Goal: Task Accomplishment & Management: Complete application form

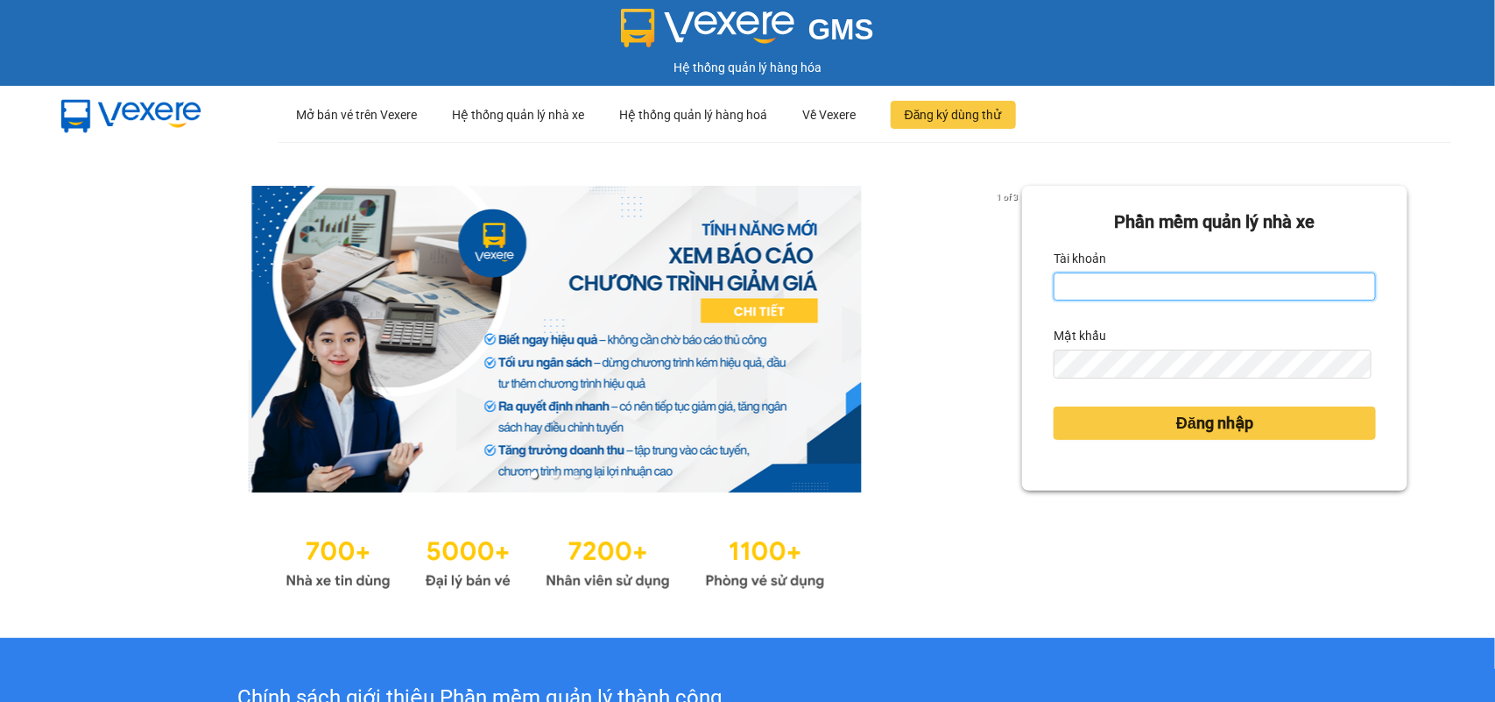
click at [1108, 292] on input "Tài khoản" at bounding box center [1215, 286] width 322 height 28
type input "huyennthhlc.saoviet"
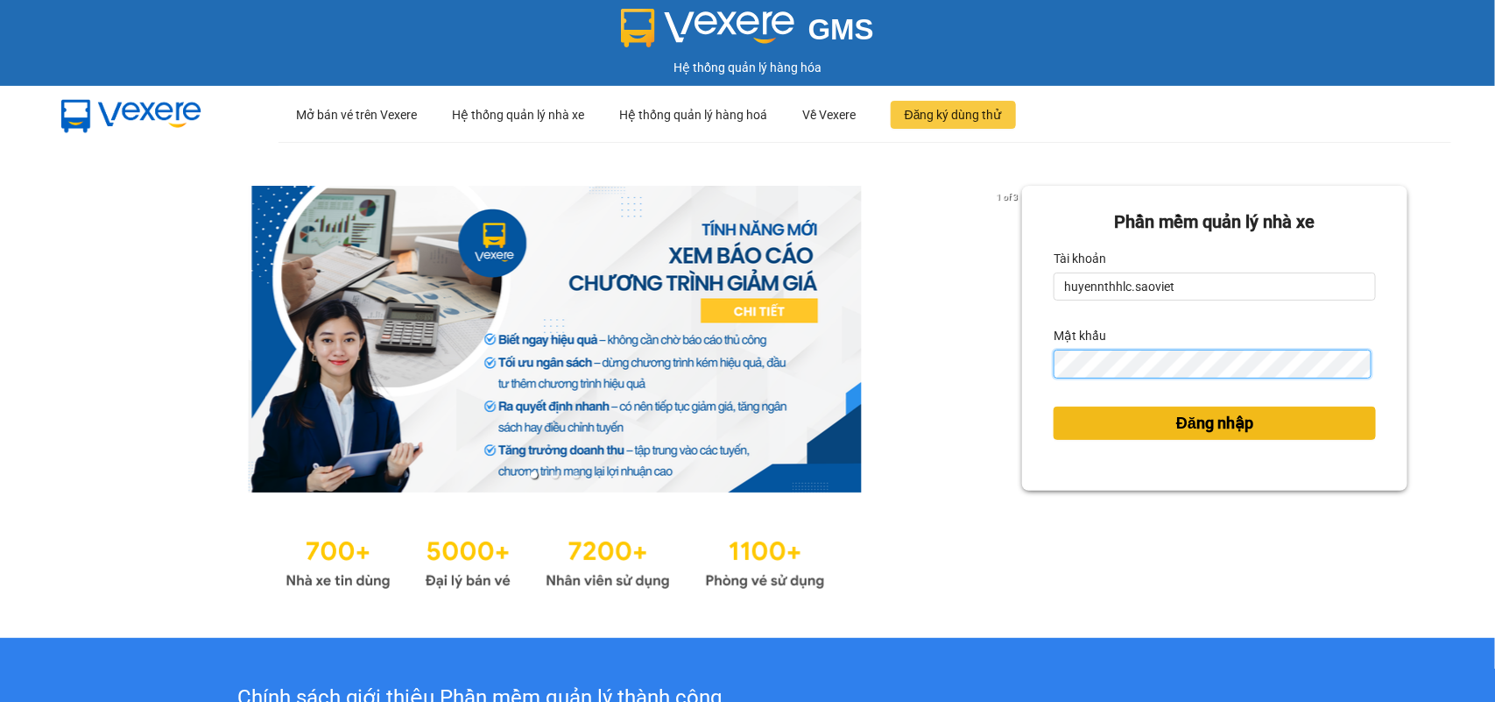
click at [1054, 406] on button "Đăng nhập" at bounding box center [1215, 422] width 322 height 33
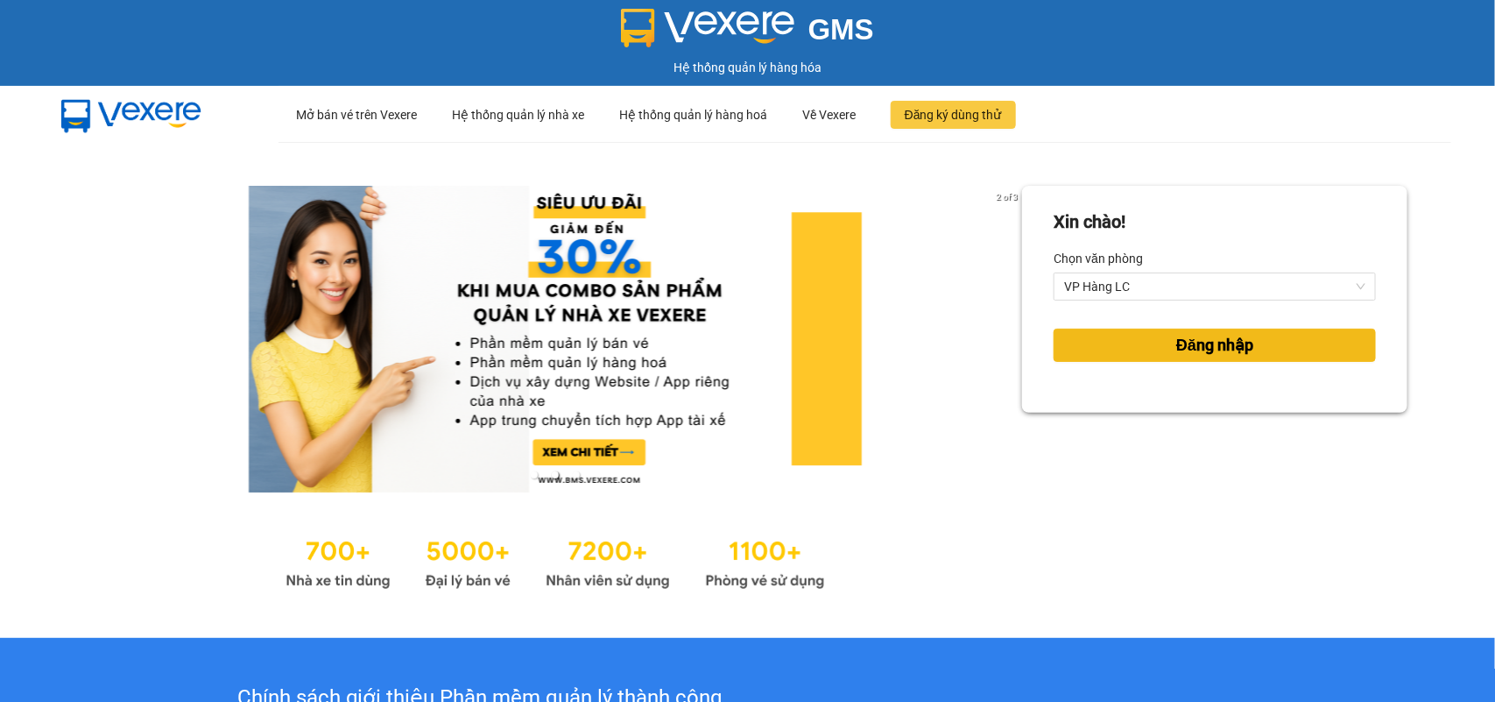
click at [1149, 335] on button "Đăng nhập" at bounding box center [1215, 344] width 322 height 33
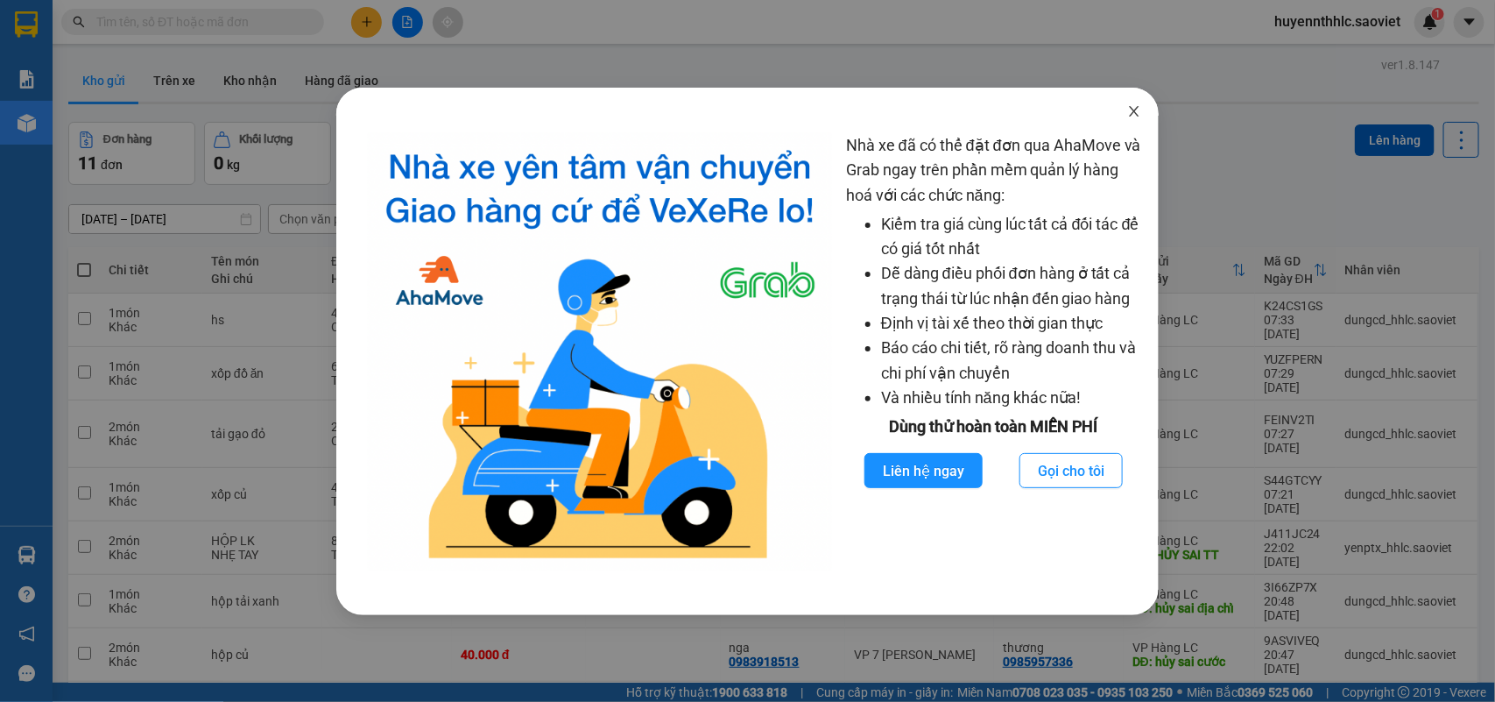
click at [1128, 115] on icon "close" at bounding box center [1134, 111] width 14 height 14
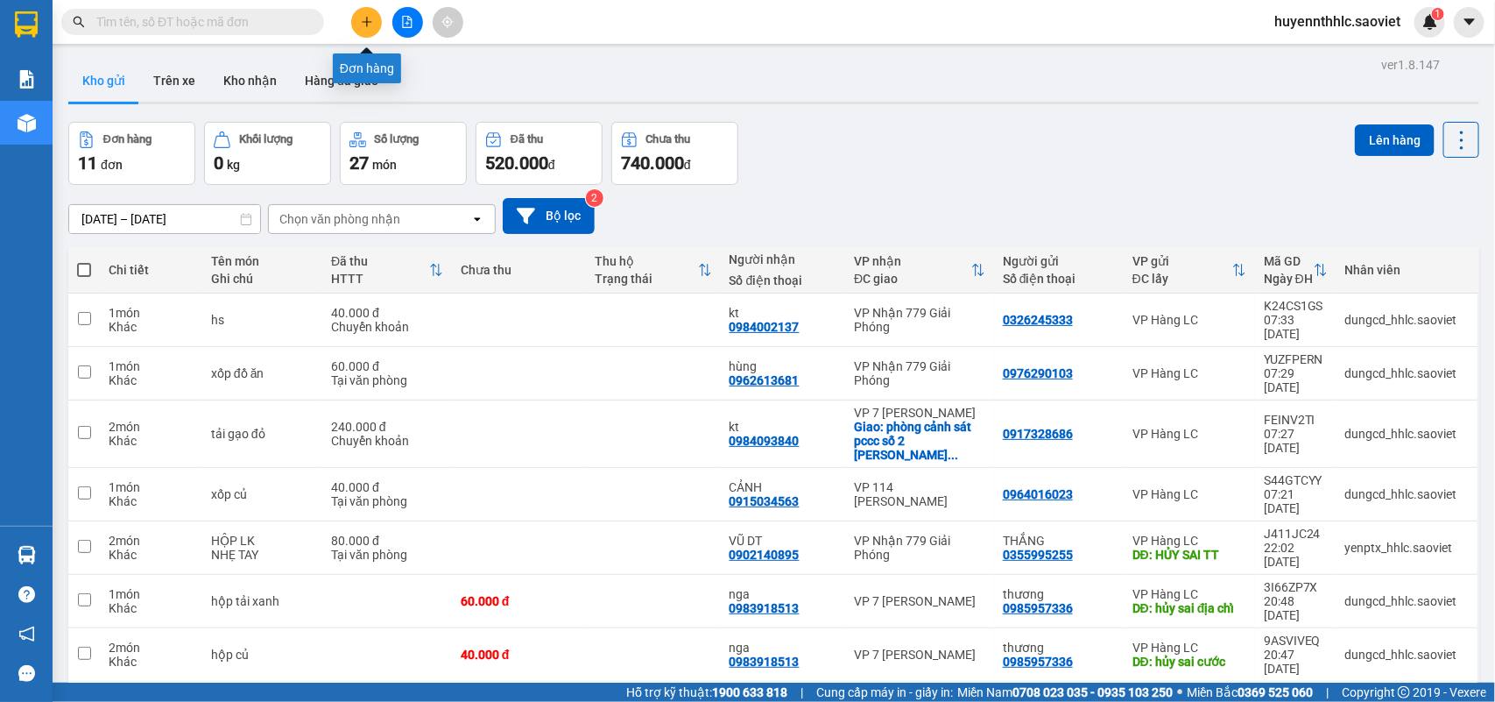
click at [363, 19] on icon "plus" at bounding box center [367, 22] width 12 height 12
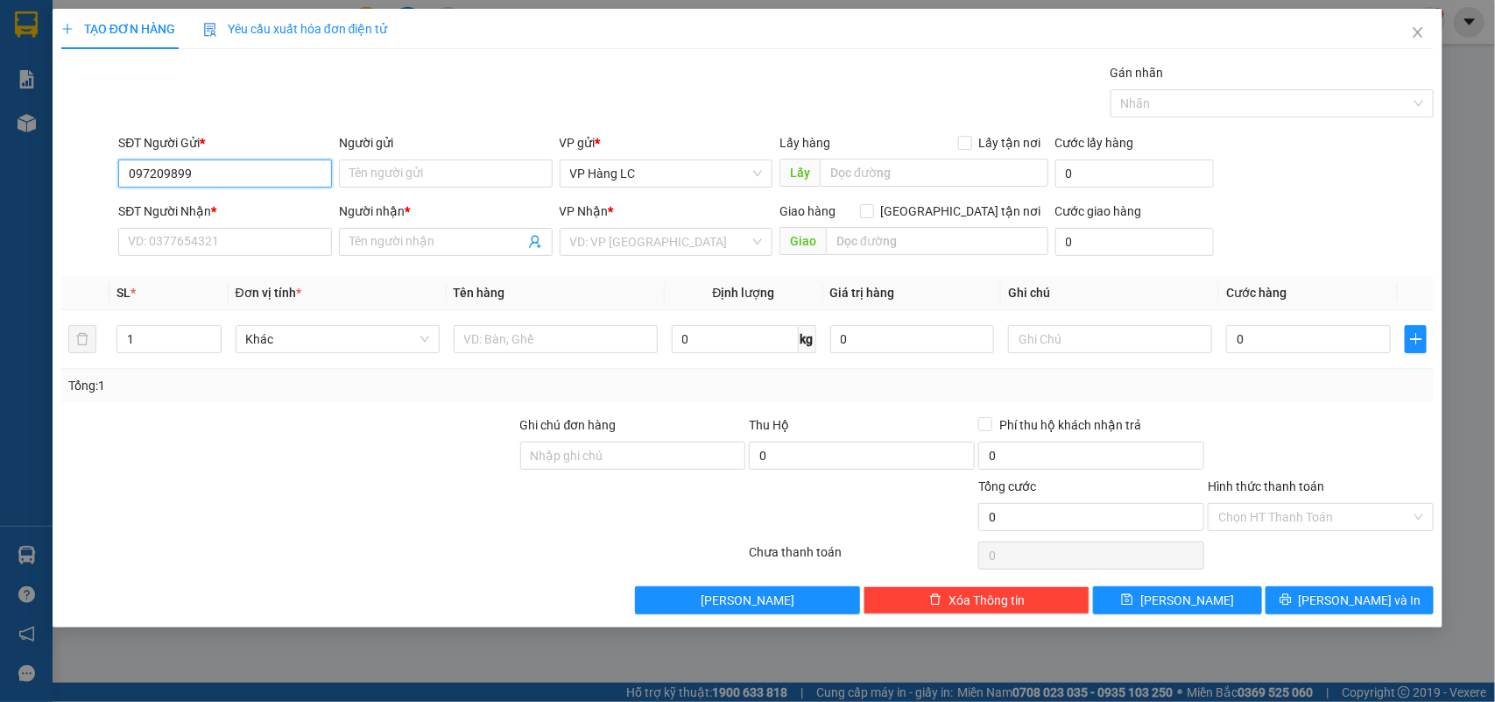
type input "0972098999"
click at [229, 208] on div "0972098999 - huấn" at bounding box center [225, 209] width 193 height 19
type input "huấn"
type input "0972098999"
type input "huấn"
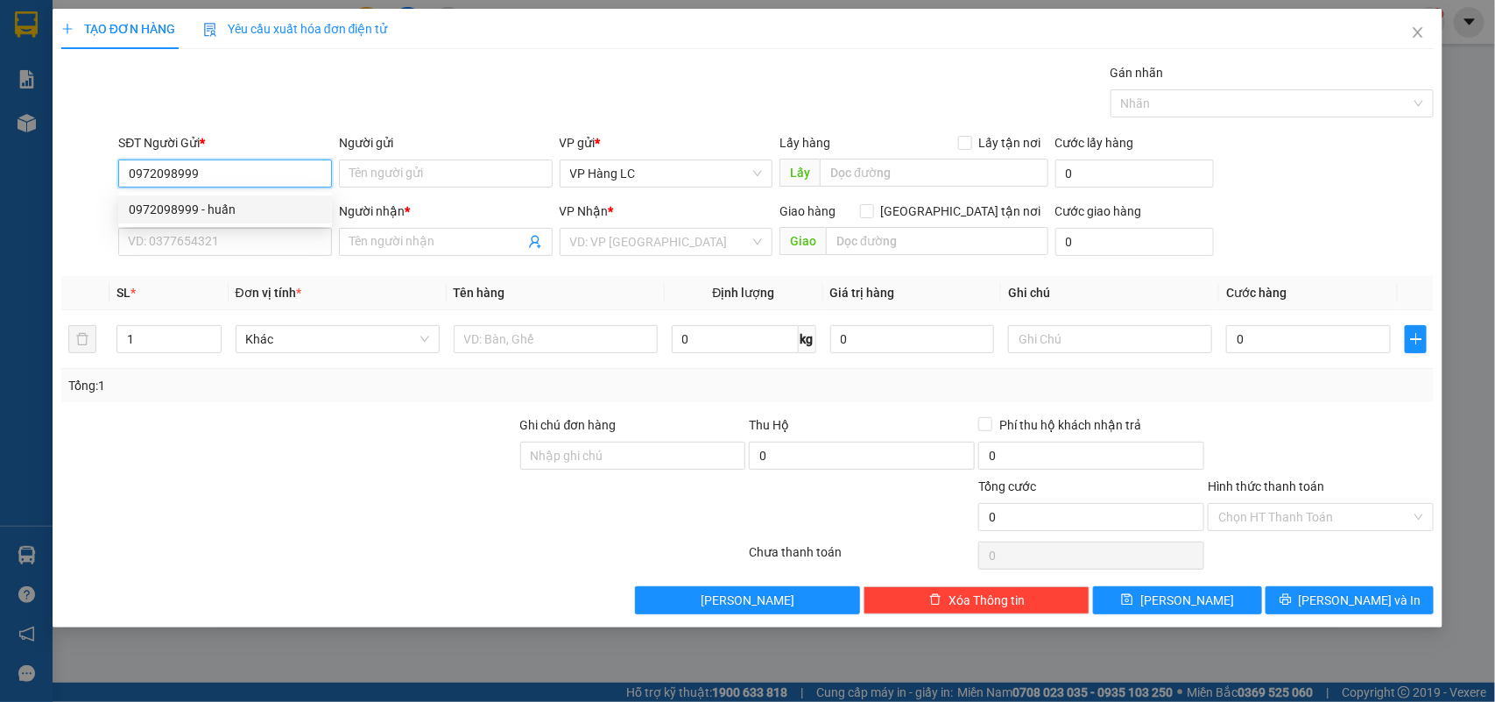
checkbox input "true"
type input "_CTN lc thanh toán"
type input "200.000"
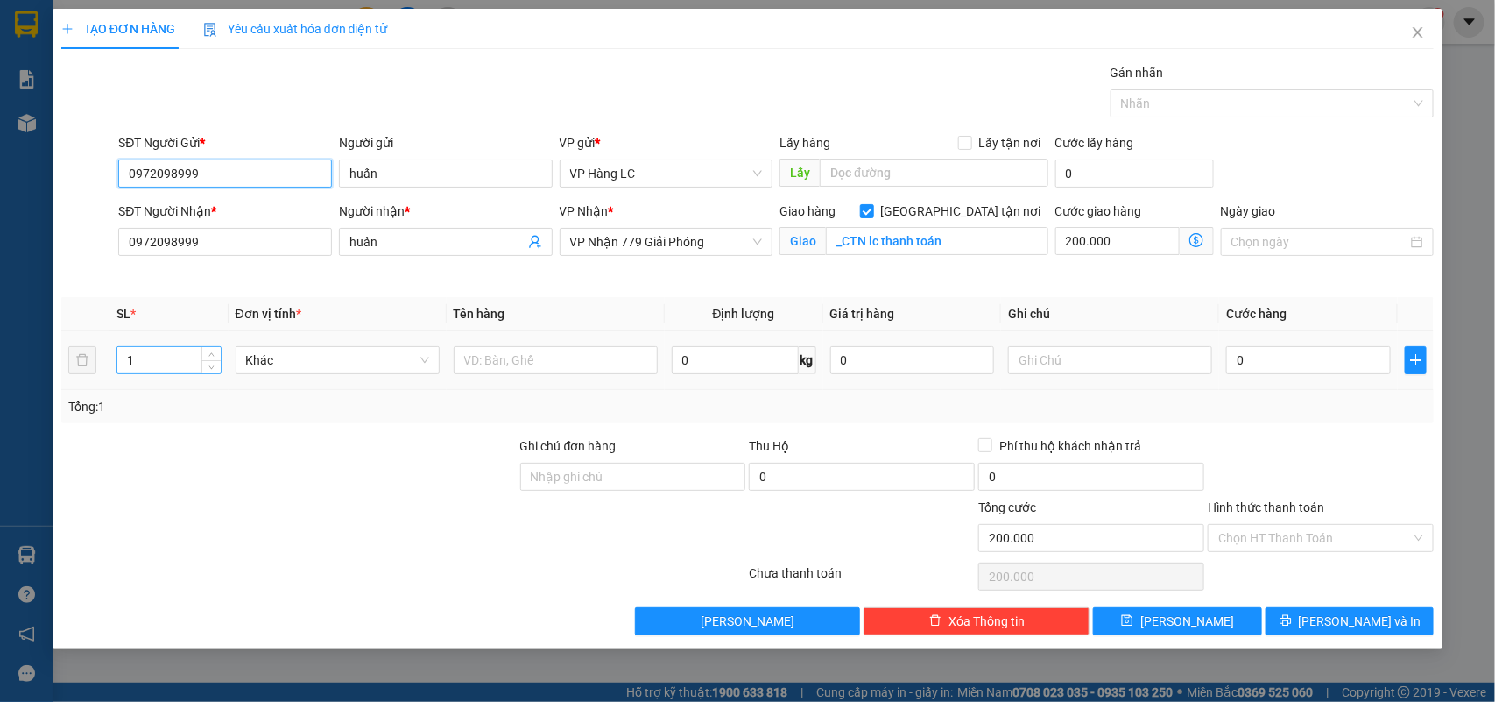
type input "0972098999"
drag, startPoint x: 167, startPoint y: 370, endPoint x: 186, endPoint y: 377, distance: 19.4
click at [173, 372] on input "1" at bounding box center [168, 360] width 103 height 26
type input "113"
click at [501, 356] on input "text" at bounding box center [556, 360] width 204 height 28
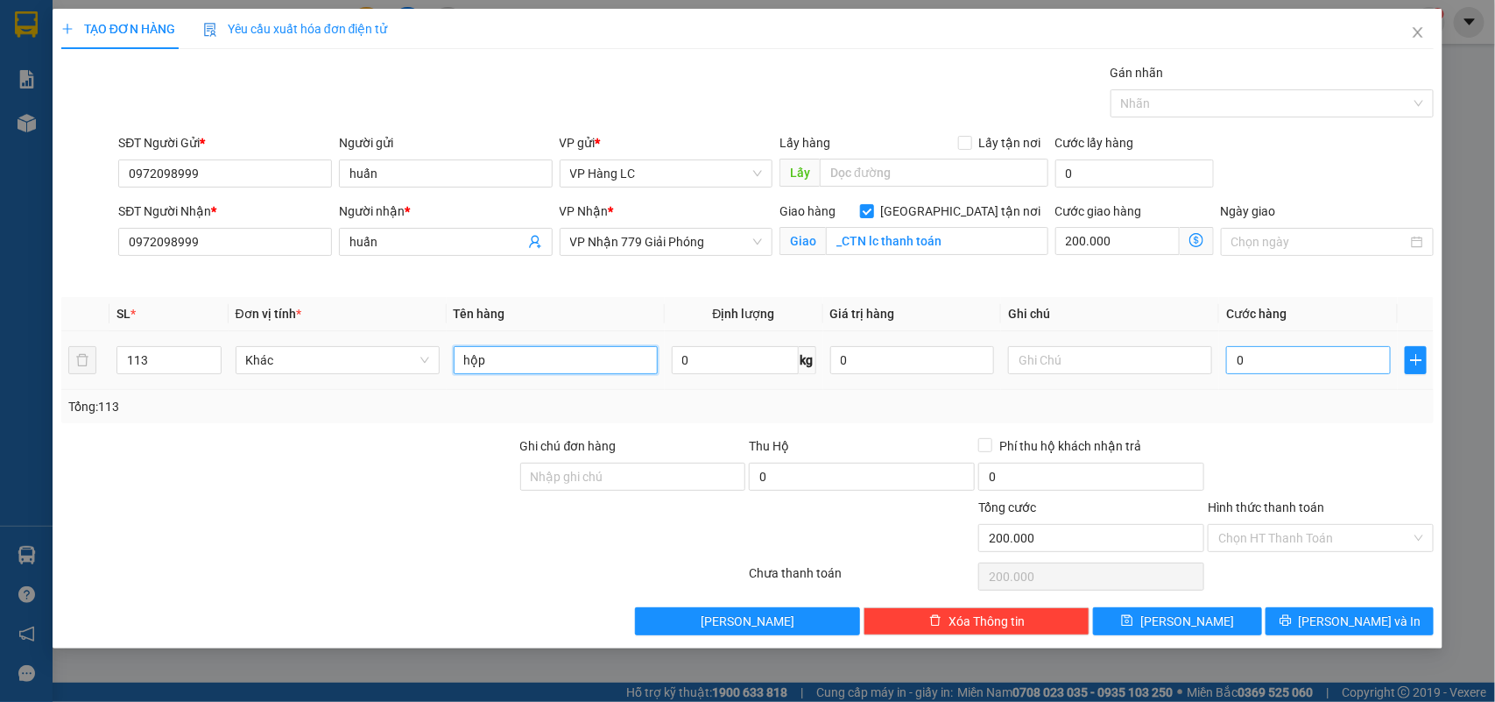
type input "hộp"
click at [1285, 361] on input "0" at bounding box center [1308, 360] width 165 height 28
type input "9"
type input "200.009"
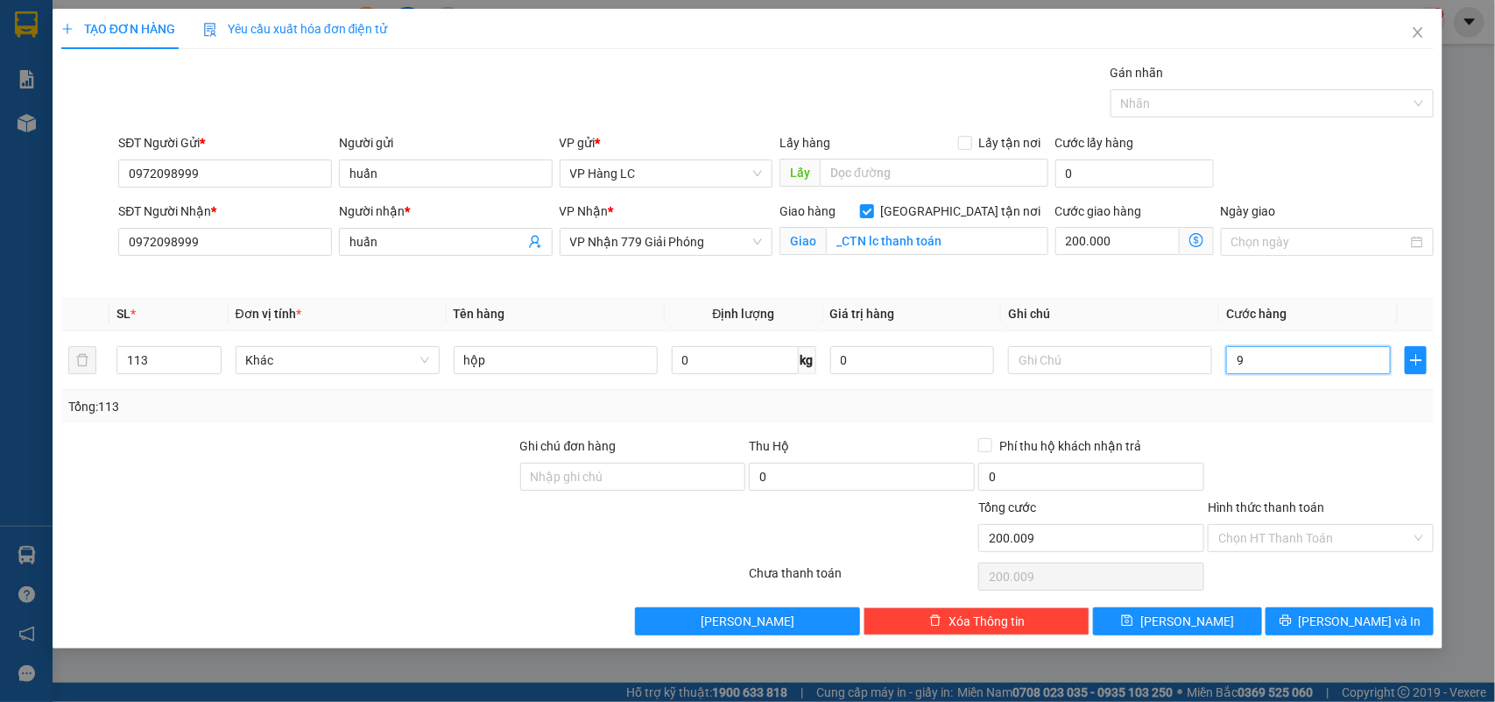
type input "93"
type input "200.093"
type input "930"
type input "200.930"
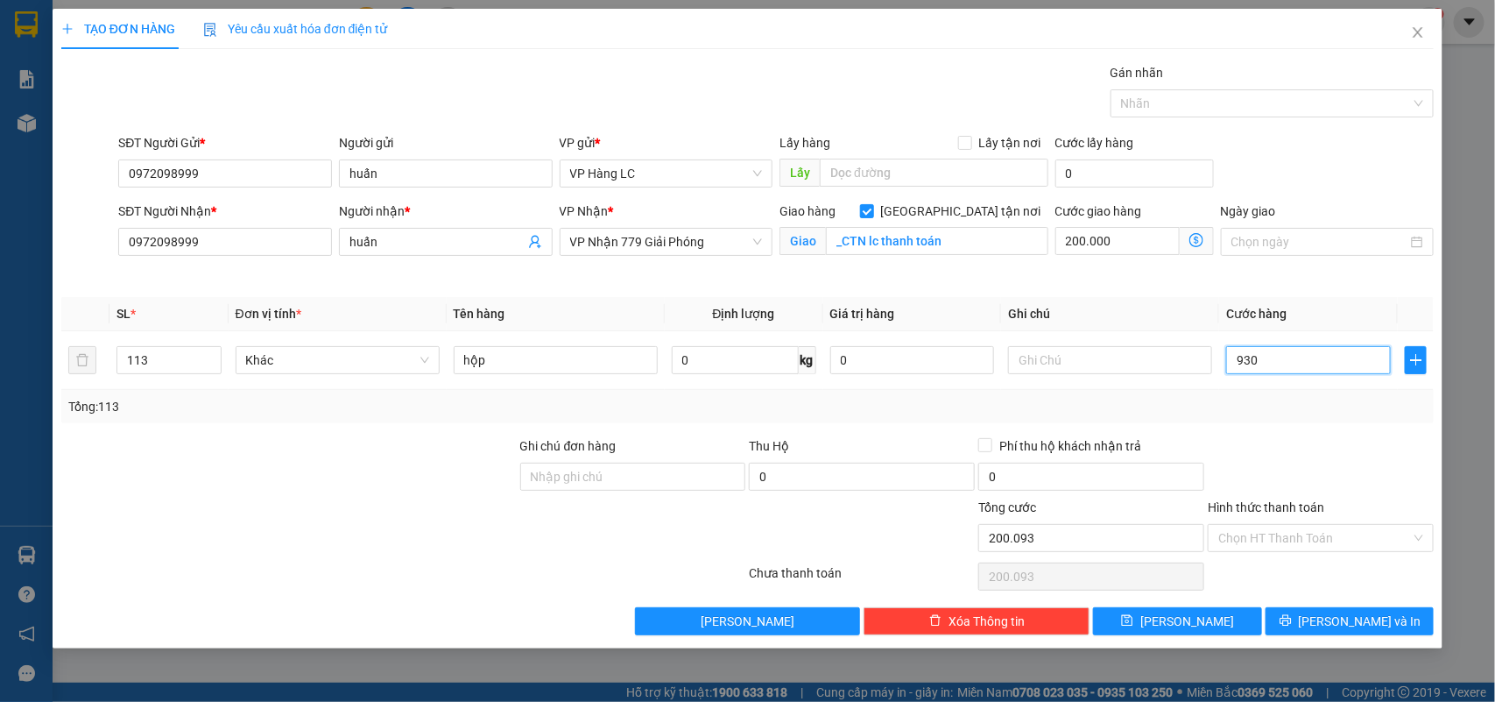
type input "200.930"
type input "9.300"
type input "209.300"
type input "93.000"
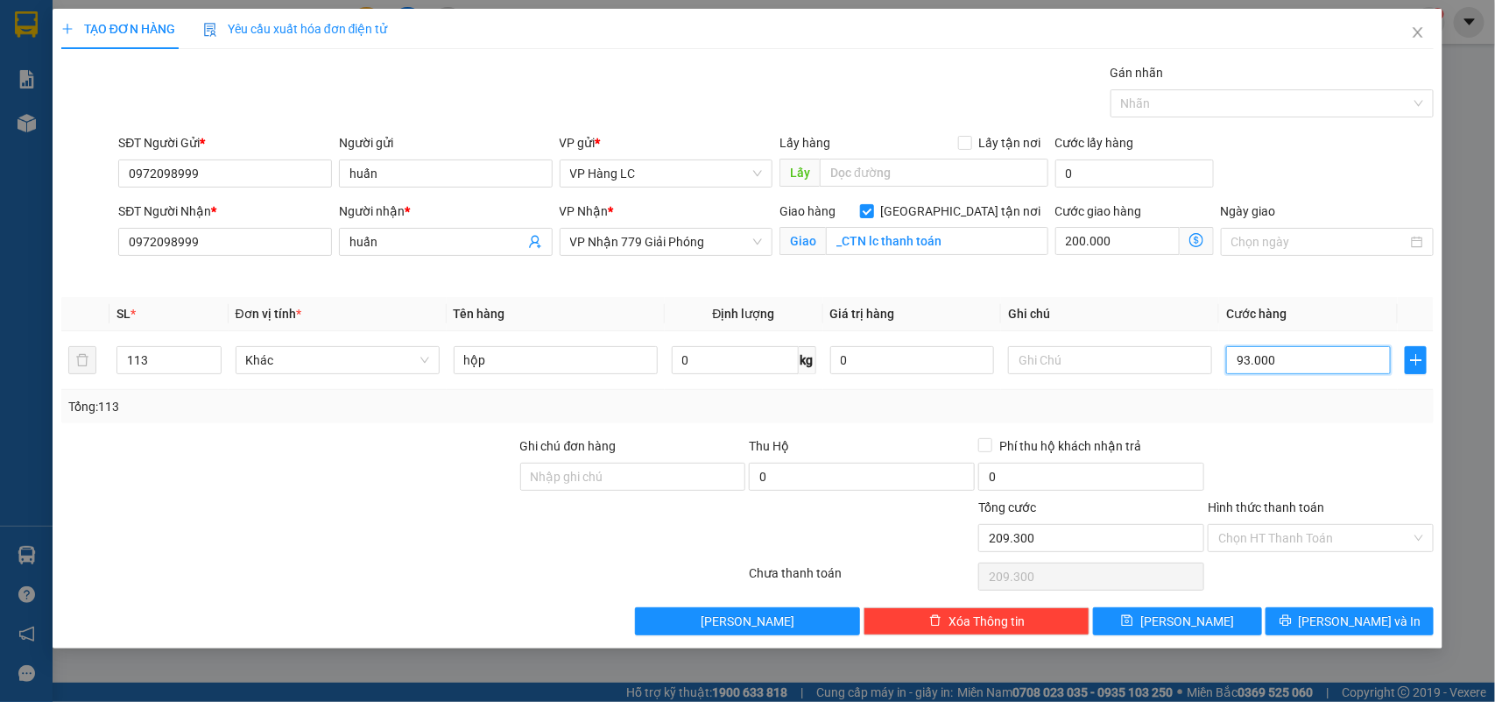
type input "293.000"
type input "930.000"
type input "1.130.000"
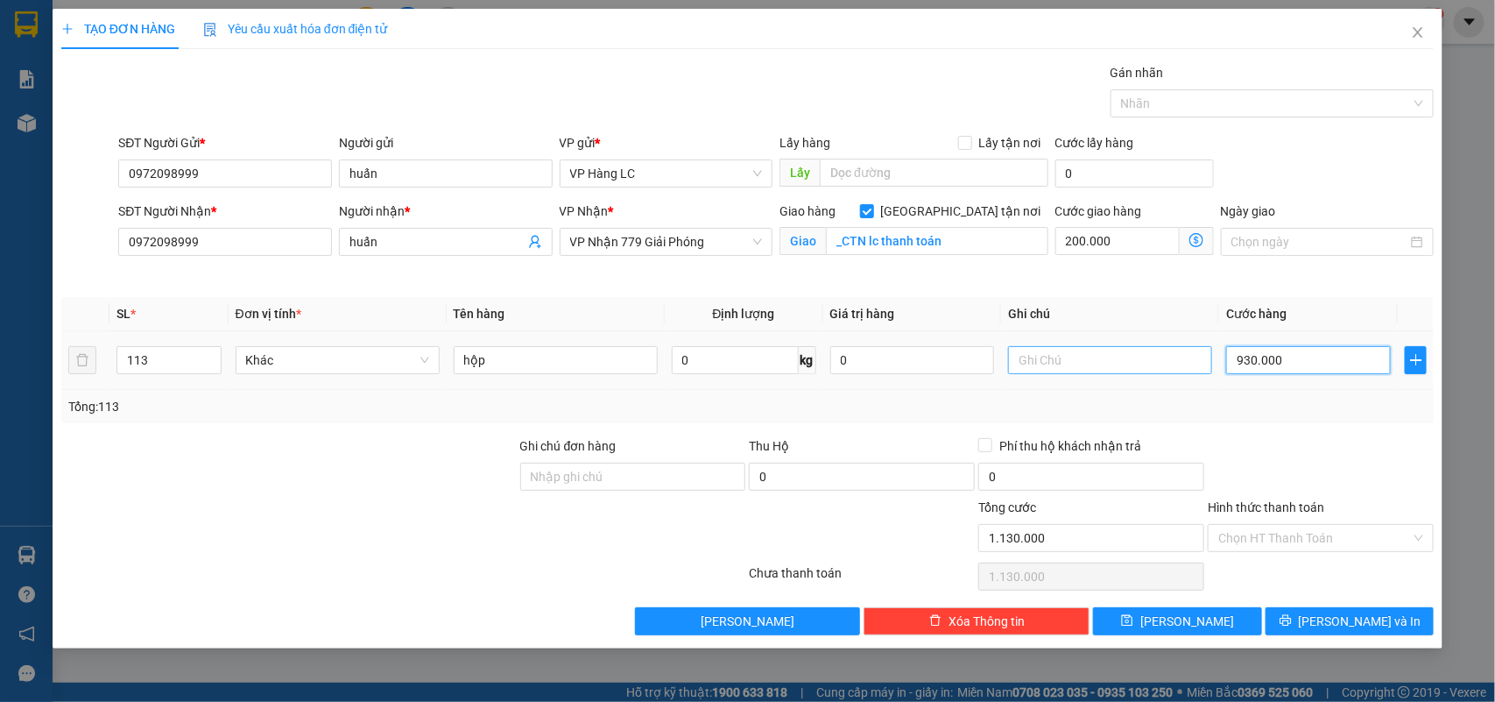
type input "930.000"
click at [1096, 361] on input "text" at bounding box center [1110, 360] width 204 height 28
type input "81730"
click at [1329, 616] on button "[PERSON_NAME] và In" at bounding box center [1350, 621] width 168 height 28
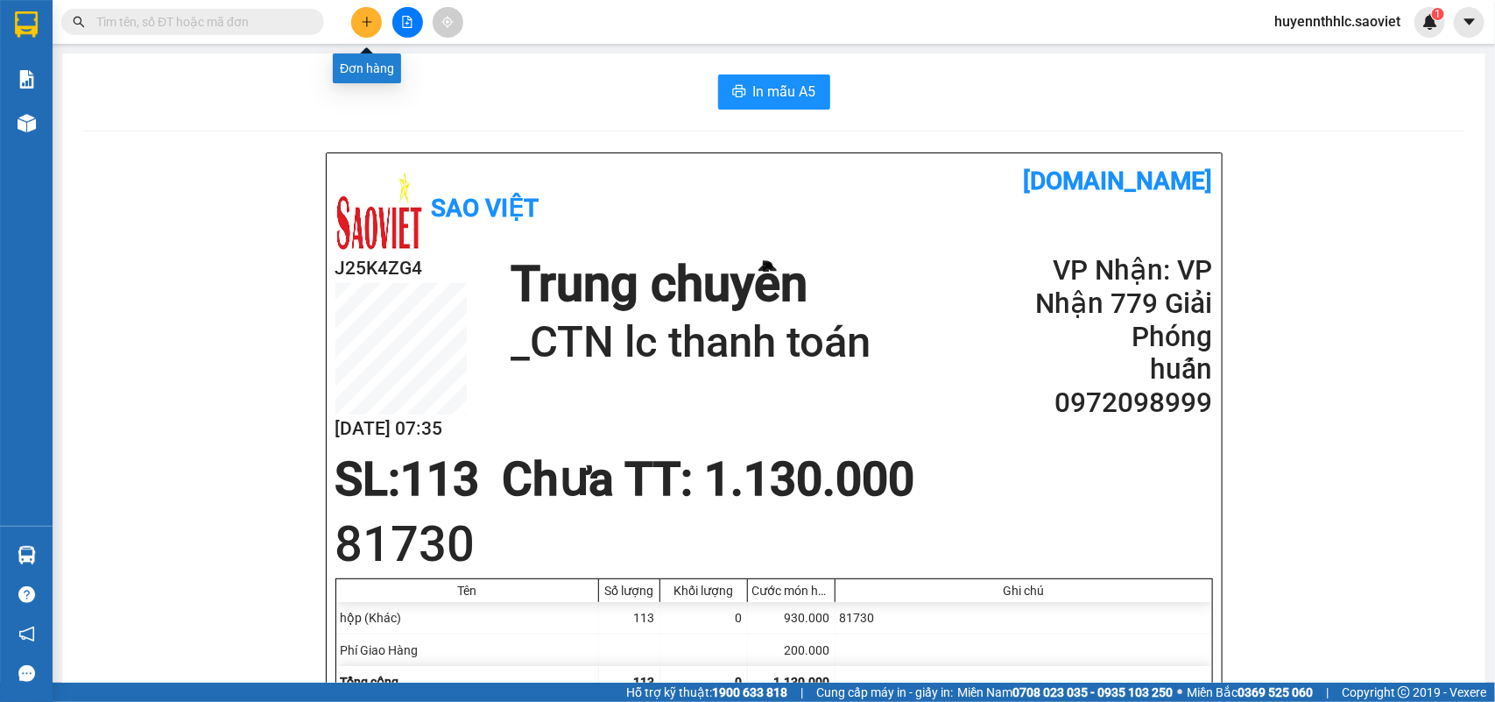
click at [363, 20] on icon "plus" at bounding box center [367, 22] width 12 height 12
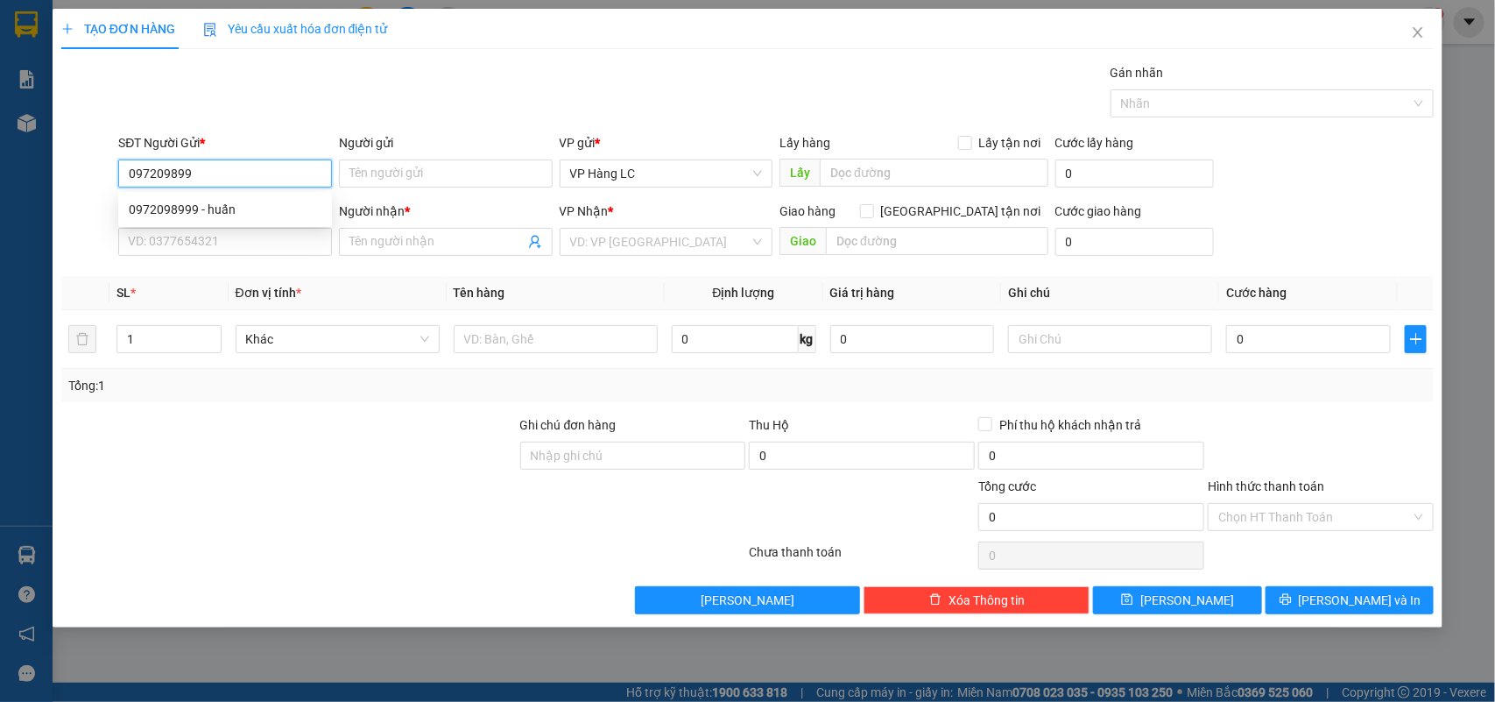
type input "0972098999"
click at [182, 206] on div "0972098999 - huấn" at bounding box center [225, 209] width 193 height 19
type input "huấn"
type input "0972098999"
type input "huấn"
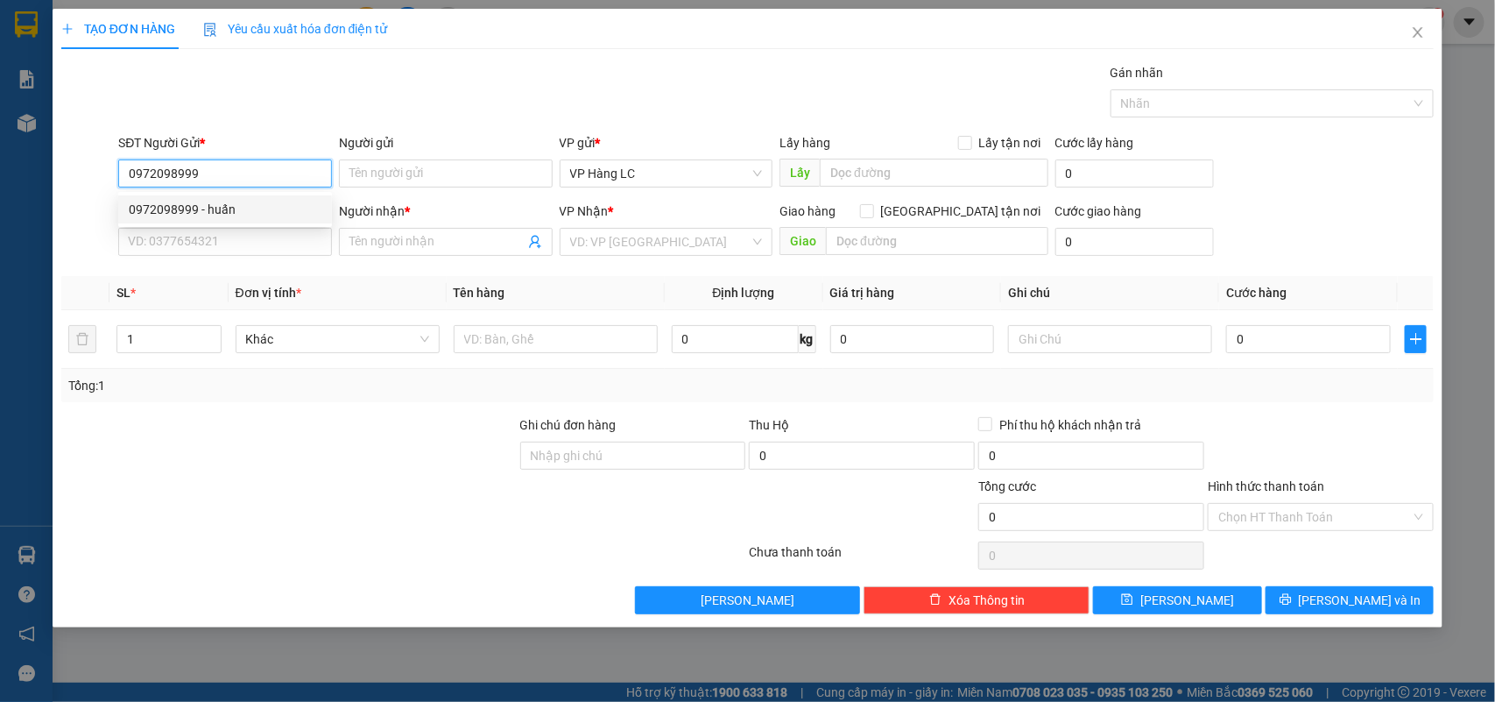
checkbox input "true"
type input "_CTN lc thanh toán"
type input "200.000"
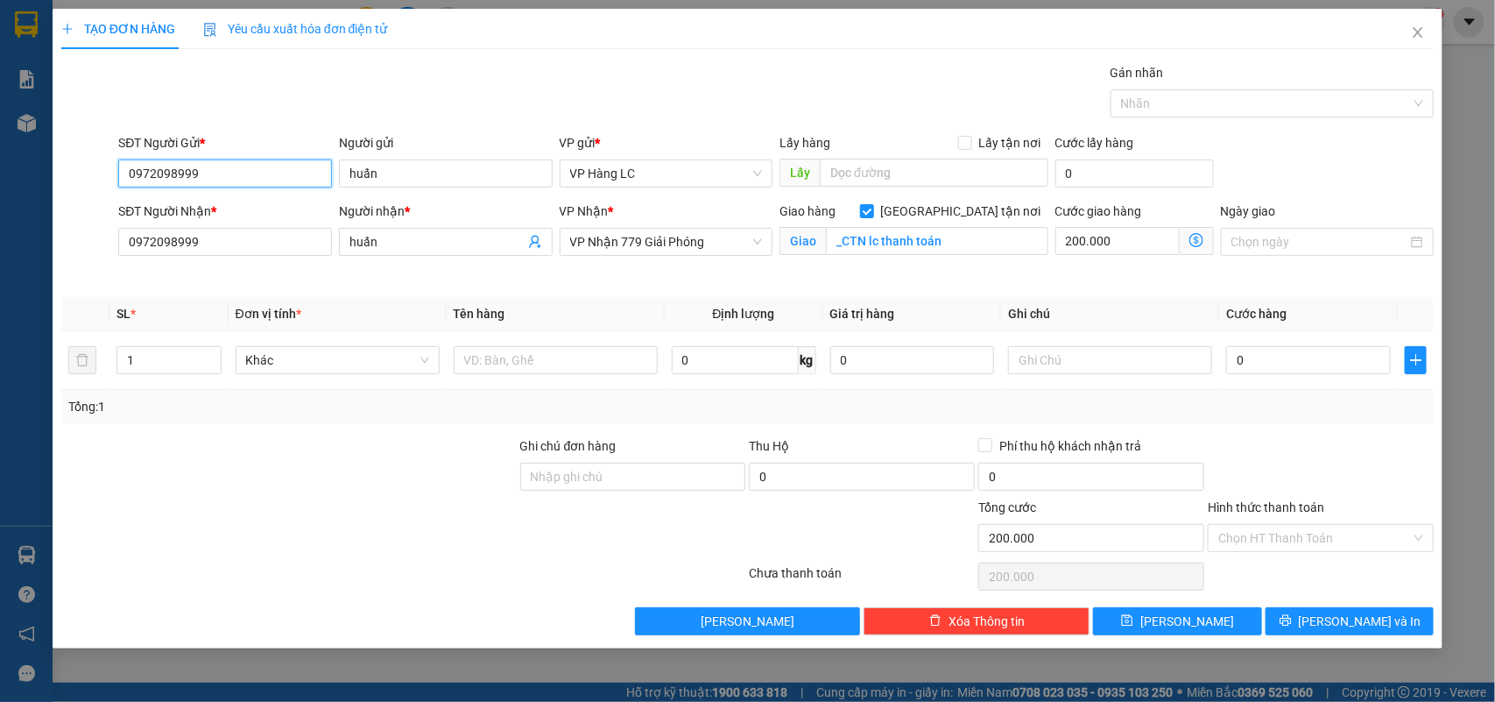
type input "0972098999"
click at [131, 278] on div "SĐT Người Nhận * 0972098999" at bounding box center [225, 242] width 221 height 82
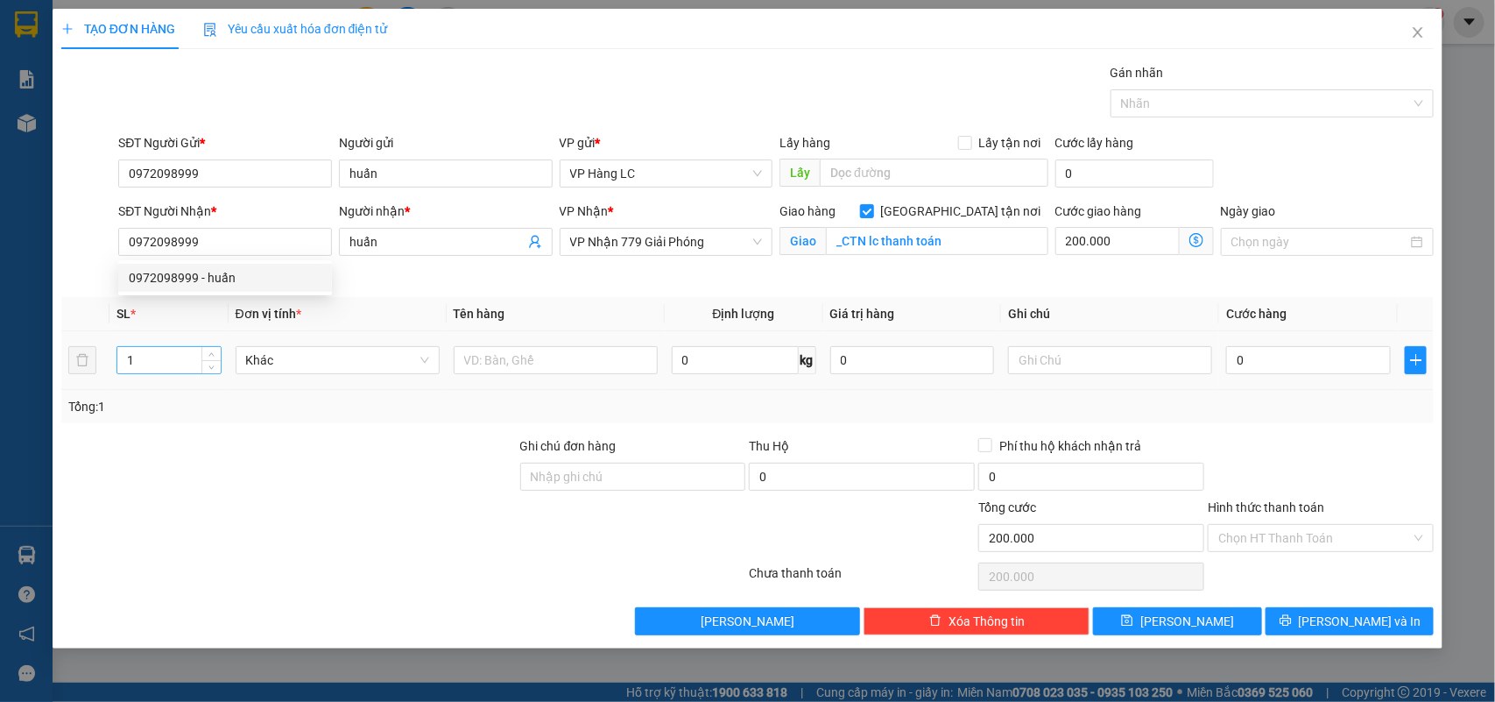
click at [145, 351] on input "1" at bounding box center [168, 360] width 103 height 26
type input "368"
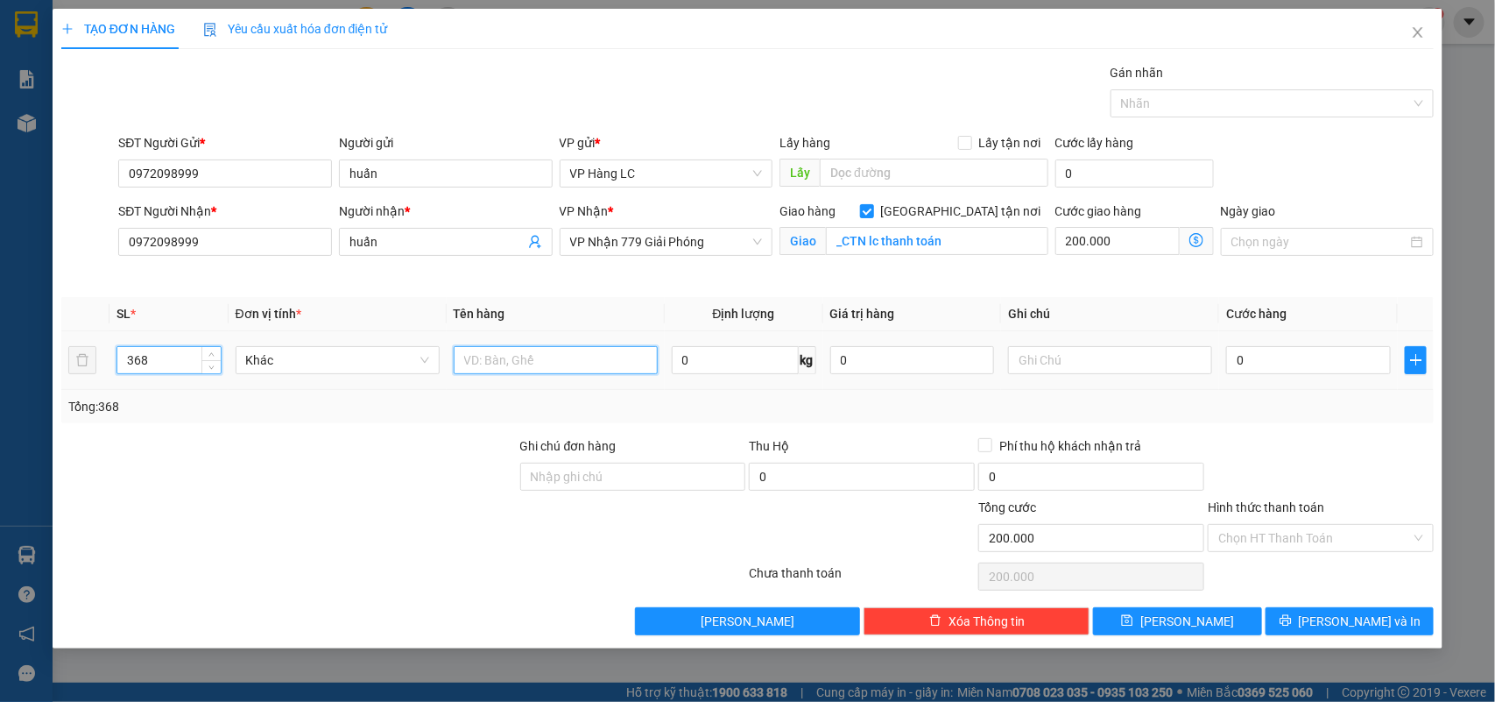
click at [587, 366] on input "text" at bounding box center [556, 360] width 204 height 28
type input "hoojp"
click at [1281, 370] on input "0" at bounding box center [1308, 360] width 165 height 28
type input "3"
type input "200.003"
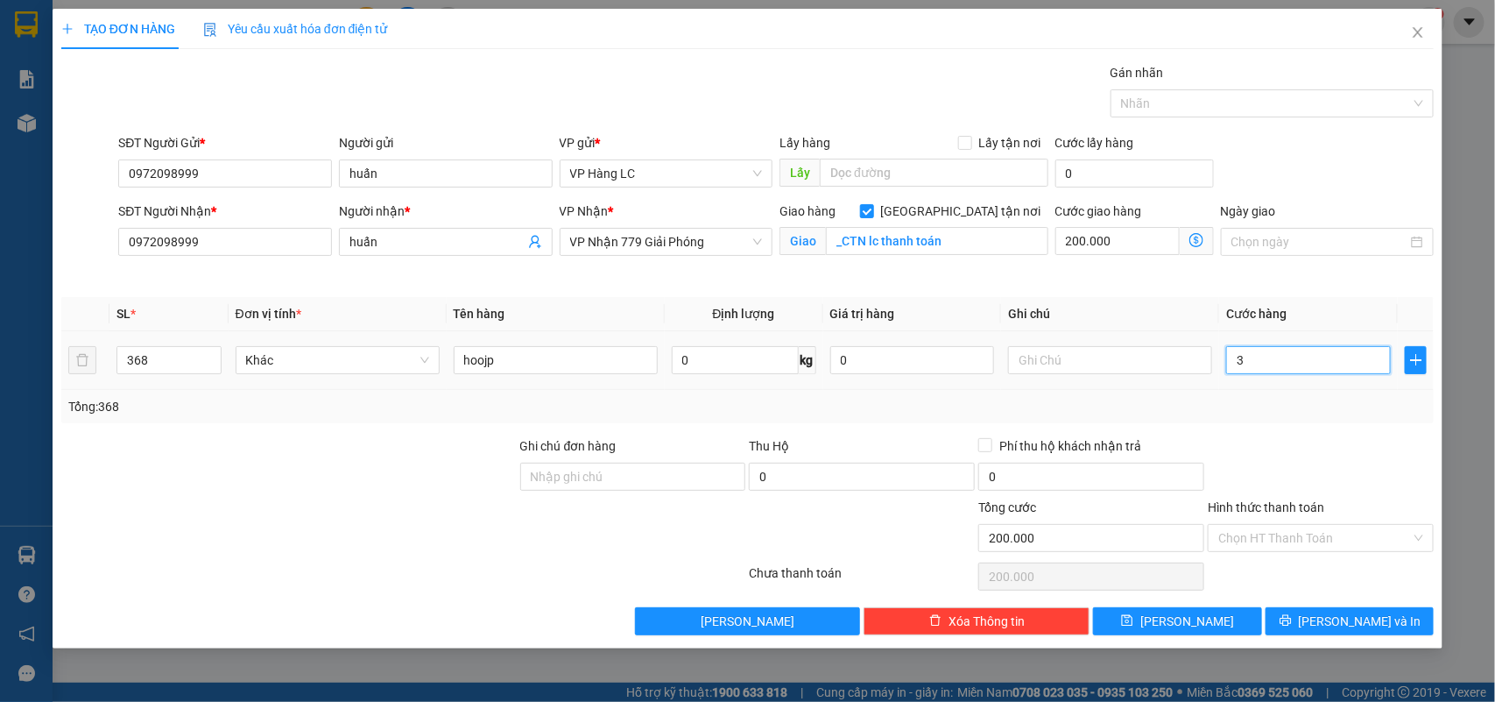
type input "200.003"
type input "33"
type input "200.033"
type input "330"
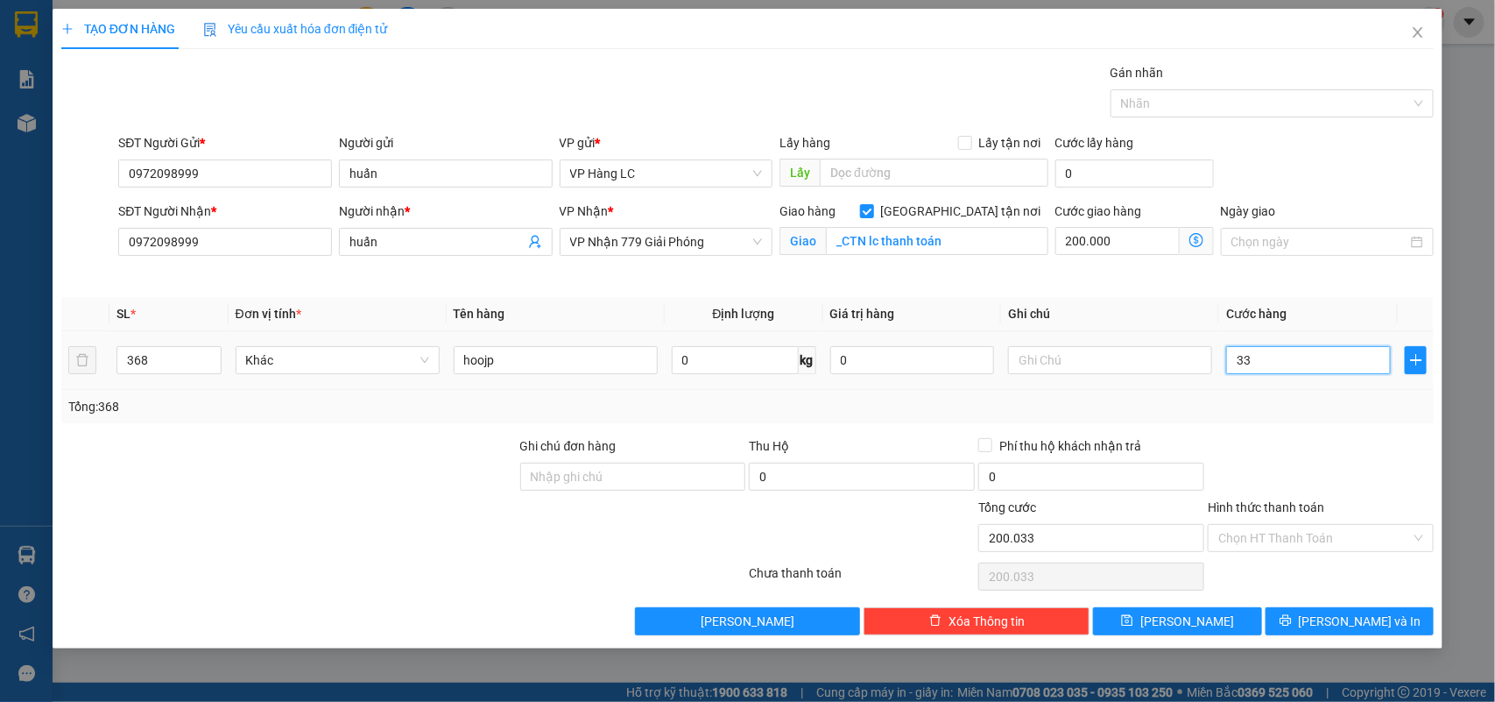
type input "200.330"
type input "3.300"
type input "203.300"
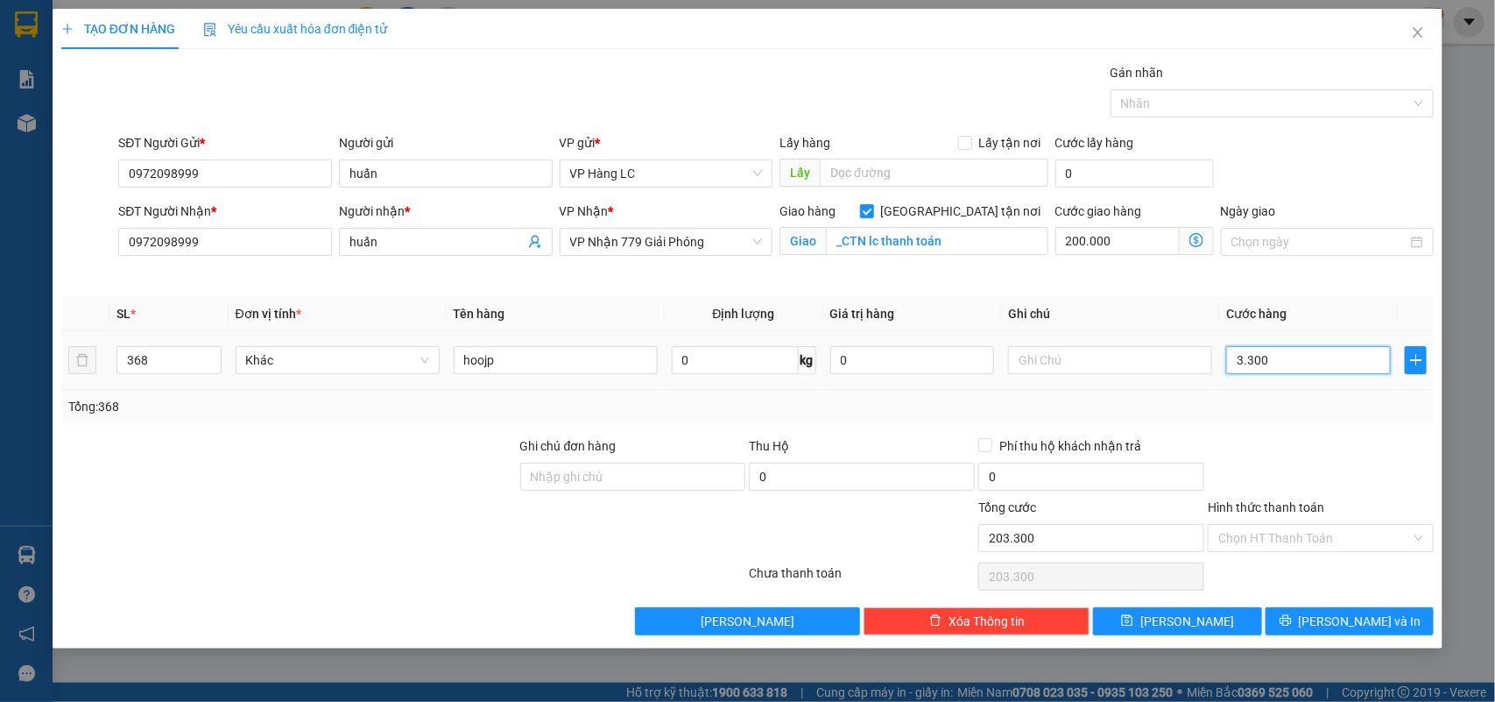
type input "33.000"
type input "233.000"
type input "330.000"
type input "530.000"
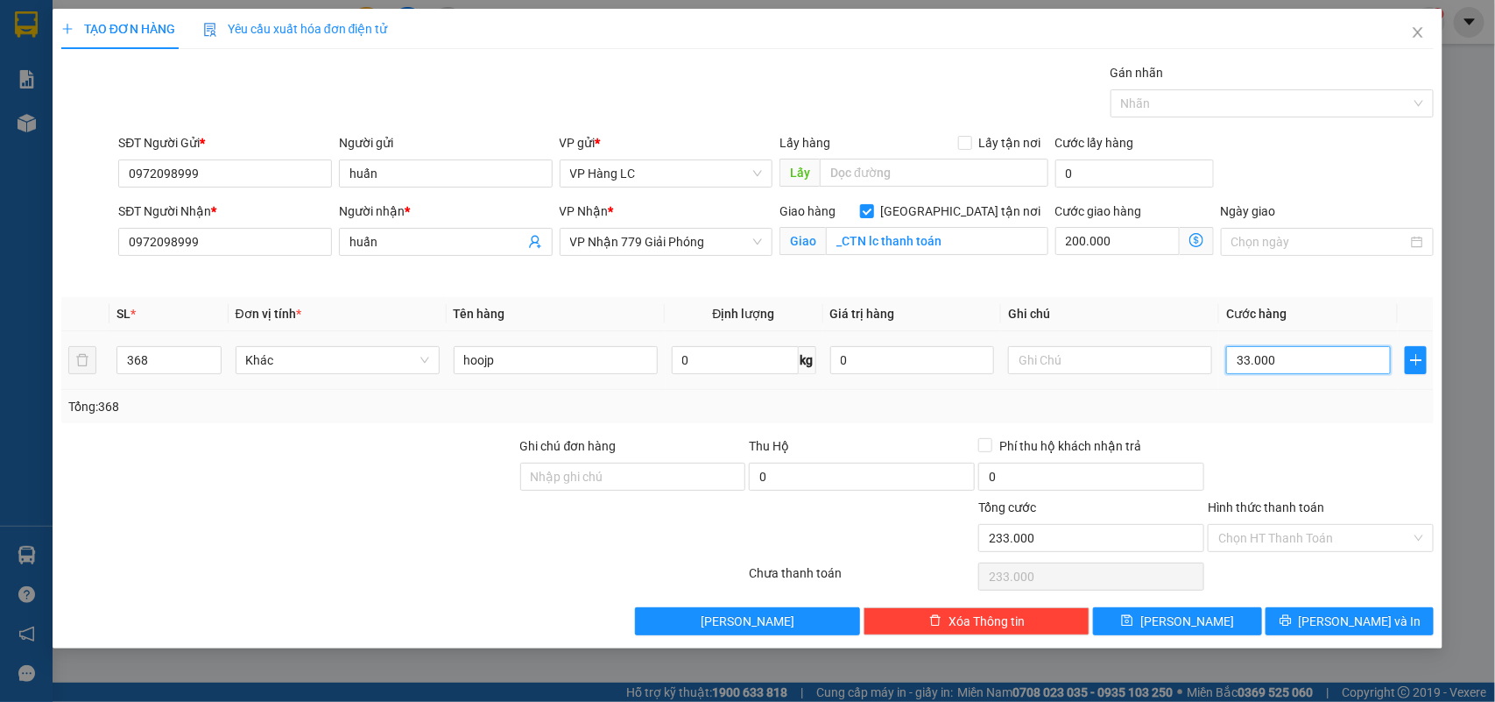
type input "530.000"
type input "3.300.000"
type input "3.500.000"
type input "3.300.000"
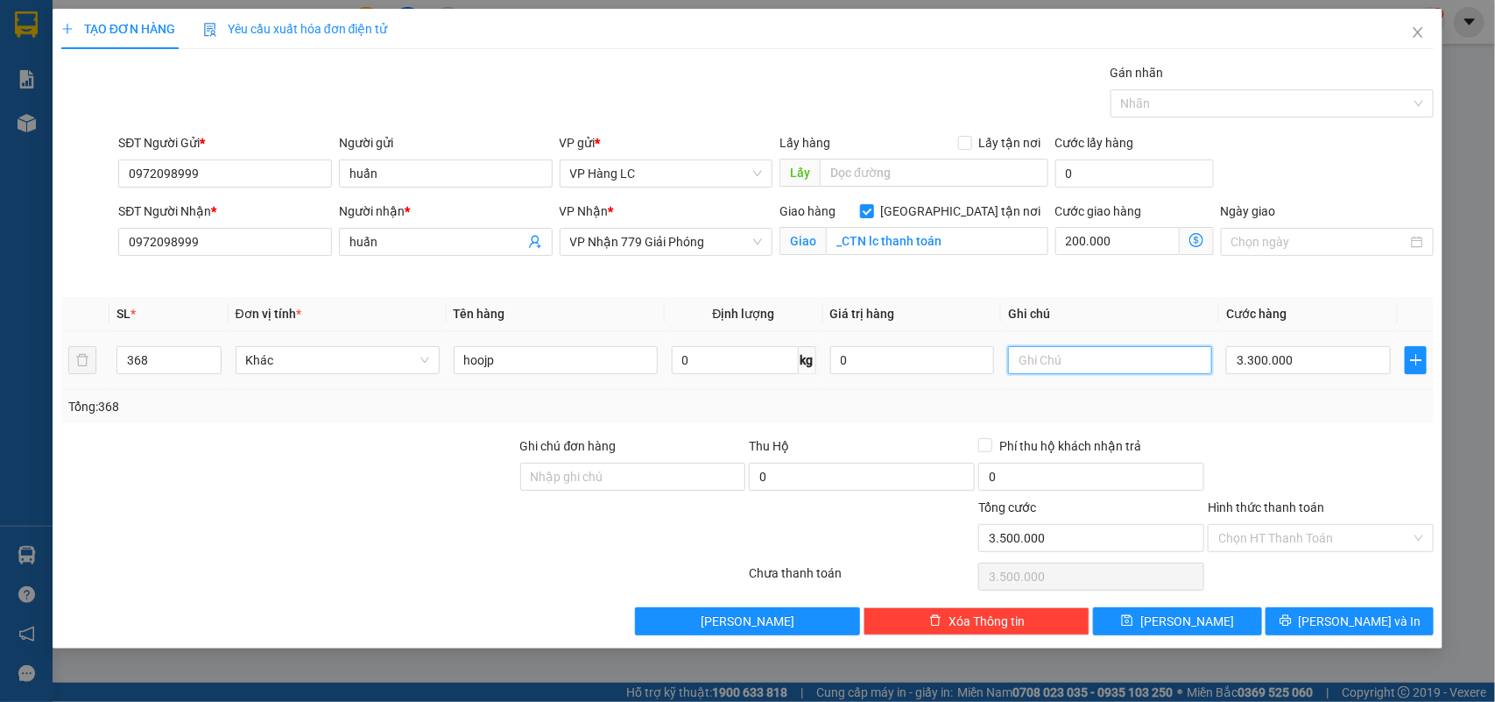
click at [1174, 372] on input "text" at bounding box center [1110, 360] width 204 height 28
type input "81730"
click at [1372, 622] on span "[PERSON_NAME] và In" at bounding box center [1360, 620] width 123 height 19
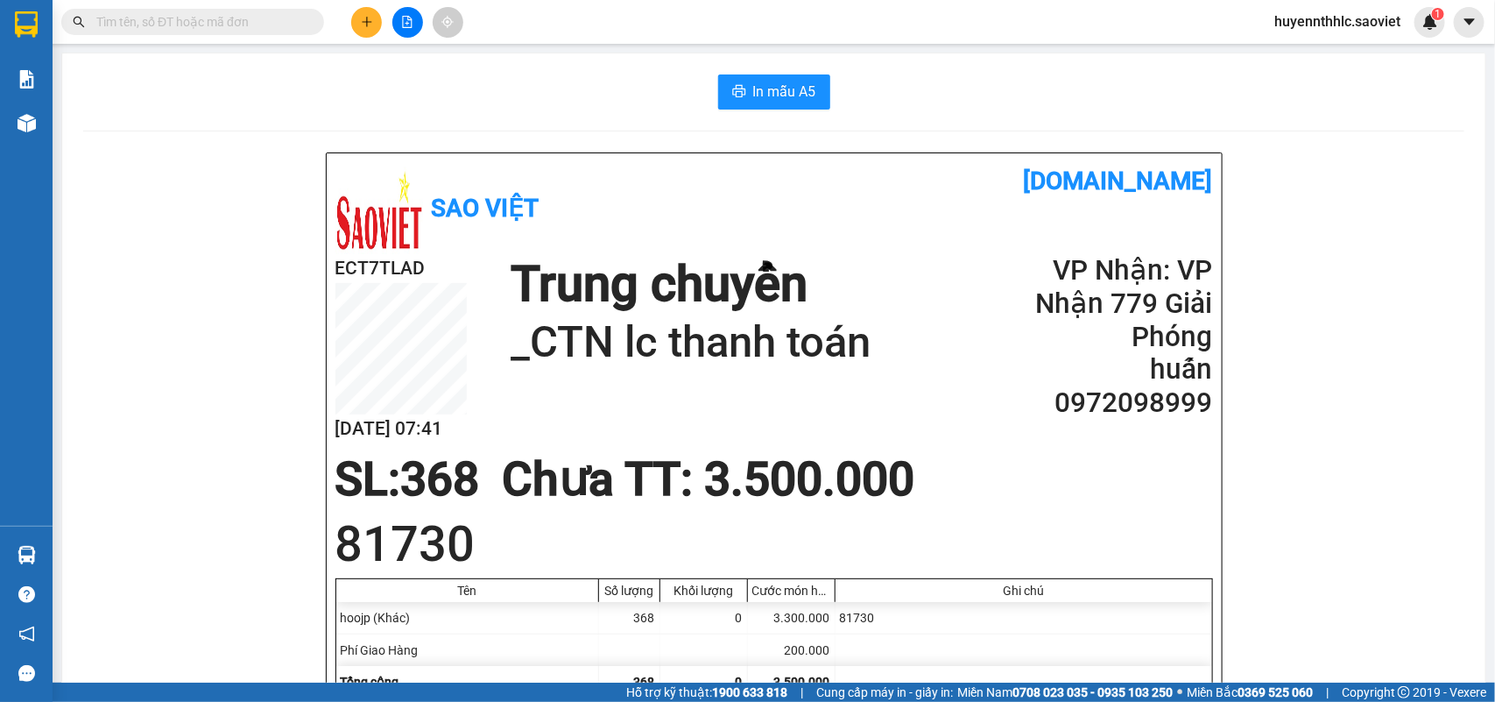
click at [1276, 19] on span "huyennthhlc.saoviet" at bounding box center [1337, 22] width 154 height 22
click at [1289, 58] on span "Đăng xuất" at bounding box center [1345, 54] width 116 height 19
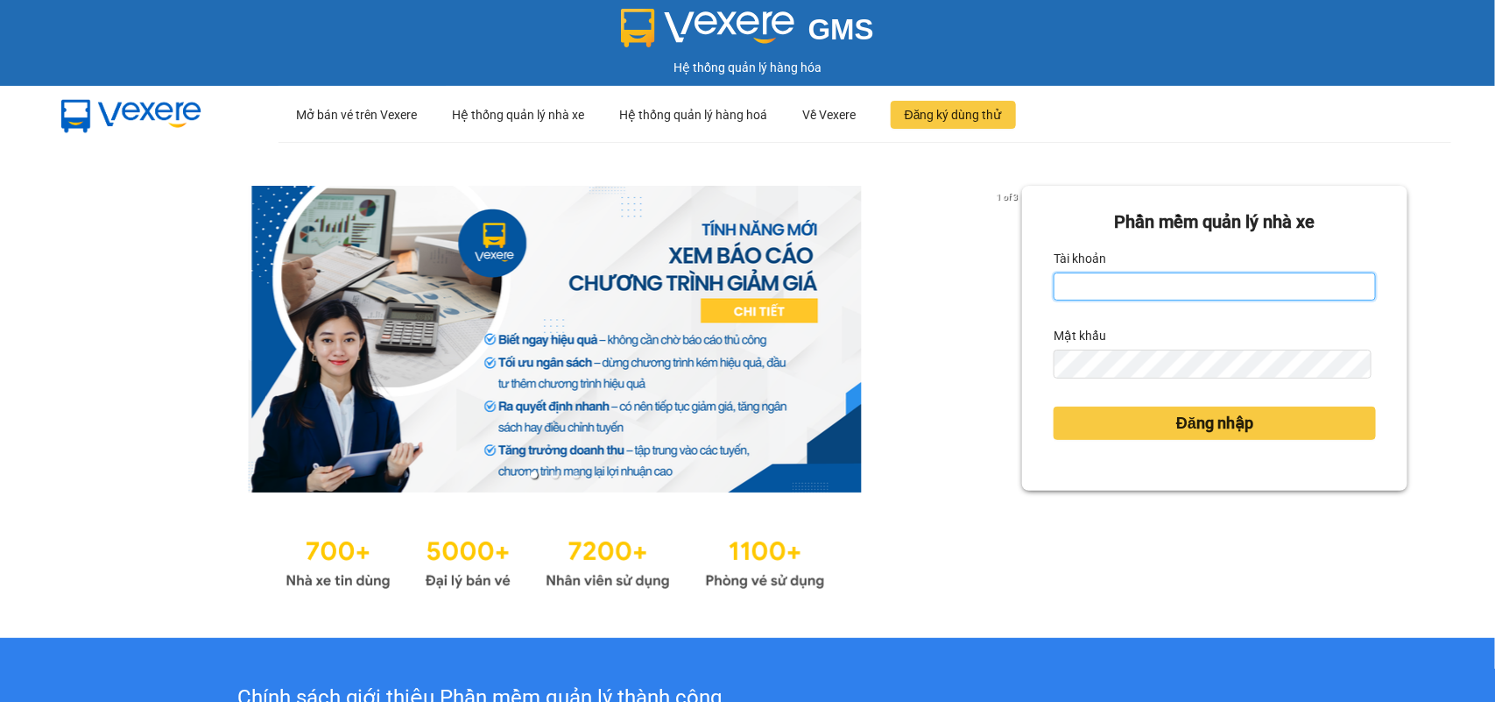
click at [1080, 278] on input "Tài khoản" at bounding box center [1215, 286] width 322 height 28
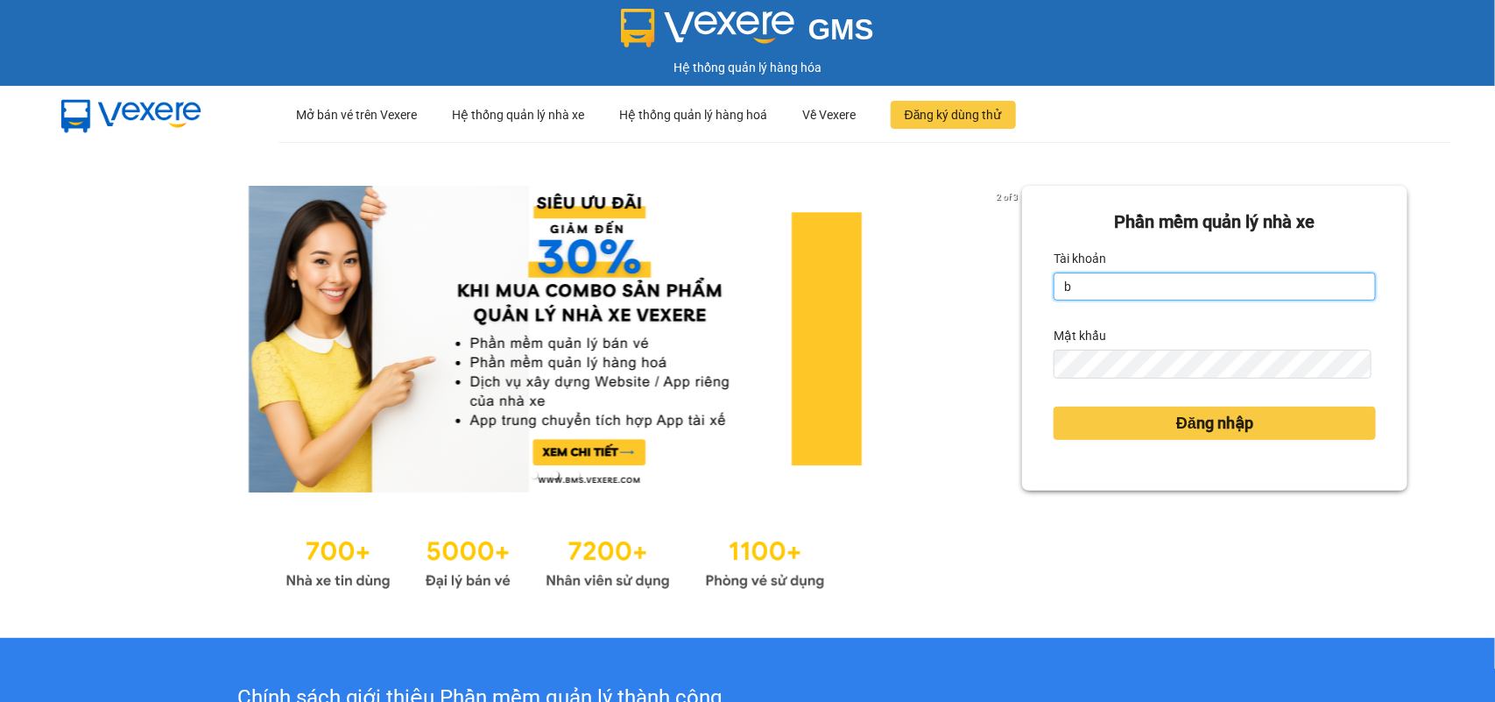
type input "bangnv.hhlc.saoviet"
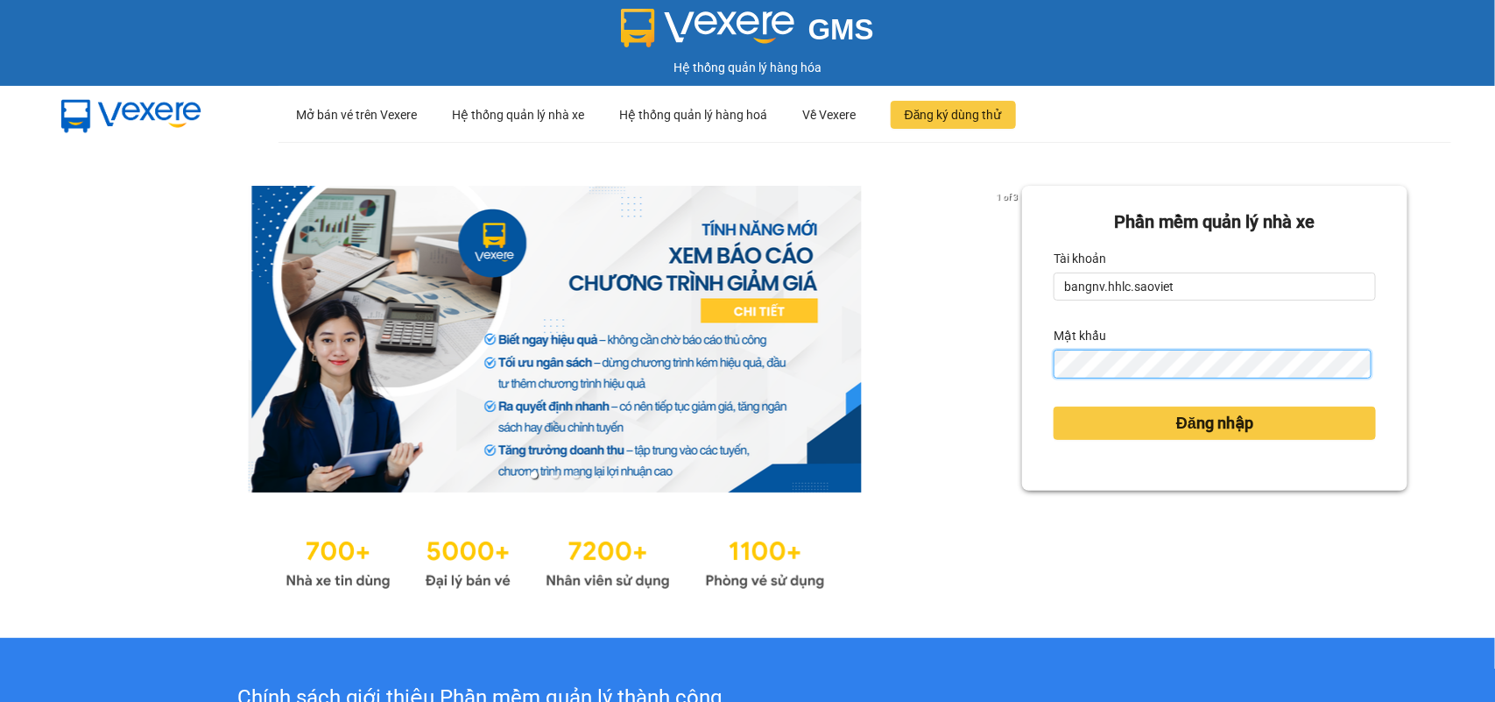
click at [1054, 406] on button "Đăng nhập" at bounding box center [1215, 422] width 322 height 33
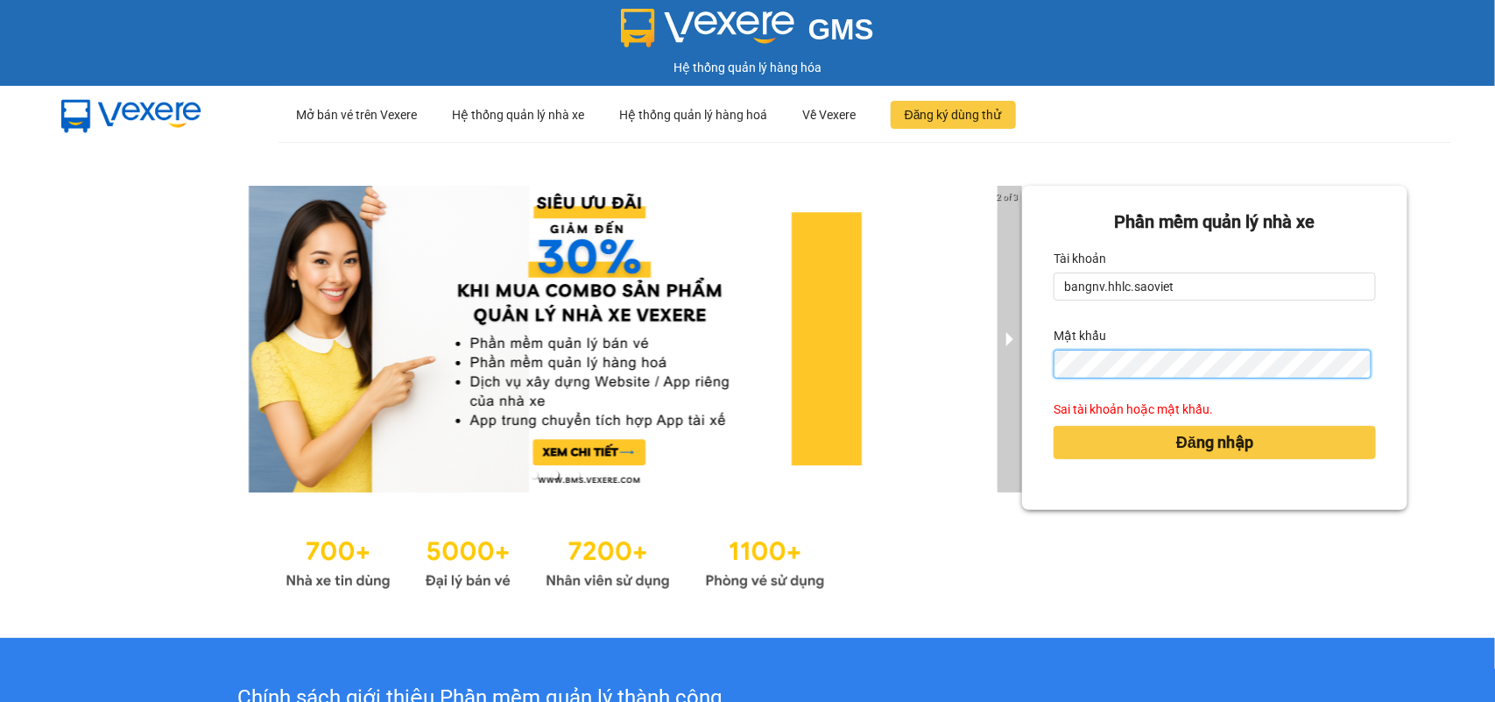
click at [999, 412] on div "2 of 3 Phần mềm quản lý nhà xe Tài khoản bangnv.hhlc.saoviet Mật khẩu Sai tài k…" at bounding box center [747, 390] width 1495 height 496
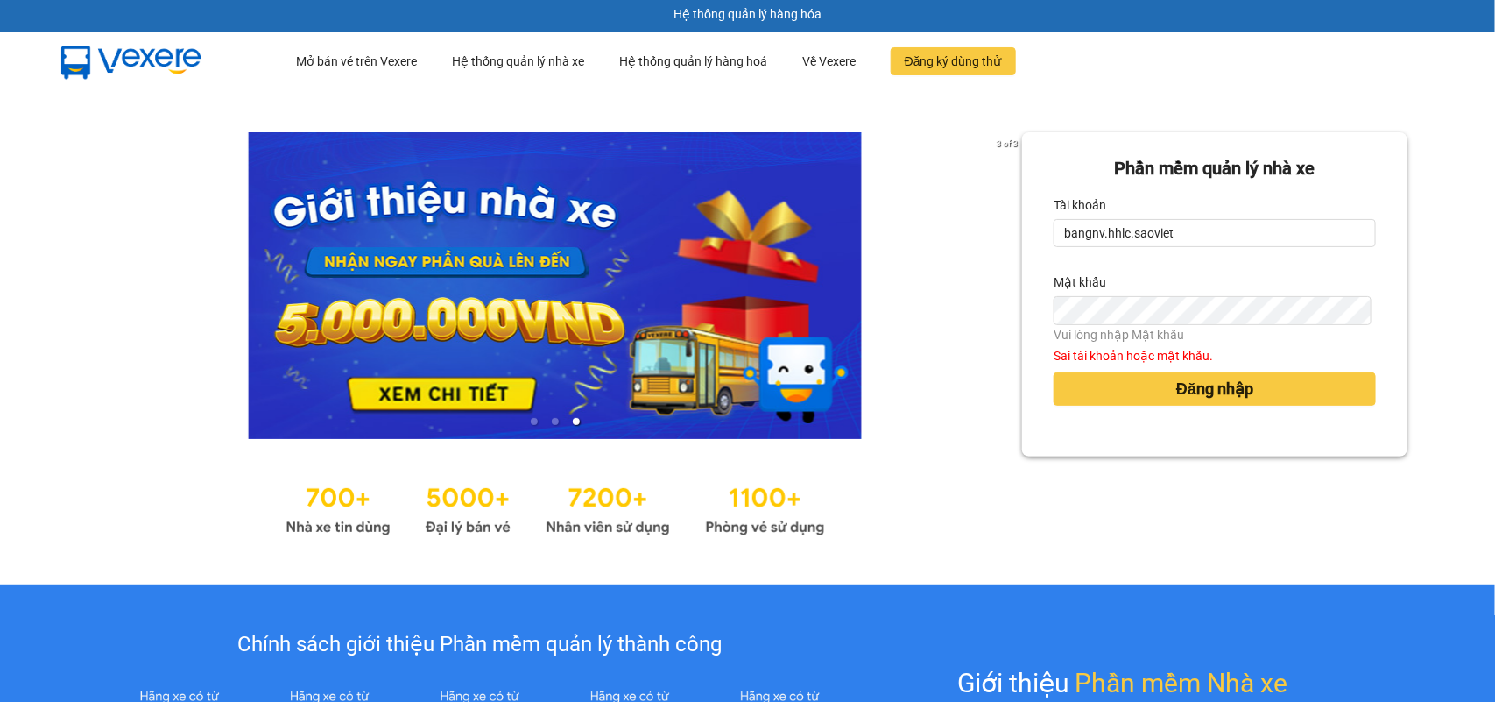
scroll to position [51, 0]
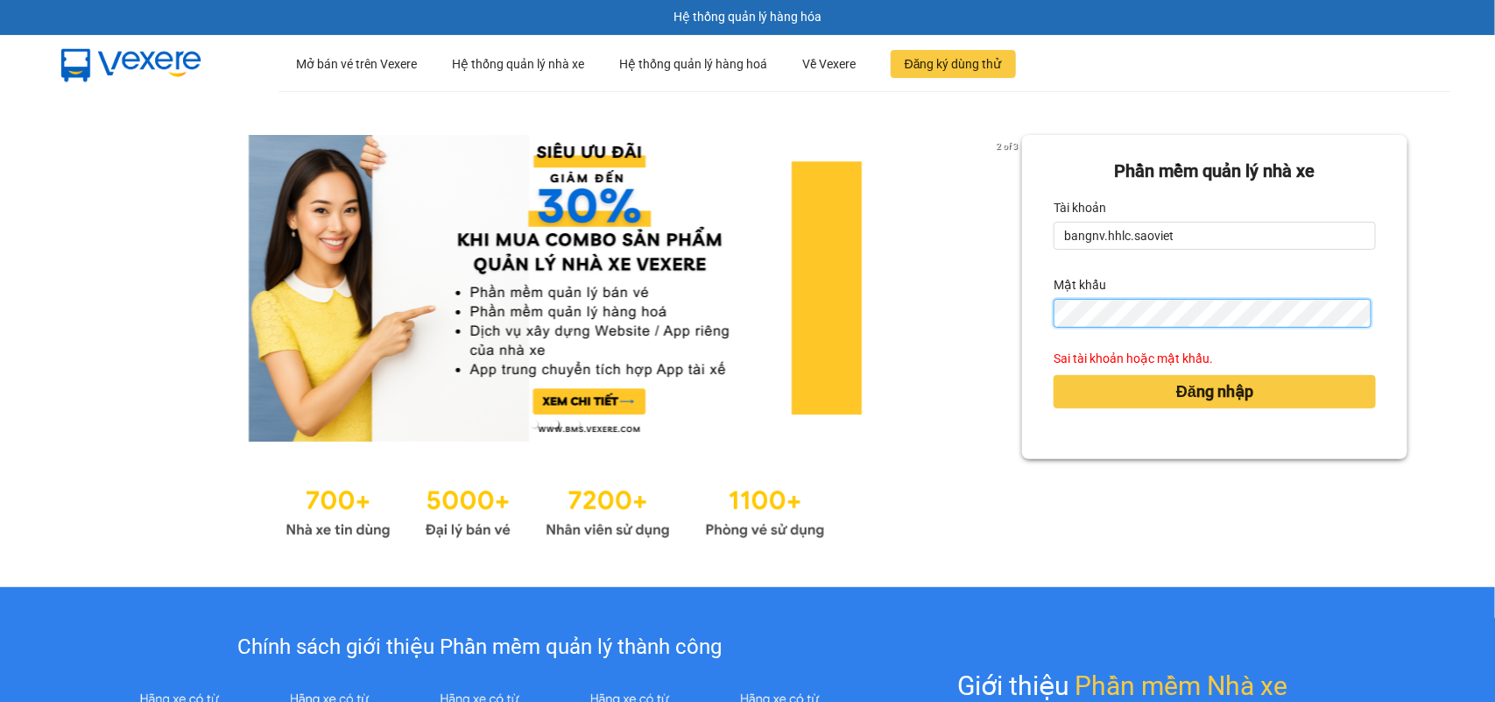
click at [1054, 375] on button "Đăng nhập" at bounding box center [1215, 391] width 322 height 33
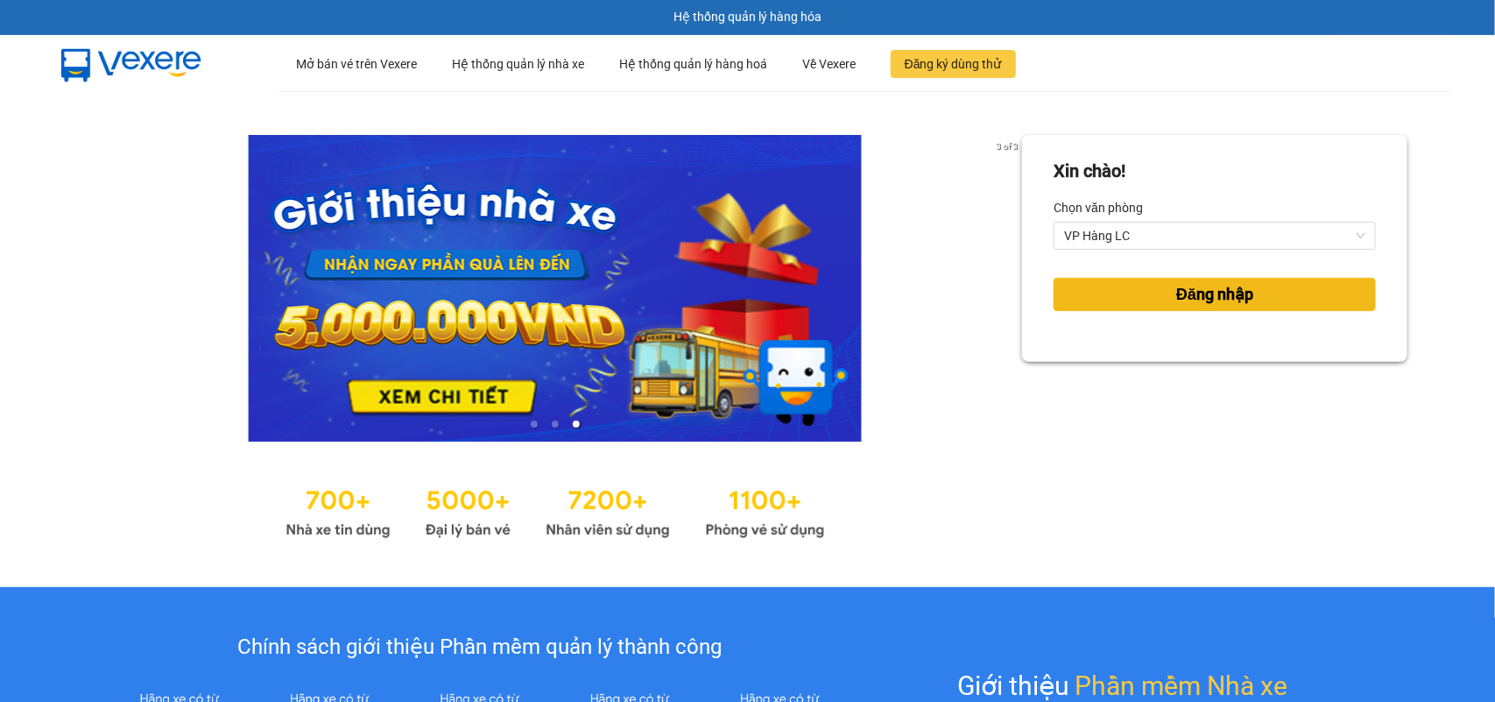
click at [1153, 298] on button "Đăng nhập" at bounding box center [1215, 294] width 322 height 33
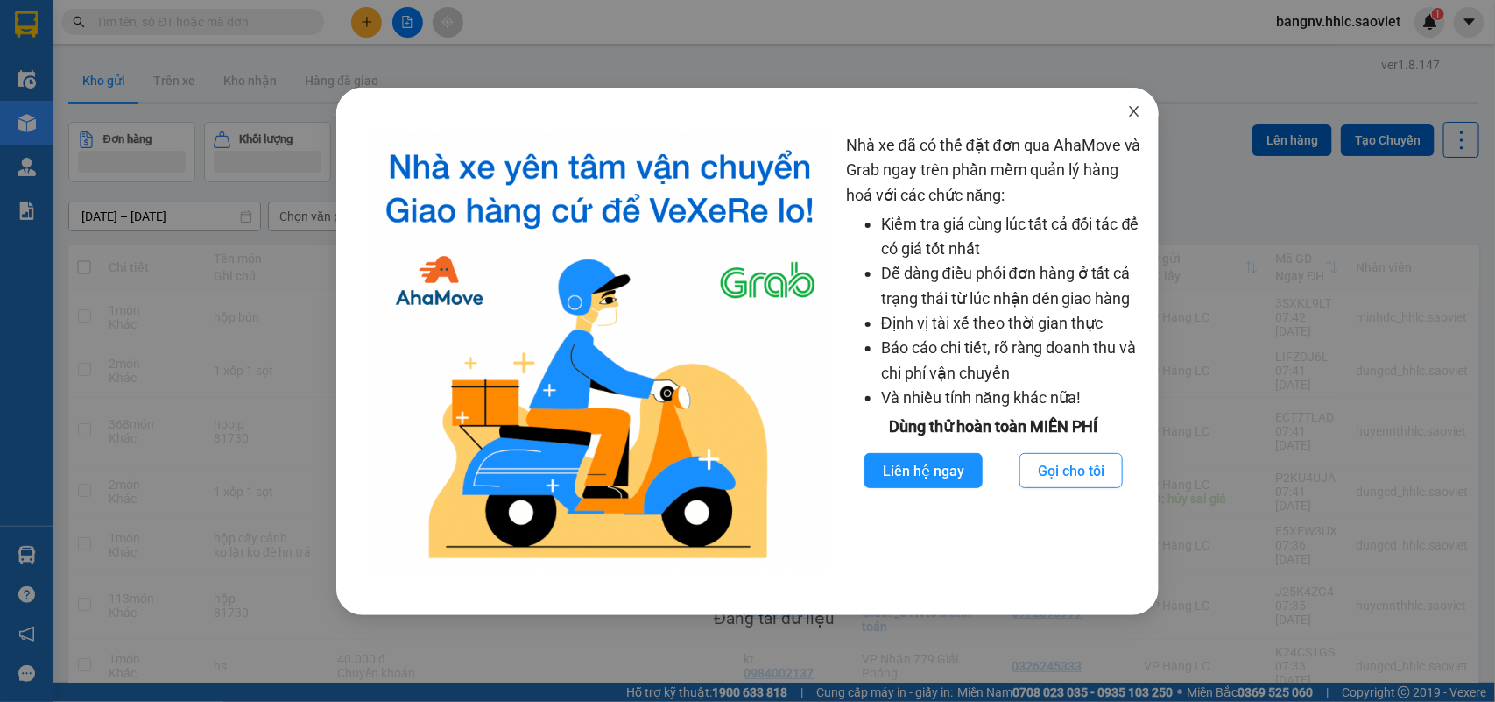
click at [1139, 114] on icon "close" at bounding box center [1134, 111] width 14 height 14
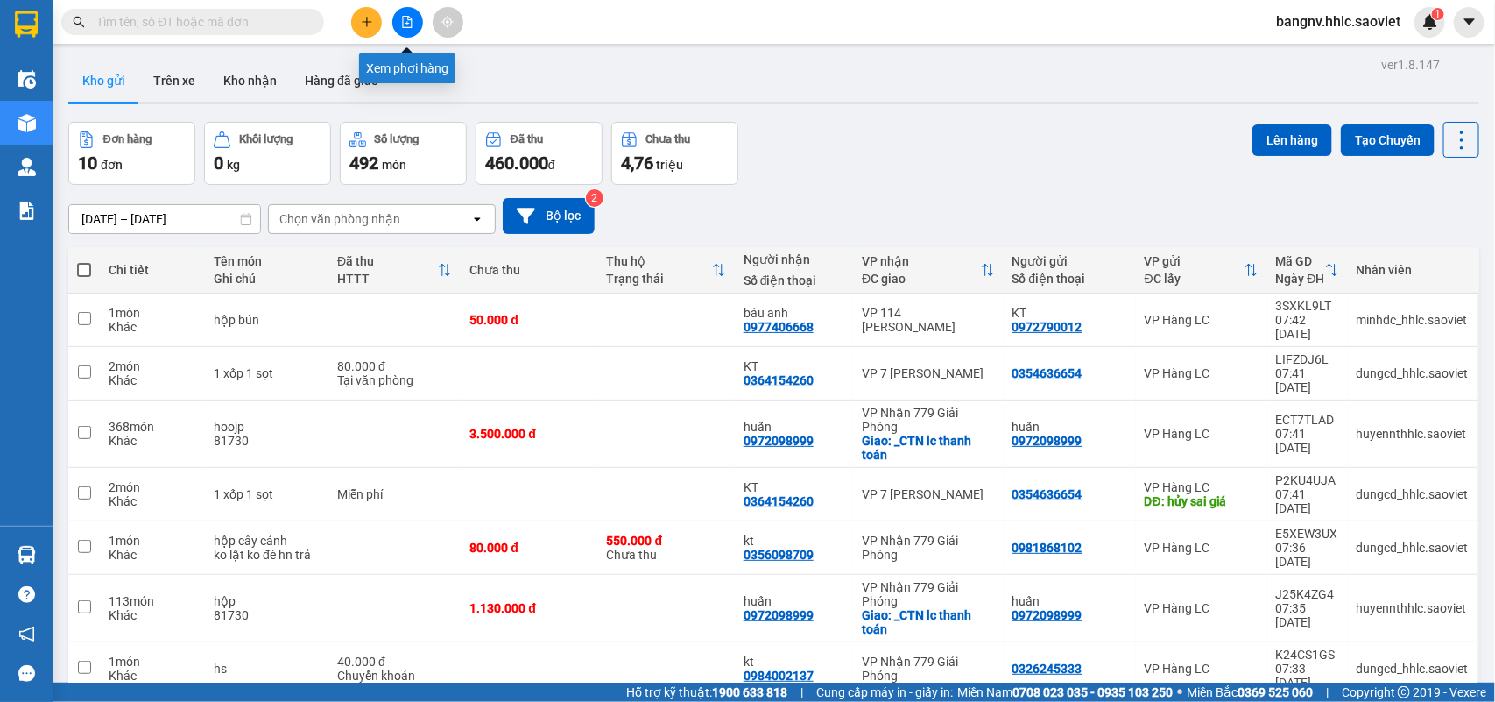
click at [404, 24] on icon "file-add" at bounding box center [407, 22] width 12 height 12
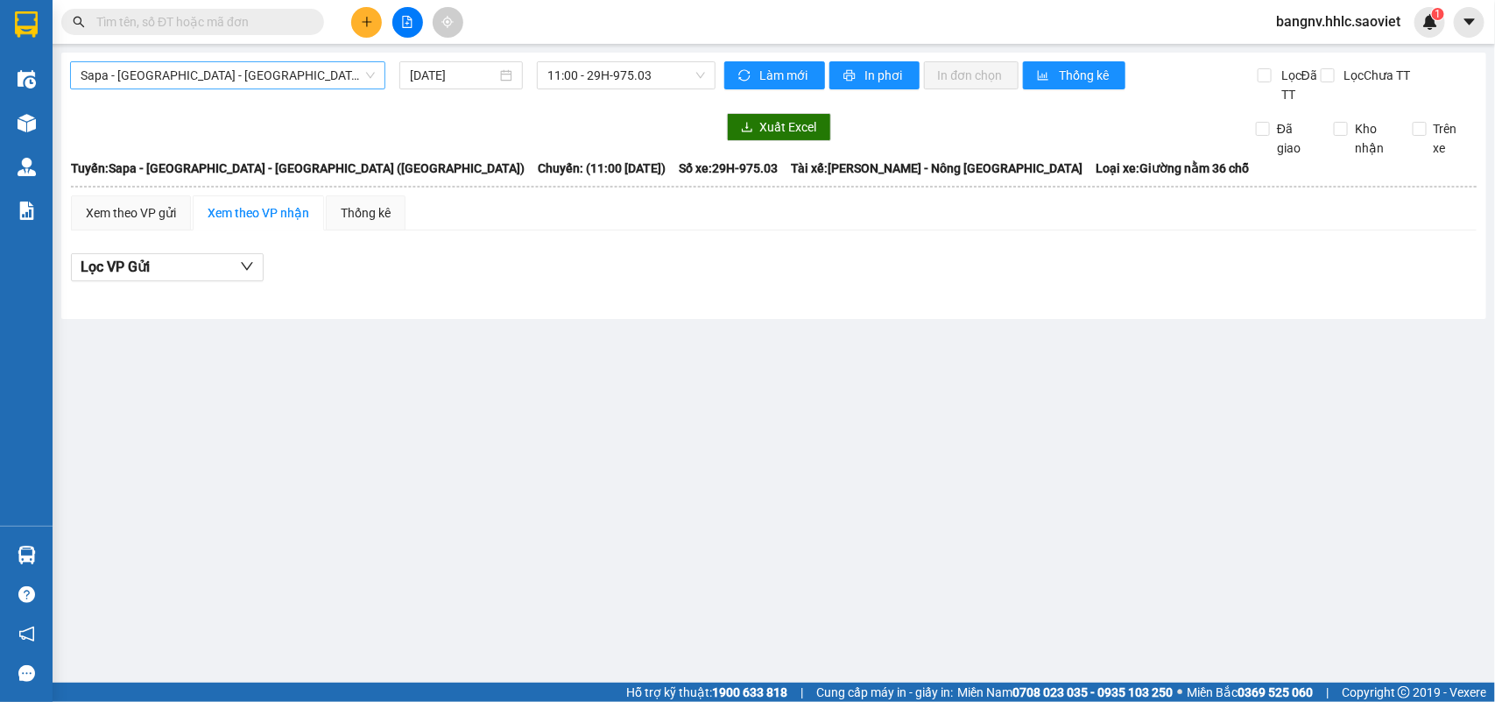
click at [290, 77] on span "Sapa - Lào Cai - Hà Nội (Giường)" at bounding box center [228, 75] width 294 height 26
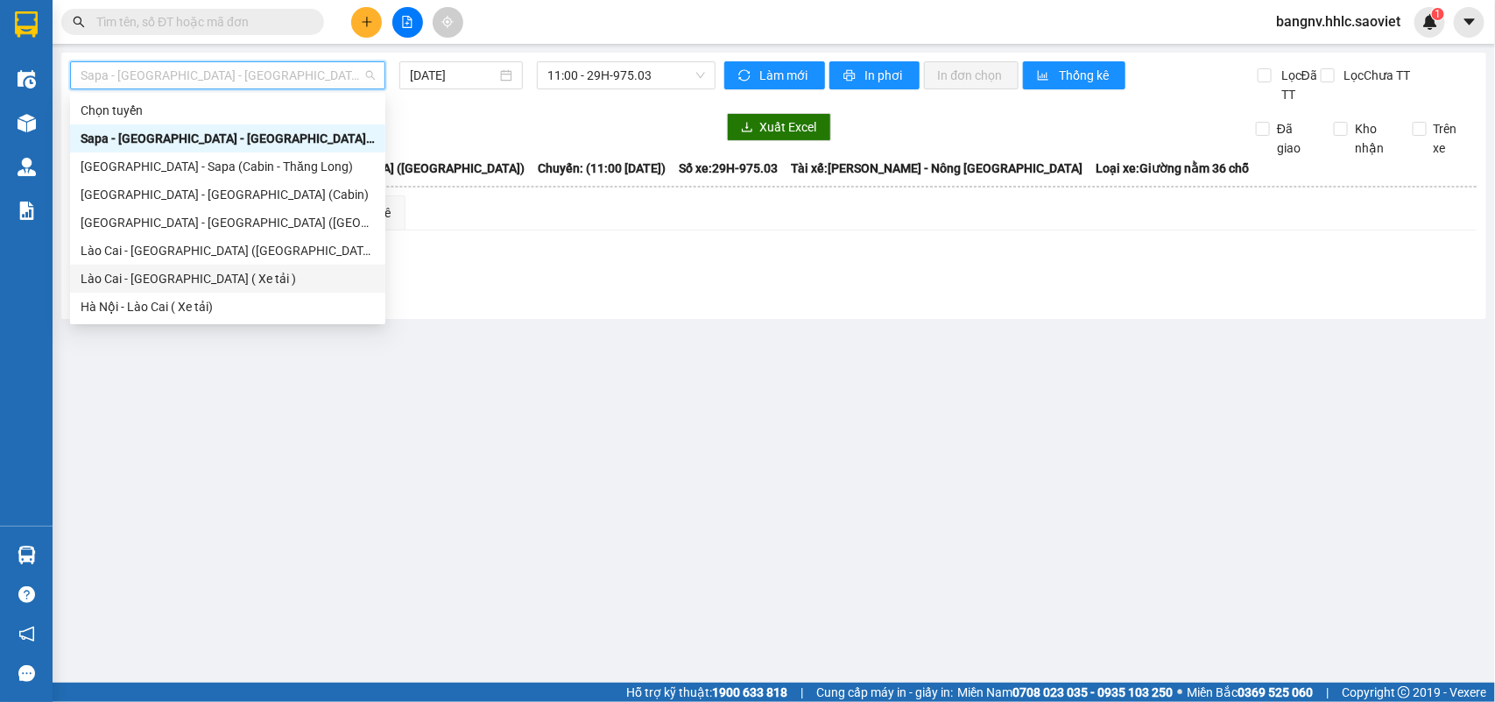
click at [203, 276] on div "Lào Cai - Hà Nội ( Xe tải )" at bounding box center [228, 278] width 294 height 19
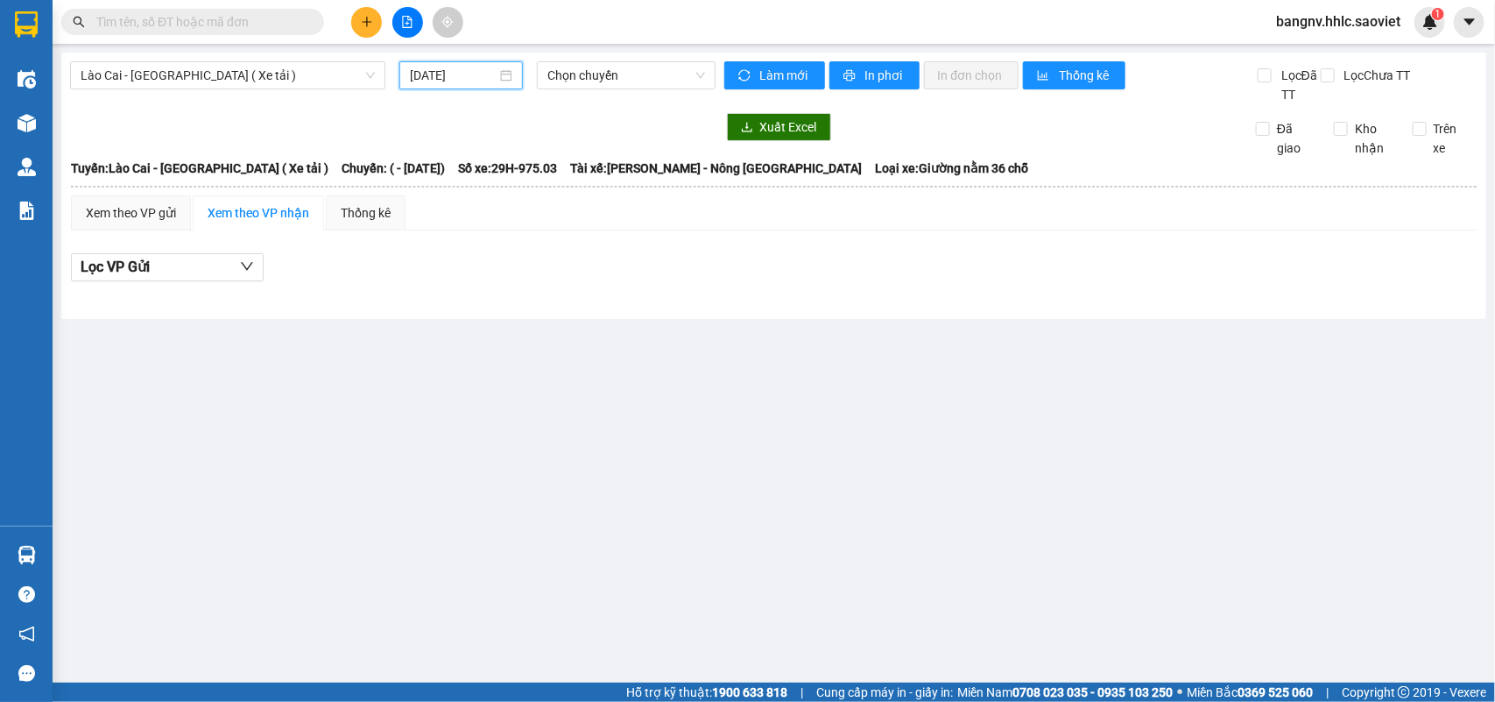
click at [469, 75] on input "14/10/2025" at bounding box center [453, 75] width 87 height 19
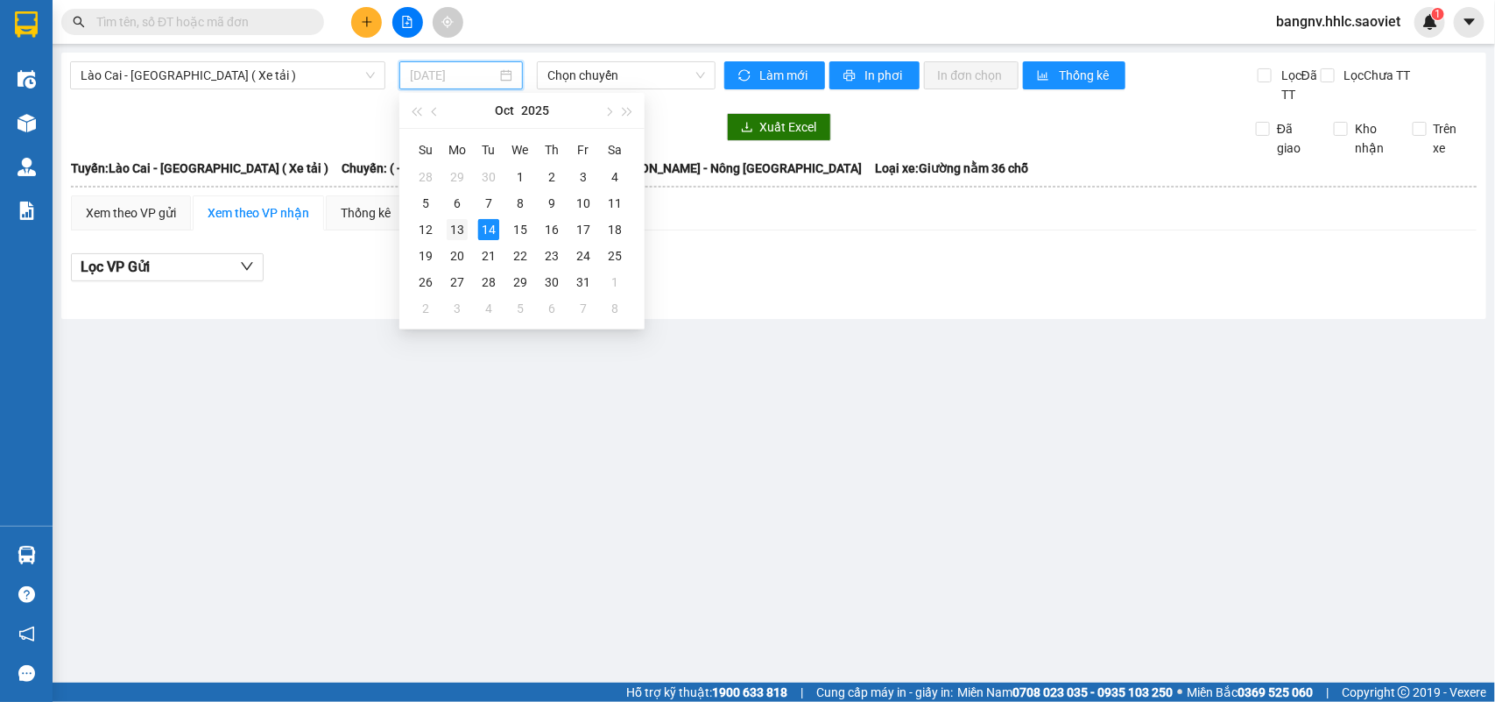
click at [464, 229] on div "13" at bounding box center [457, 229] width 21 height 21
type input "13/10/2025"
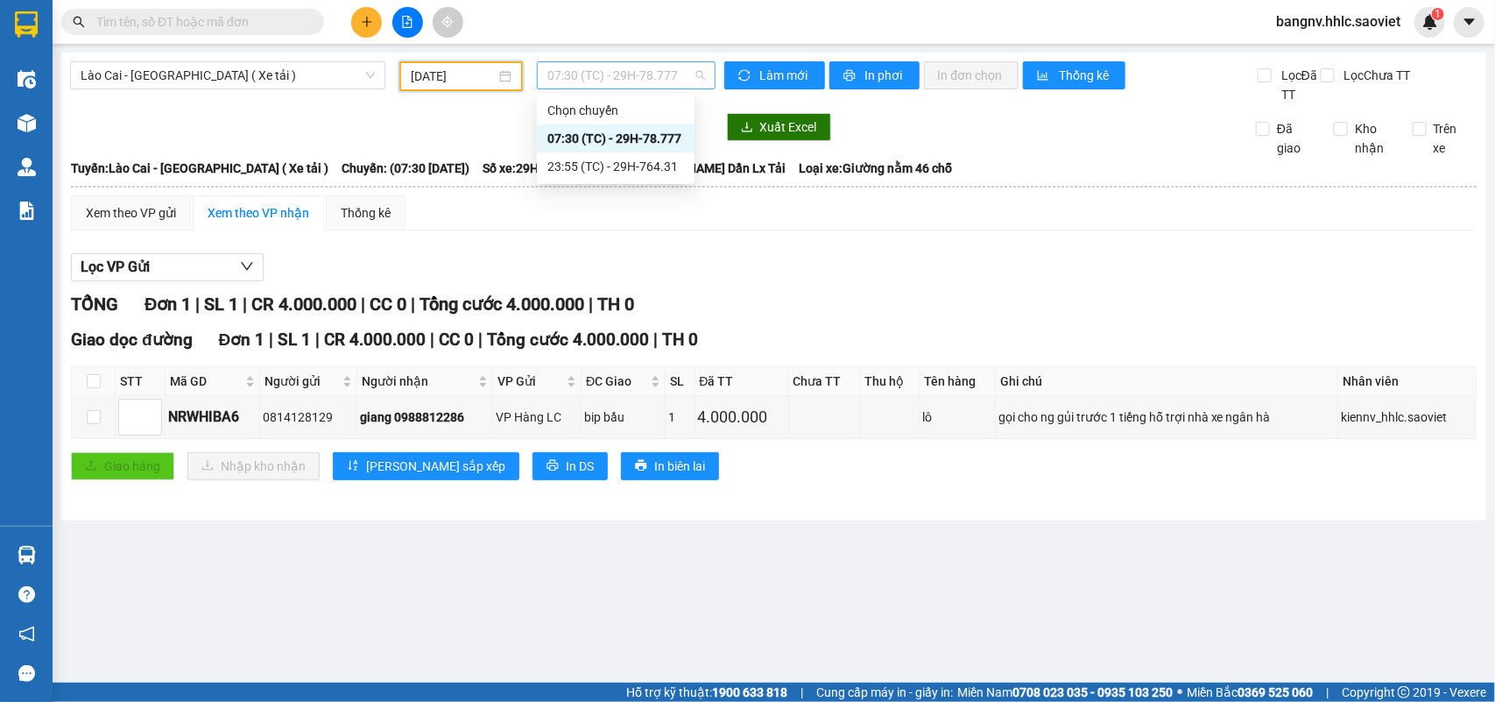
click at [631, 76] on span "07:30 (TC) - 29H-78.777" at bounding box center [625, 75] width 157 height 26
click at [620, 159] on div "23:55 (TC) - 29H-764.31" at bounding box center [615, 166] width 137 height 19
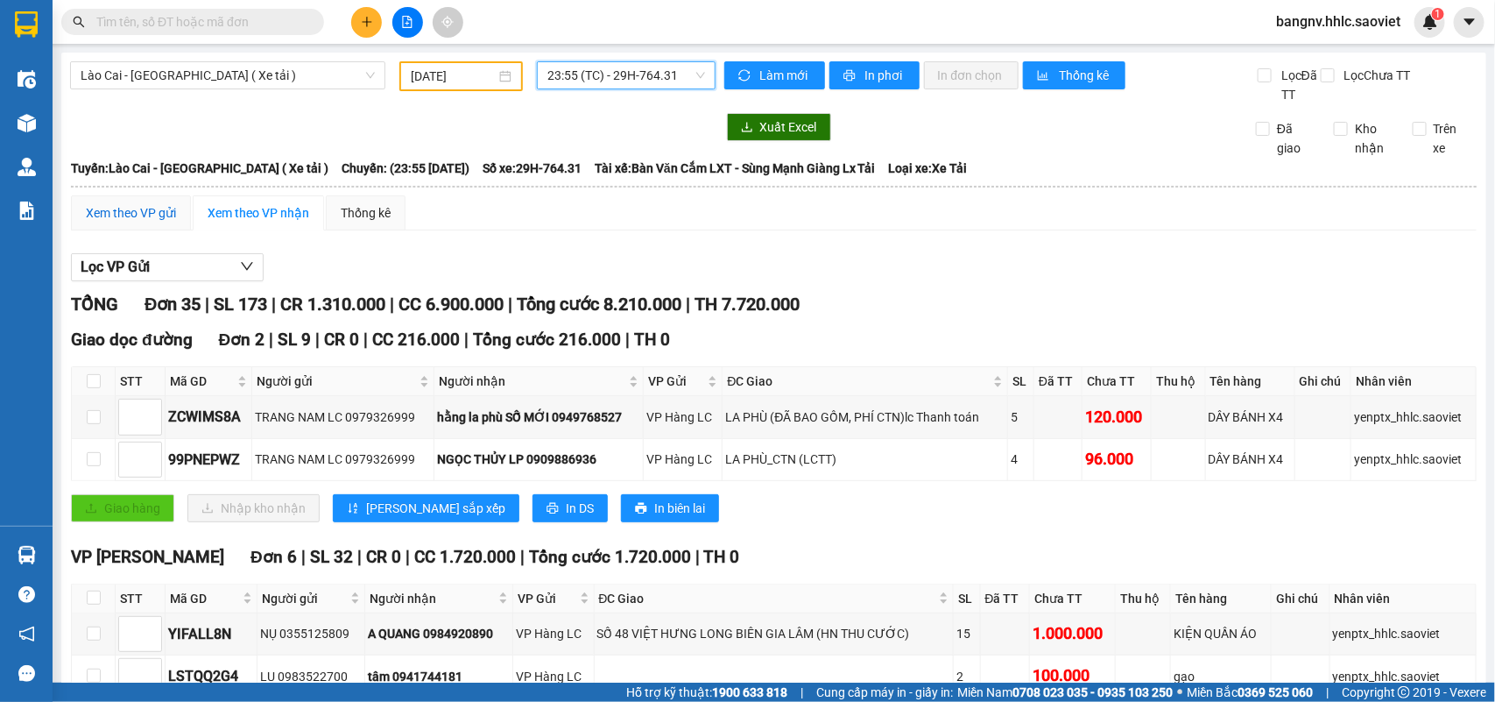
click at [156, 216] on div "Xem theo VP gửi" at bounding box center [131, 212] width 90 height 19
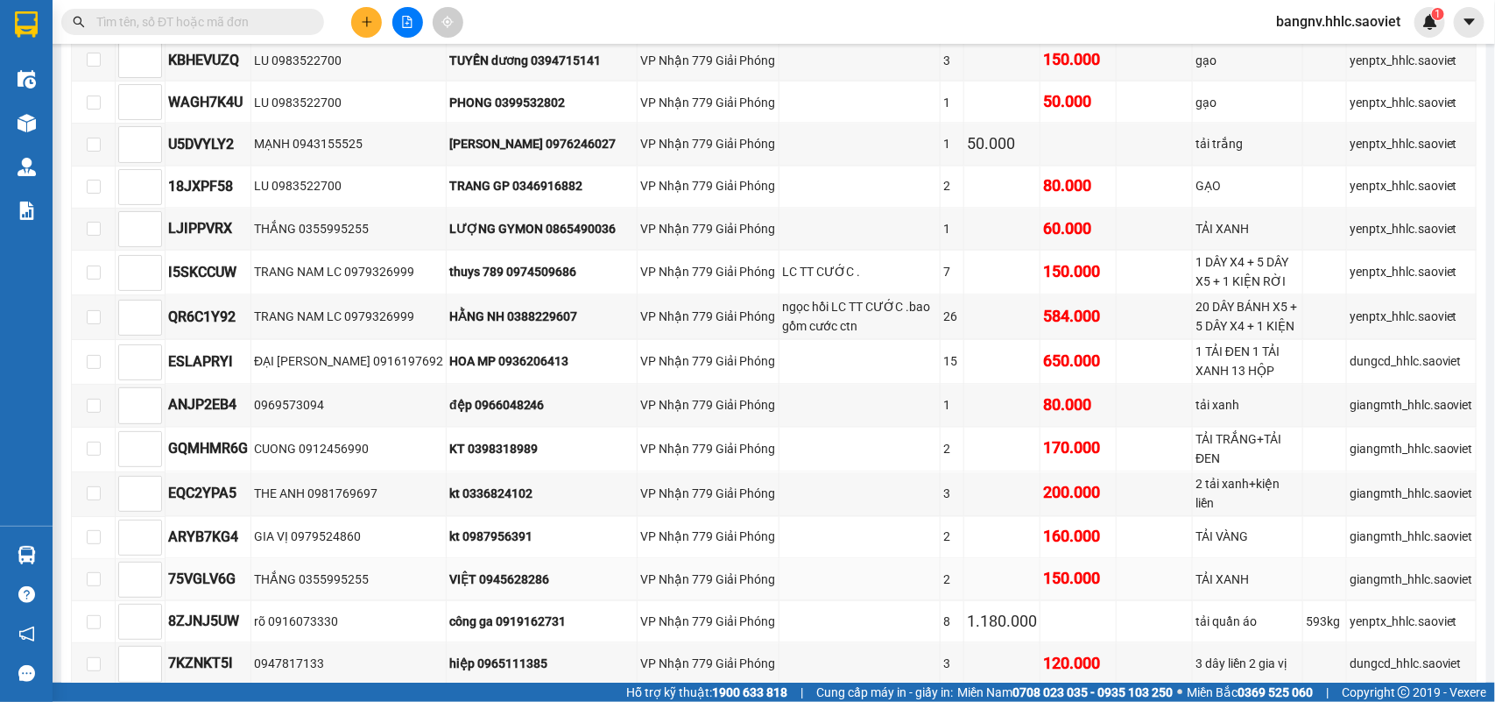
scroll to position [1583, 0]
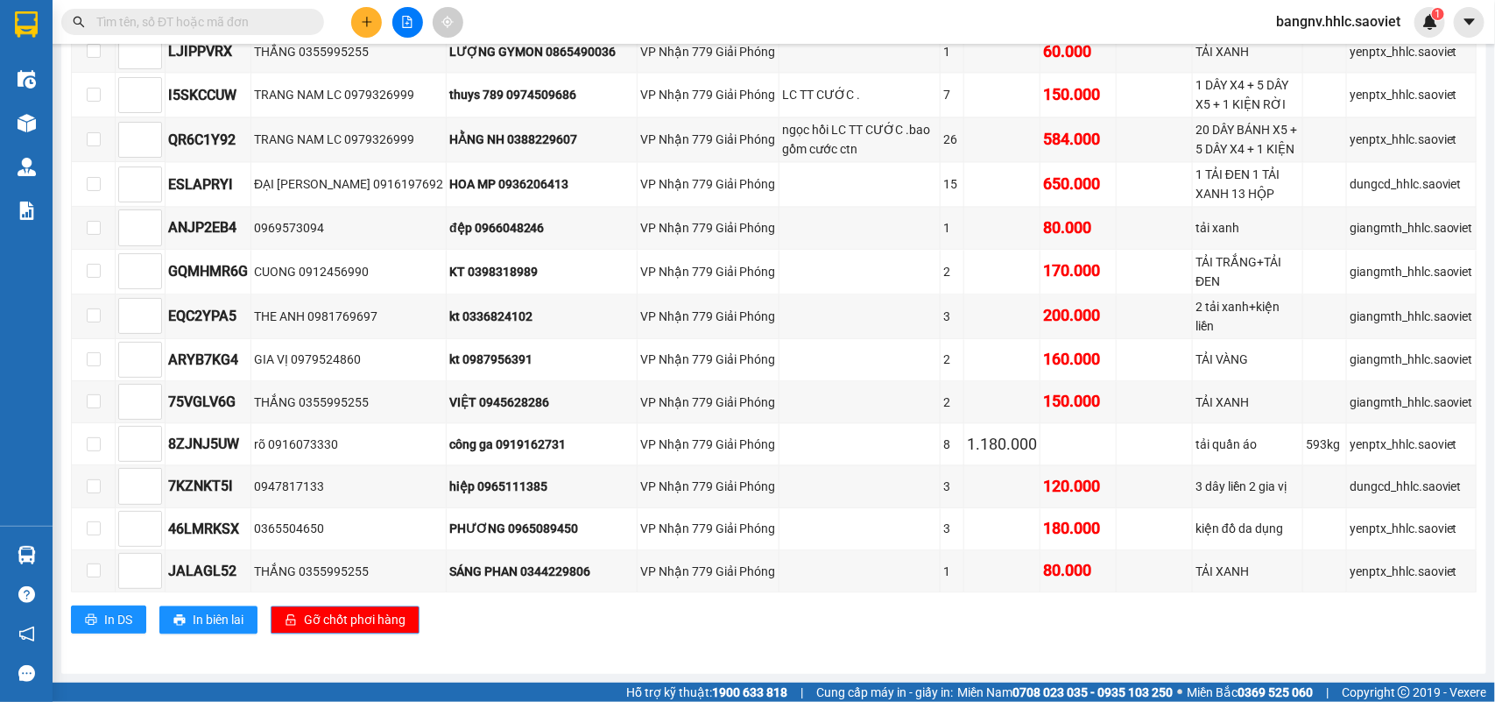
click at [388, 616] on span "Gỡ chốt phơi hàng" at bounding box center [355, 619] width 102 height 19
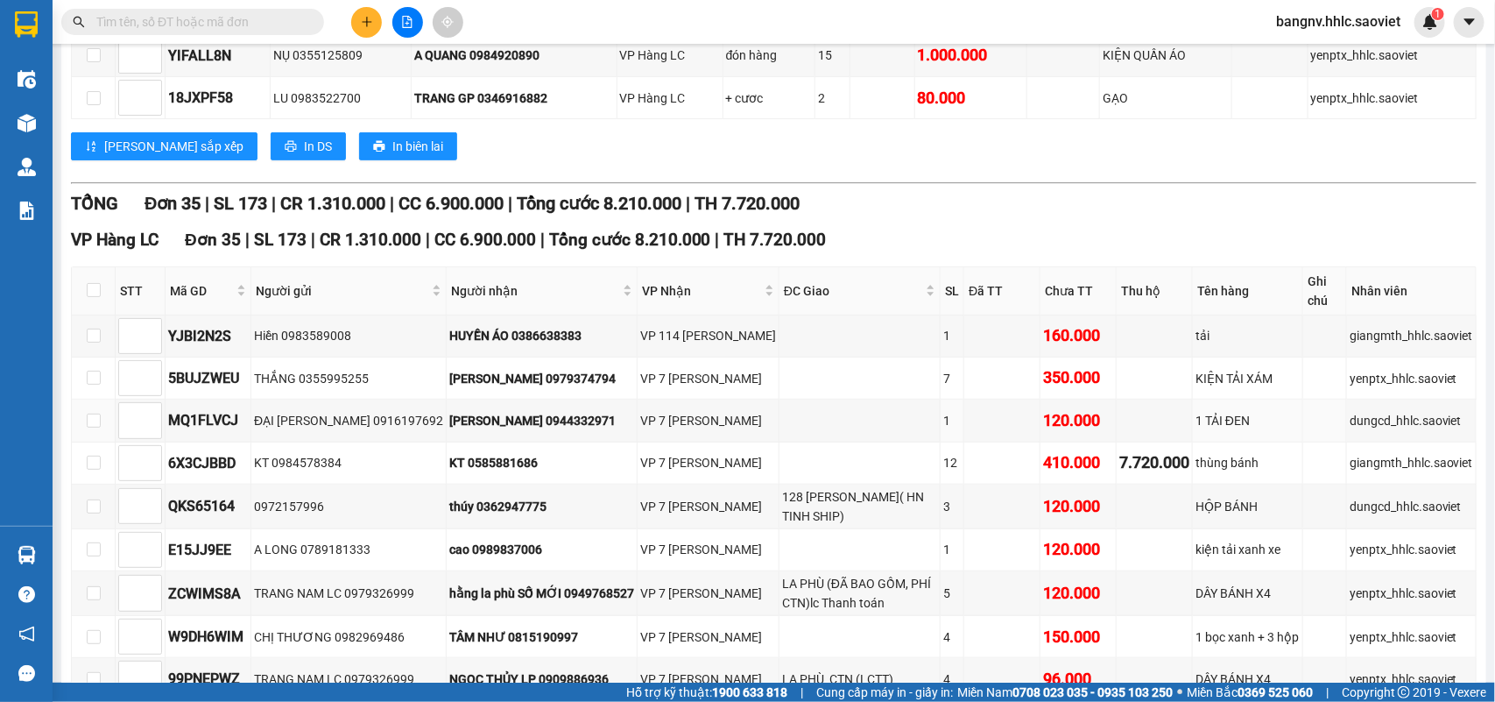
scroll to position [160, 0]
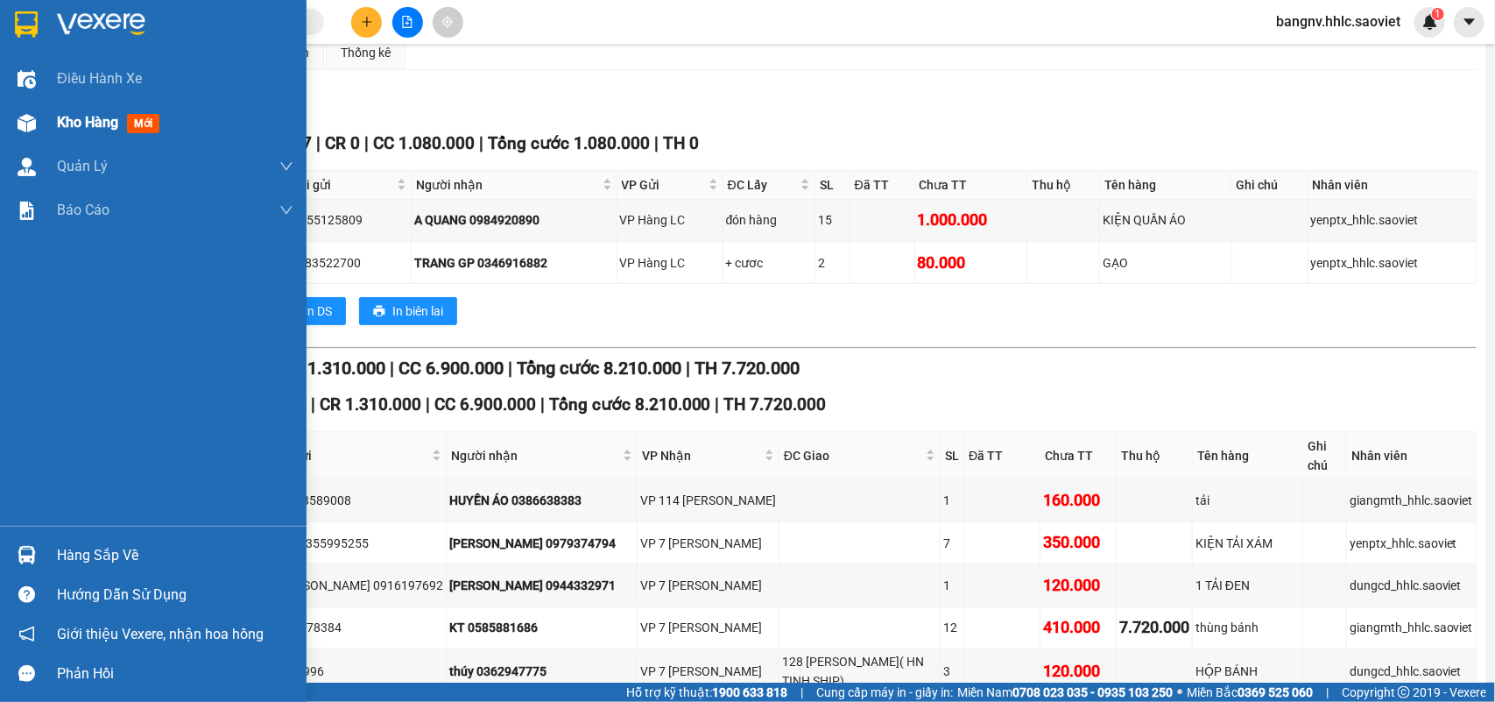
click at [85, 121] on span "Kho hàng" at bounding box center [87, 122] width 61 height 17
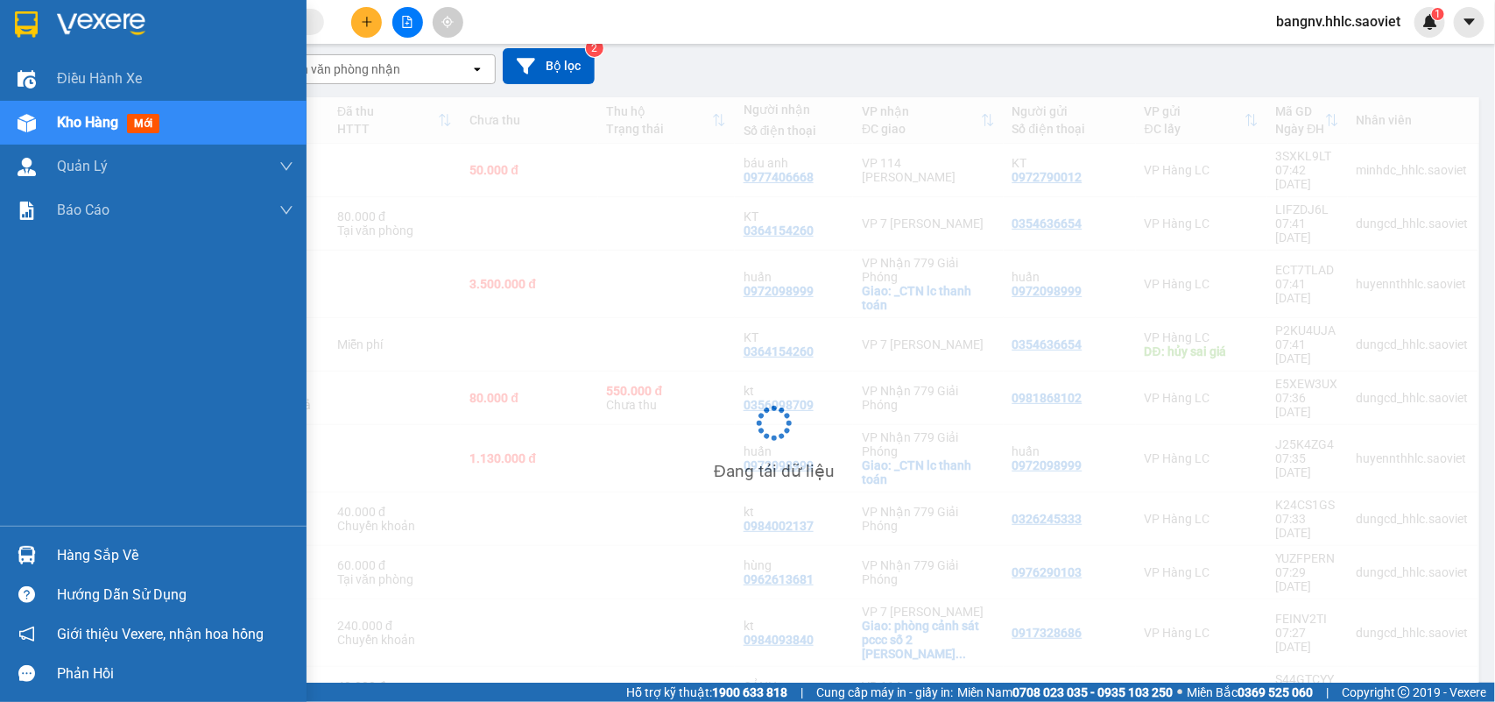
scroll to position [150, 0]
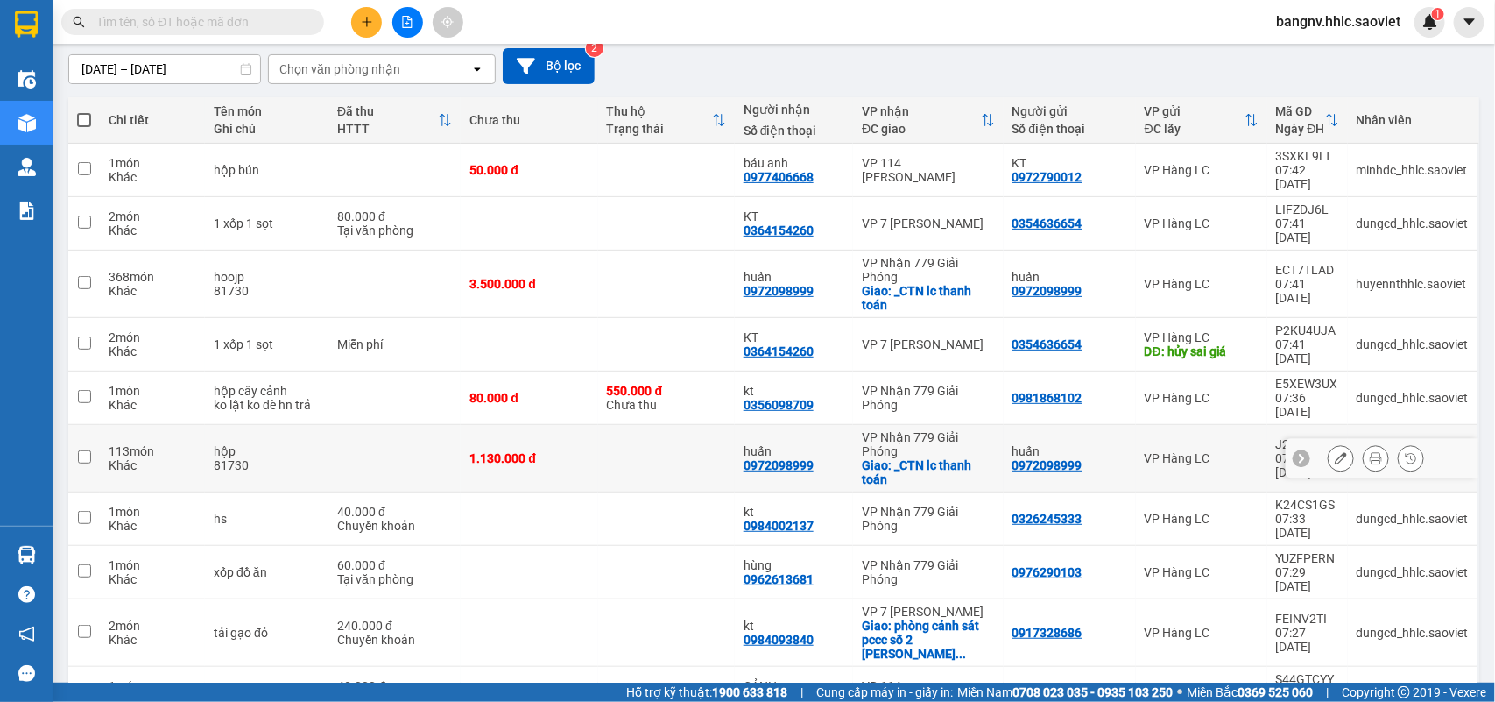
click at [88, 450] on input "checkbox" at bounding box center [84, 456] width 13 height 13
checkbox input "true"
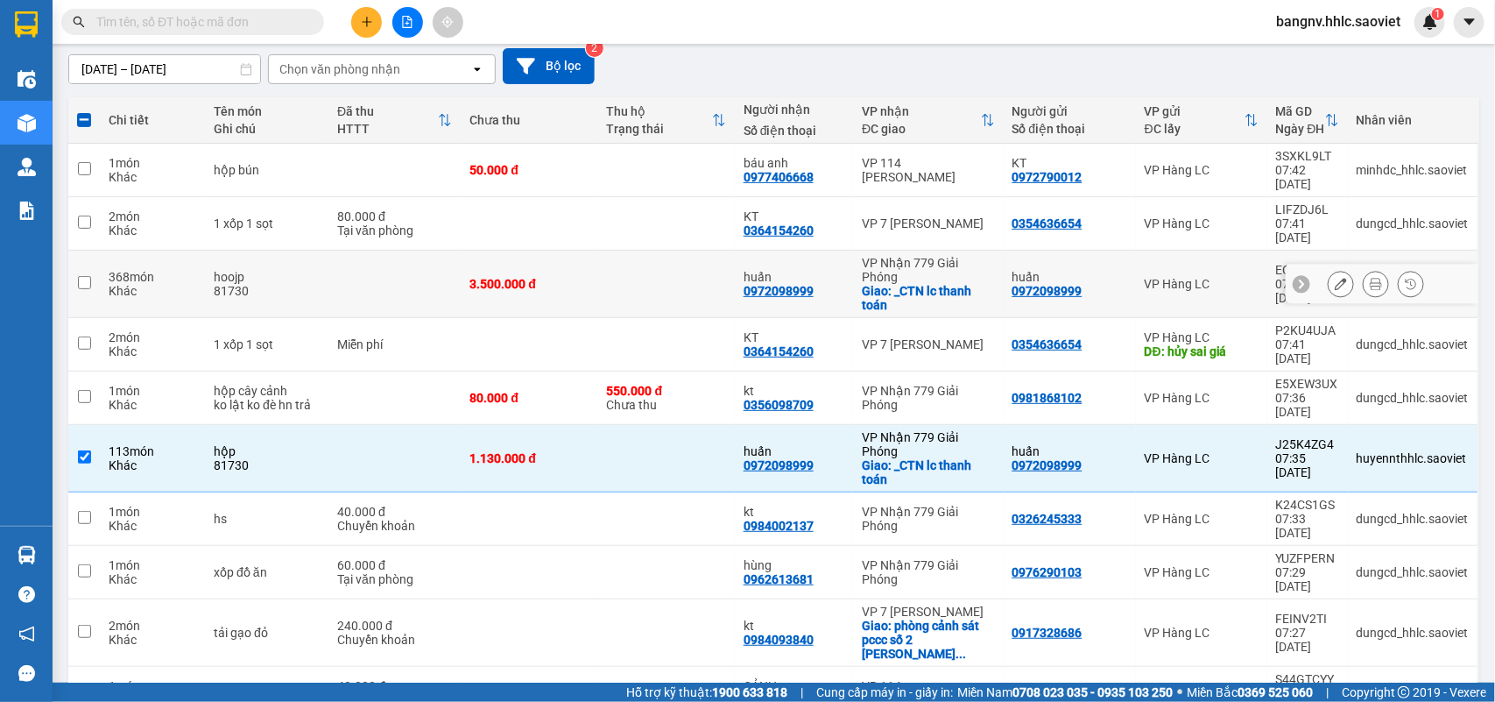
click at [83, 276] on input "checkbox" at bounding box center [84, 282] width 13 height 13
checkbox input "true"
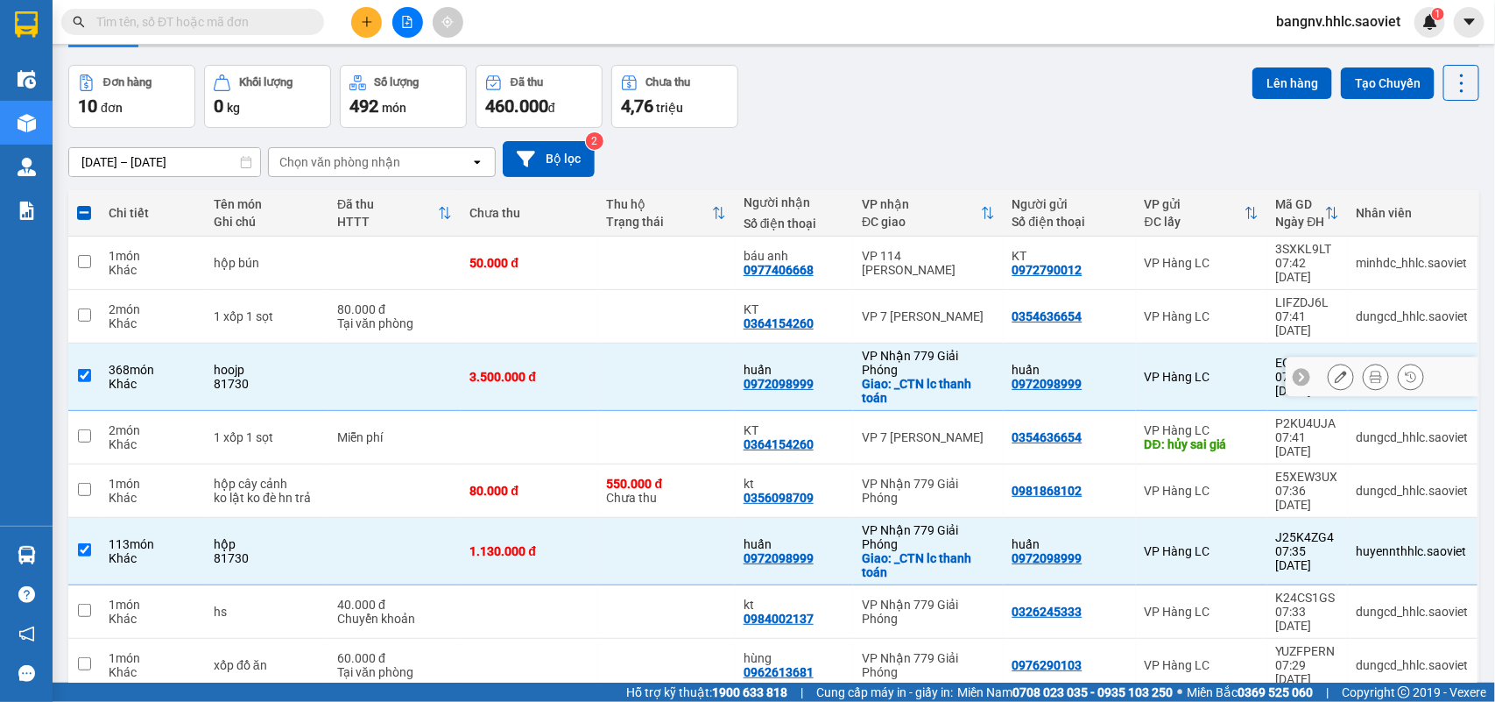
scroll to position [0, 0]
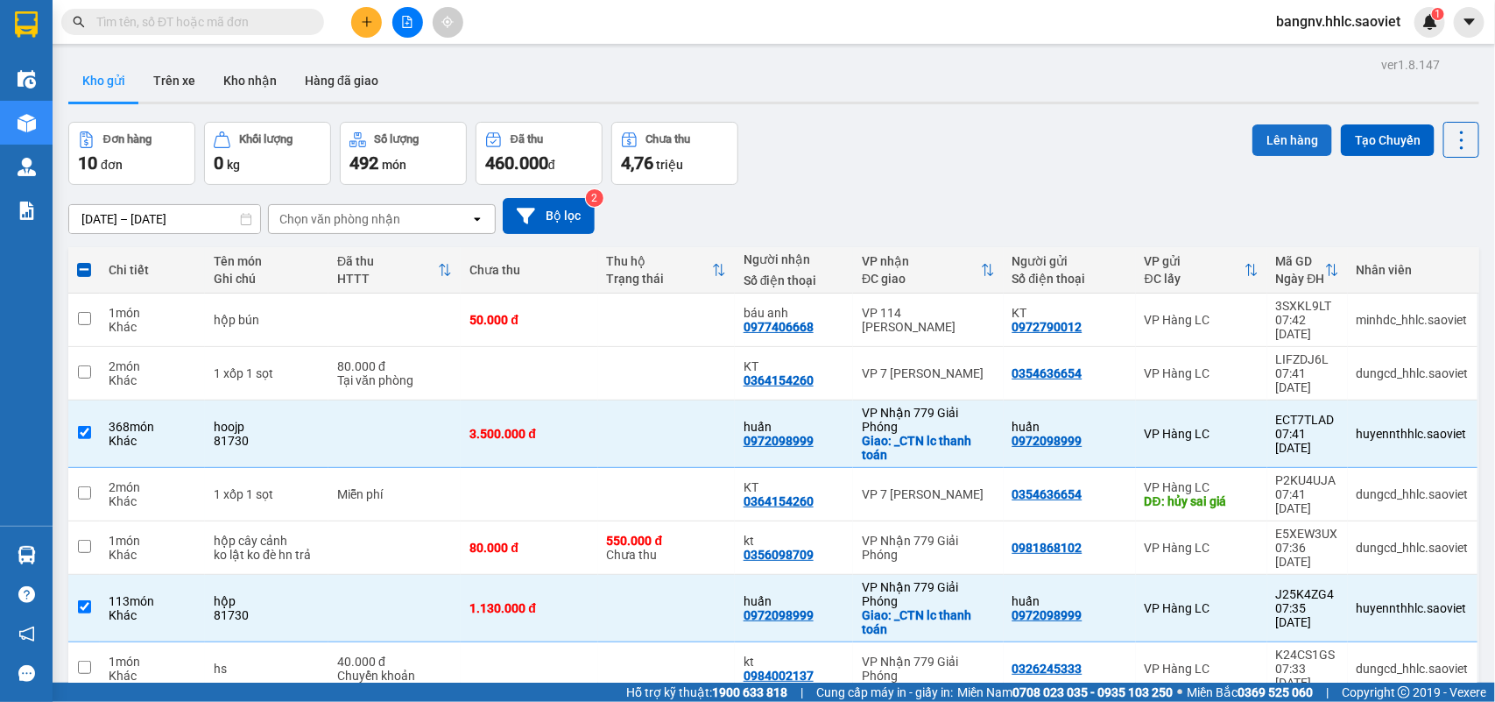
click at [1267, 133] on button "Lên hàng" at bounding box center [1292, 140] width 80 height 32
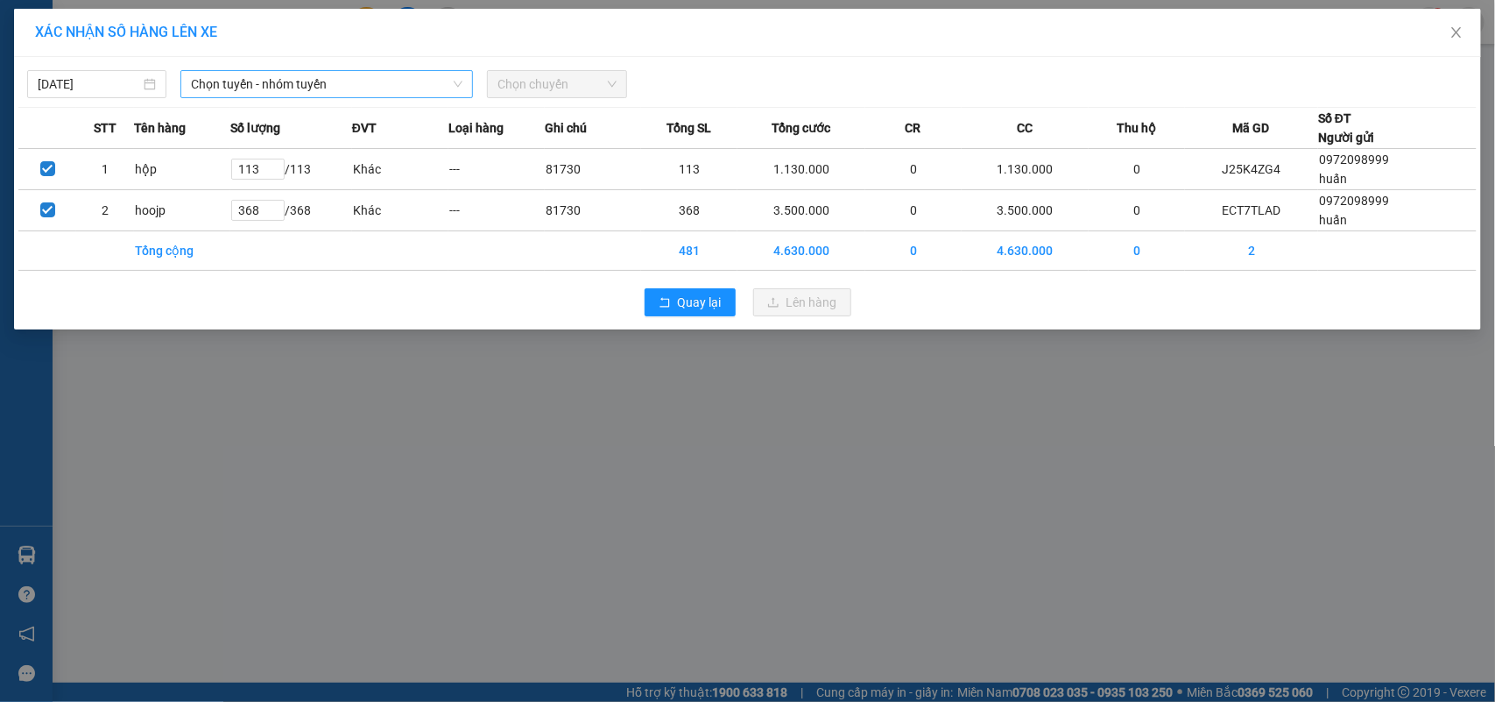
click at [229, 81] on span "Chọn tuyến - nhóm tuyến" at bounding box center [326, 84] width 271 height 26
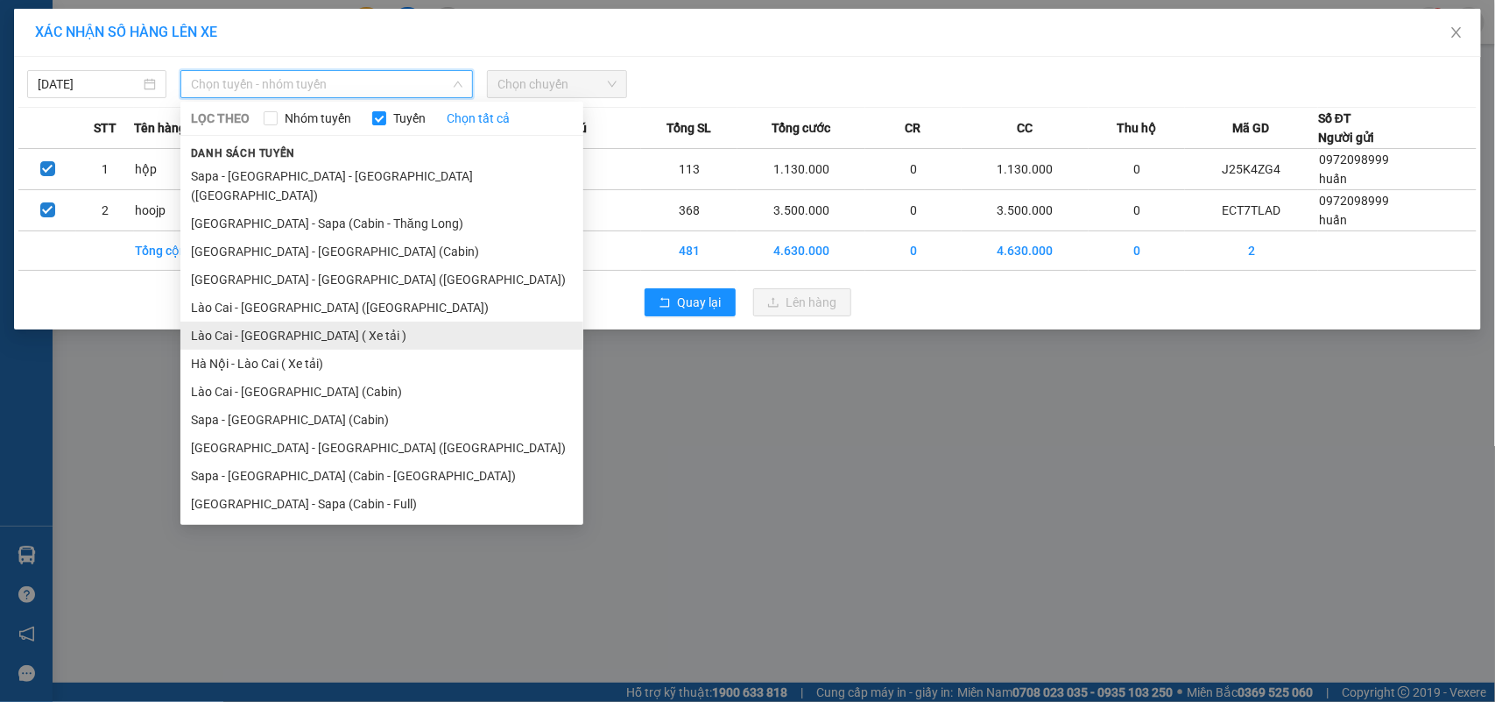
click at [300, 321] on li "Lào Cai - Hà Nội ( Xe tải )" at bounding box center [381, 335] width 403 height 28
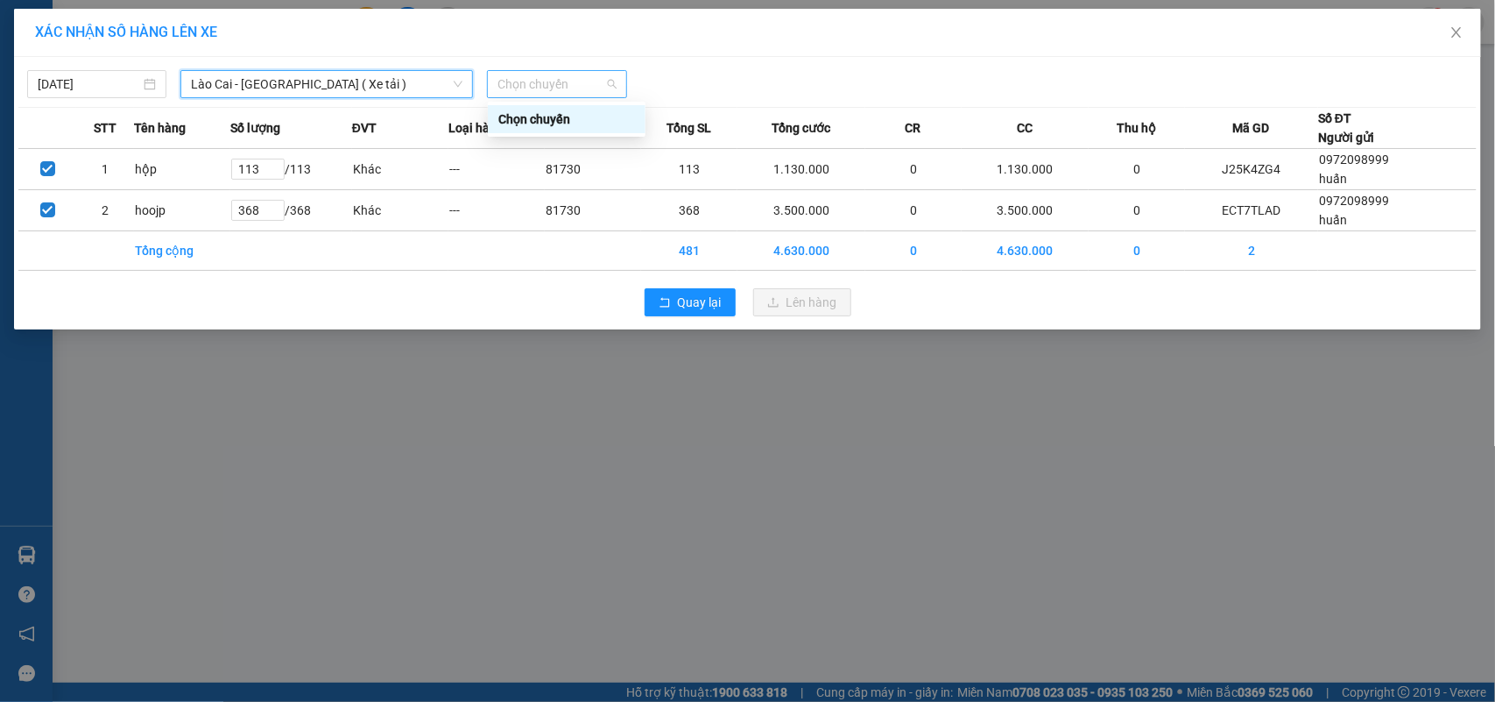
click at [566, 83] on span "Chọn chuyến" at bounding box center [556, 84] width 118 height 26
click at [77, 89] on input "14/10/2025" at bounding box center [89, 83] width 102 height 19
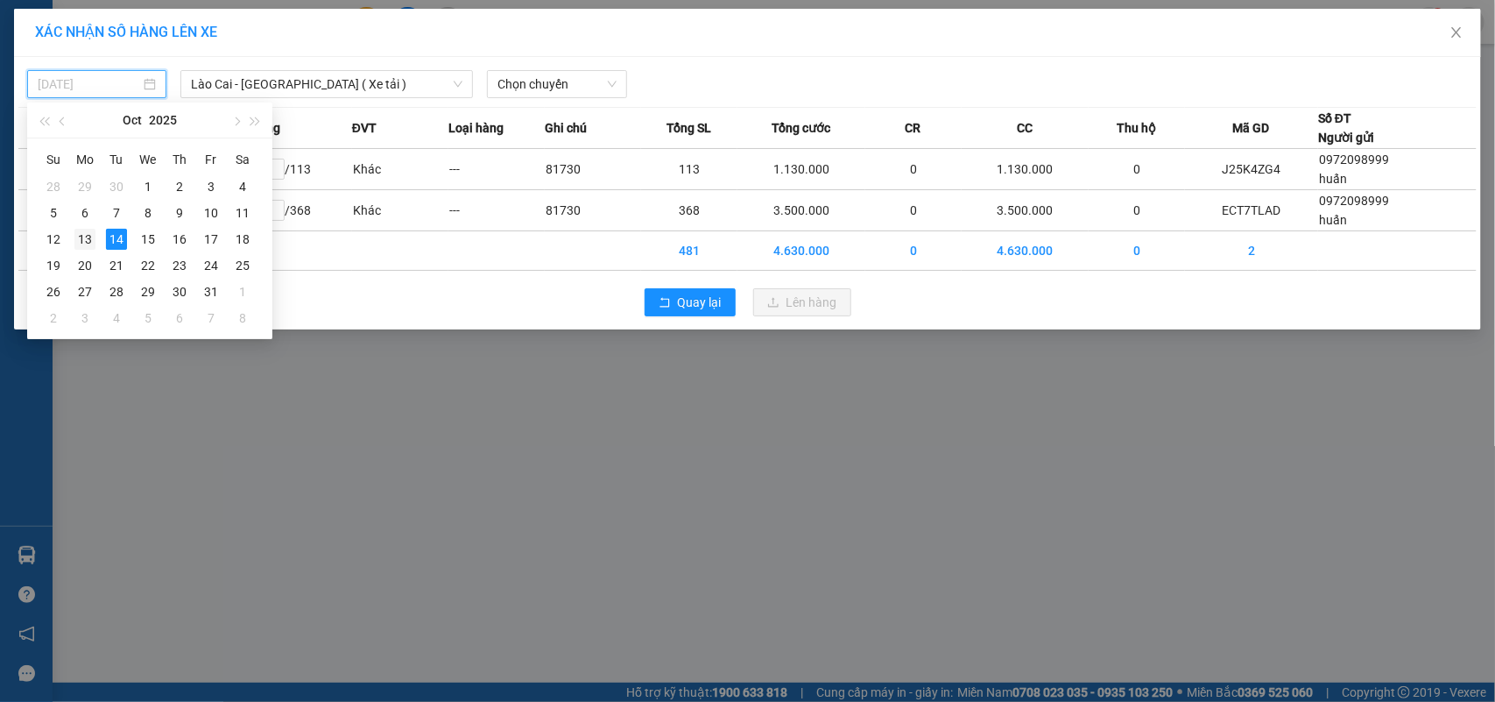
click at [90, 239] on div "13" at bounding box center [84, 239] width 21 height 21
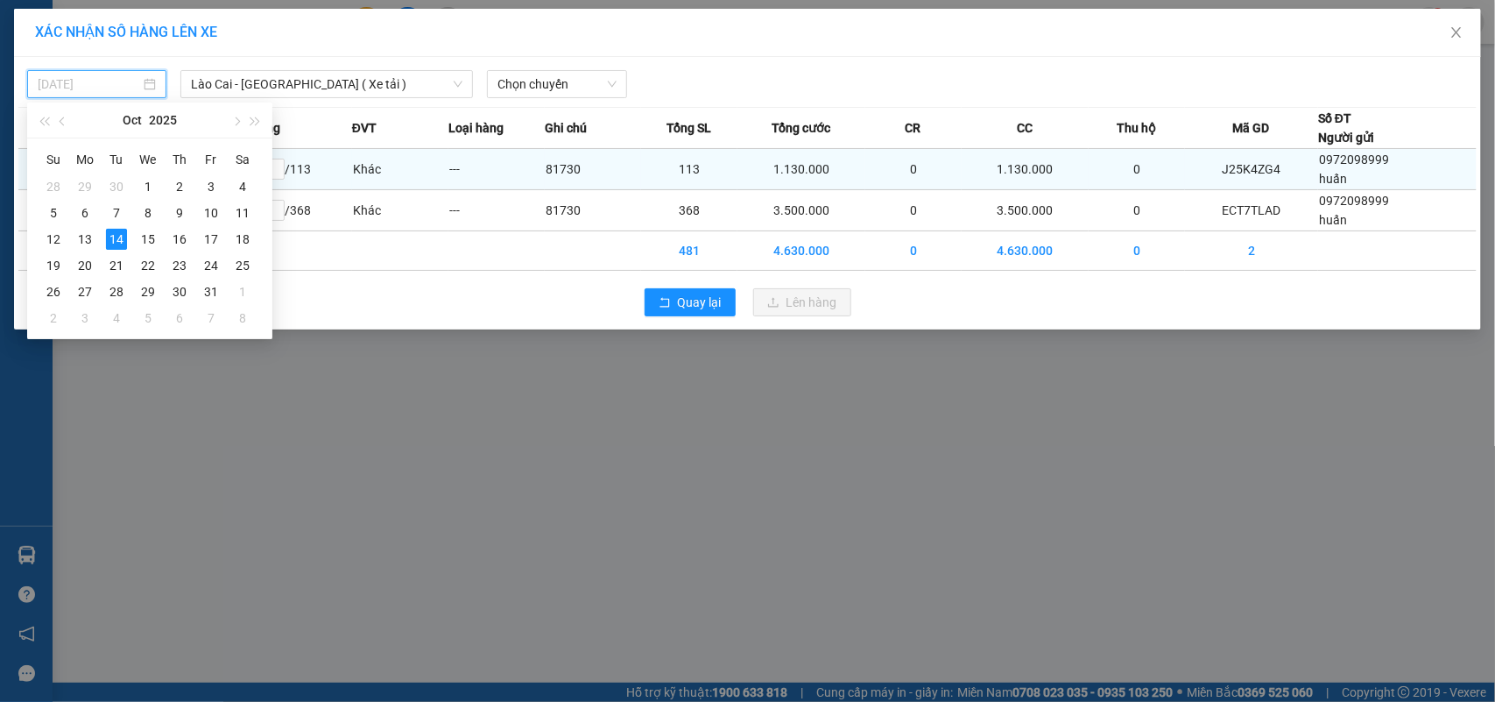
type input "13/10/2025"
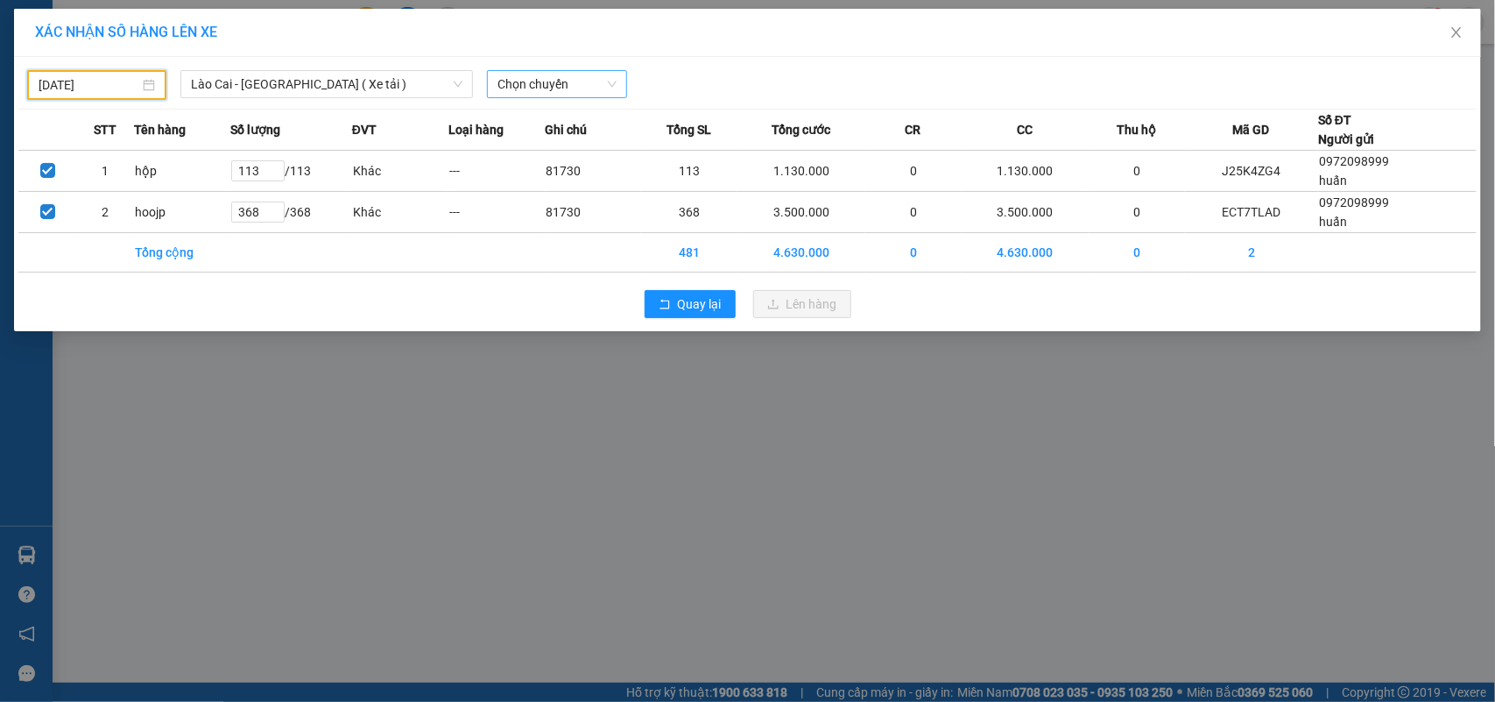
click at [544, 83] on span "Chọn chuyến" at bounding box center [556, 84] width 118 height 26
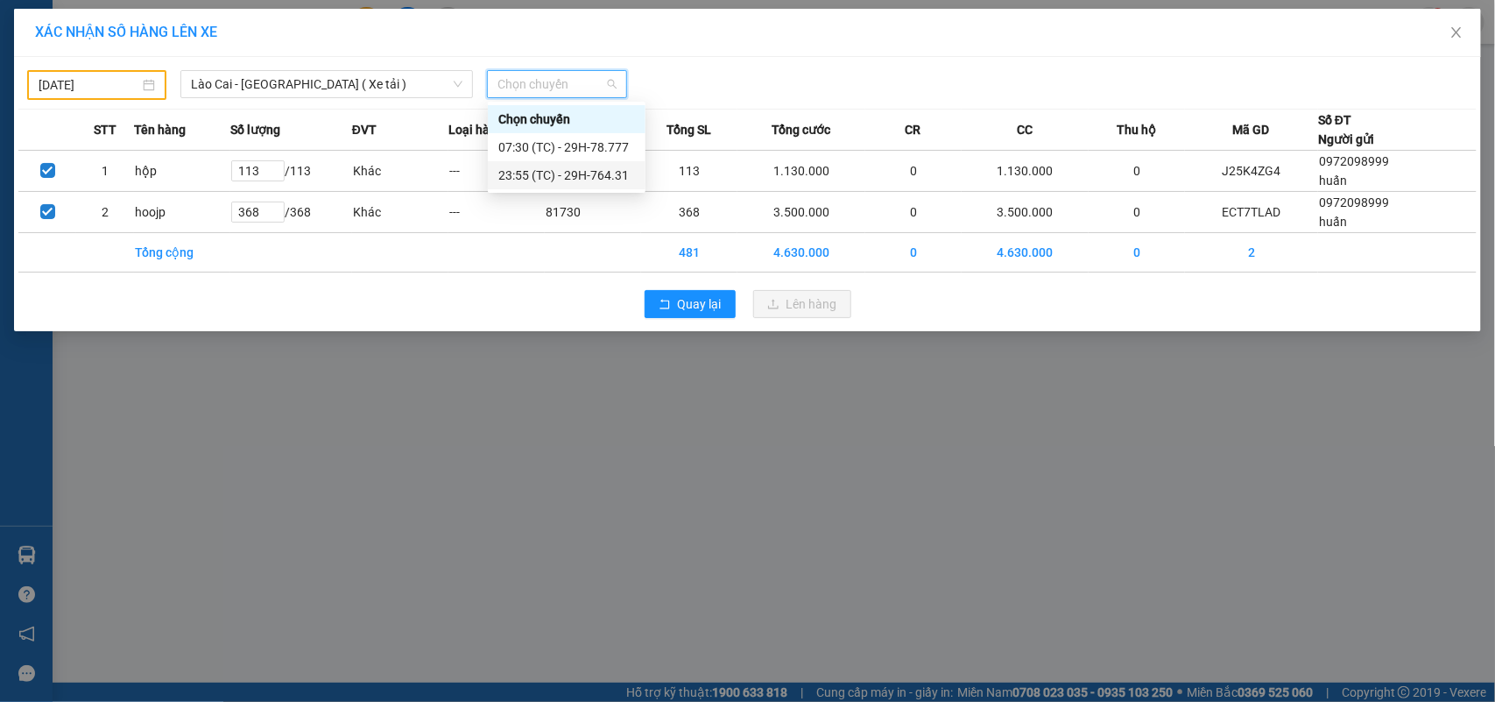
click at [575, 173] on div "23:55 (TC) - 29H-764.31" at bounding box center [566, 175] width 137 height 19
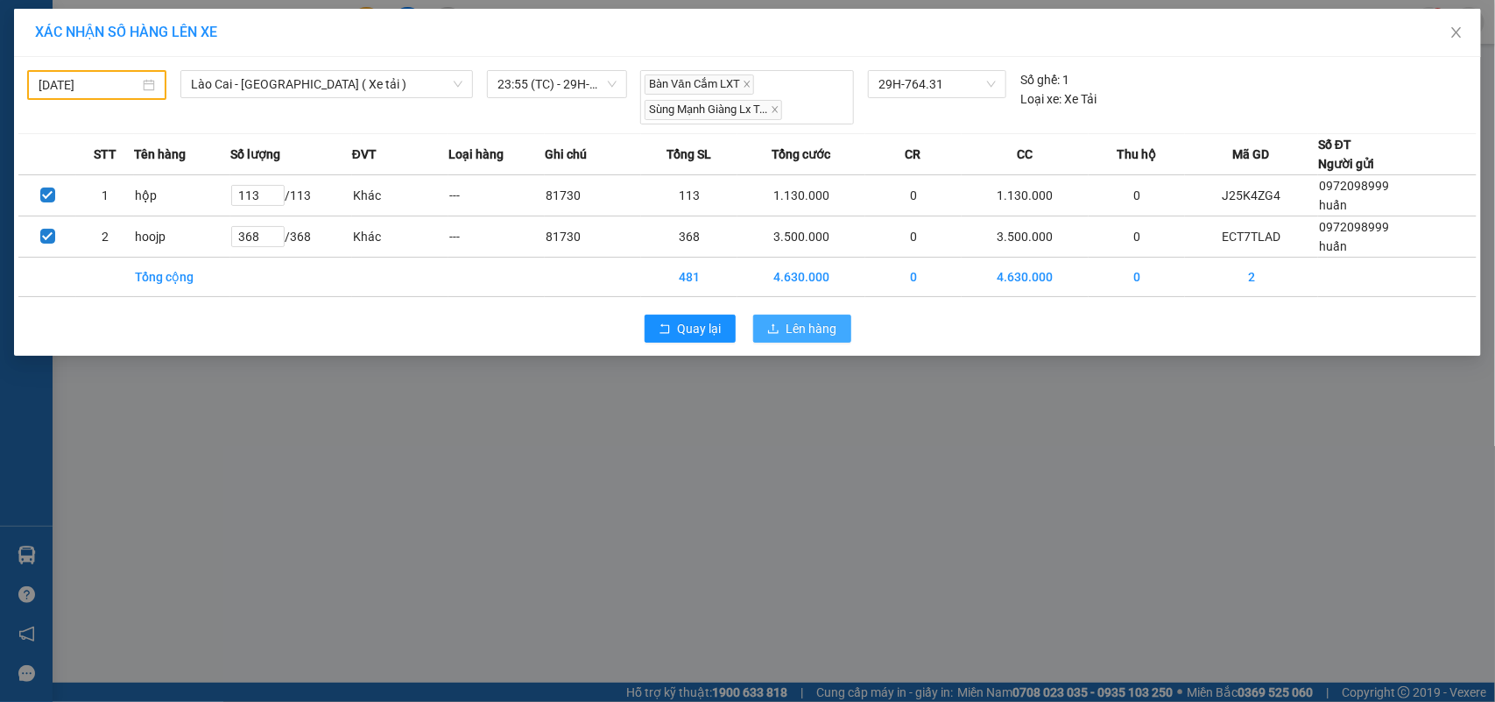
click at [807, 325] on span "Lên hàng" at bounding box center [811, 328] width 51 height 19
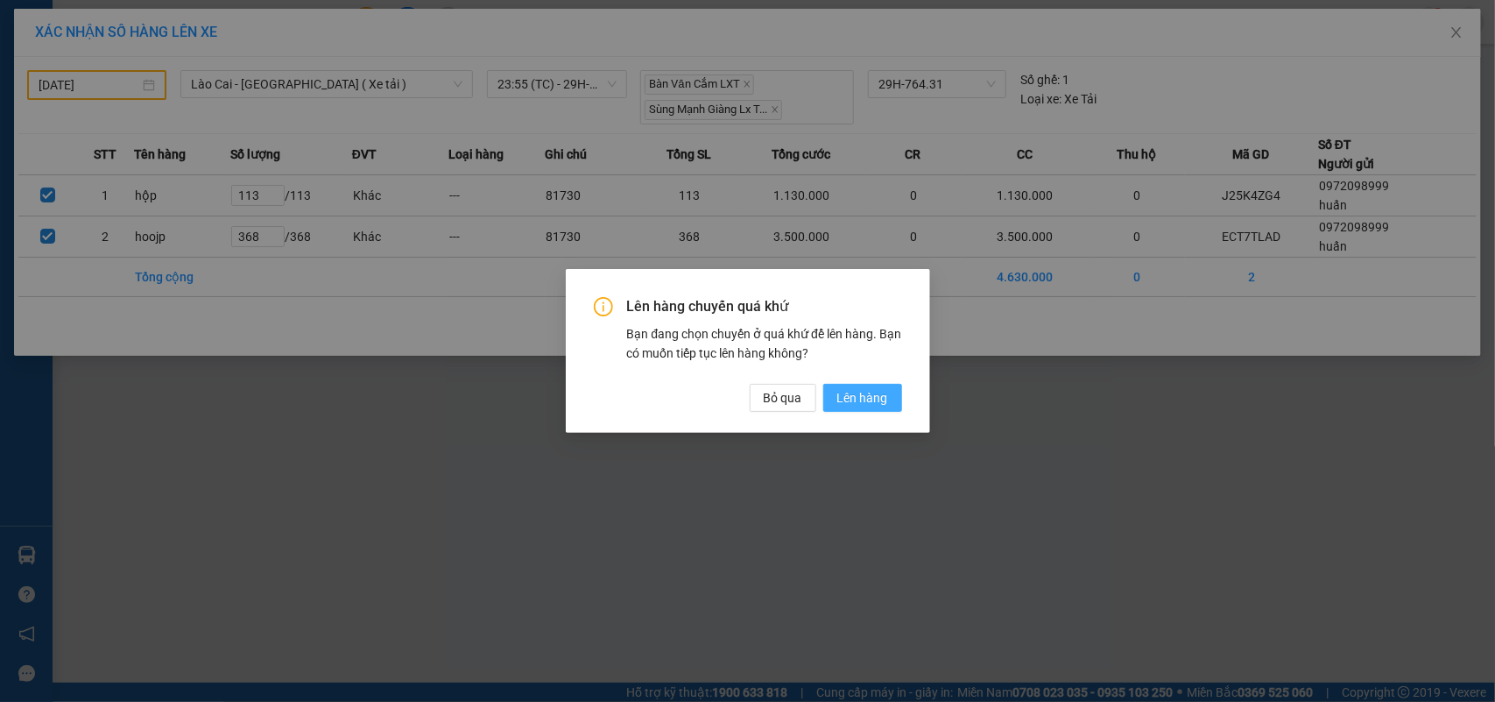
click at [847, 398] on span "Lên hàng" at bounding box center [862, 397] width 51 height 19
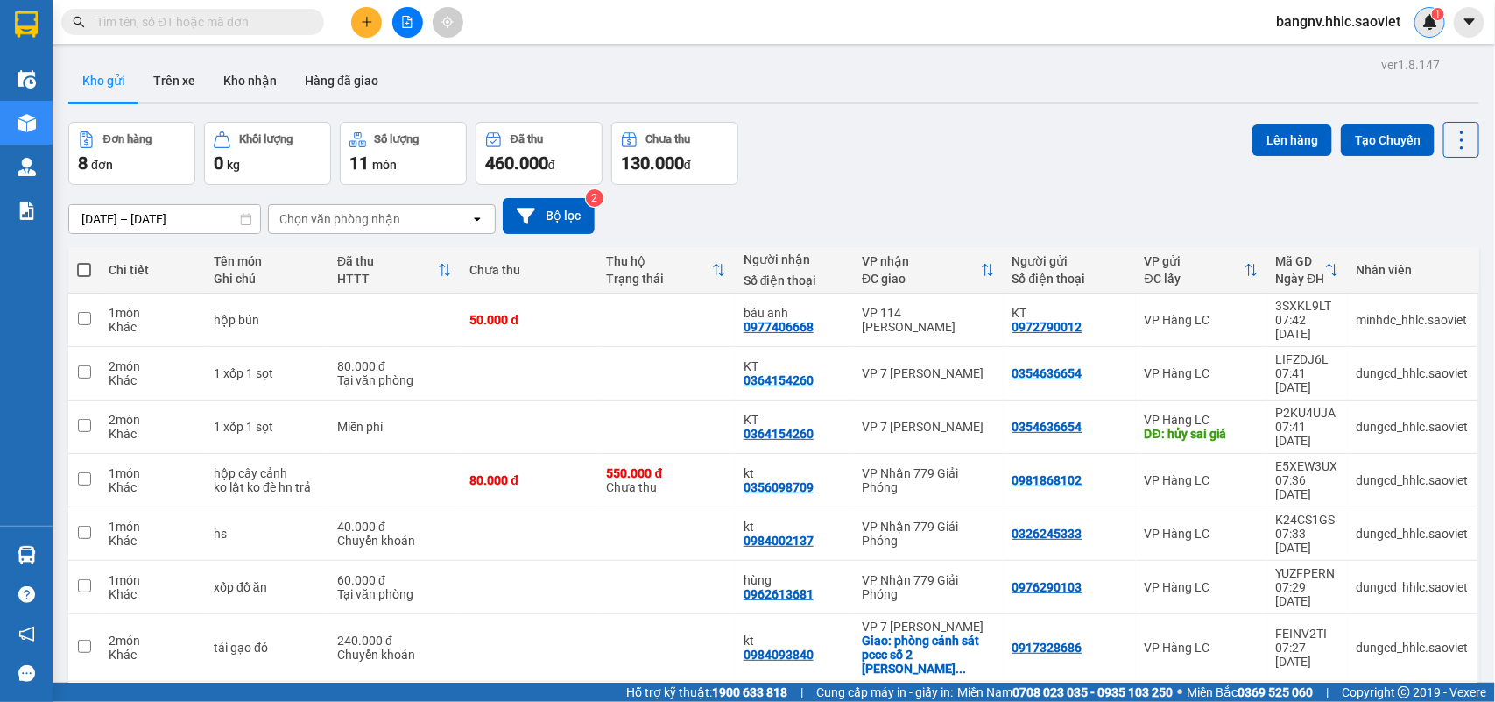
click at [1420, 18] on div "1" at bounding box center [1429, 22] width 31 height 31
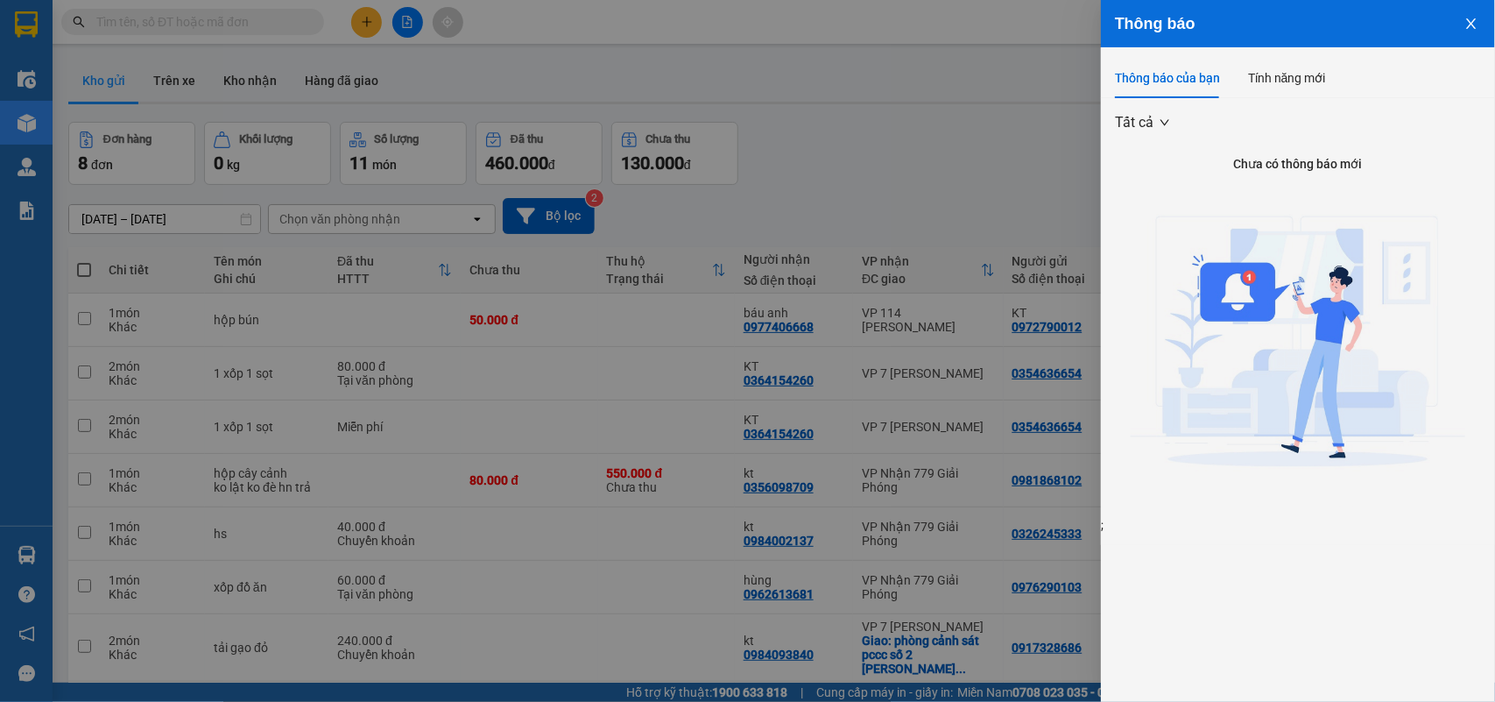
click at [1464, 15] on button "Close" at bounding box center [1471, 22] width 47 height 45
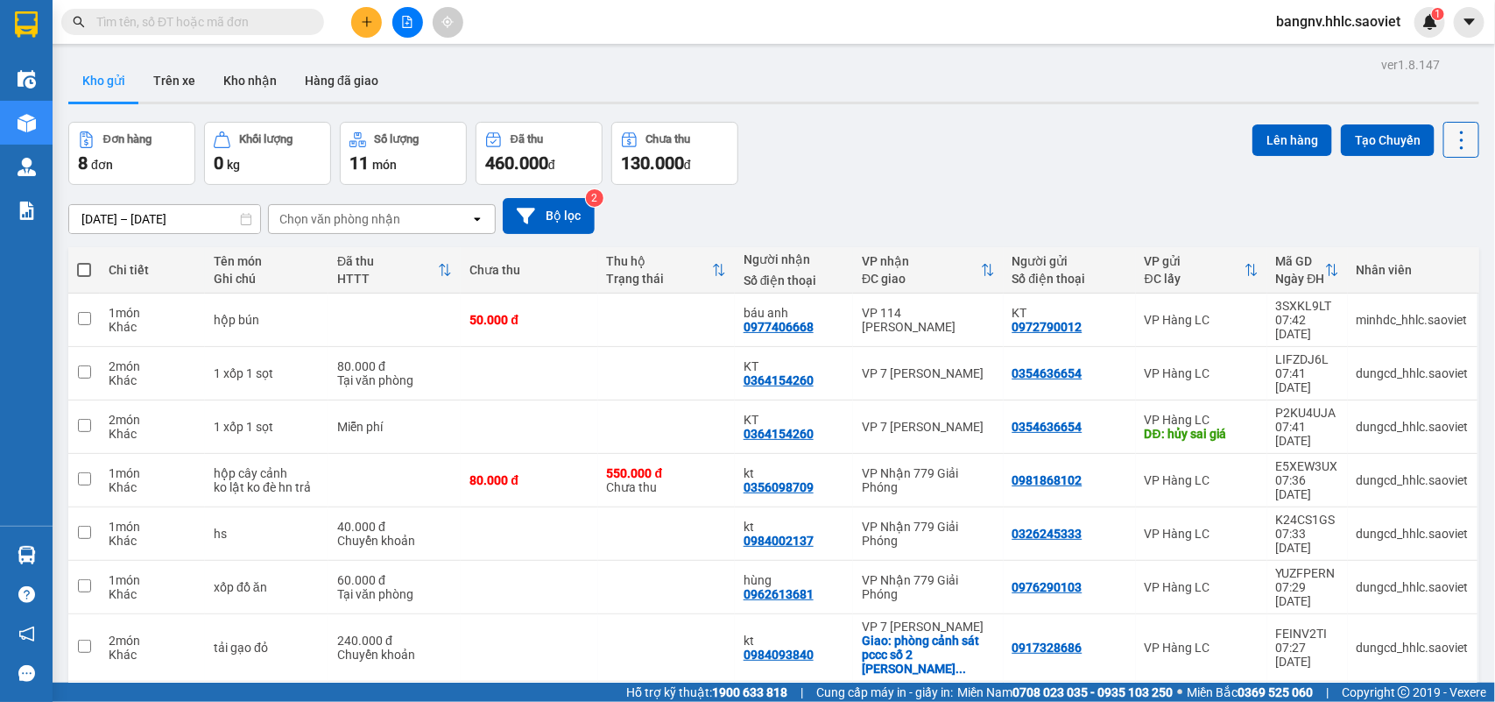
click at [1460, 132] on icon at bounding box center [1462, 139] width 4 height 18
click at [1425, 246] on span "Làm mới" at bounding box center [1420, 250] width 48 height 18
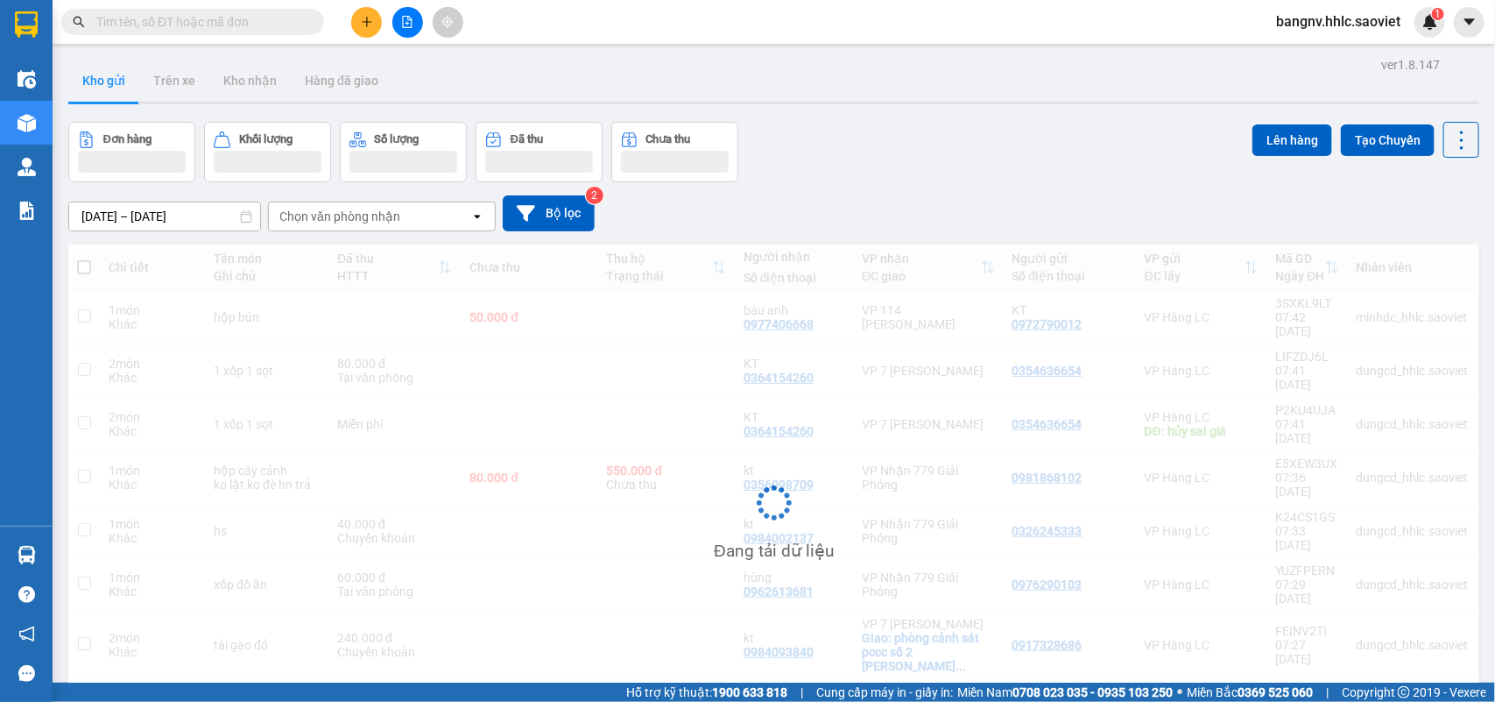
click at [1425, 246] on div "Đang tải dữ liệu" at bounding box center [773, 516] width 1411 height 544
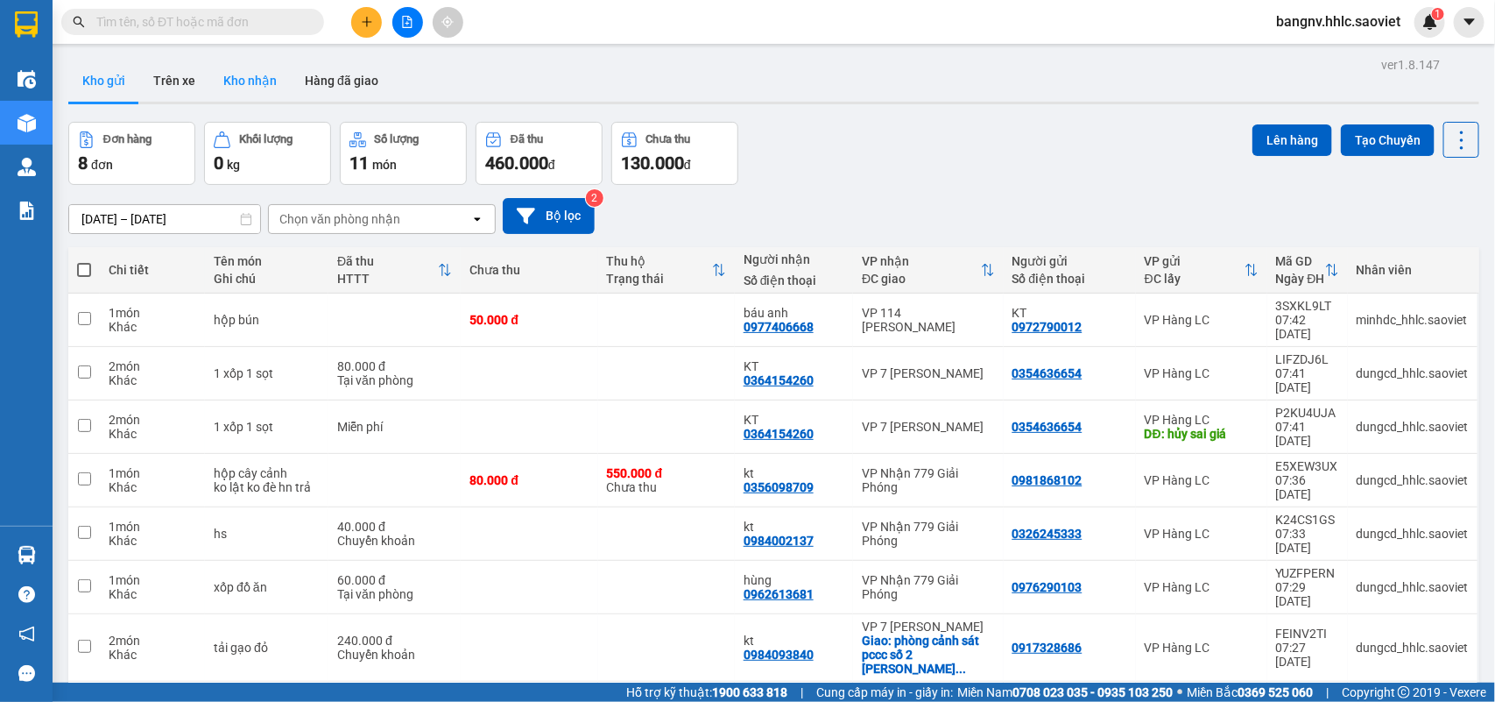
click at [241, 72] on button "Kho nhận" at bounding box center [249, 81] width 81 height 42
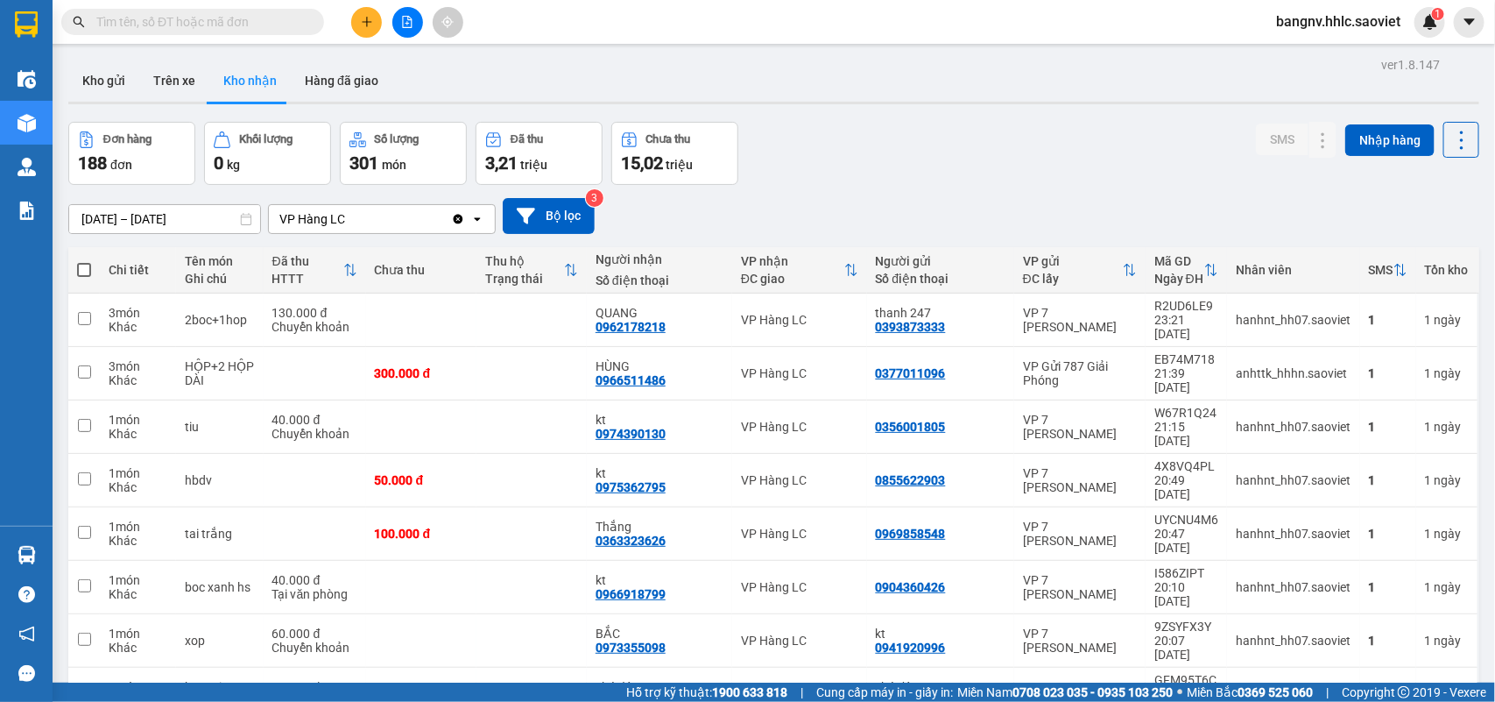
click at [1014, 211] on div "12/10/2025 – 14/10/2025 Press the down arrow key to interact with the calendar …" at bounding box center [773, 216] width 1411 height 36
click at [1449, 150] on icon at bounding box center [1461, 140] width 25 height 25
click at [1436, 221] on span "Làm mới" at bounding box center [1420, 218] width 48 height 18
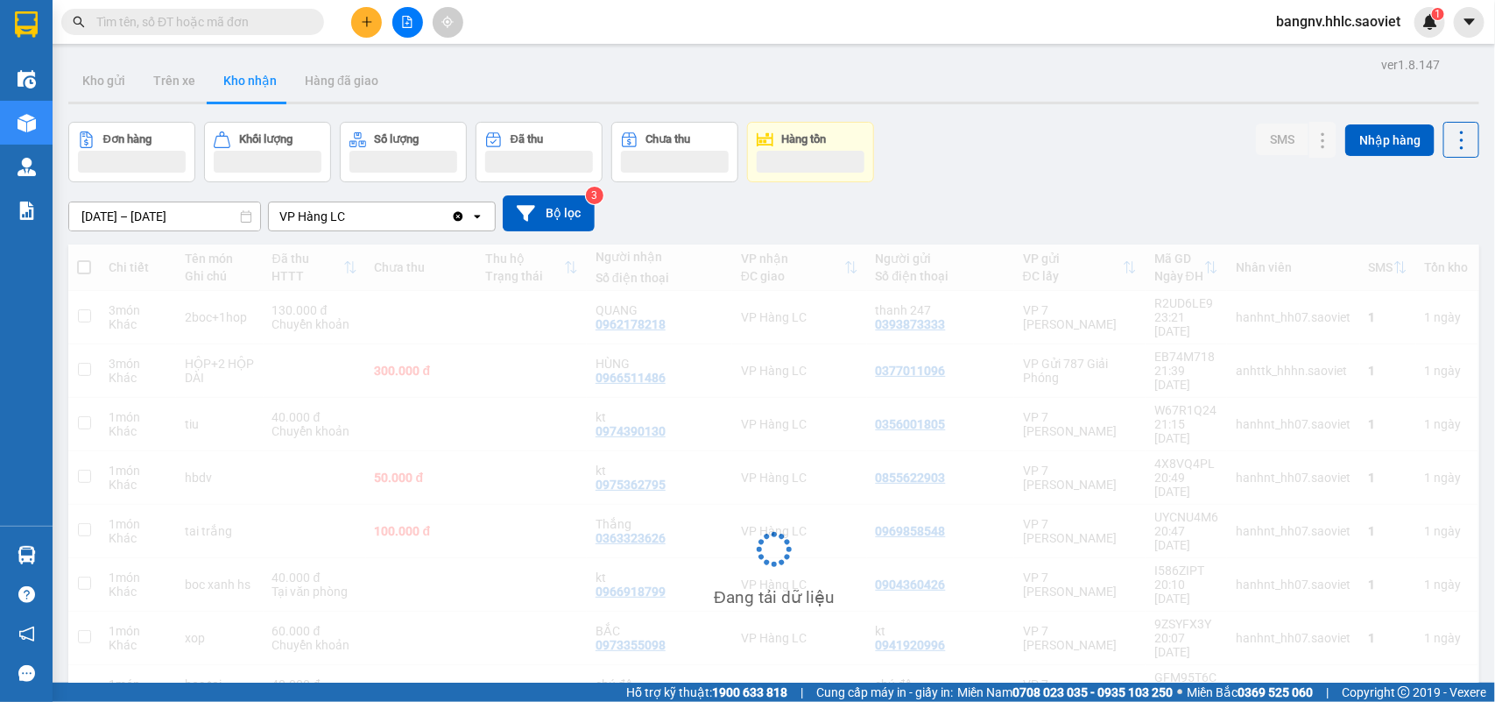
click at [1436, 221] on div "12/10/2025 – 14/10/2025 Press the down arrow key to interact with the calendar …" at bounding box center [773, 213] width 1411 height 36
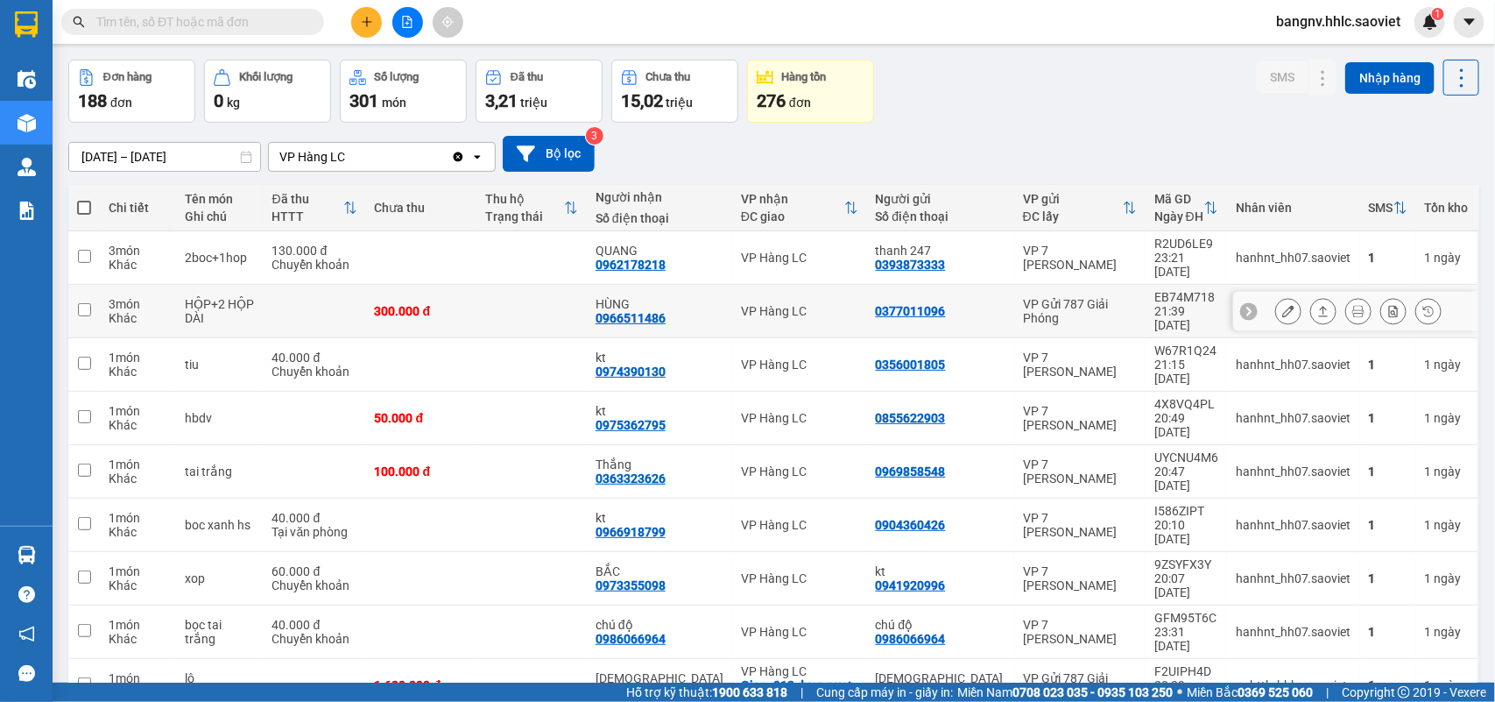
scroll to position [94, 0]
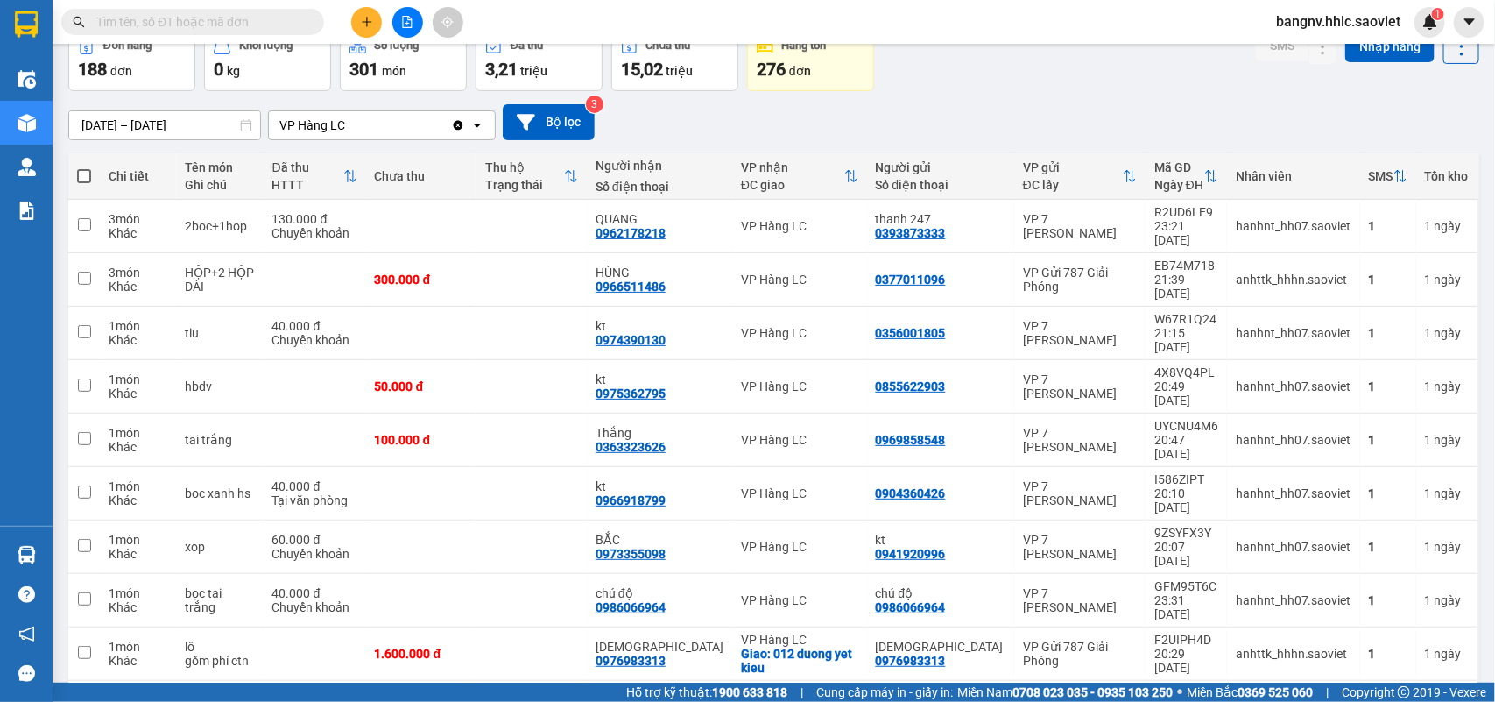
click at [195, 24] on input "text" at bounding box center [199, 21] width 207 height 19
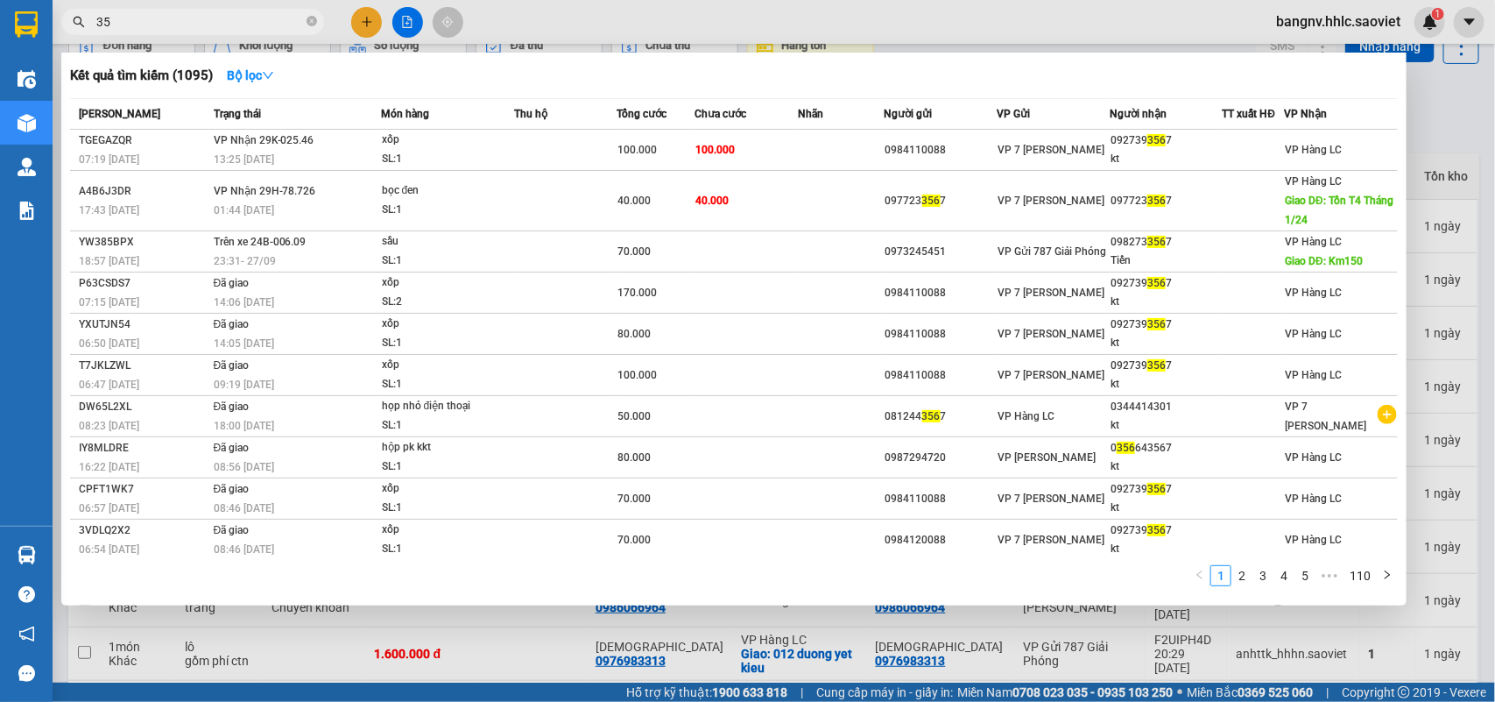
type input "3"
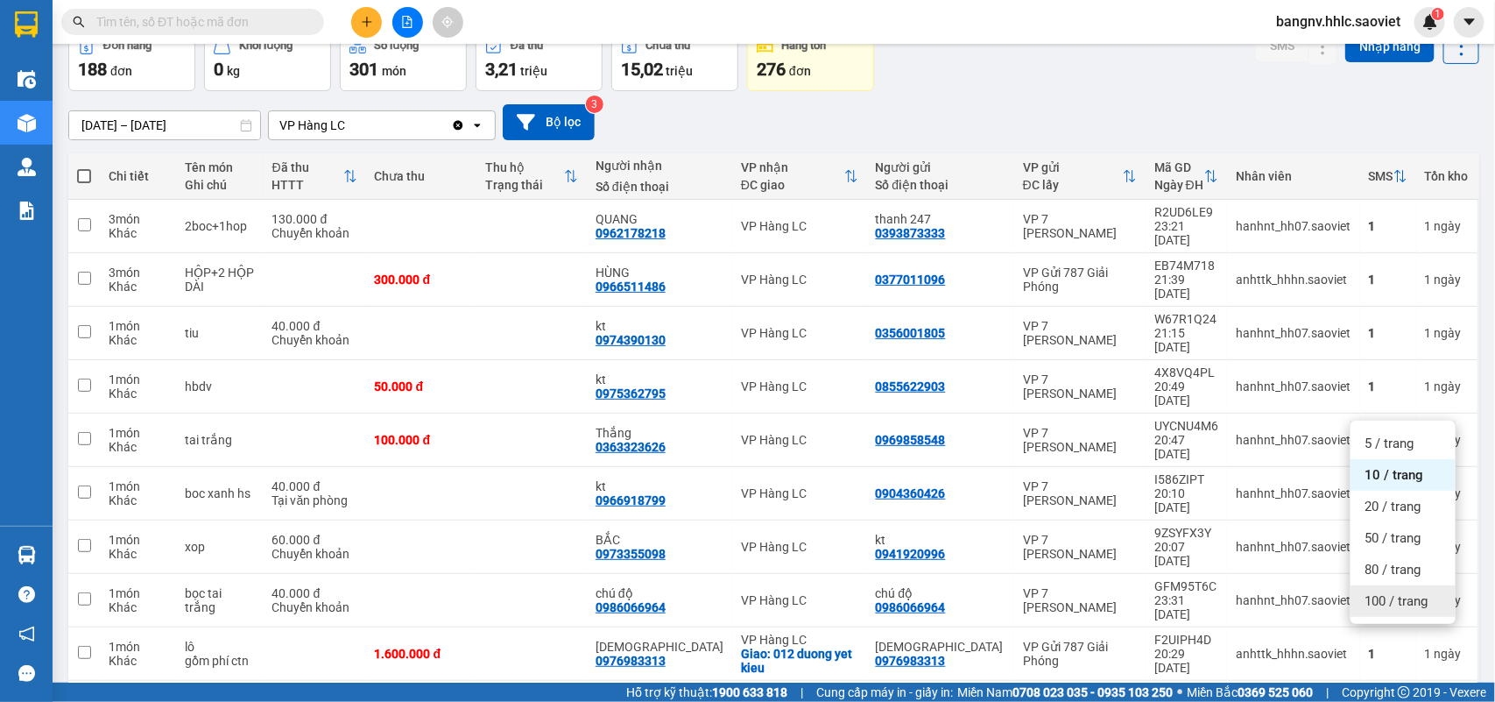
click at [1391, 603] on span "100 / trang" at bounding box center [1395, 601] width 63 height 18
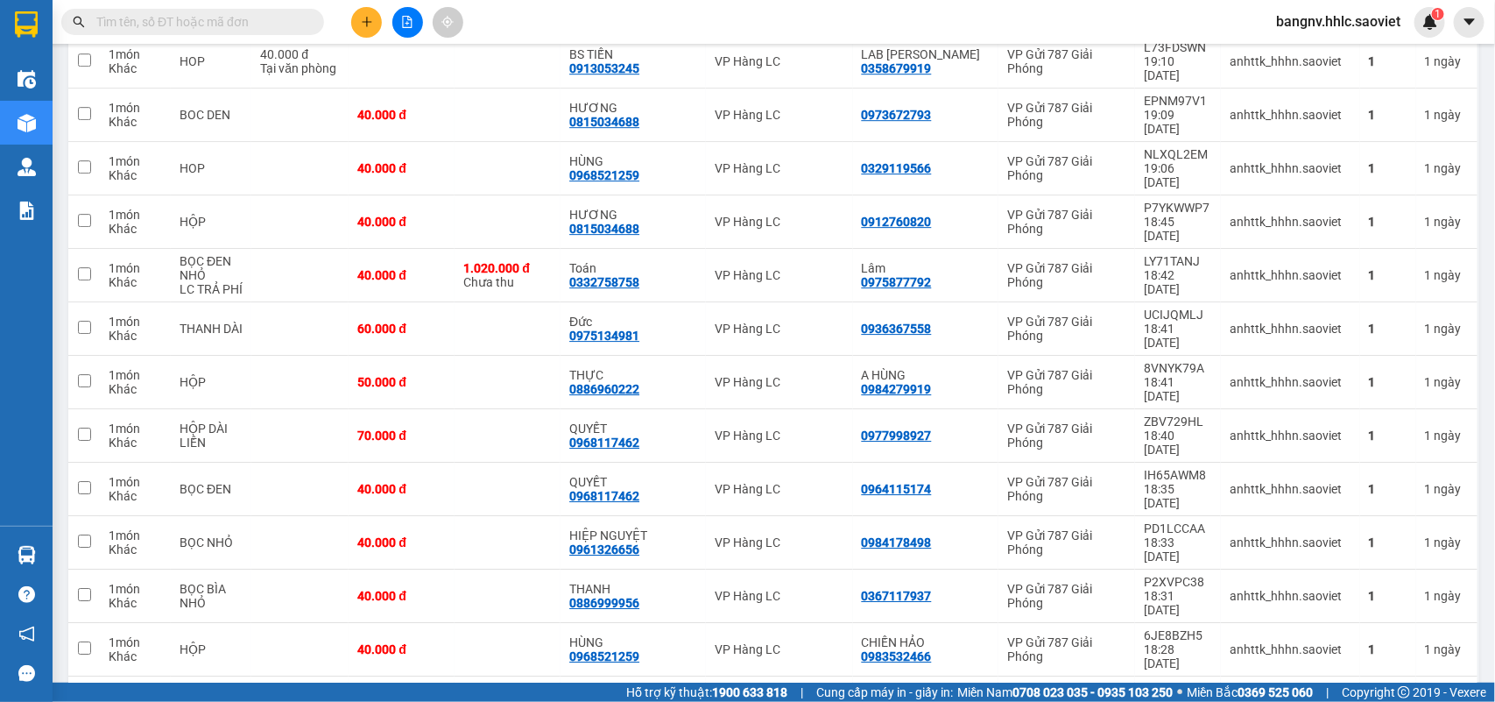
scroll to position [2393, 0]
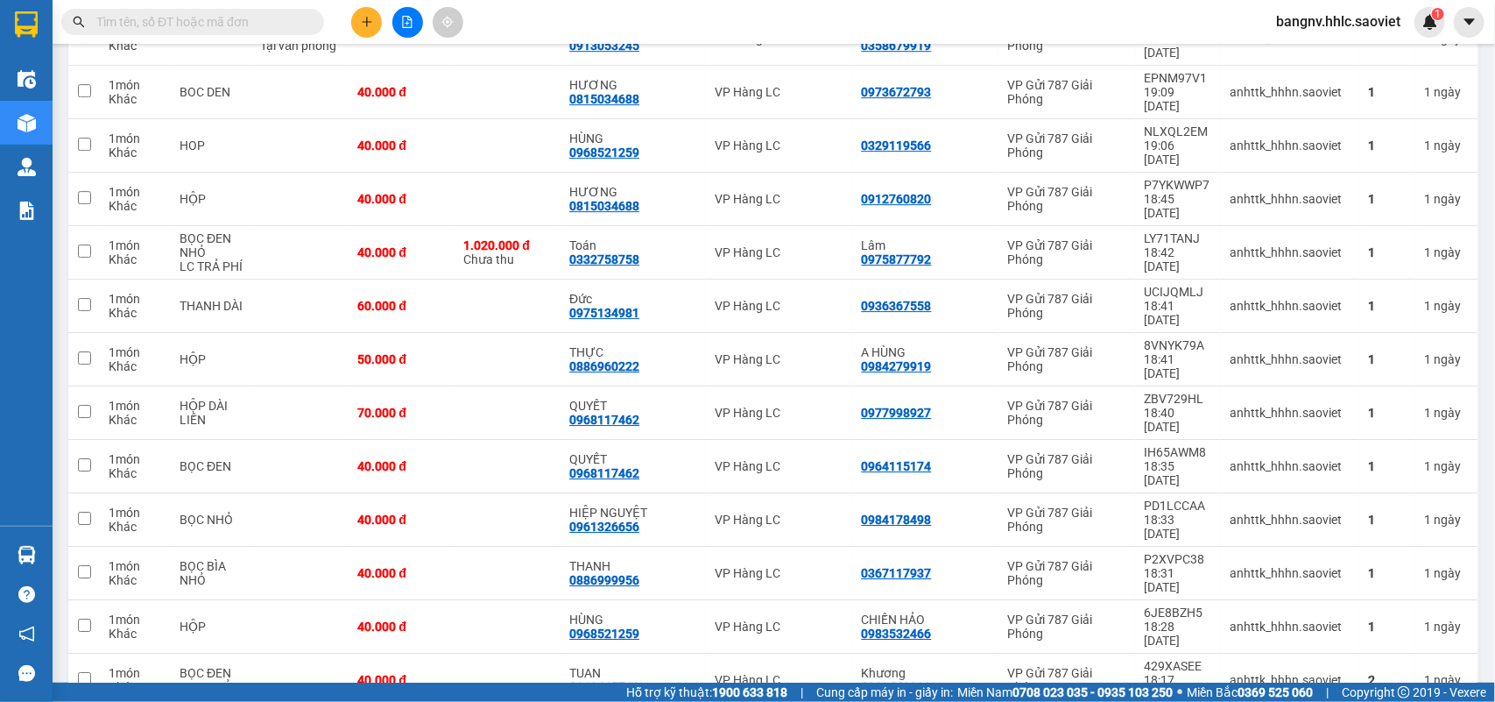
click at [1321, 16] on span "bangnv.hhlc.saoviet" at bounding box center [1338, 22] width 152 height 22
click at [1290, 53] on span "Đăng xuất" at bounding box center [1347, 54] width 115 height 19
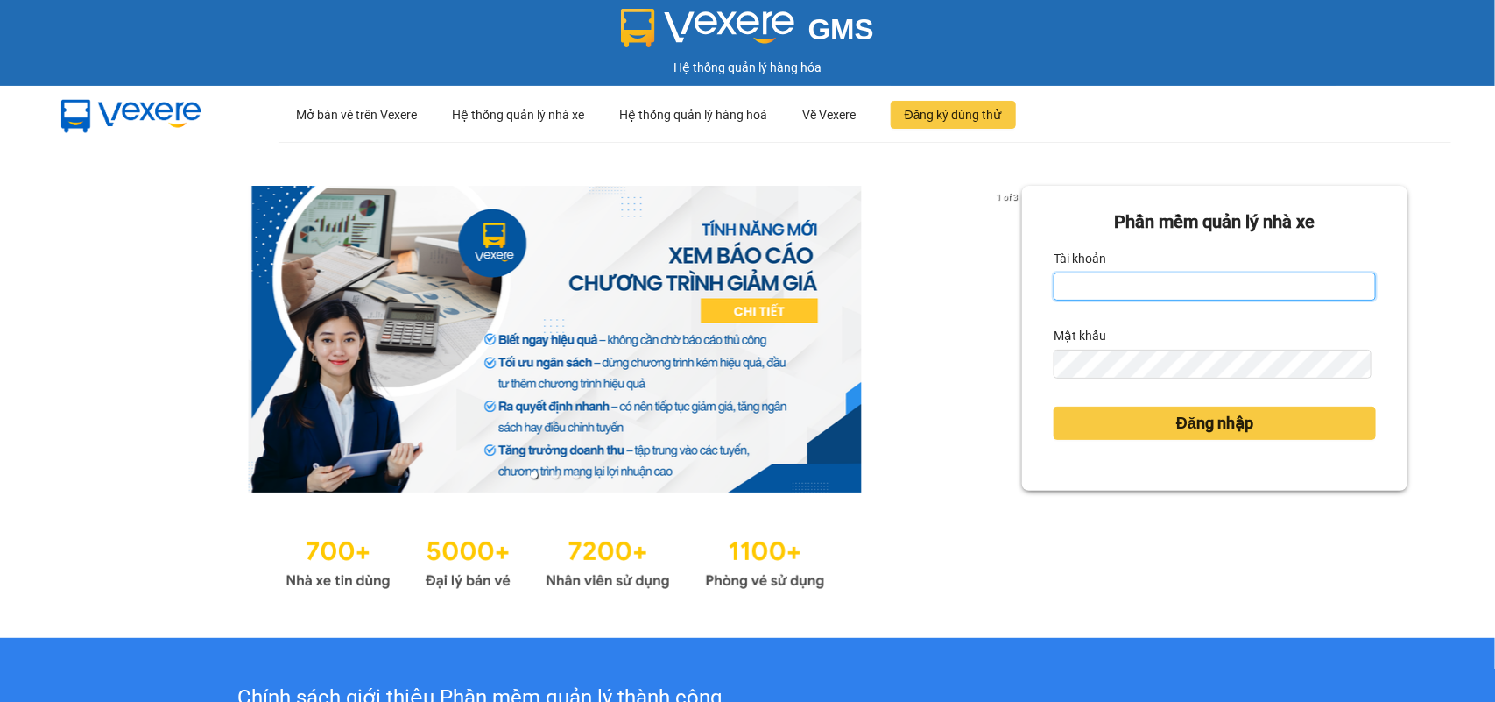
click at [1149, 286] on input "Tài khoản" at bounding box center [1215, 286] width 322 height 28
type input "huyennthhlc.saoviet"
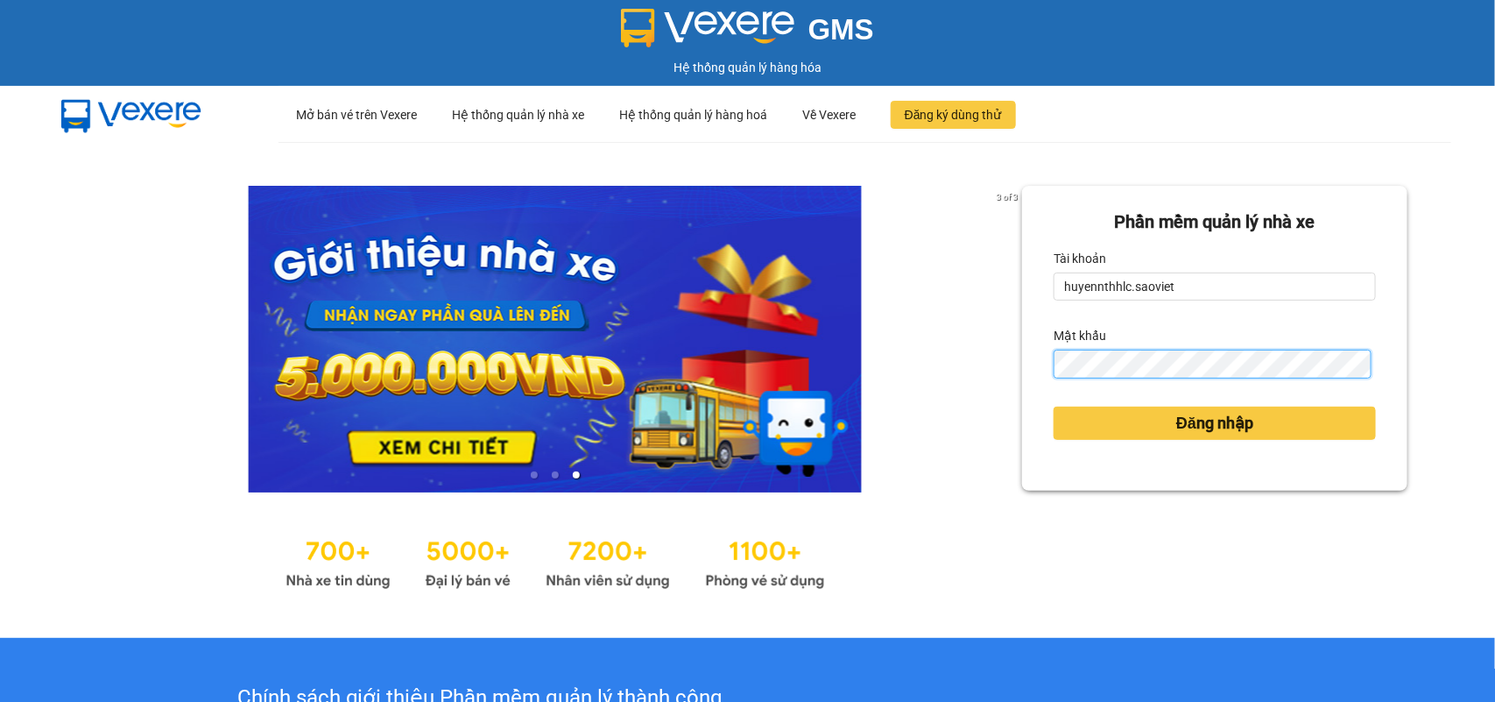
click at [1054, 406] on button "Đăng nhập" at bounding box center [1215, 422] width 322 height 33
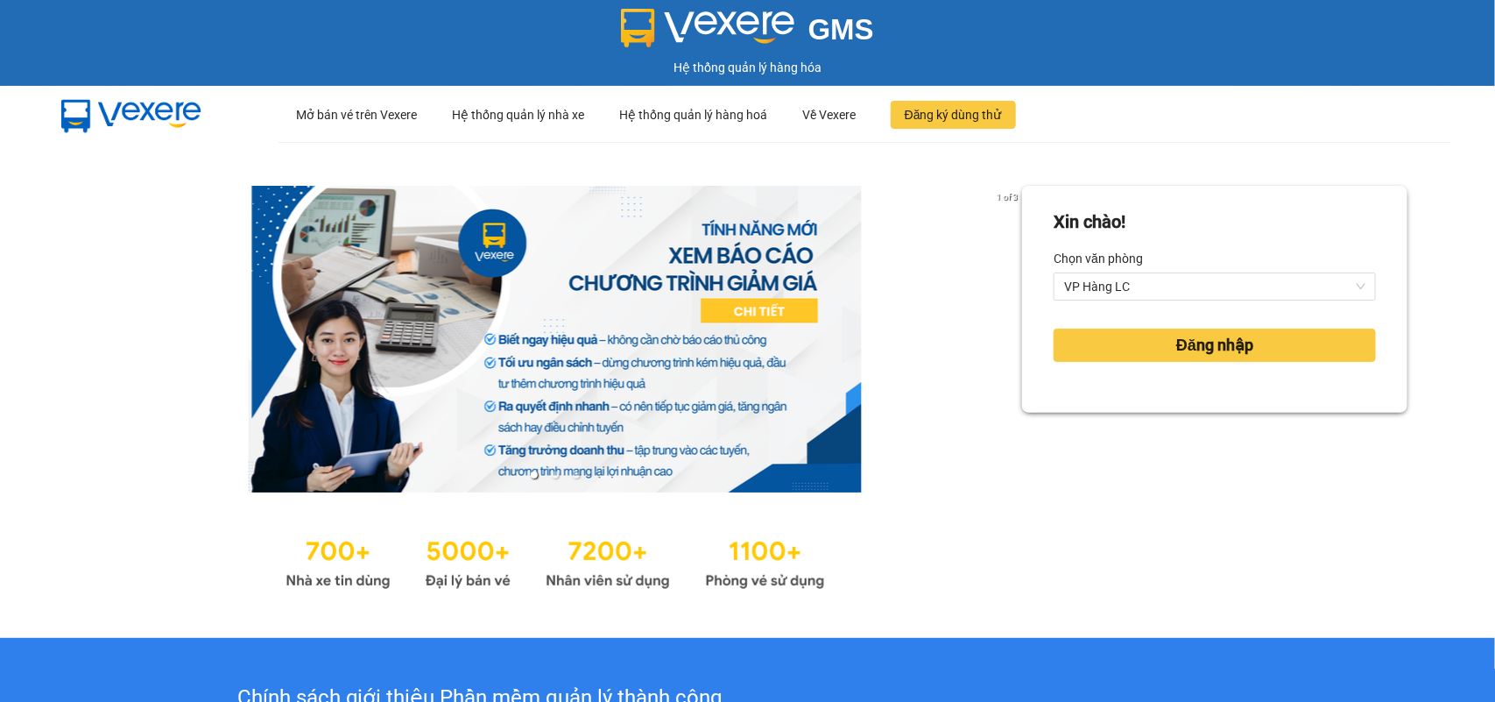
click at [1137, 427] on div "Xin chào! Chọn văn phòng VP Hàng LC Đăng nhập" at bounding box center [1214, 390] width 385 height 408
click at [1154, 338] on button "Đăng nhập" at bounding box center [1215, 344] width 322 height 33
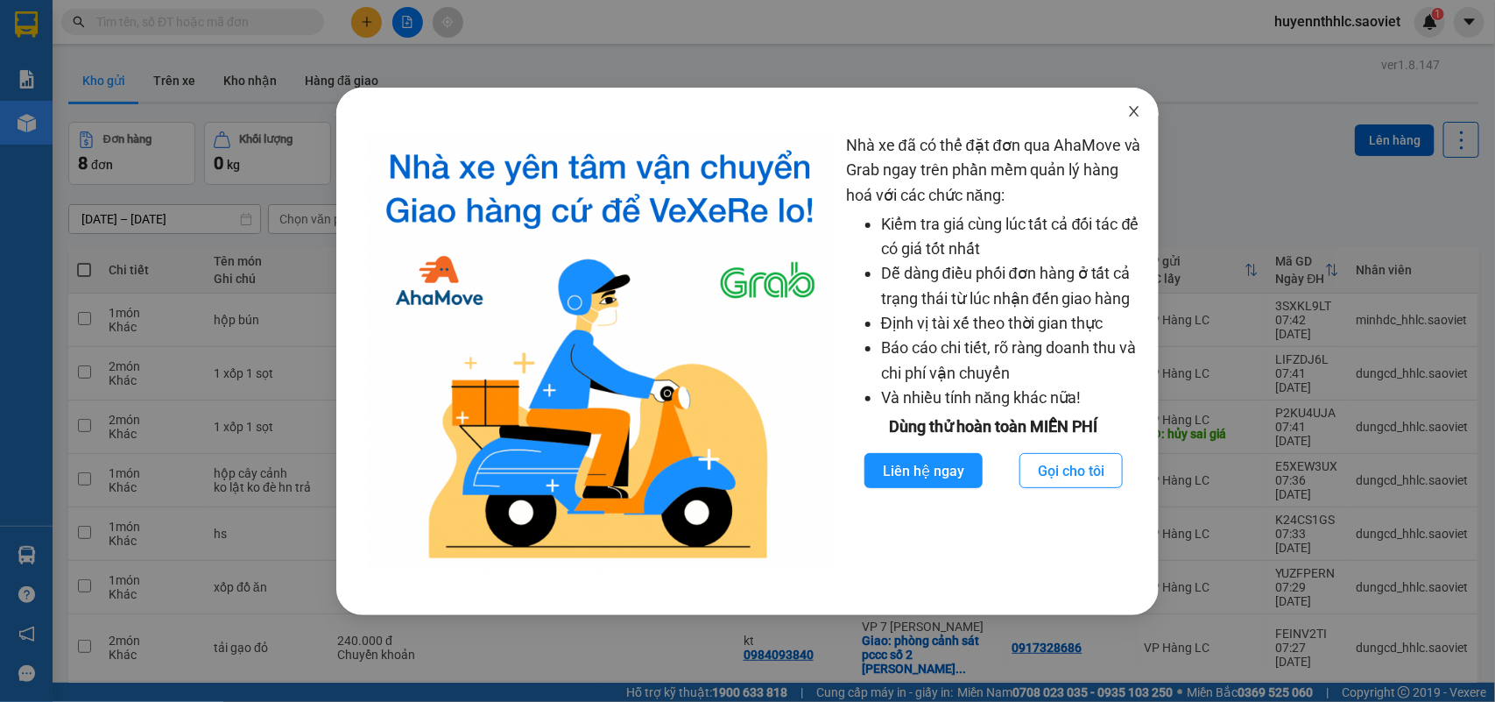
click at [1137, 108] on icon "close" at bounding box center [1134, 111] width 10 height 11
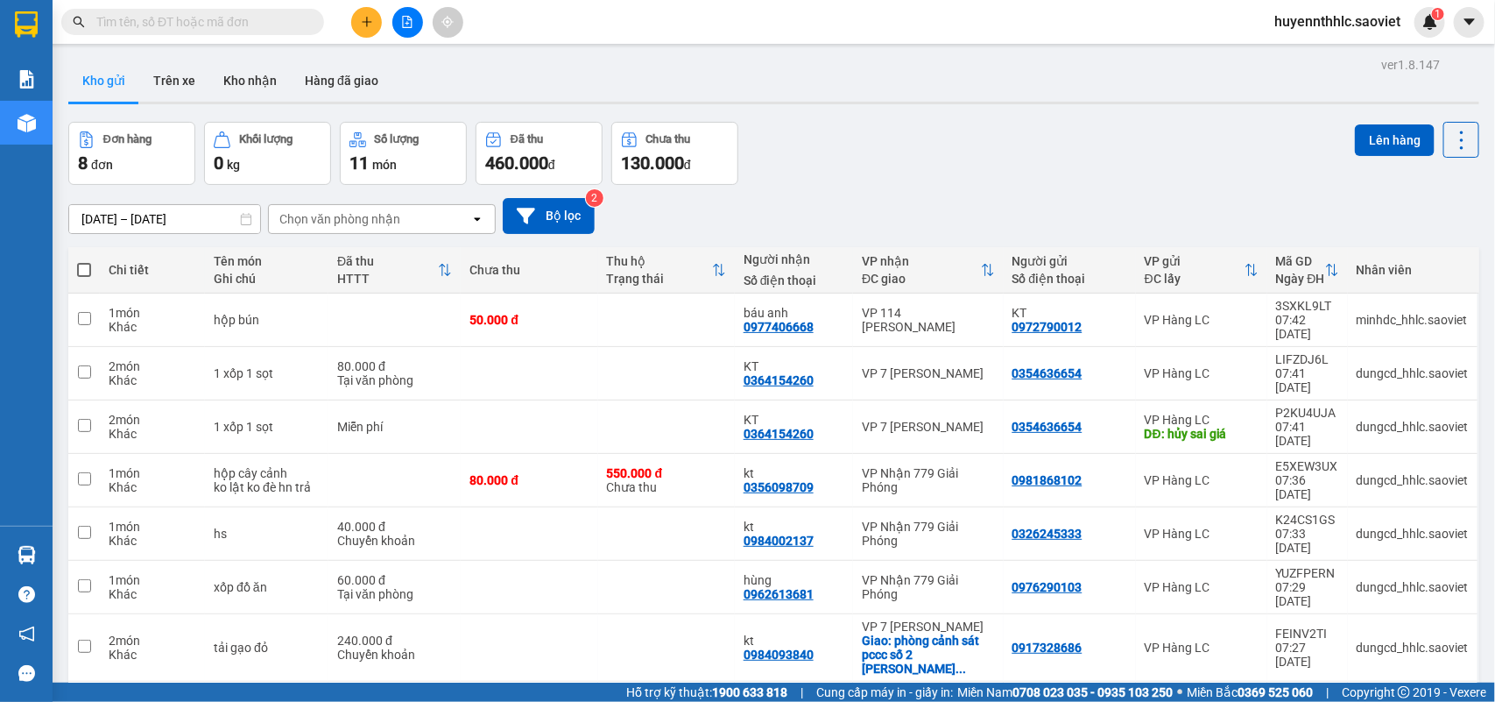
click at [213, 23] on input "text" at bounding box center [199, 21] width 207 height 19
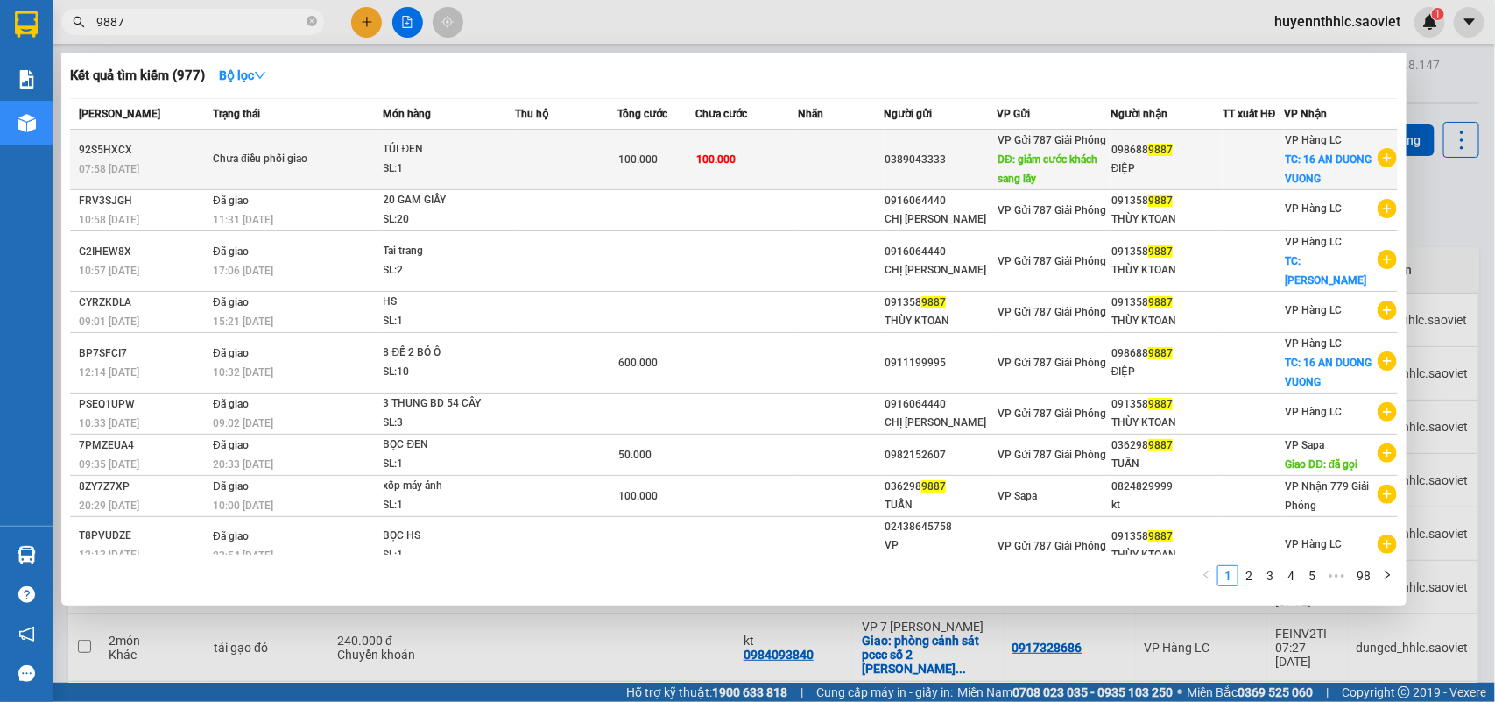
type input "9887"
click at [1007, 160] on span "DĐ: giảm cước khách sang lấy" at bounding box center [1048, 169] width 100 height 32
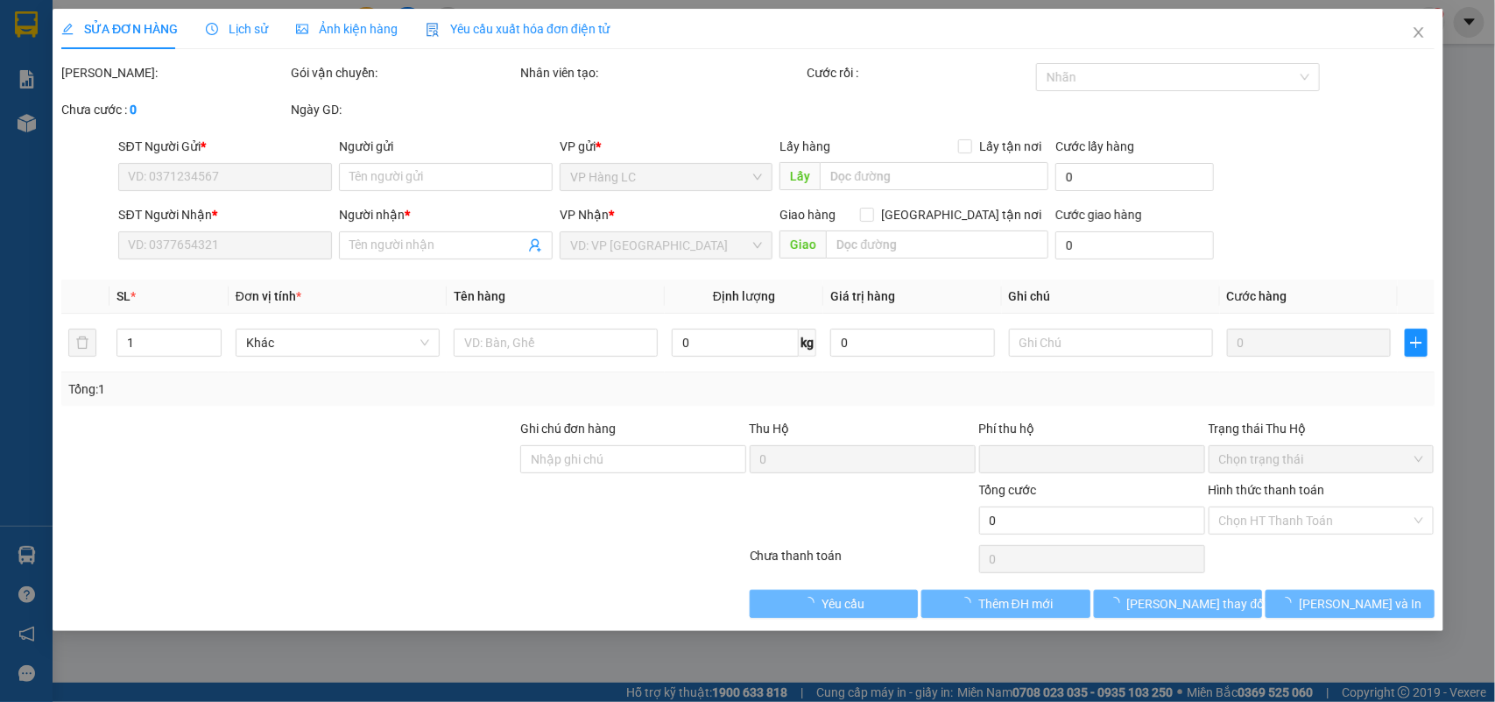
type input "0389043333"
type input "giảm cước khách sang lấy"
type input "0986889887"
type input "ĐIỆP"
checkbox input "true"
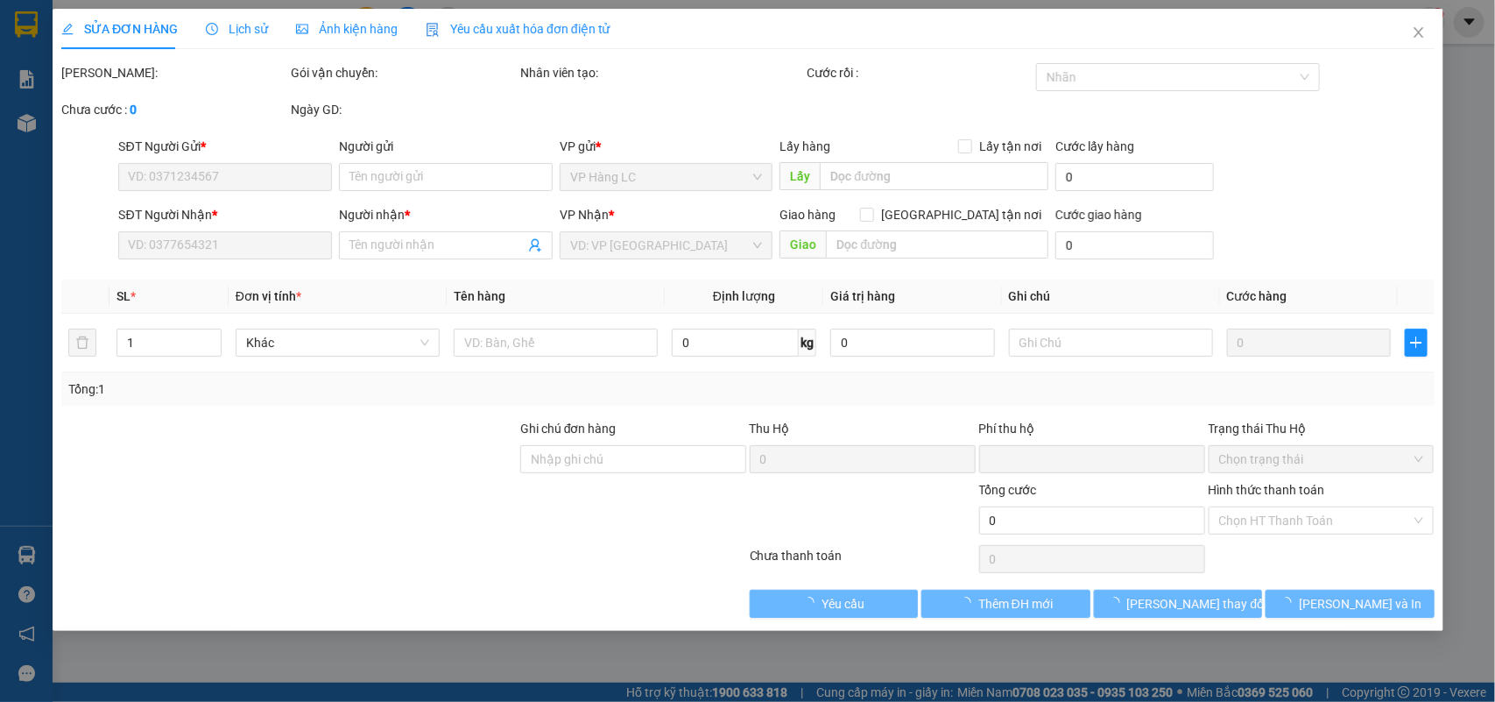
type input "16 AN DUONG VUONG"
type input "0"
type input "100.000"
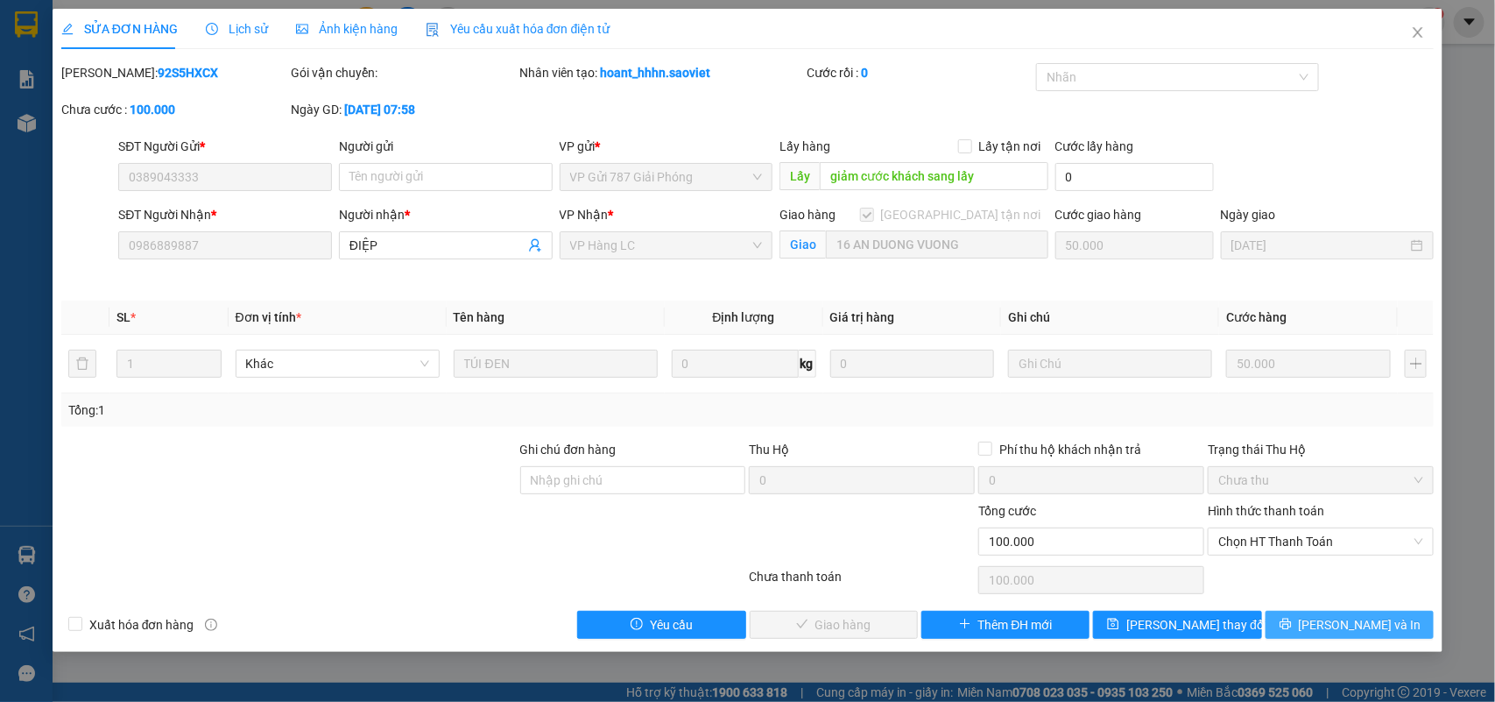
click at [1367, 624] on span "[PERSON_NAME] và In" at bounding box center [1360, 624] width 123 height 19
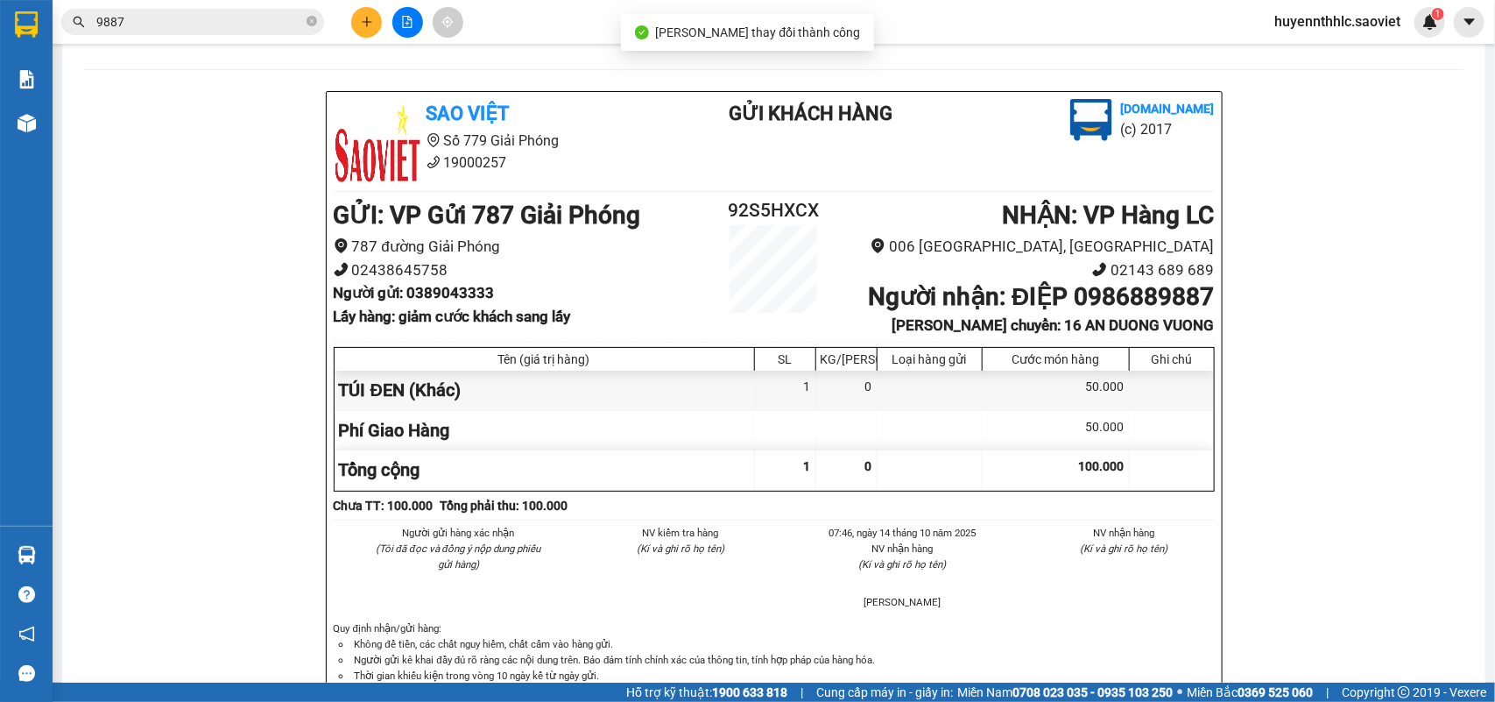
scroll to position [109, 0]
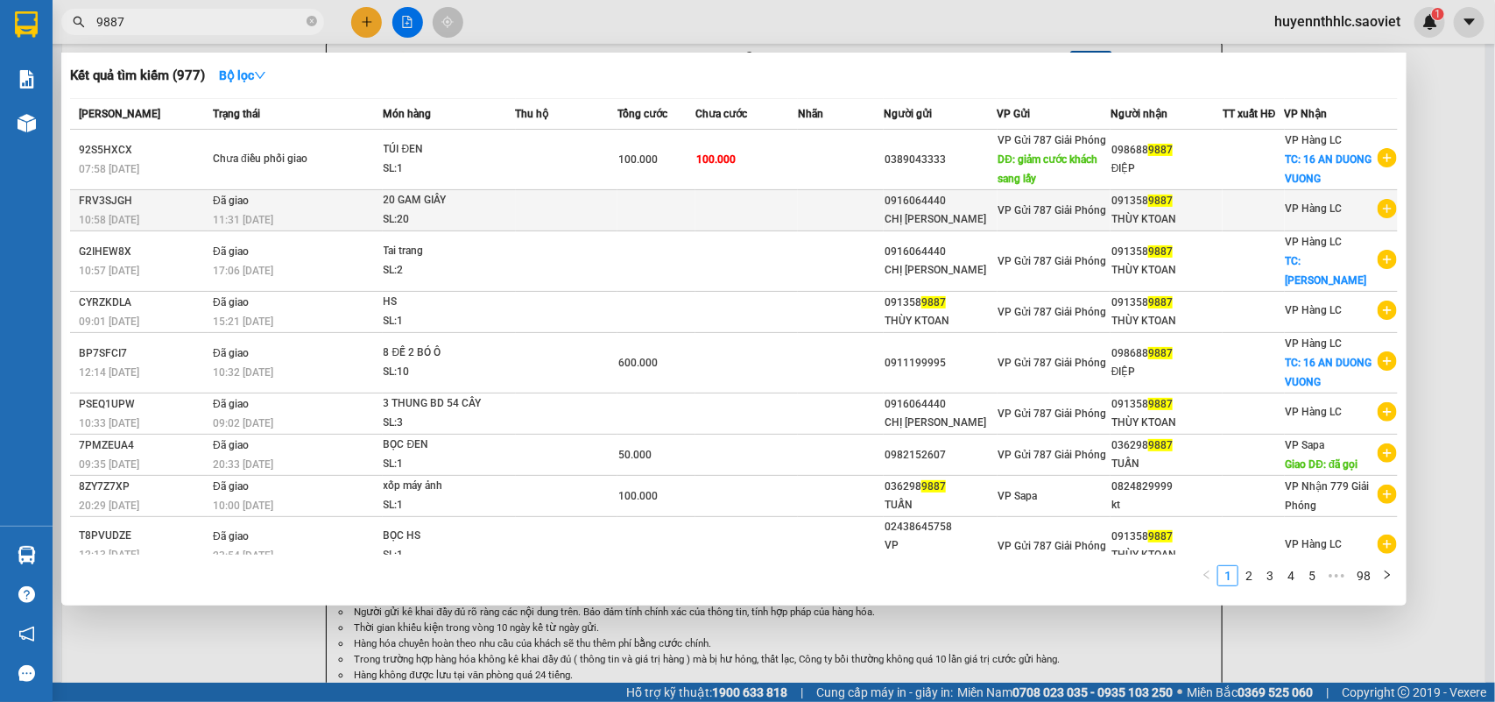
drag, startPoint x: 171, startPoint y: 26, endPoint x: 1237, endPoint y: 221, distance: 1083.4
click at [121, 38] on div "Kết quả tìm kiếm ( 977 ) Bộ lọc Mã ĐH Trạng thái Món hàng Thu hộ Tổng cước Chưa…" at bounding box center [171, 22] width 342 height 31
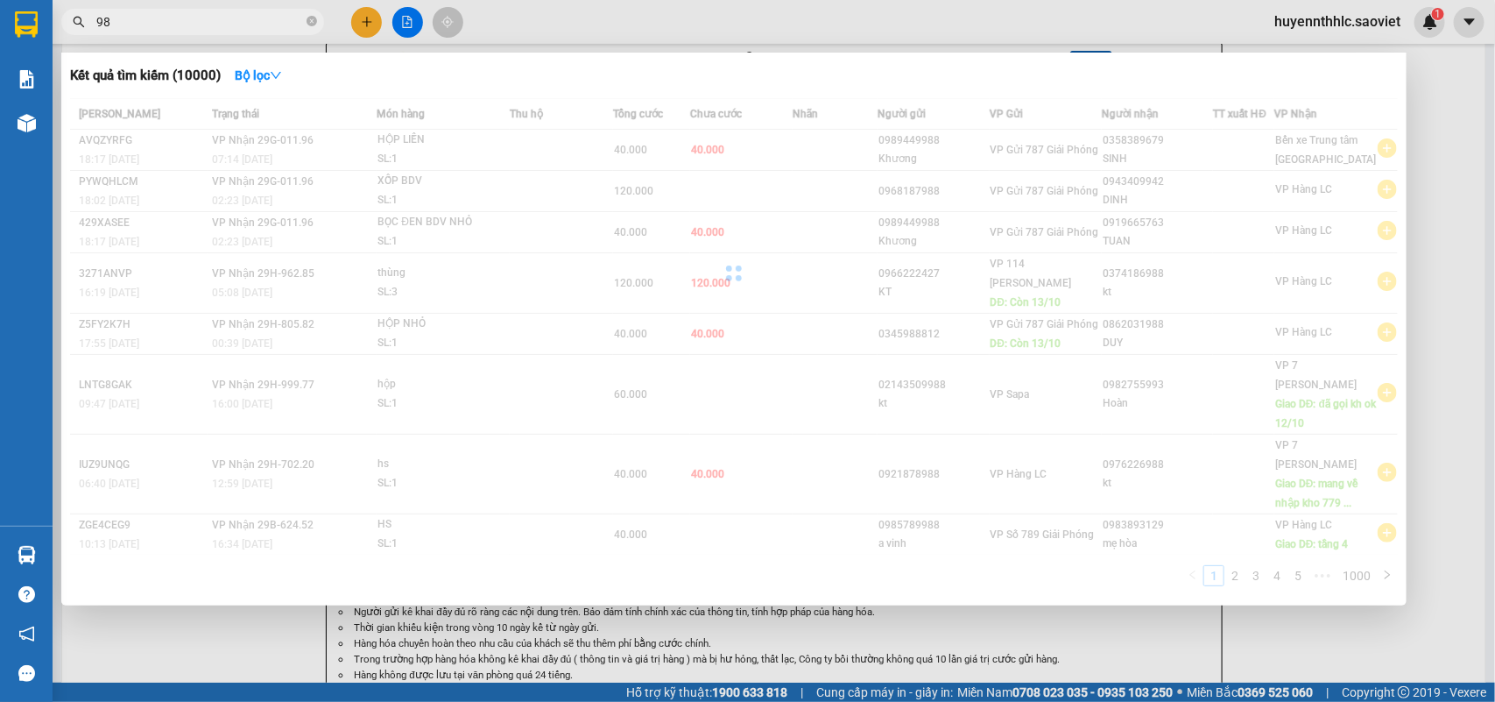
type input "9"
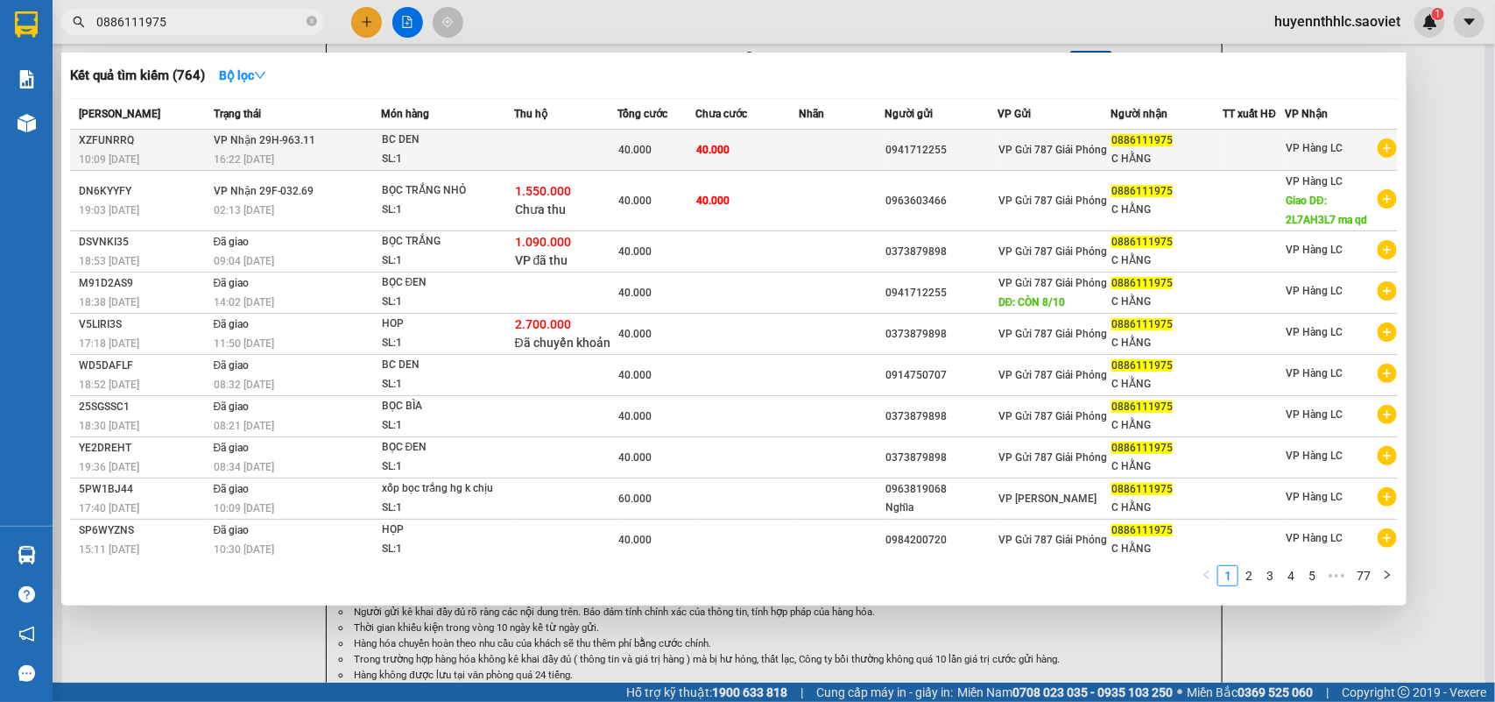
type input "0886111975"
click at [543, 141] on td at bounding box center [566, 150] width 104 height 41
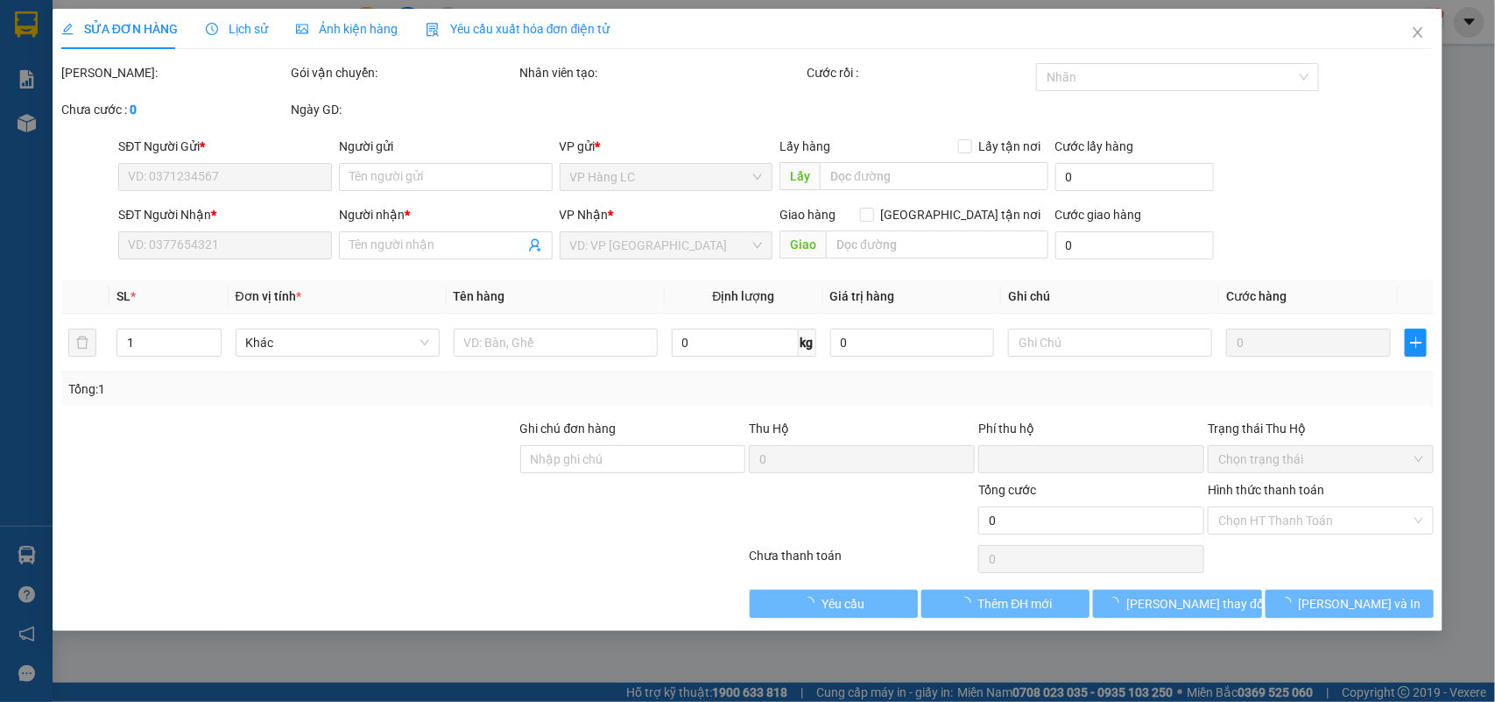
type input "0941712255"
type input "0886111975"
type input "C HẰNG"
type input "0"
type input "40.000"
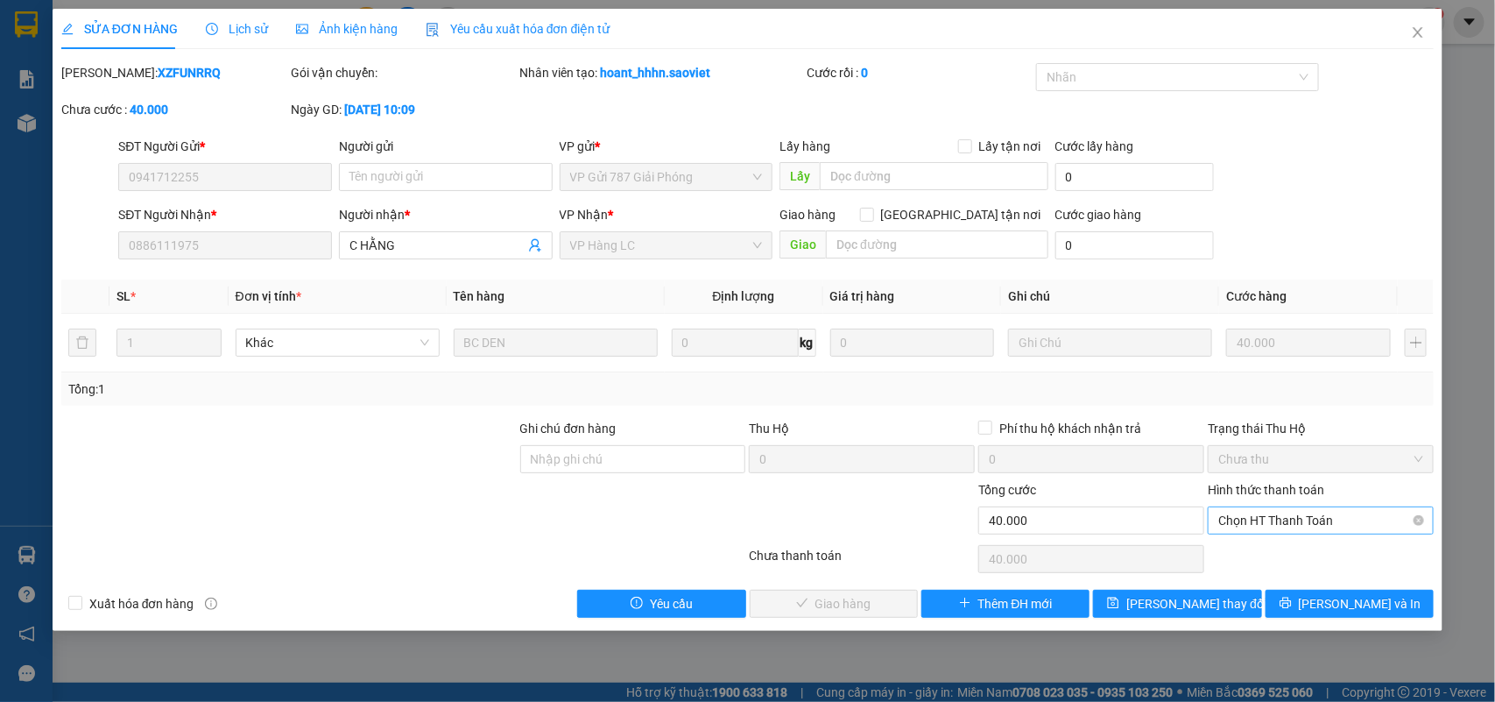
click at [1281, 530] on span "Chọn HT Thanh Toán" at bounding box center [1320, 520] width 205 height 26
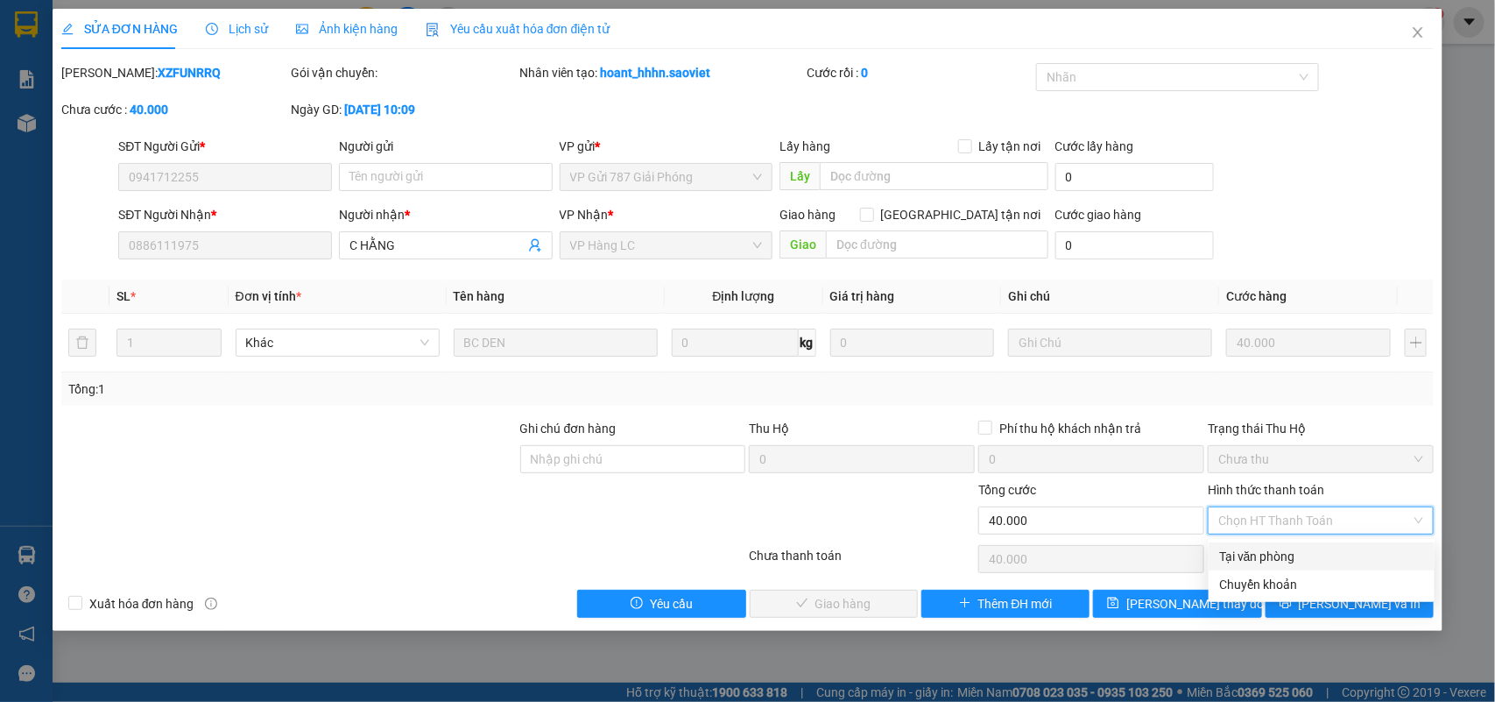
click at [1279, 554] on div "Tại văn phòng" at bounding box center [1321, 555] width 205 height 19
type input "0"
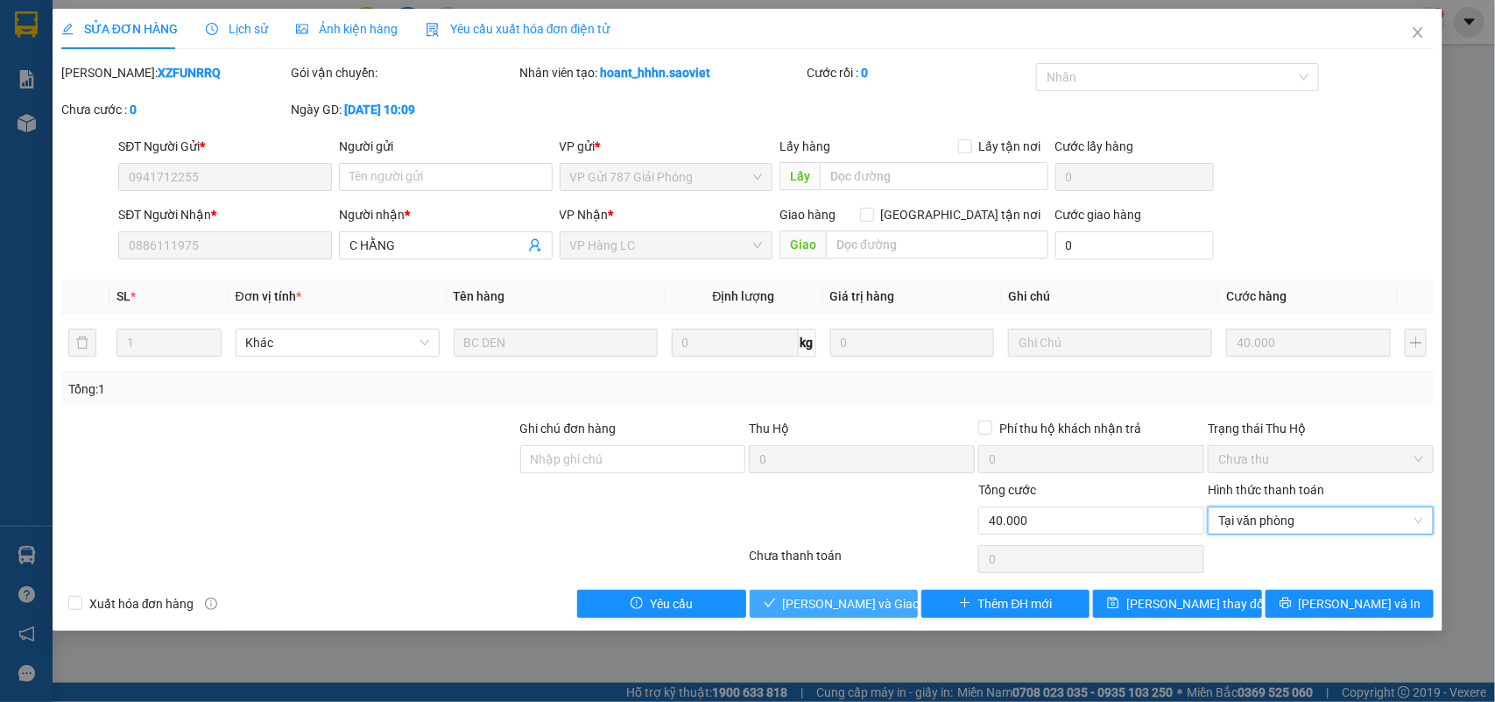
click at [846, 603] on span "Lưu và Giao hàng" at bounding box center [867, 603] width 168 height 19
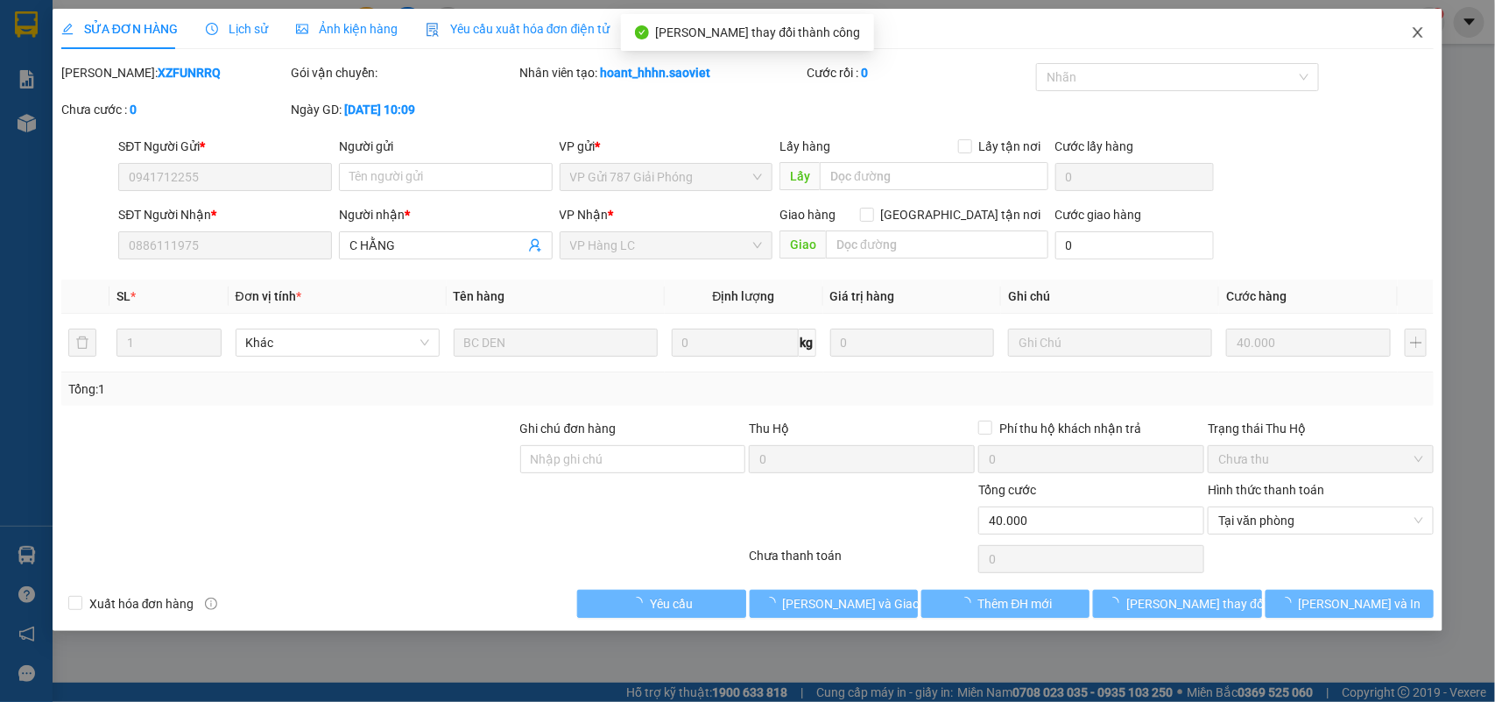
click at [1423, 35] on icon "close" at bounding box center [1418, 32] width 14 height 14
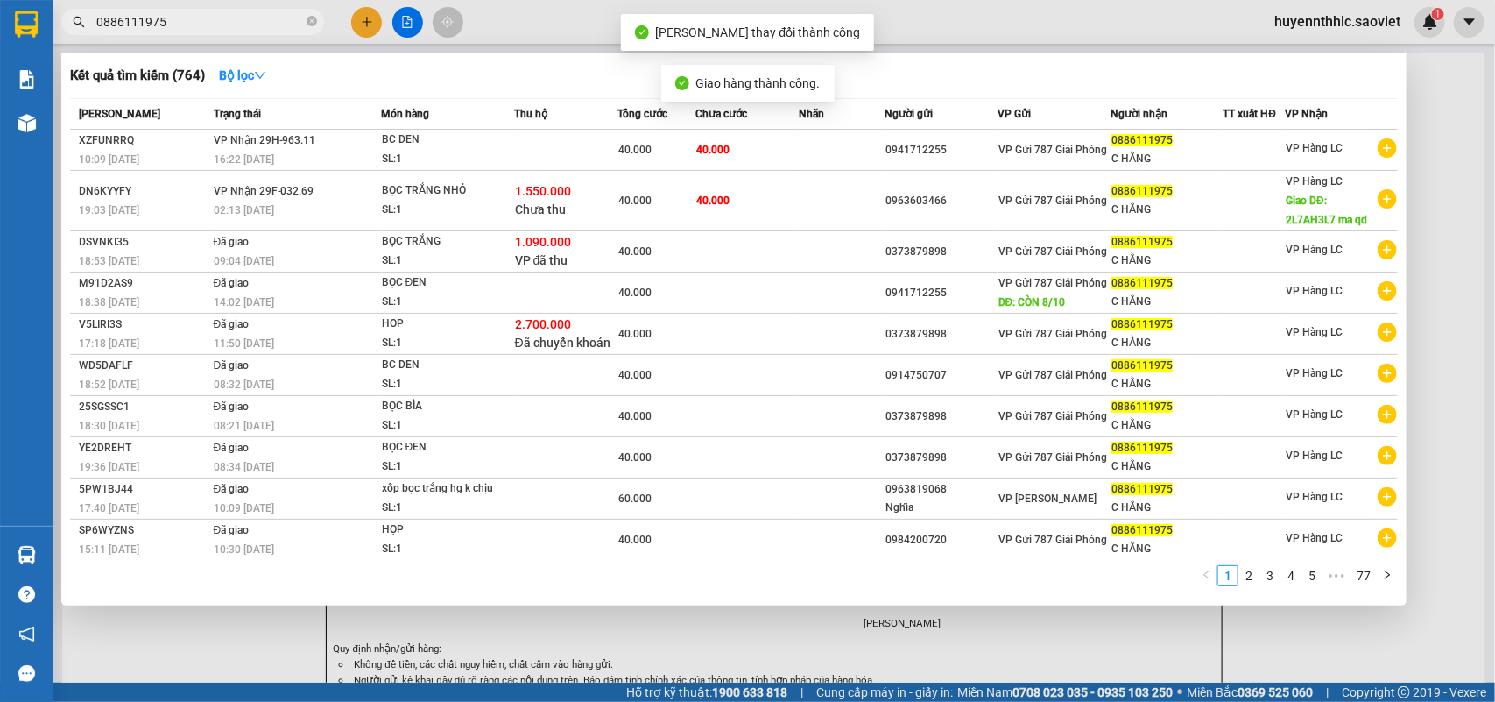
drag, startPoint x: 181, startPoint y: 27, endPoint x: 93, endPoint y: 28, distance: 88.5
click at [93, 35] on div "Kết quả tìm kiếm ( 764 ) Bộ lọc Mã ĐH Trạng thái Món hàng Thu hộ Tổng cước Chưa…" at bounding box center [171, 22] width 342 height 31
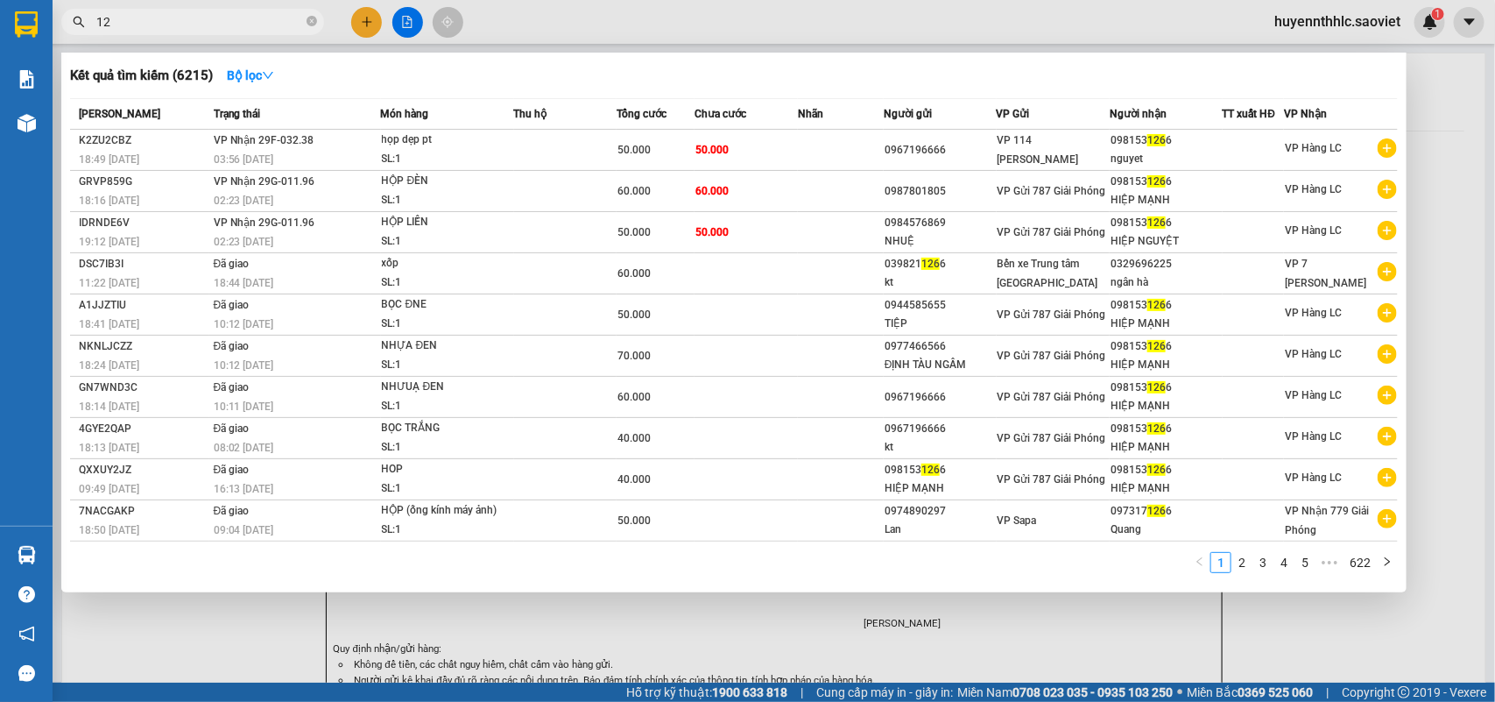
type input "1"
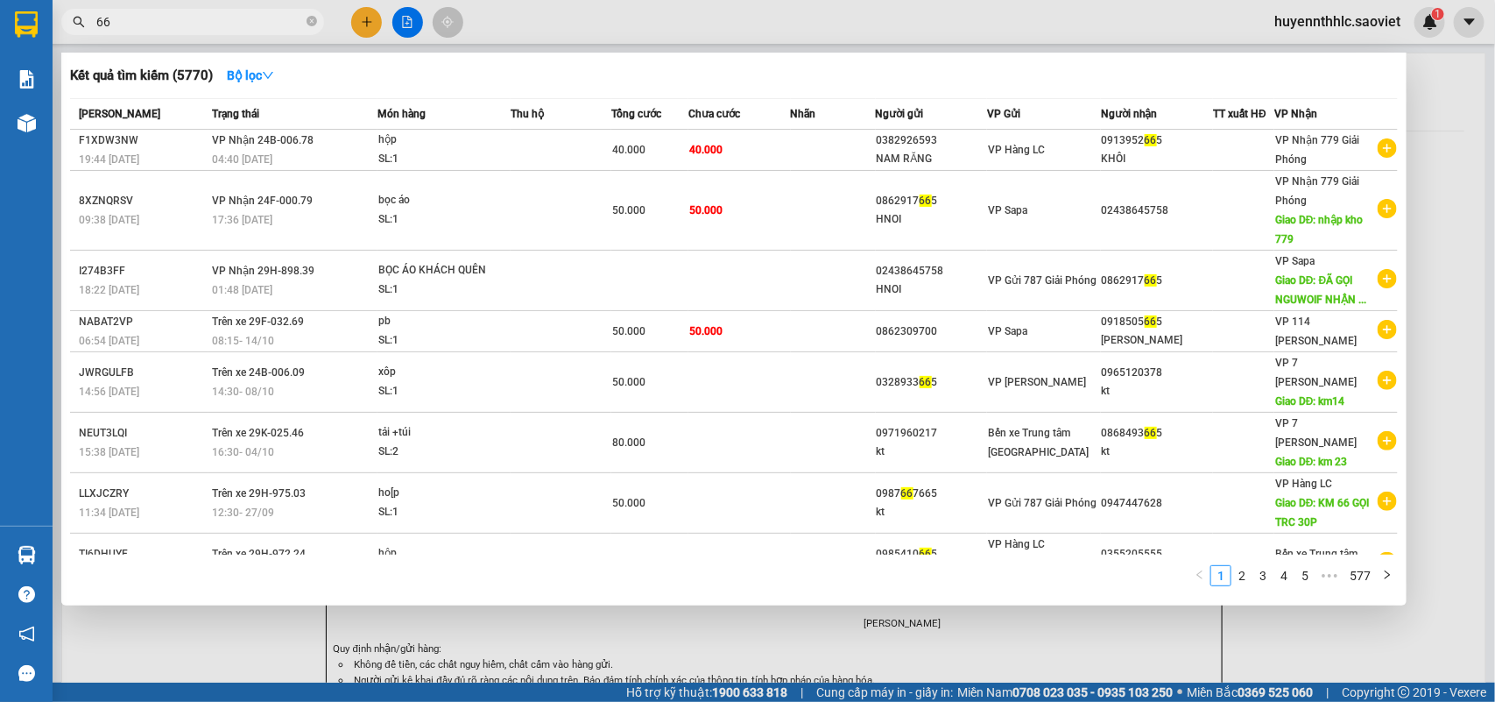
type input "6"
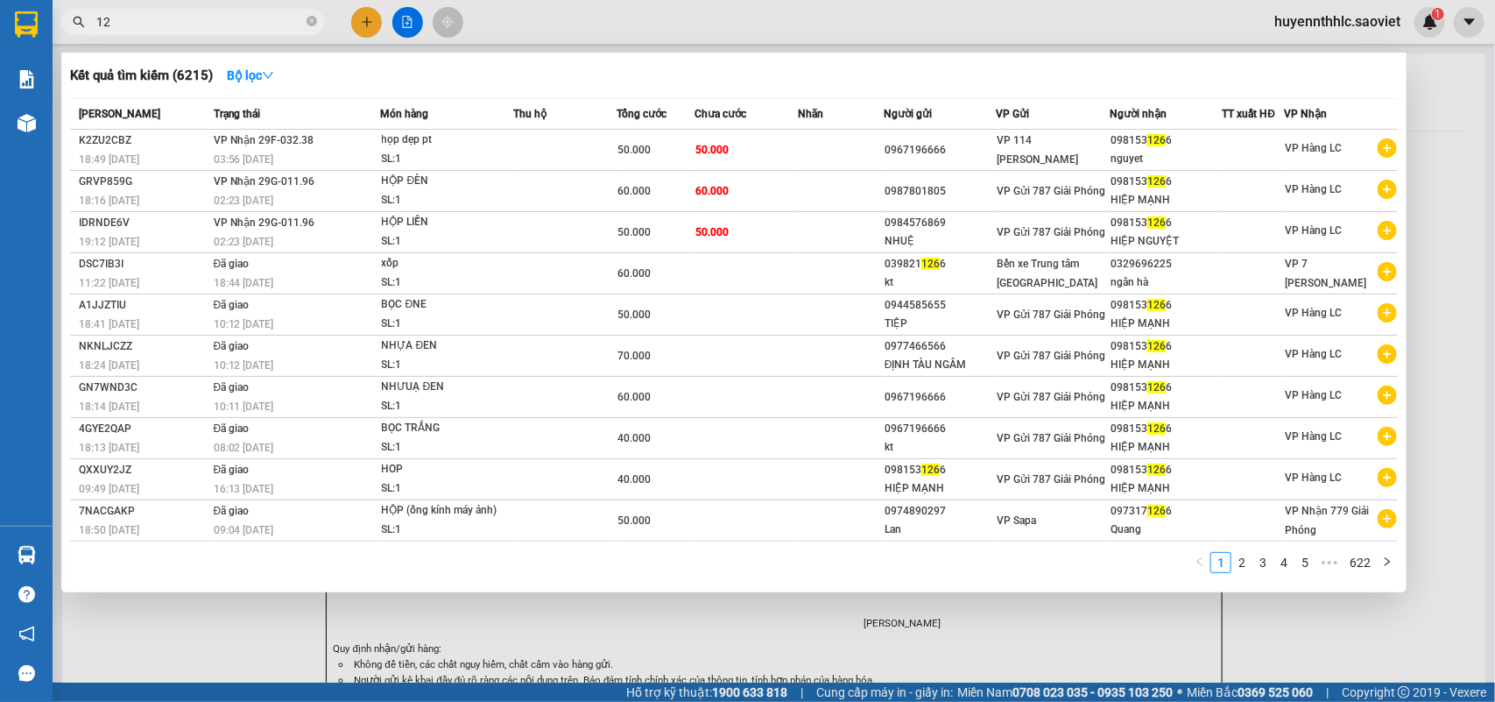
type input "1"
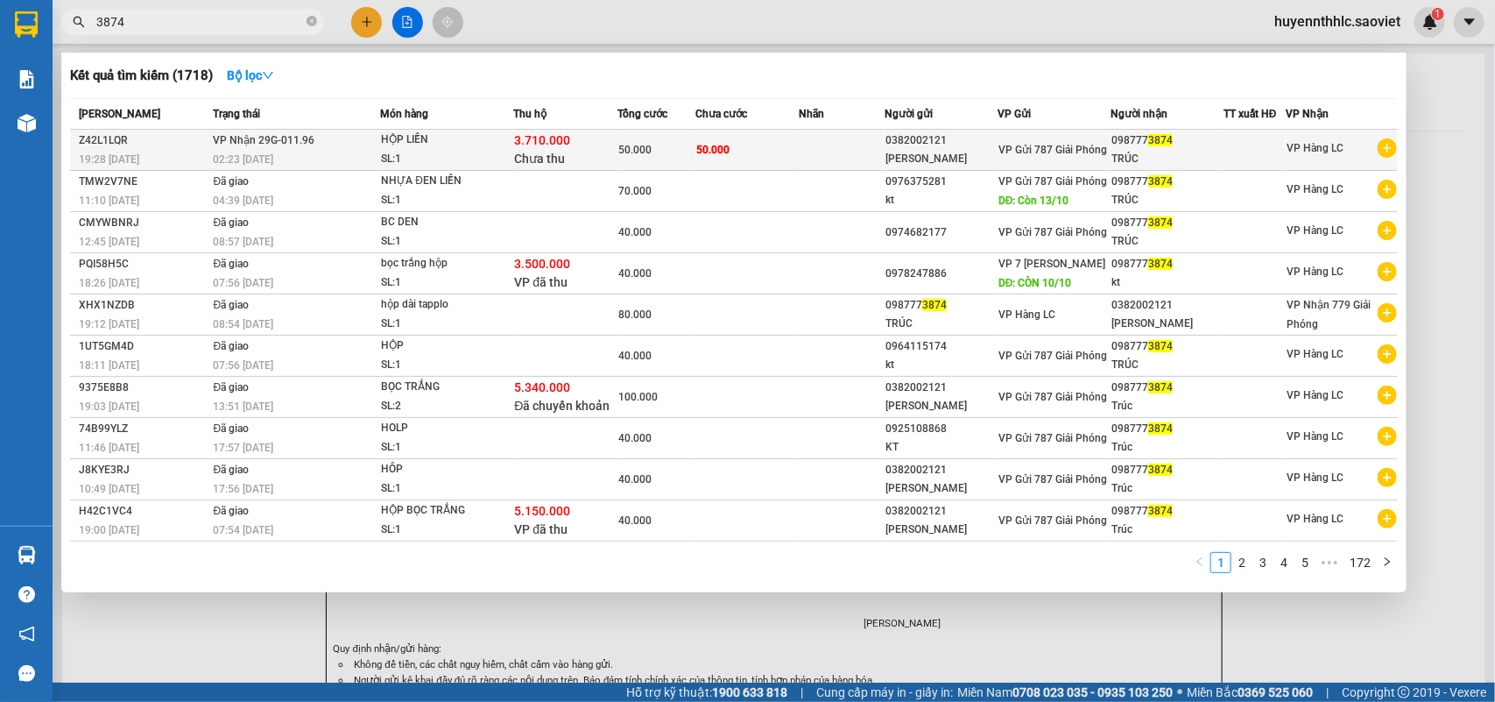
type input "3874"
click at [1001, 147] on span "VP Gửi 787 Giải Phóng" at bounding box center [1052, 150] width 109 height 12
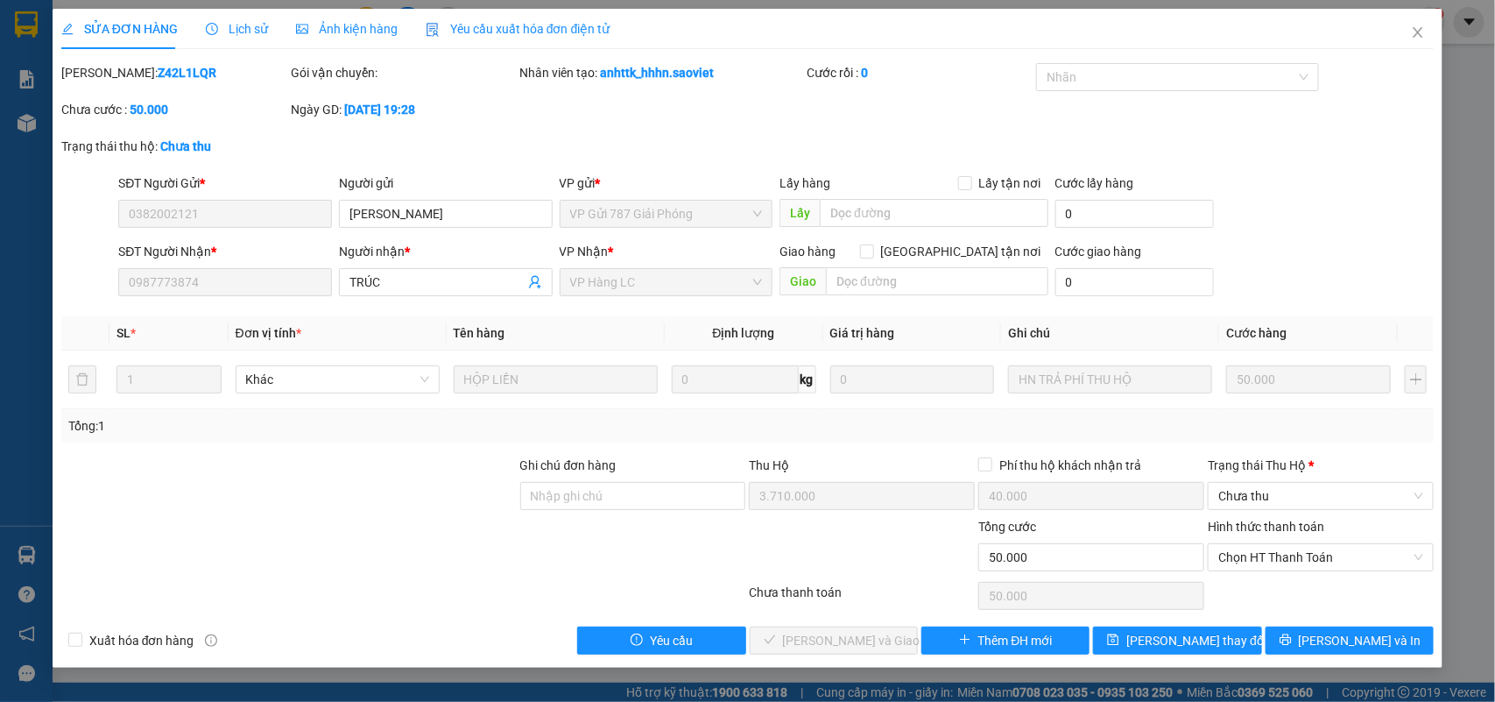
type input "0382002121"
type input "hoàng vinh"
type input "0987773874"
type input "TRÚC"
type input "3.710.000"
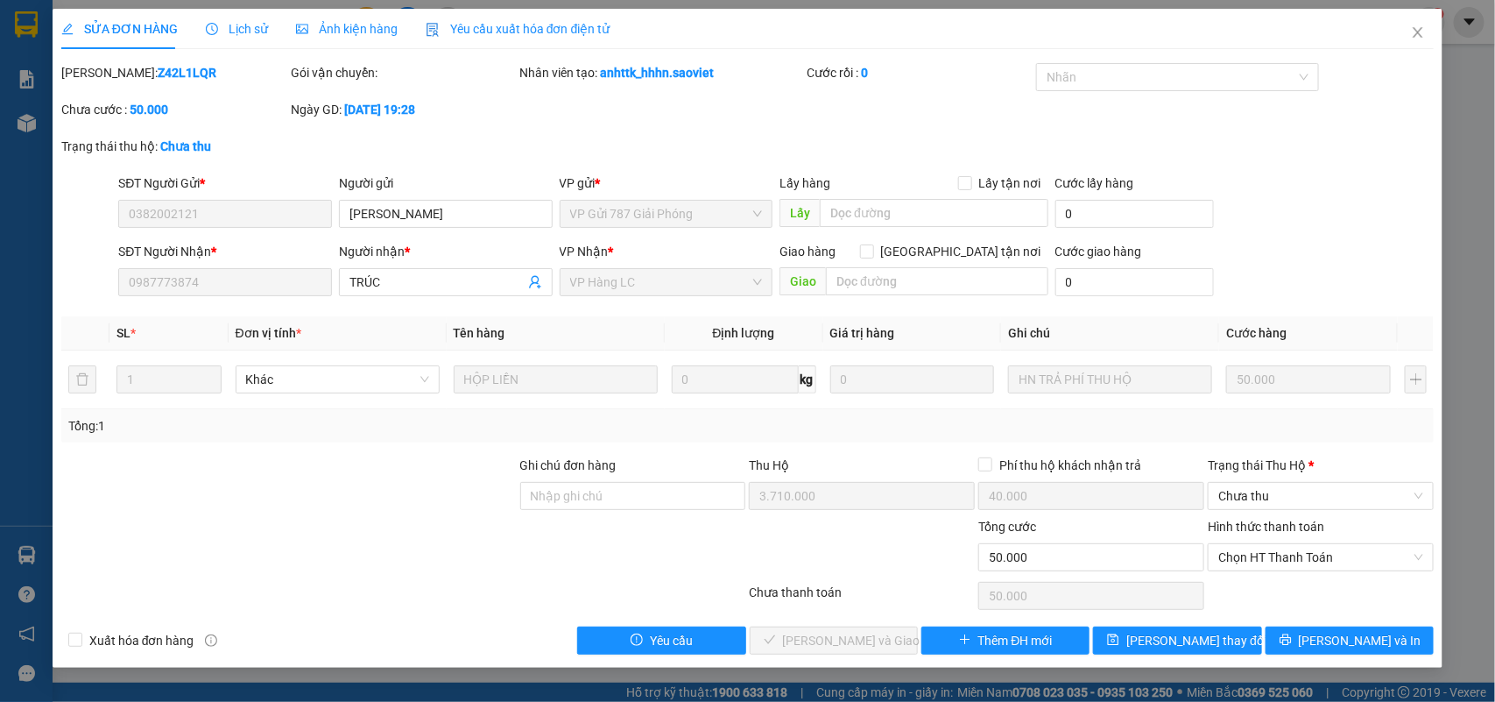
type input "40.000"
type input "50.000"
click at [1239, 496] on span "Chưa thu" at bounding box center [1320, 496] width 205 height 26
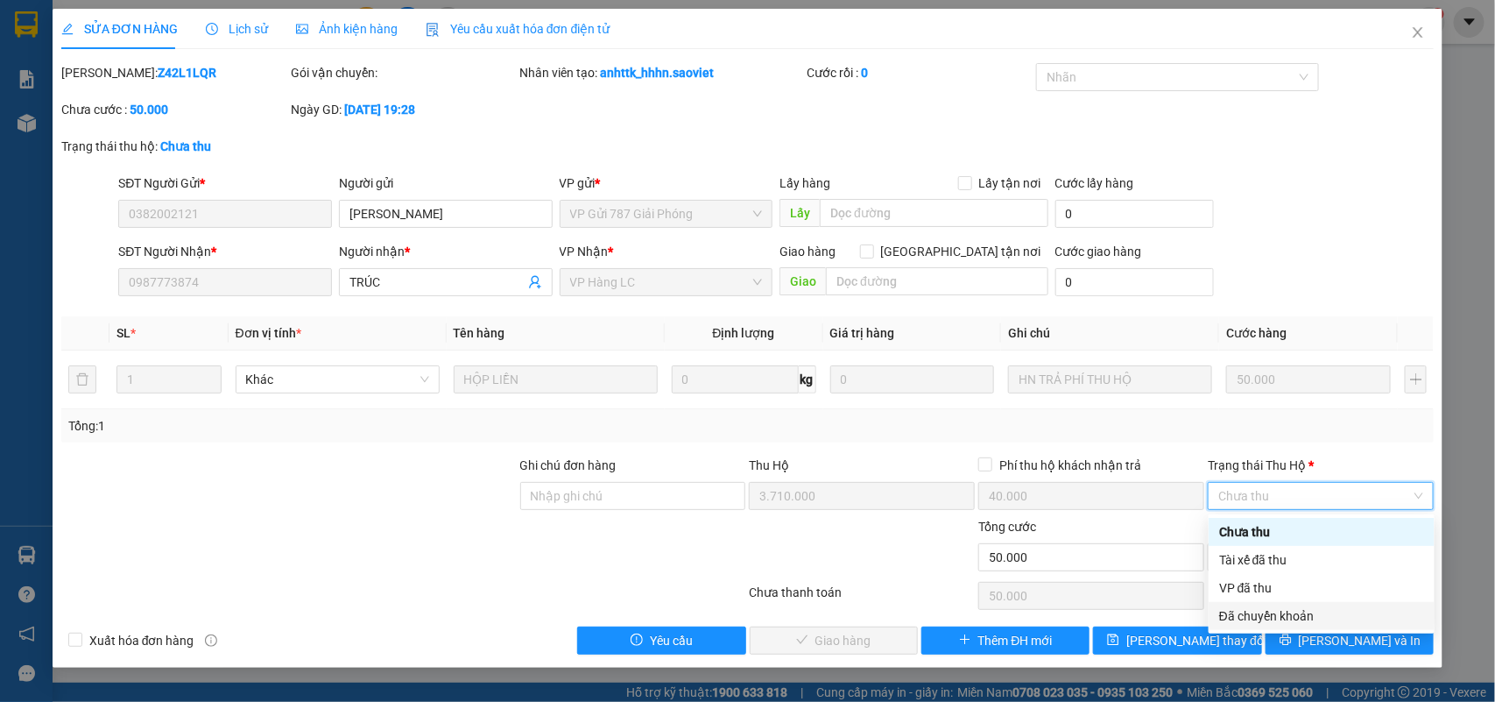
click at [1253, 610] on div "Đã chuyển khoản" at bounding box center [1321, 615] width 205 height 19
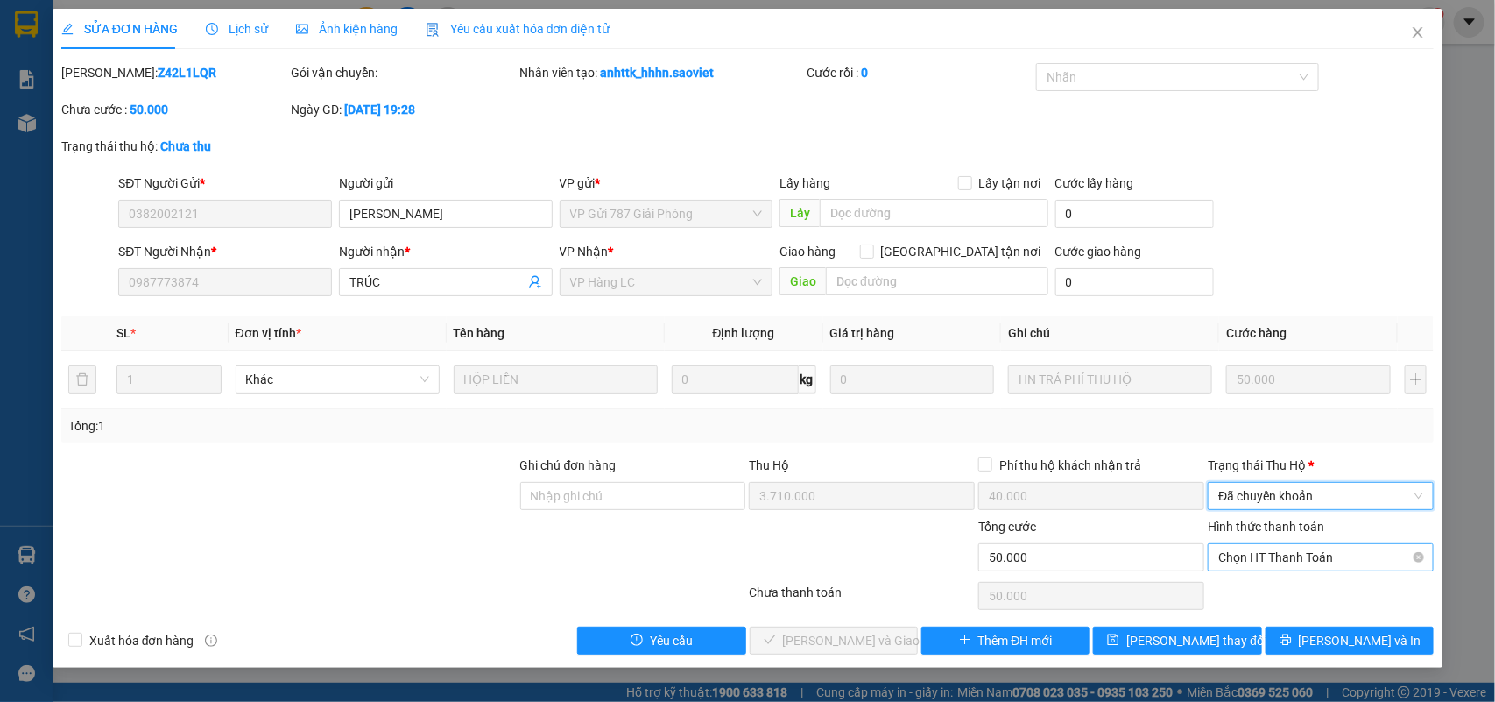
click at [1276, 559] on span "Chọn HT Thanh Toán" at bounding box center [1320, 557] width 205 height 26
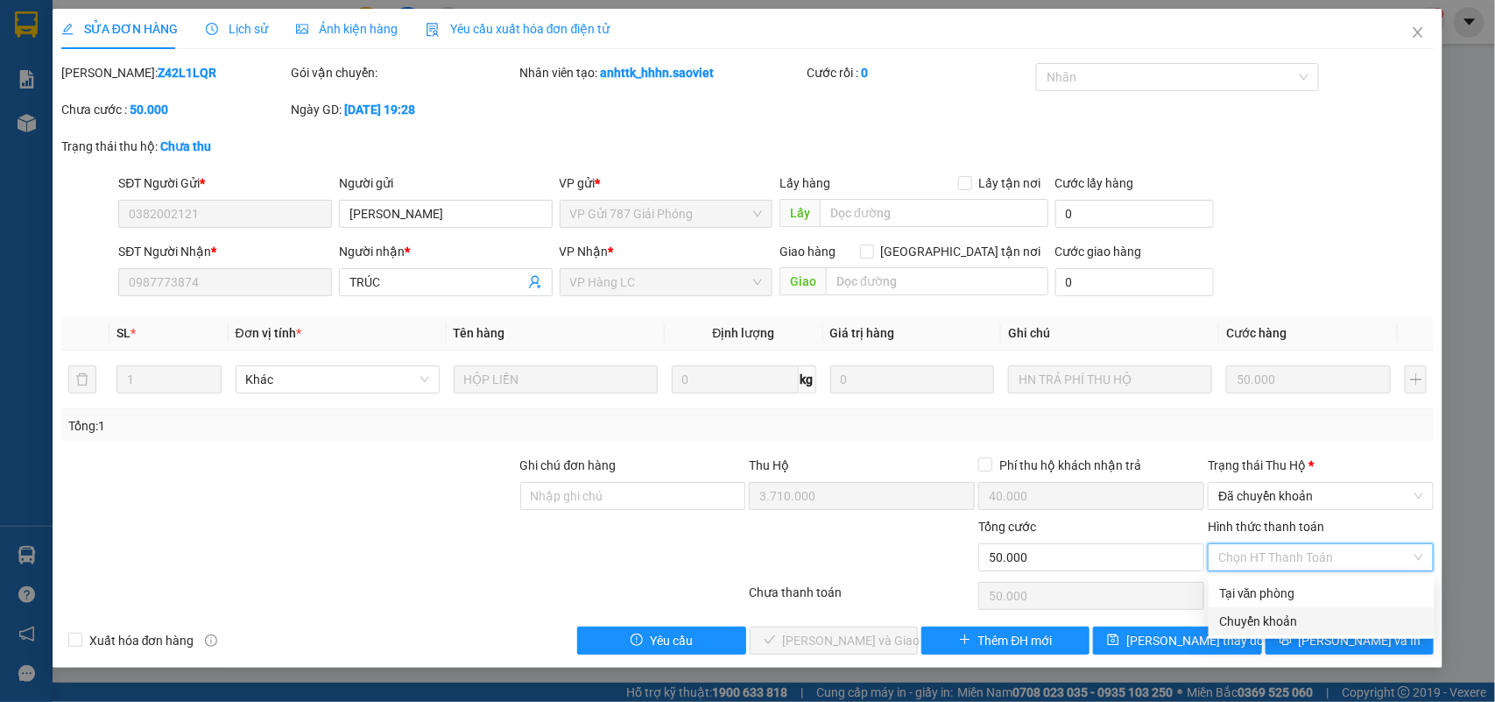
drag, startPoint x: 1252, startPoint y: 613, endPoint x: 1163, endPoint y: 615, distance: 89.3
click at [1251, 614] on div "Chuyển khoản" at bounding box center [1321, 620] width 205 height 19
type input "0"
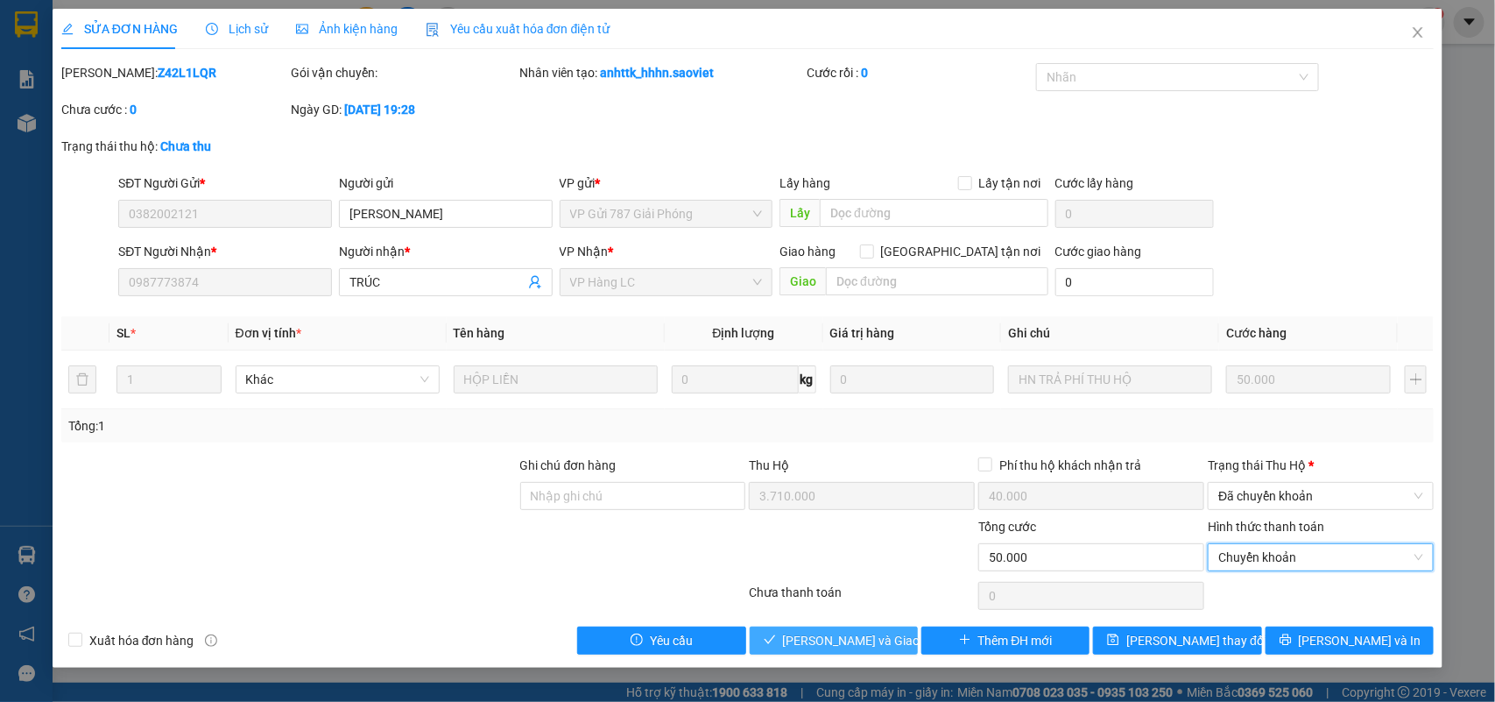
click at [872, 638] on span "Lưu và Giao hàng" at bounding box center [867, 640] width 168 height 19
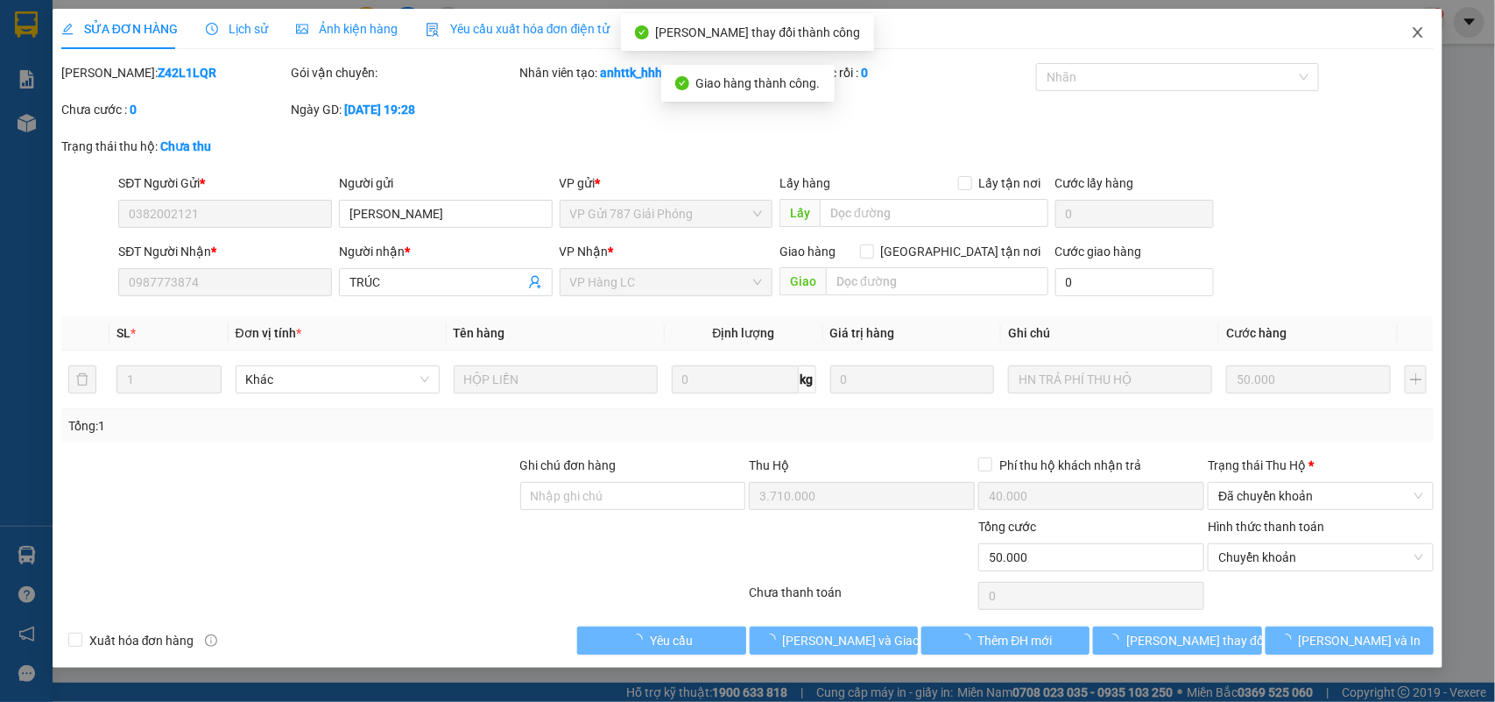
click at [1421, 24] on span "Close" at bounding box center [1417, 33] width 49 height 49
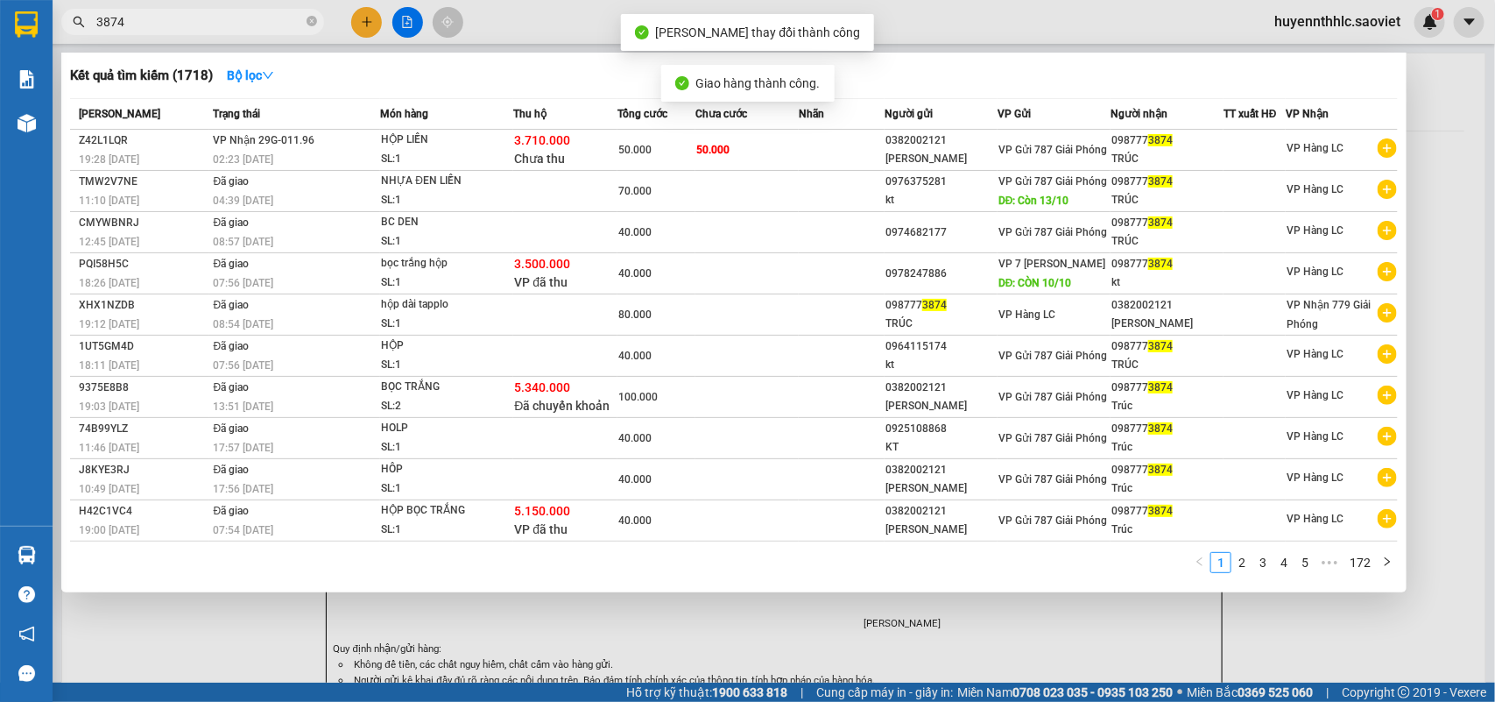
click at [177, 25] on input "3874" at bounding box center [199, 21] width 207 height 19
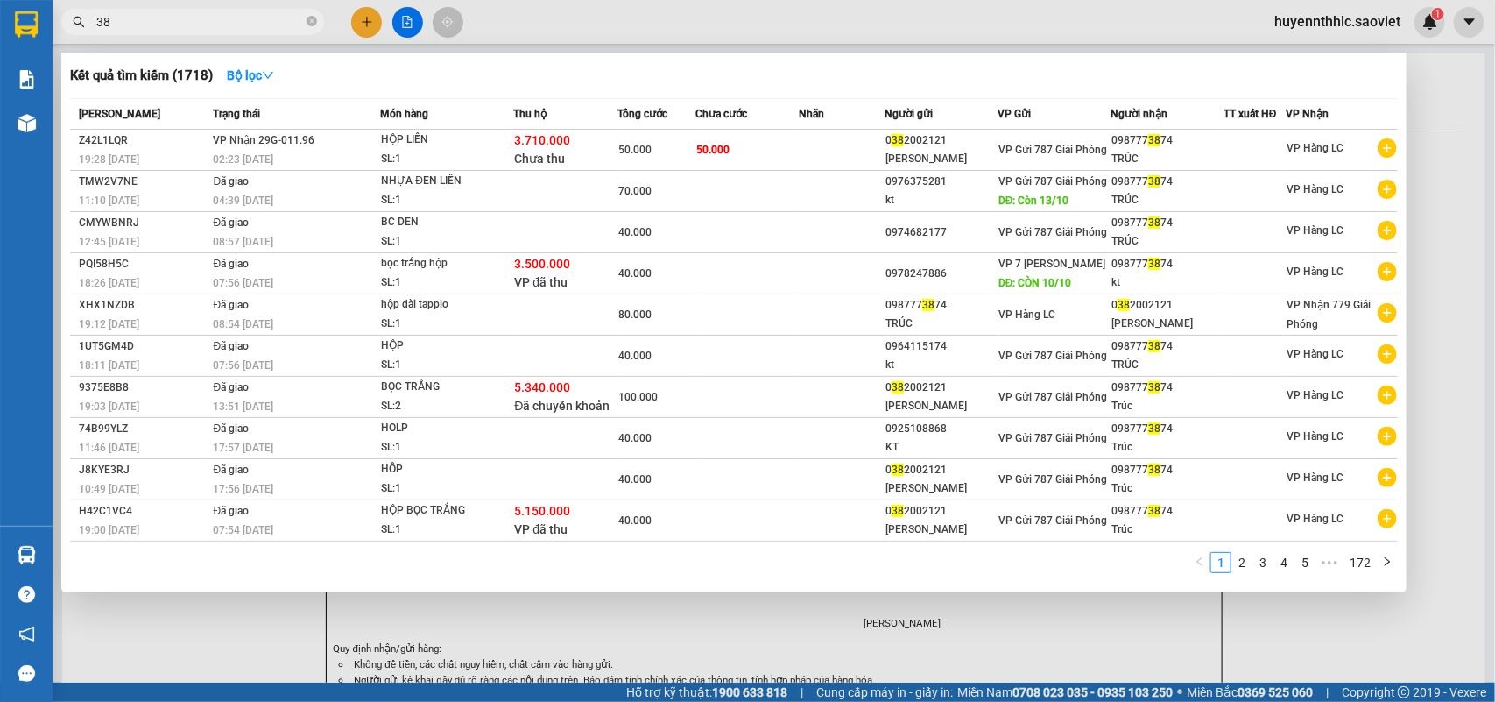
type input "3"
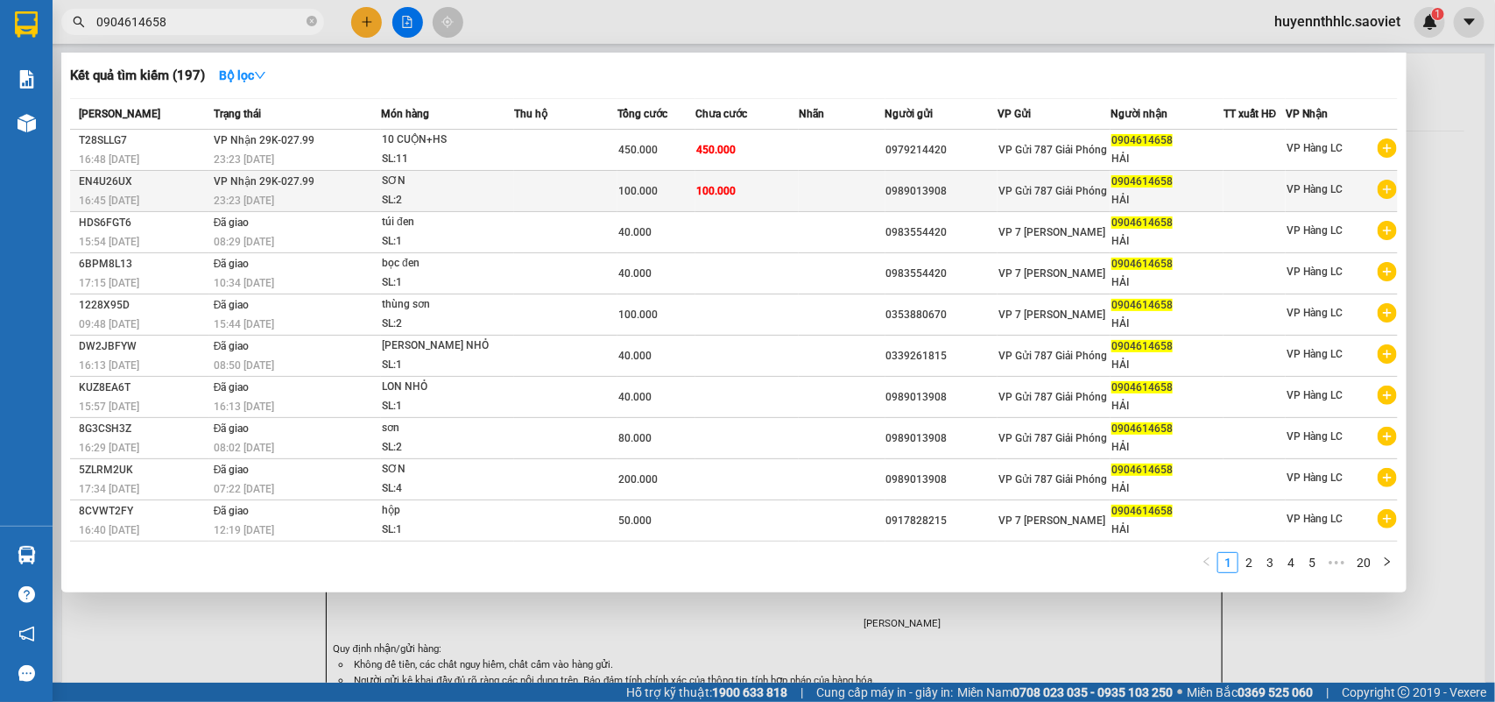
type input "0904614658"
click at [1188, 191] on div "HẢI" at bounding box center [1166, 200] width 111 height 18
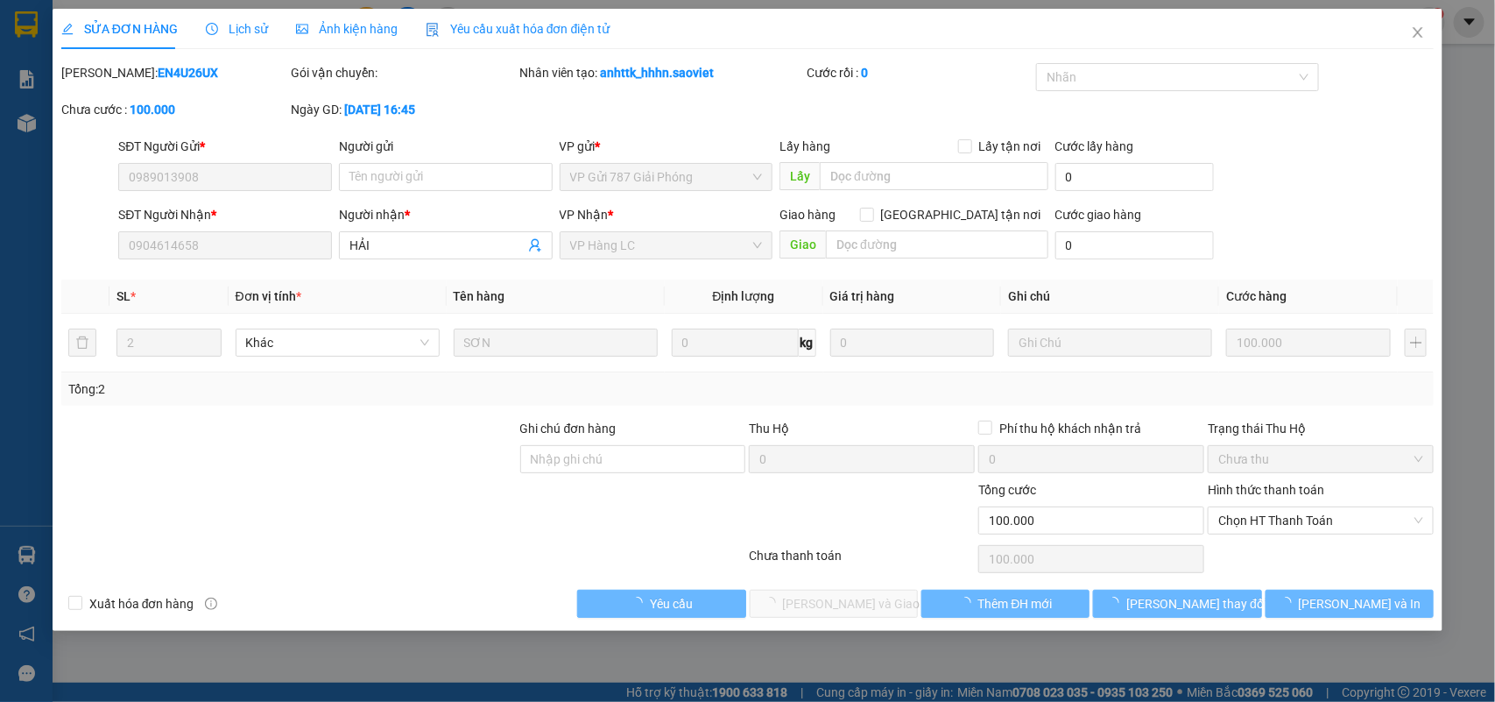
type input "0989013908"
type input "0904614658"
type input "HẢI"
type input "0"
type input "100.000"
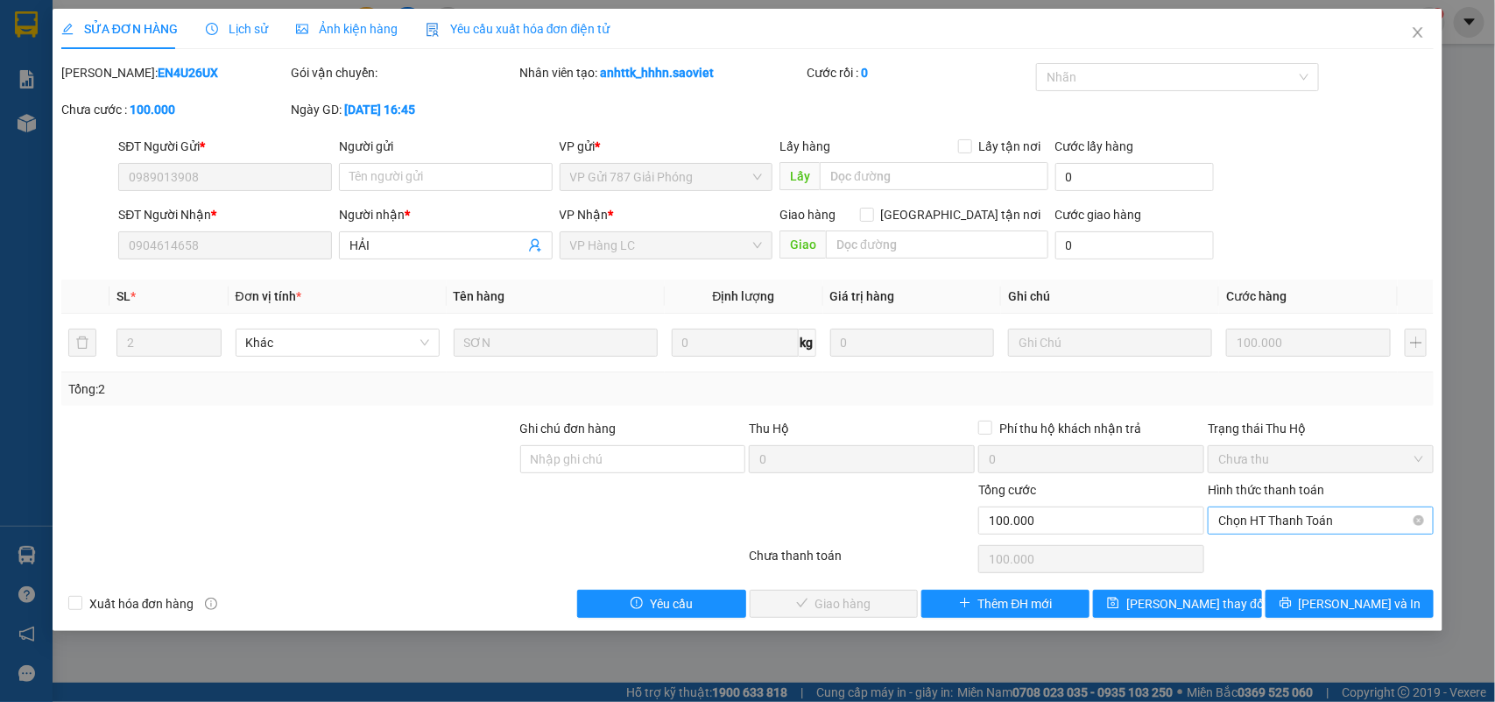
click at [1259, 523] on span "Chọn HT Thanh Toán" at bounding box center [1320, 520] width 205 height 26
click at [1228, 582] on div "Chuyển khoản" at bounding box center [1321, 584] width 205 height 19
type input "0"
click at [824, 600] on span "Lưu và Giao hàng" at bounding box center [867, 603] width 168 height 19
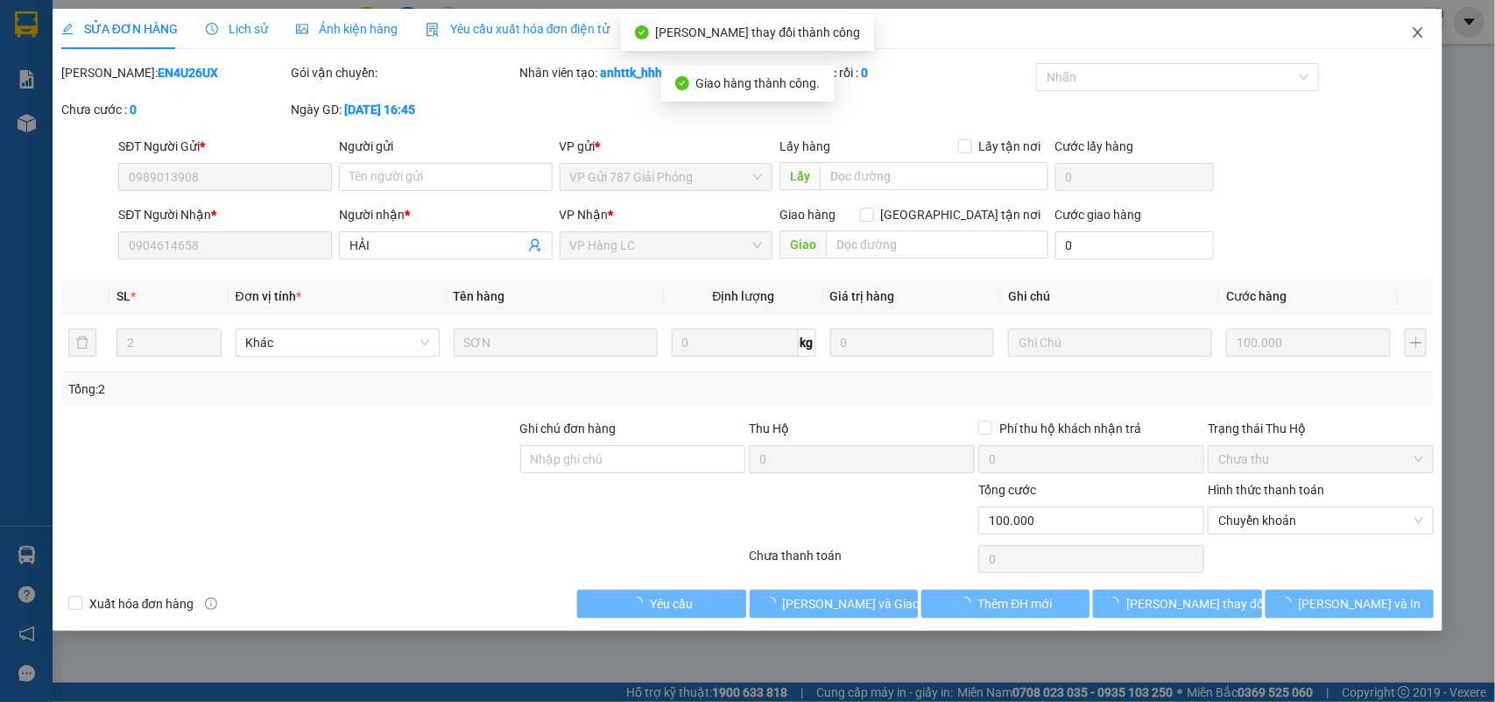
click at [1411, 27] on icon "close" at bounding box center [1418, 32] width 14 height 14
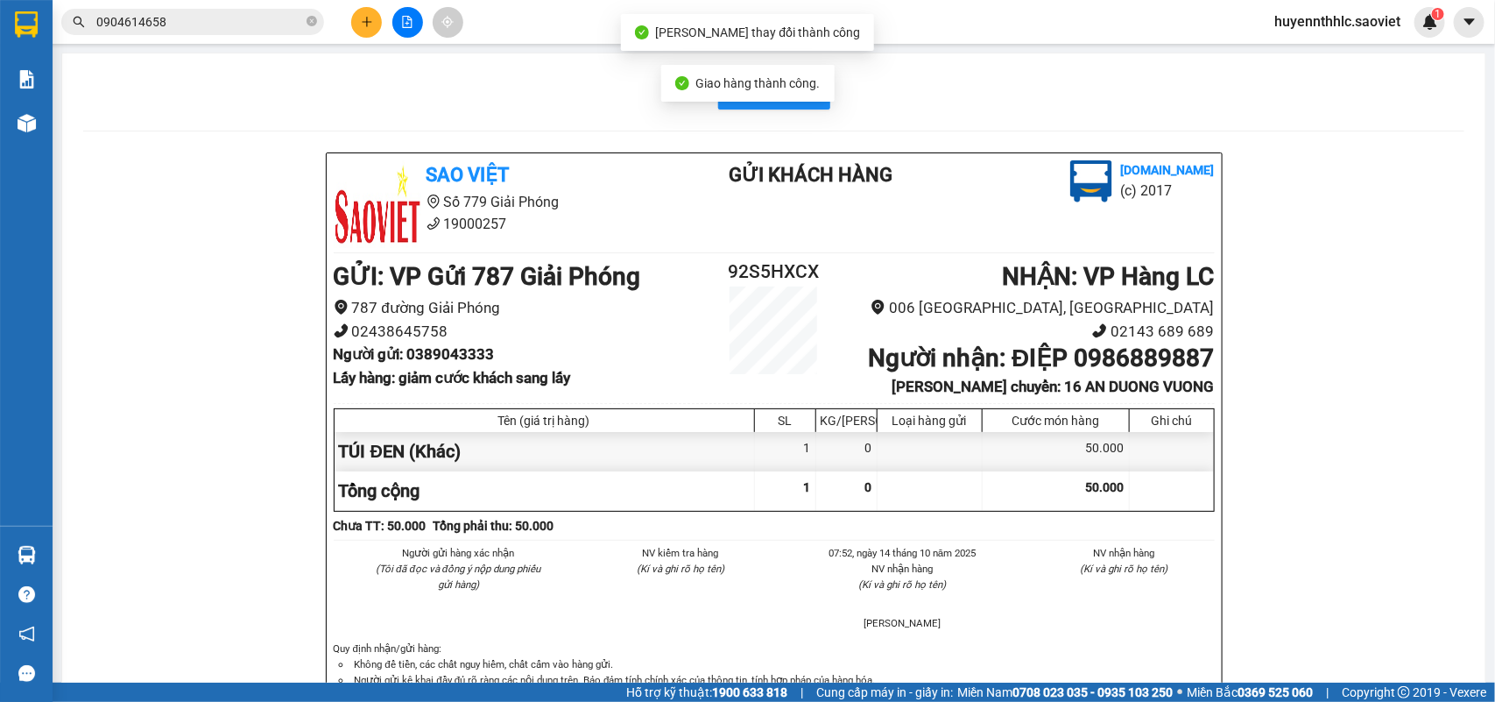
click at [216, 23] on input "0904614658" at bounding box center [199, 21] width 207 height 19
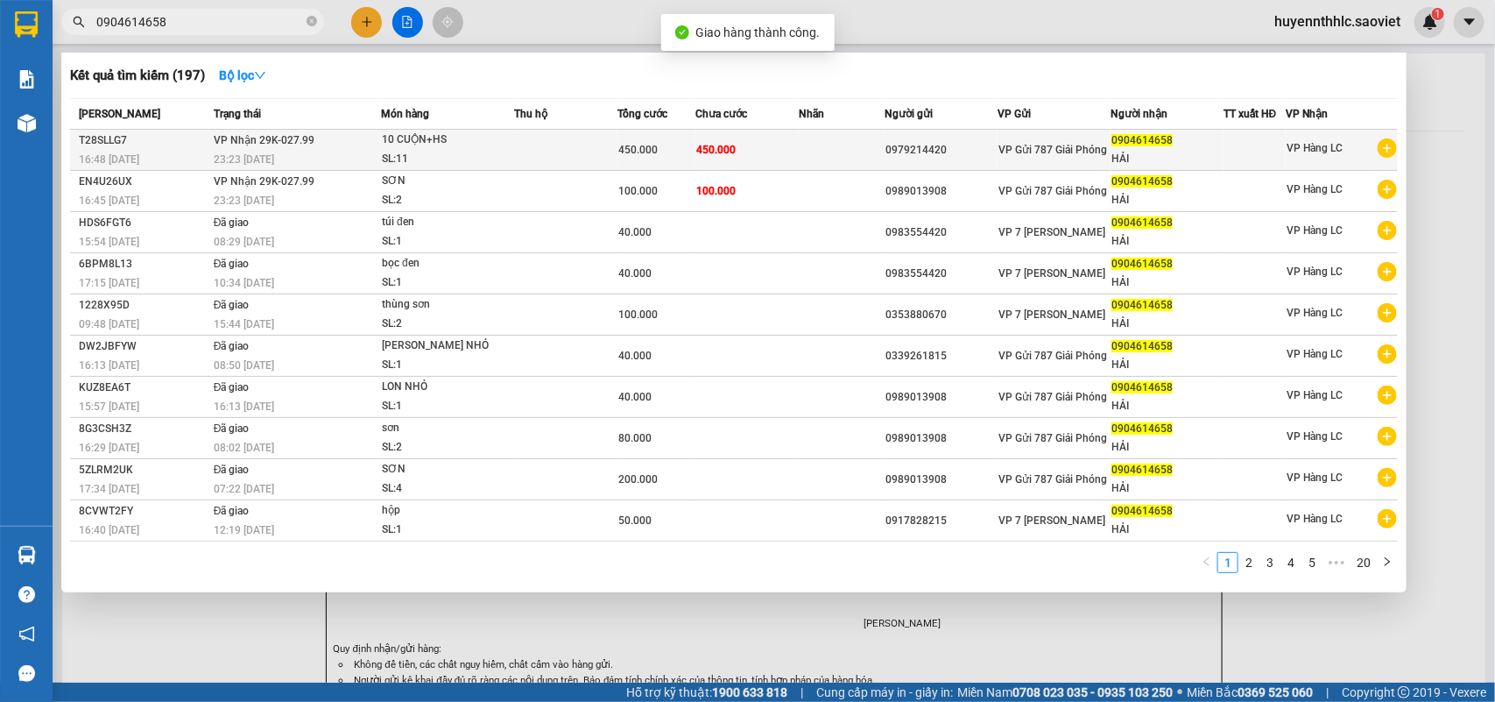
click at [754, 134] on td "450.000" at bounding box center [746, 150] width 103 height 41
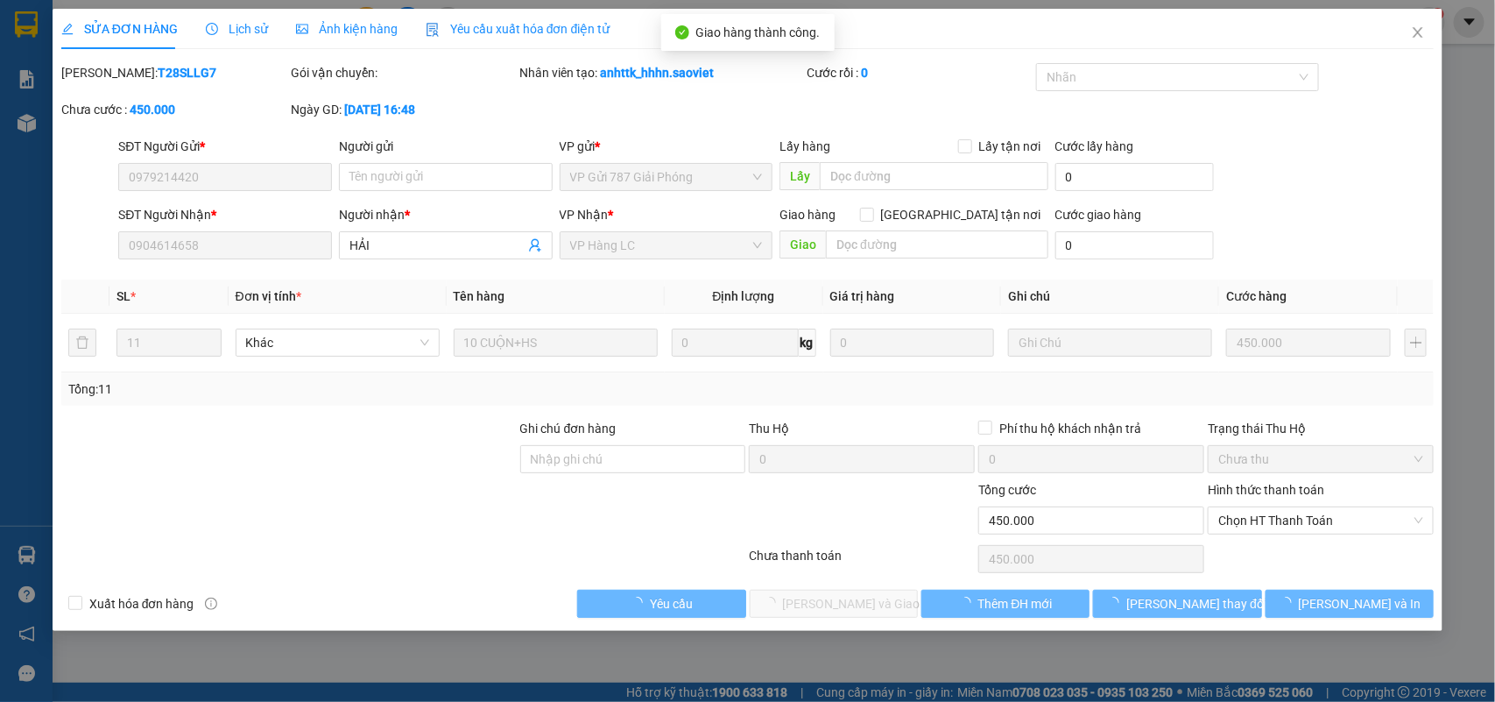
type input "0979214420"
type input "0904614658"
type input "HẢI"
type input "0"
type input "450.000"
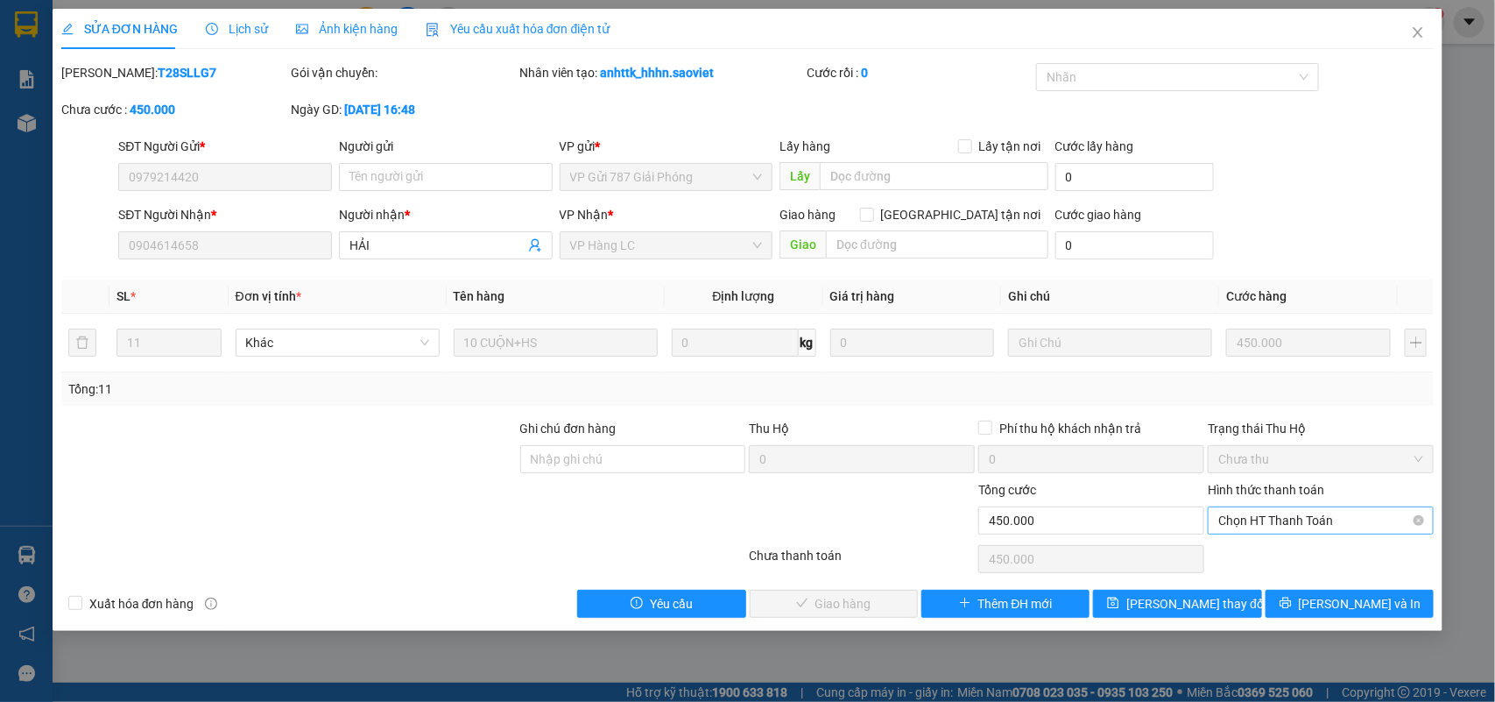
click at [1307, 531] on span "Chọn HT Thanh Toán" at bounding box center [1320, 520] width 205 height 26
click at [1253, 589] on div "Chuyển khoản" at bounding box center [1321, 584] width 205 height 19
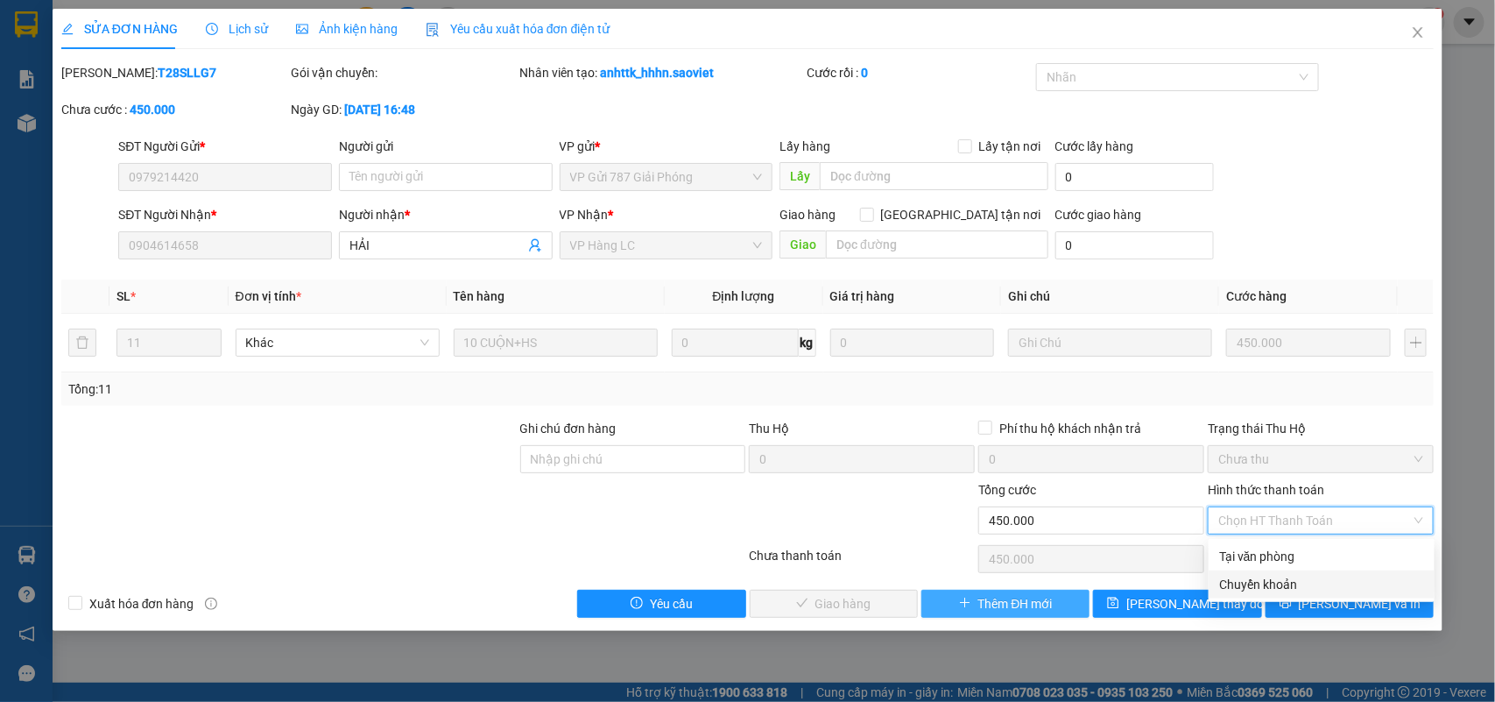
type input "0"
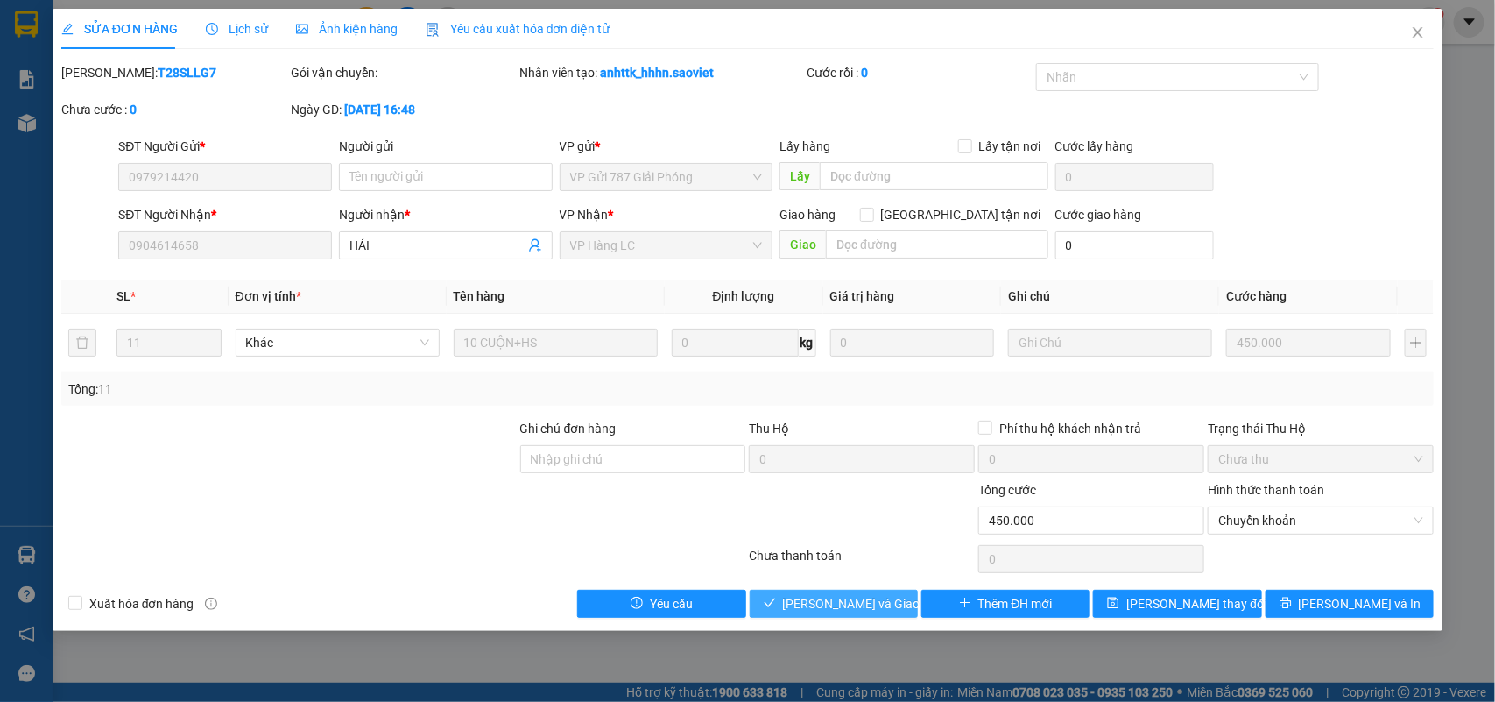
click at [837, 602] on span "Lưu và Giao hàng" at bounding box center [867, 603] width 168 height 19
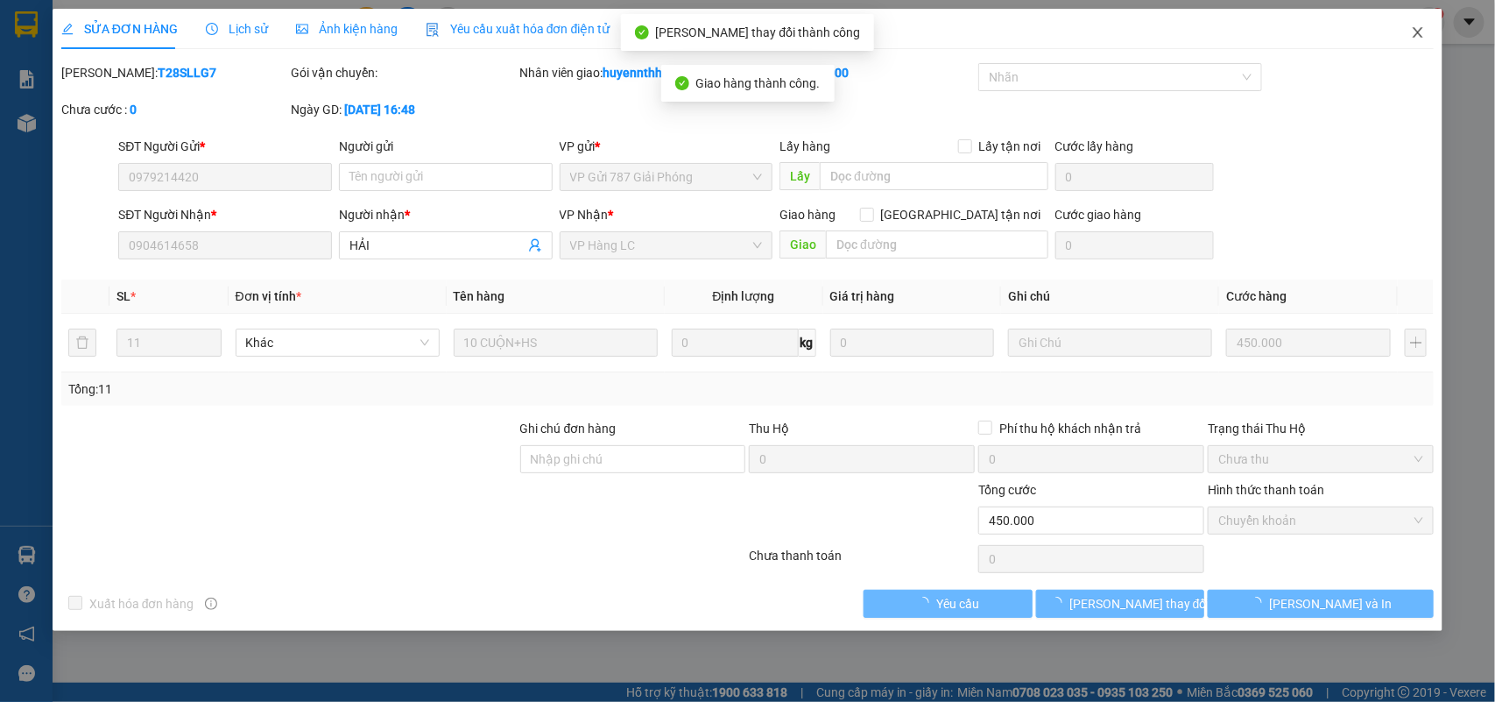
click at [1414, 24] on span "Close" at bounding box center [1417, 33] width 49 height 49
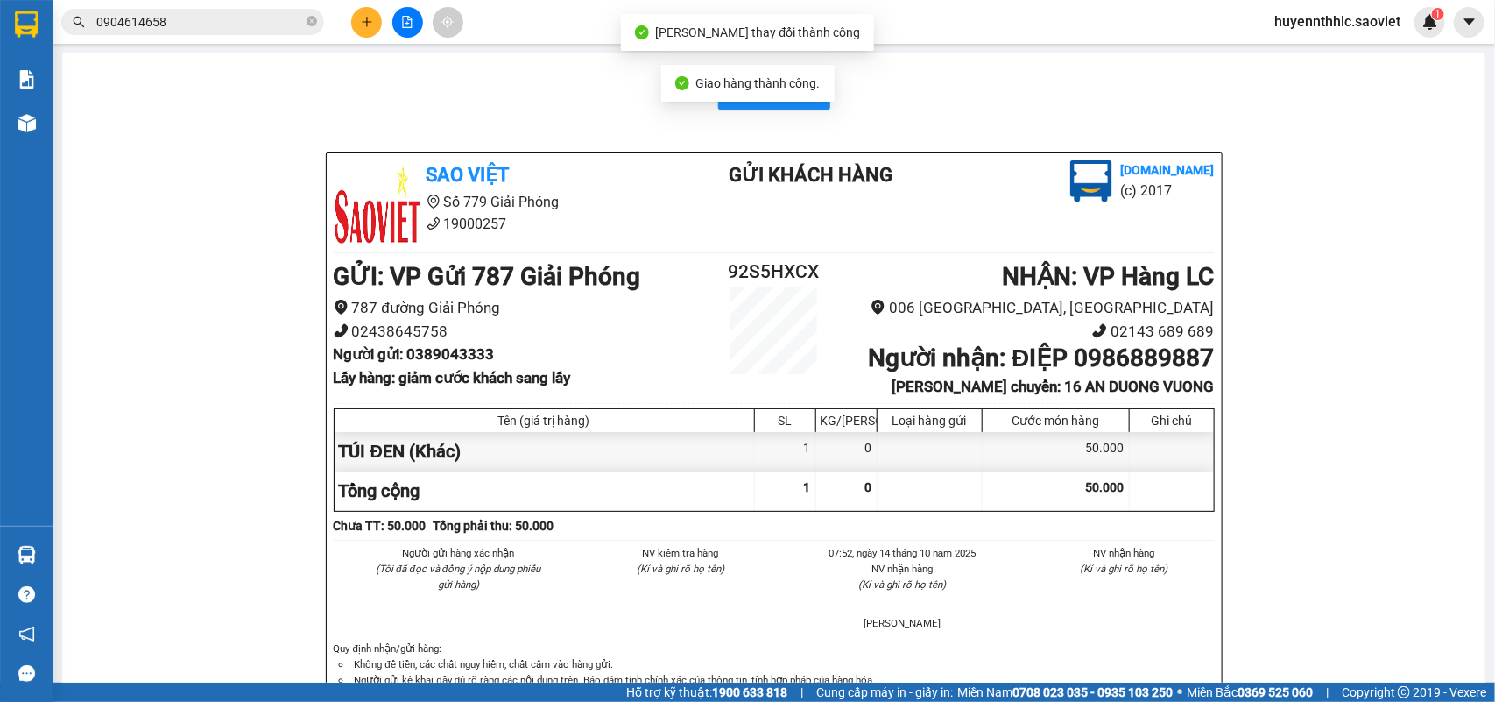
click at [159, 10] on span "0904614658" at bounding box center [192, 22] width 263 height 26
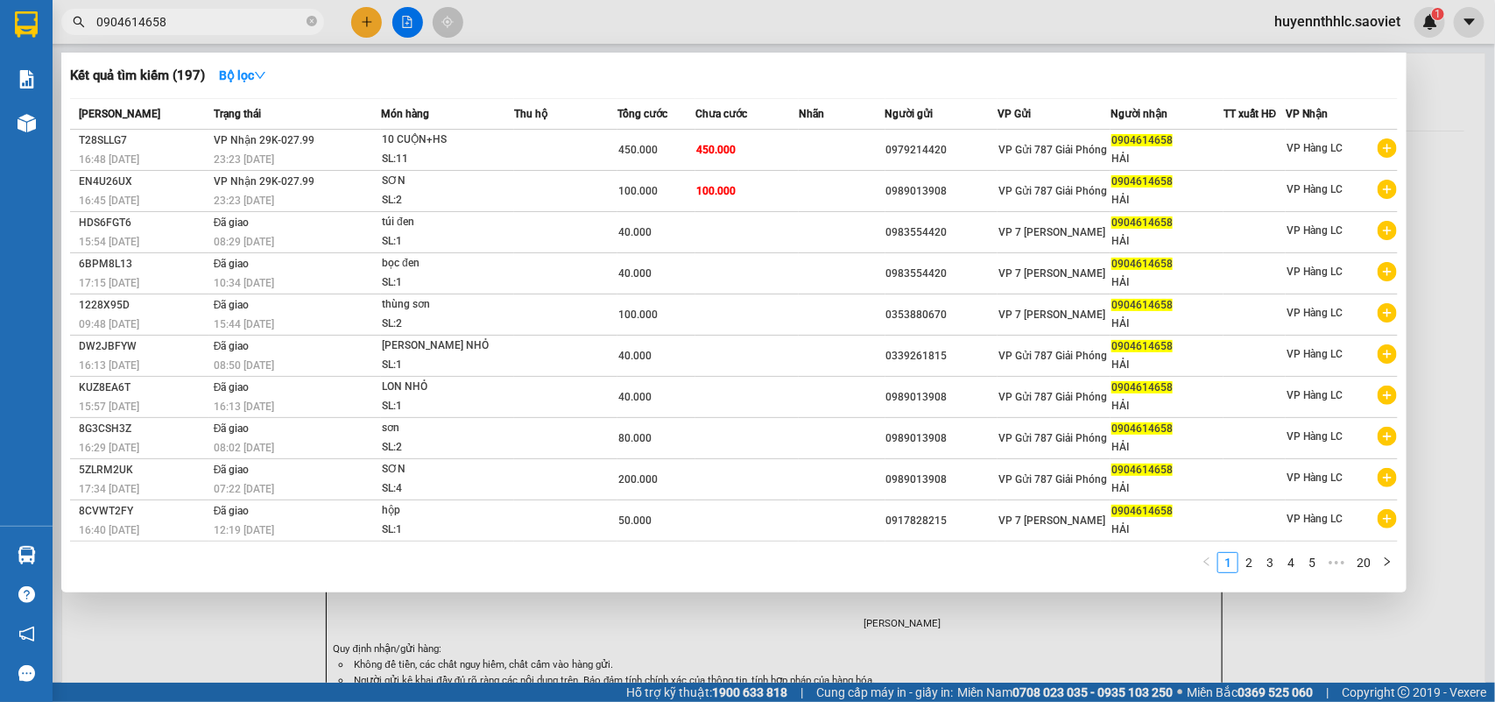
drag, startPoint x: 199, startPoint y: 20, endPoint x: 112, endPoint y: 46, distance: 90.6
click at [112, 38] on div "Kết quả tìm kiếm ( 197 ) Bộ lọc Mã ĐH Trạng thái Món hàng Thu hộ Tổng cước Chưa…" at bounding box center [171, 22] width 342 height 31
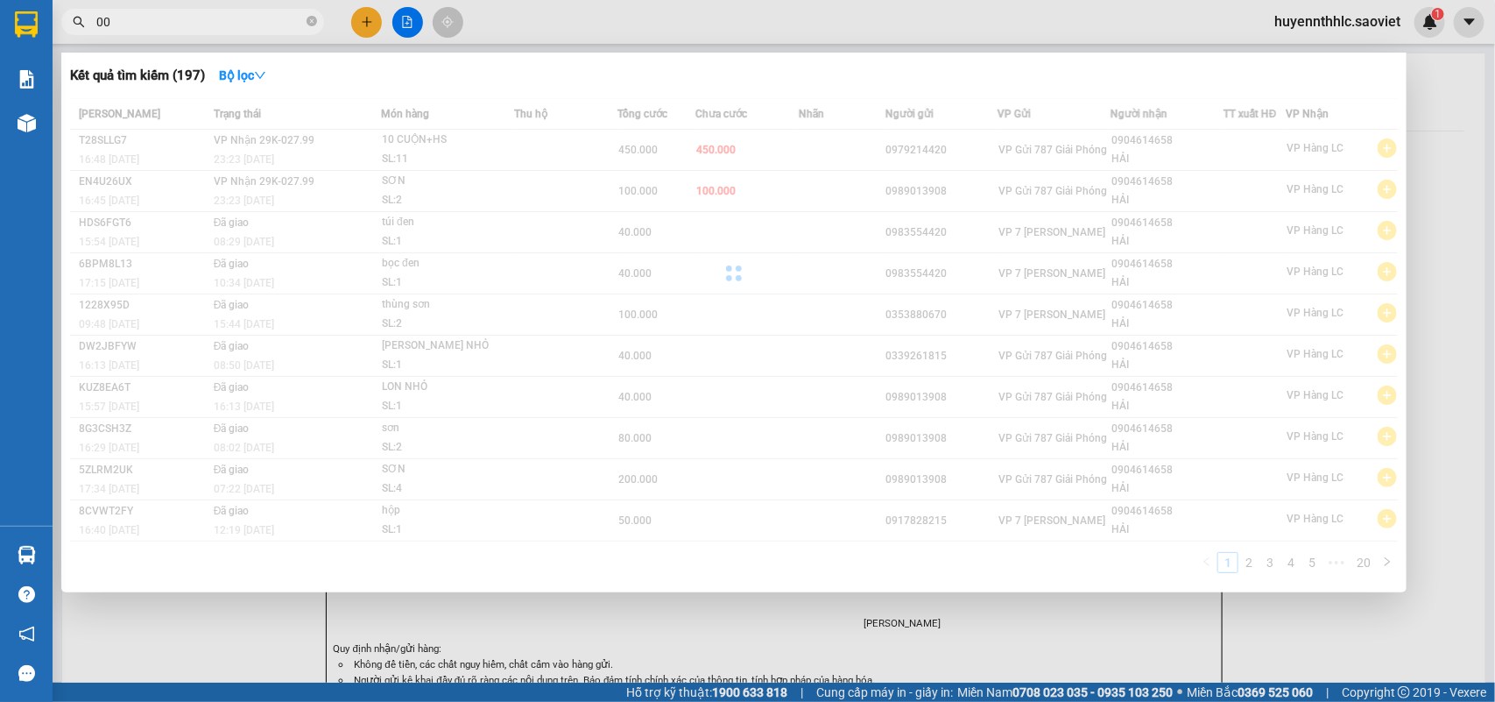
type input "0"
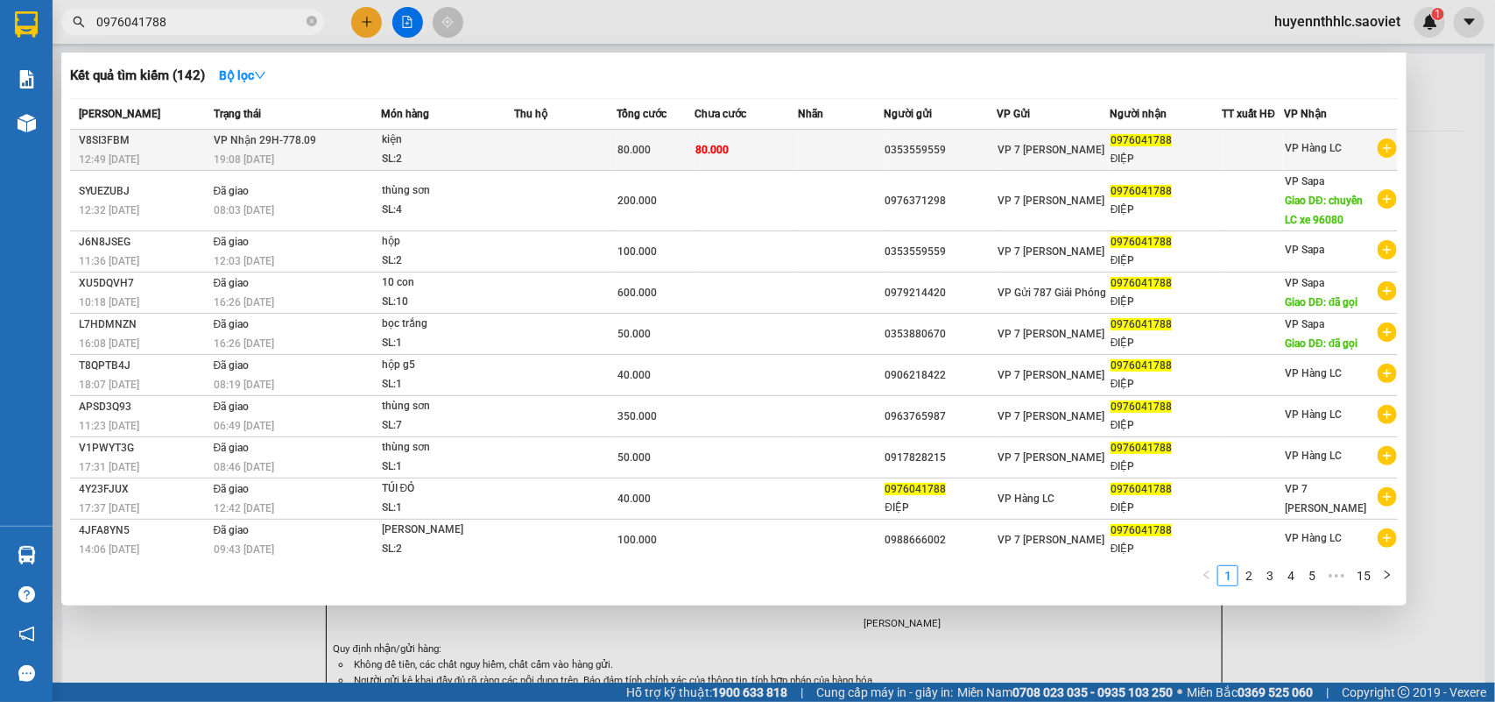
type input "0976041788"
click at [1201, 145] on div "0976041788" at bounding box center [1165, 140] width 111 height 18
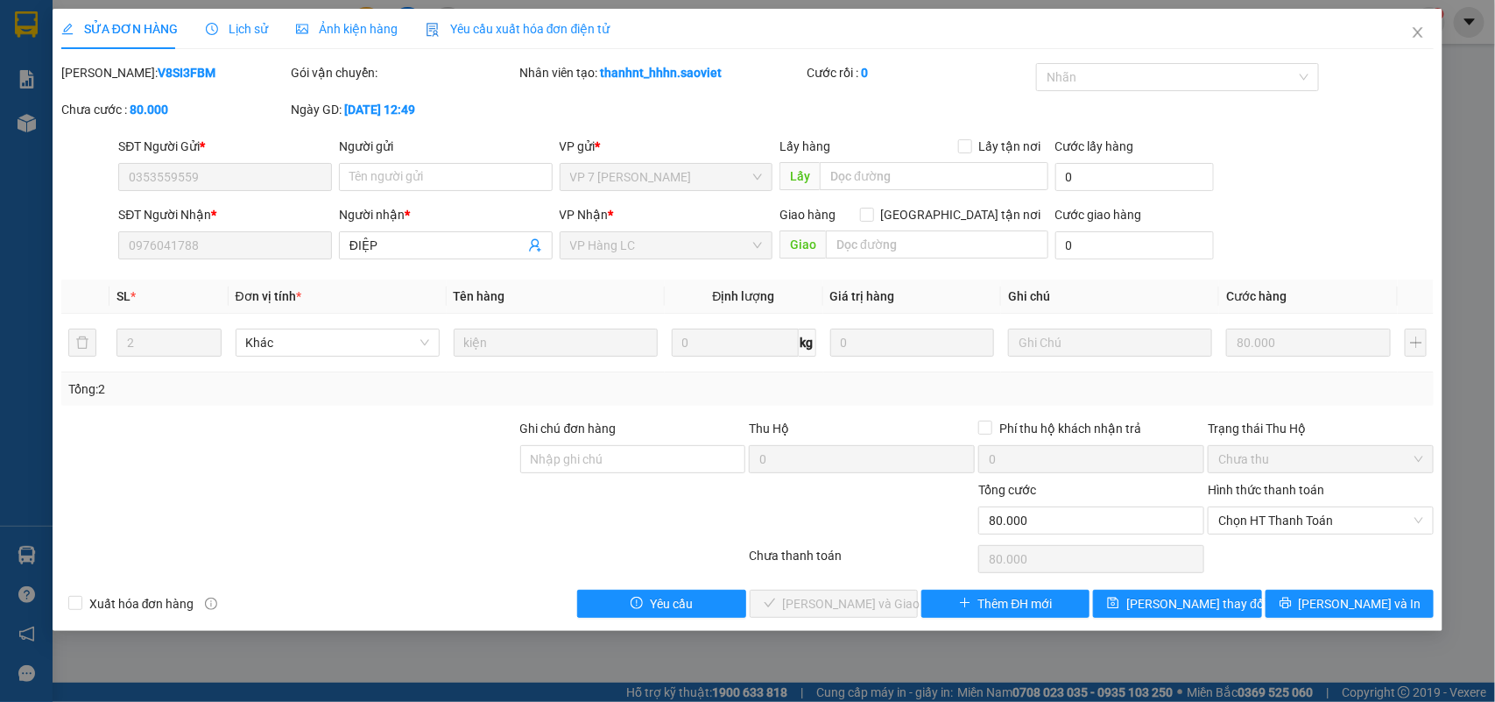
type input "0353559559"
type input "0976041788"
type input "ĐIỆP"
type input "0"
type input "80.000"
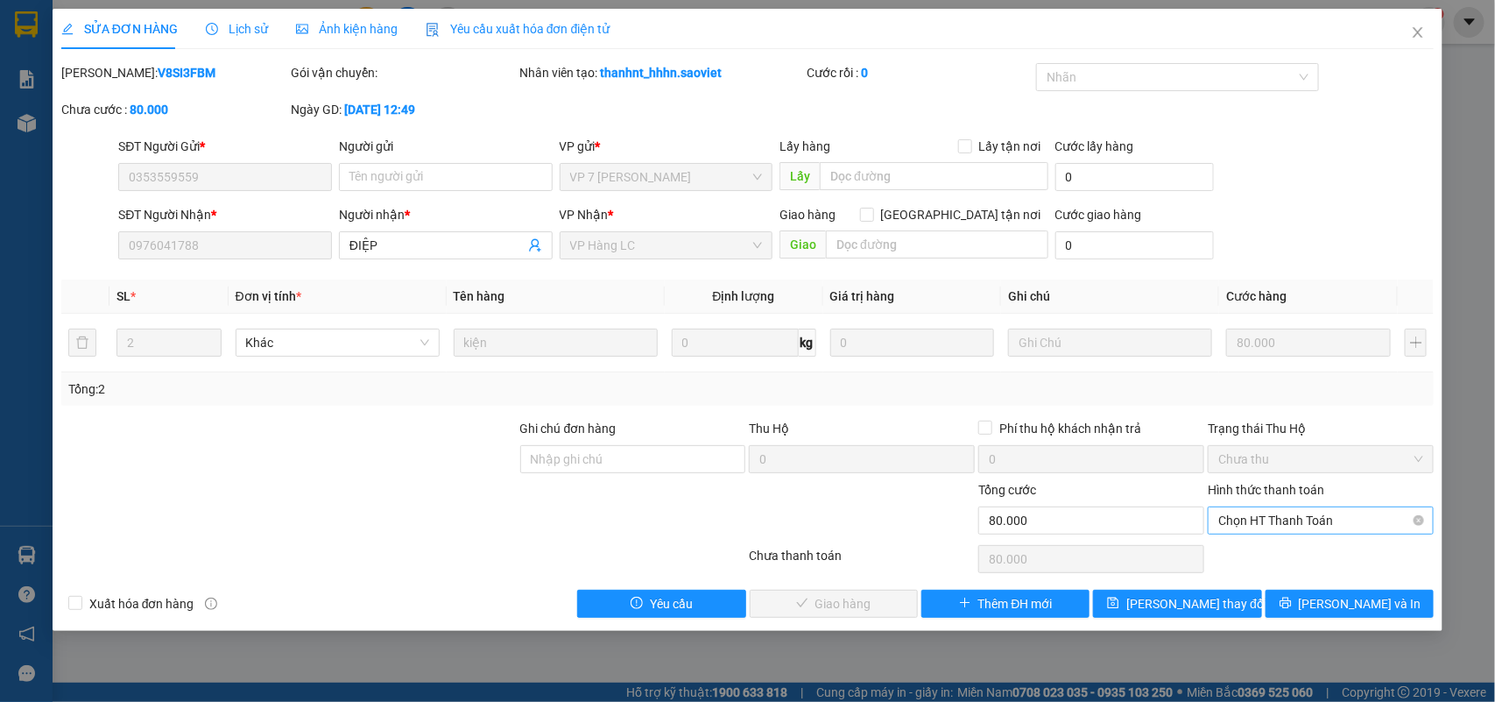
click at [1261, 518] on span "Chọn HT Thanh Toán" at bounding box center [1320, 520] width 205 height 26
click at [1237, 582] on div "Chuyển khoản" at bounding box center [1321, 584] width 205 height 19
type input "0"
click at [864, 600] on span "Lưu và Giao hàng" at bounding box center [867, 603] width 168 height 19
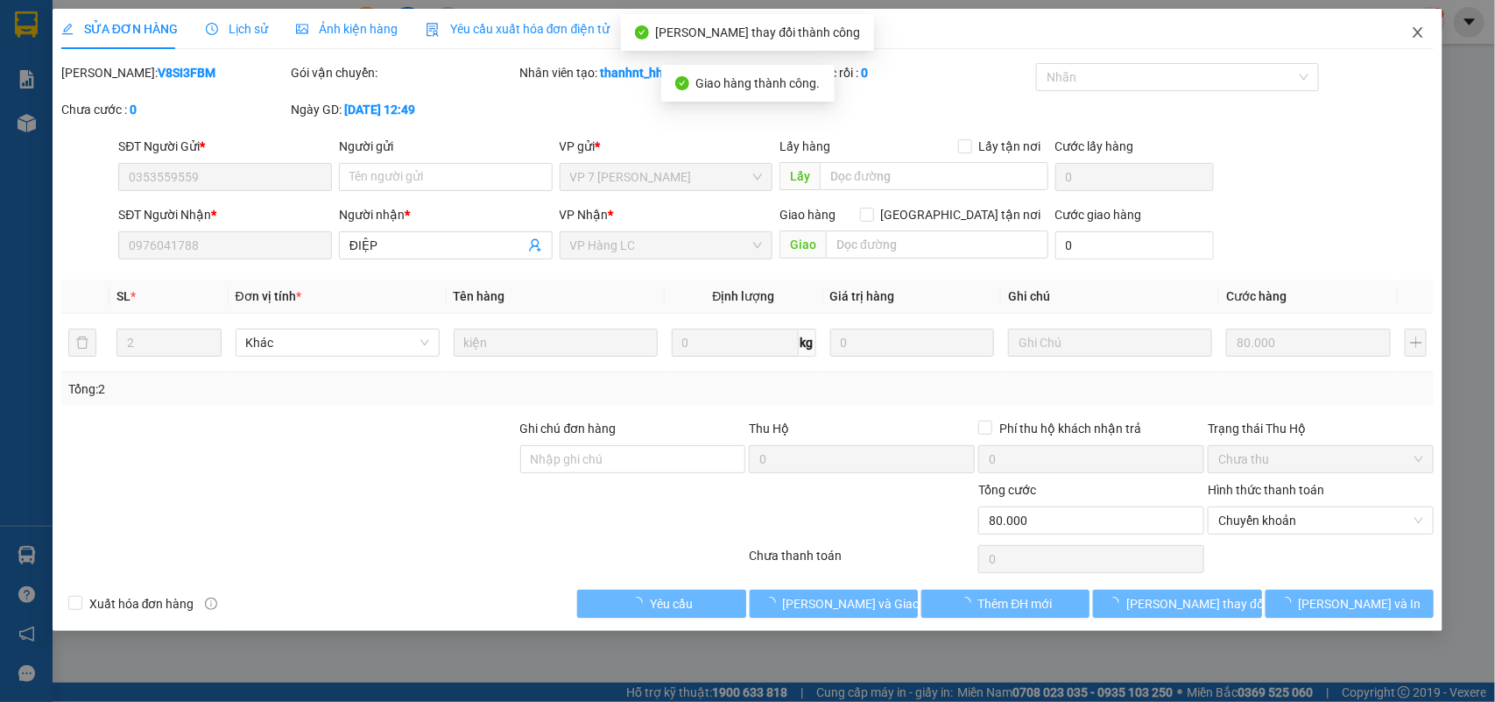
click at [1421, 35] on icon "close" at bounding box center [1418, 32] width 14 height 14
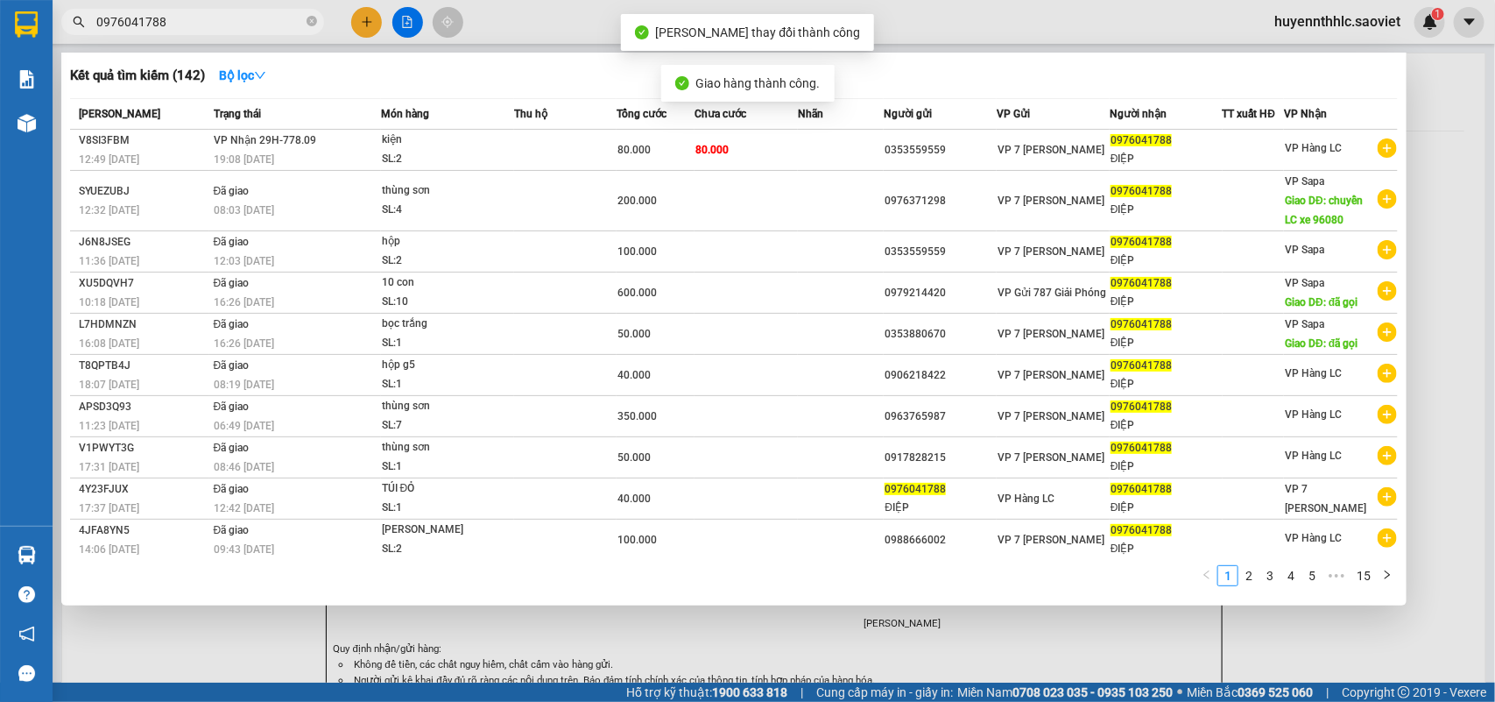
drag, startPoint x: 198, startPoint y: 15, endPoint x: 44, endPoint y: 54, distance: 159.1
click at [44, 54] on section "Kết quả tìm kiếm ( 142 ) Bộ lọc Mã ĐH Trạng thái Món hàng Thu hộ Tổng cước Chưa…" at bounding box center [747, 351] width 1495 height 702
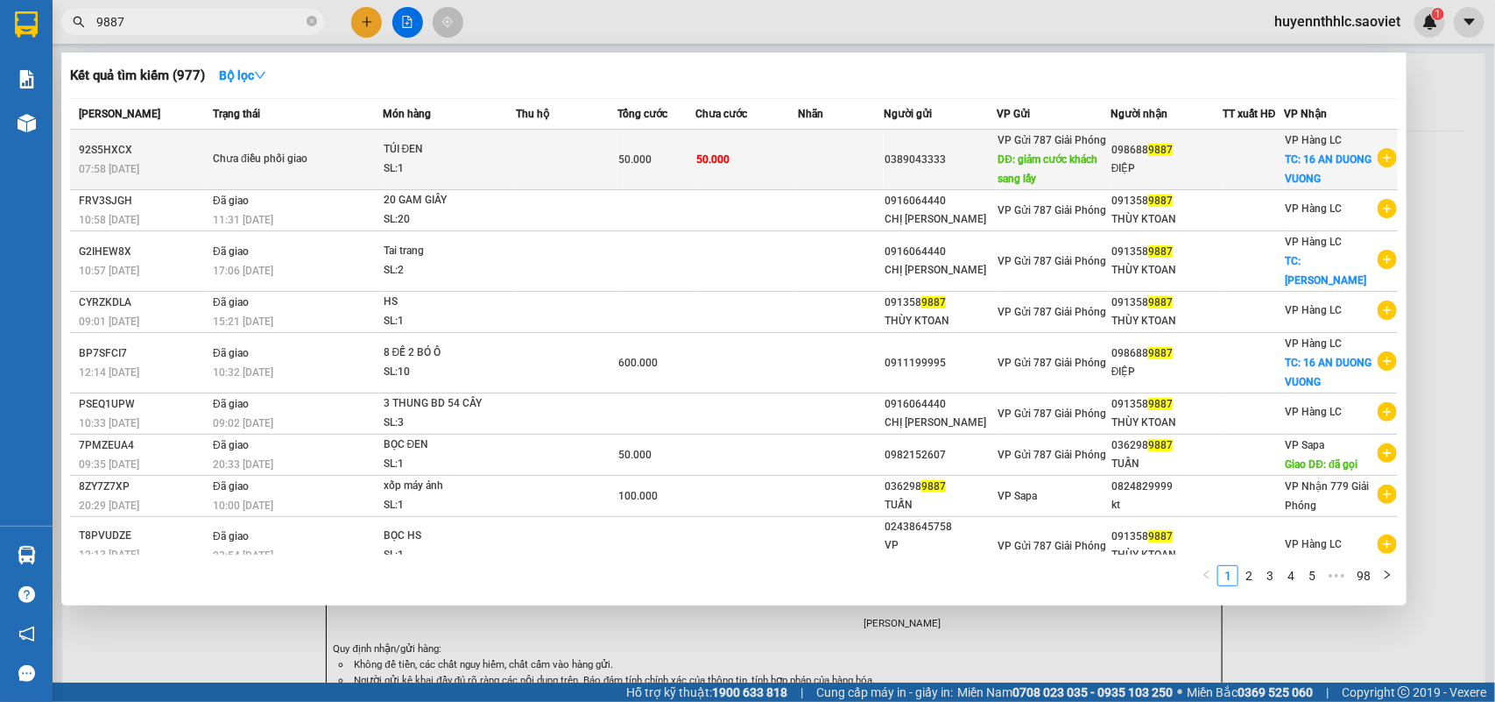
type input "9887"
click at [812, 155] on td at bounding box center [841, 160] width 86 height 60
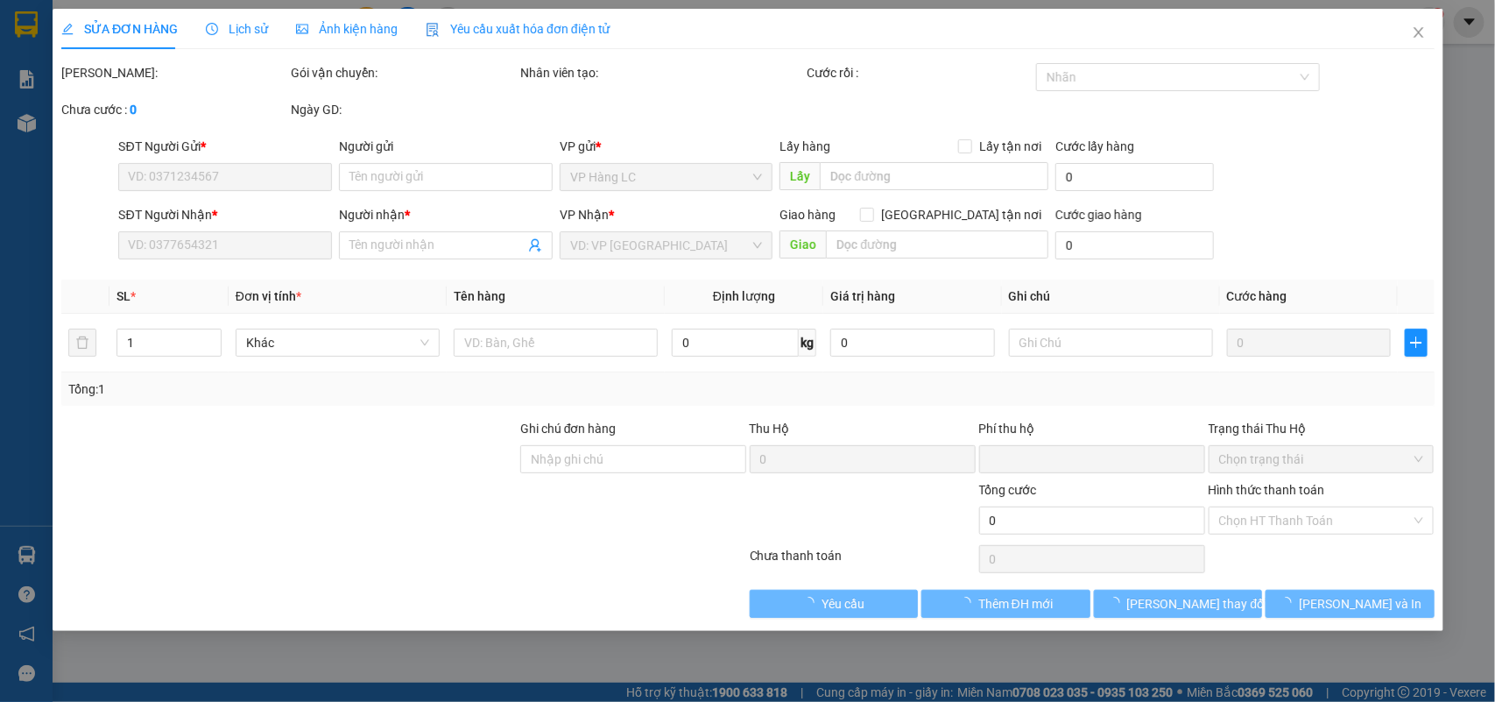
type input "0389043333"
type input "giảm cước khách sang lấy"
type input "0986889887"
type input "ĐIỆP"
checkbox input "true"
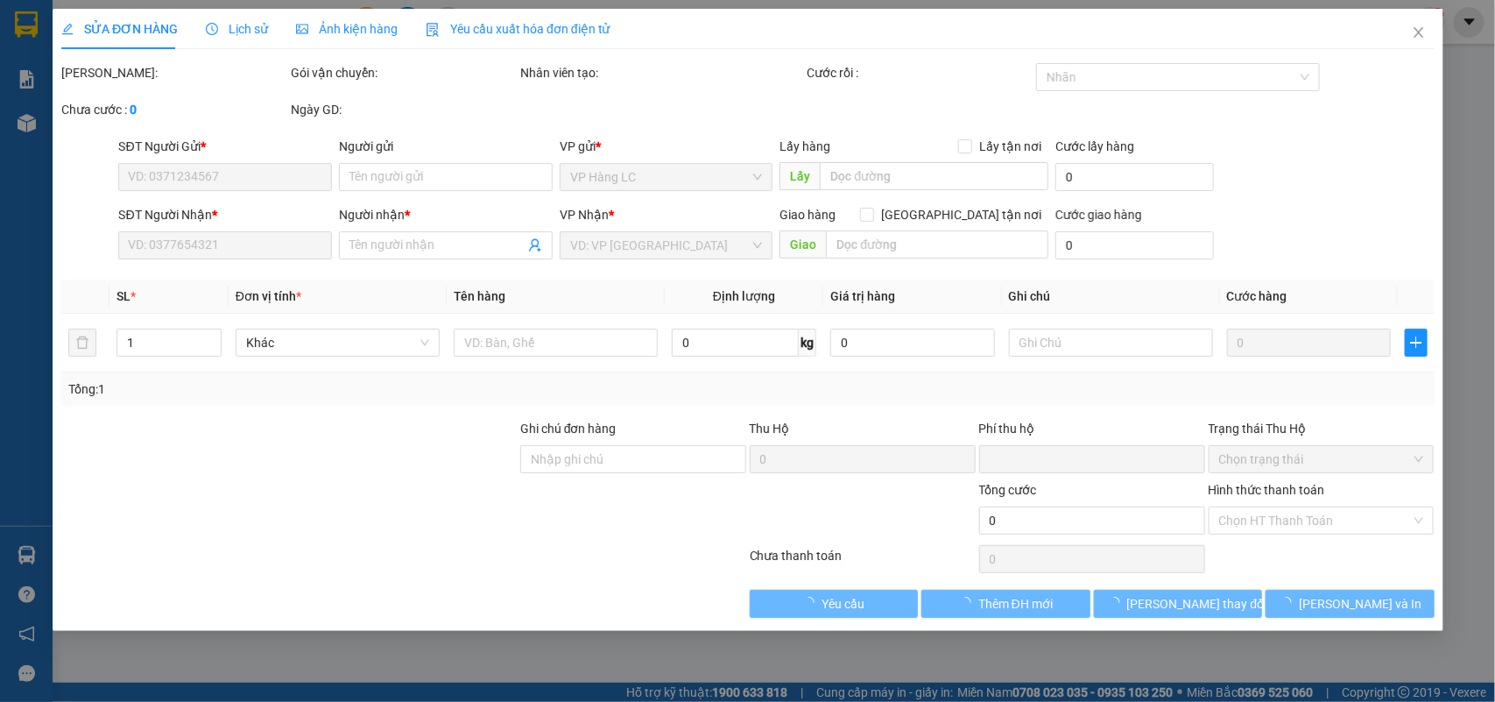
type input "16 AN DUONG VUONG"
type input "0"
type input "50.000"
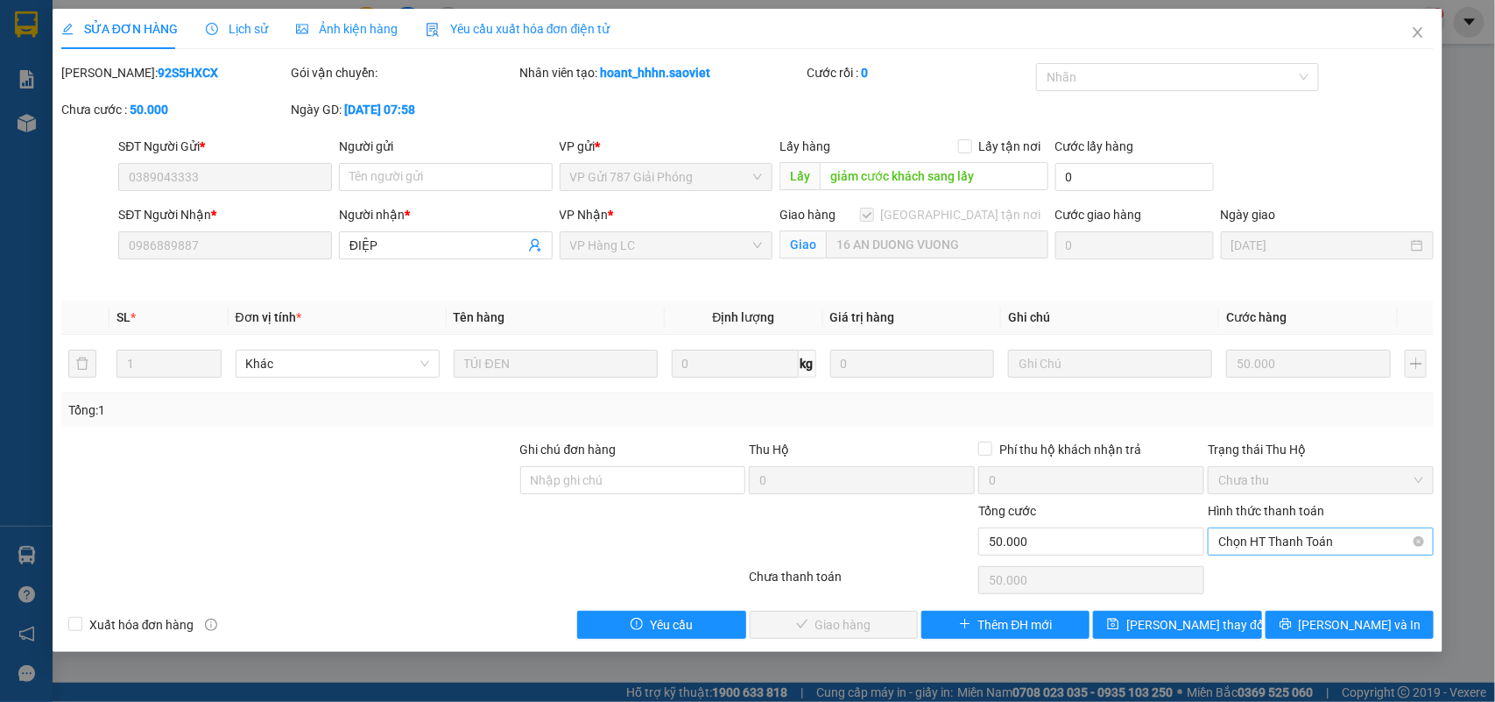
click at [1266, 543] on span "Chọn HT Thanh Toán" at bounding box center [1320, 541] width 205 height 26
click at [1257, 601] on div "Chuyển khoản" at bounding box center [1321, 605] width 205 height 19
type input "0"
click at [1264, 545] on span "Chuyển khoản" at bounding box center [1320, 541] width 205 height 26
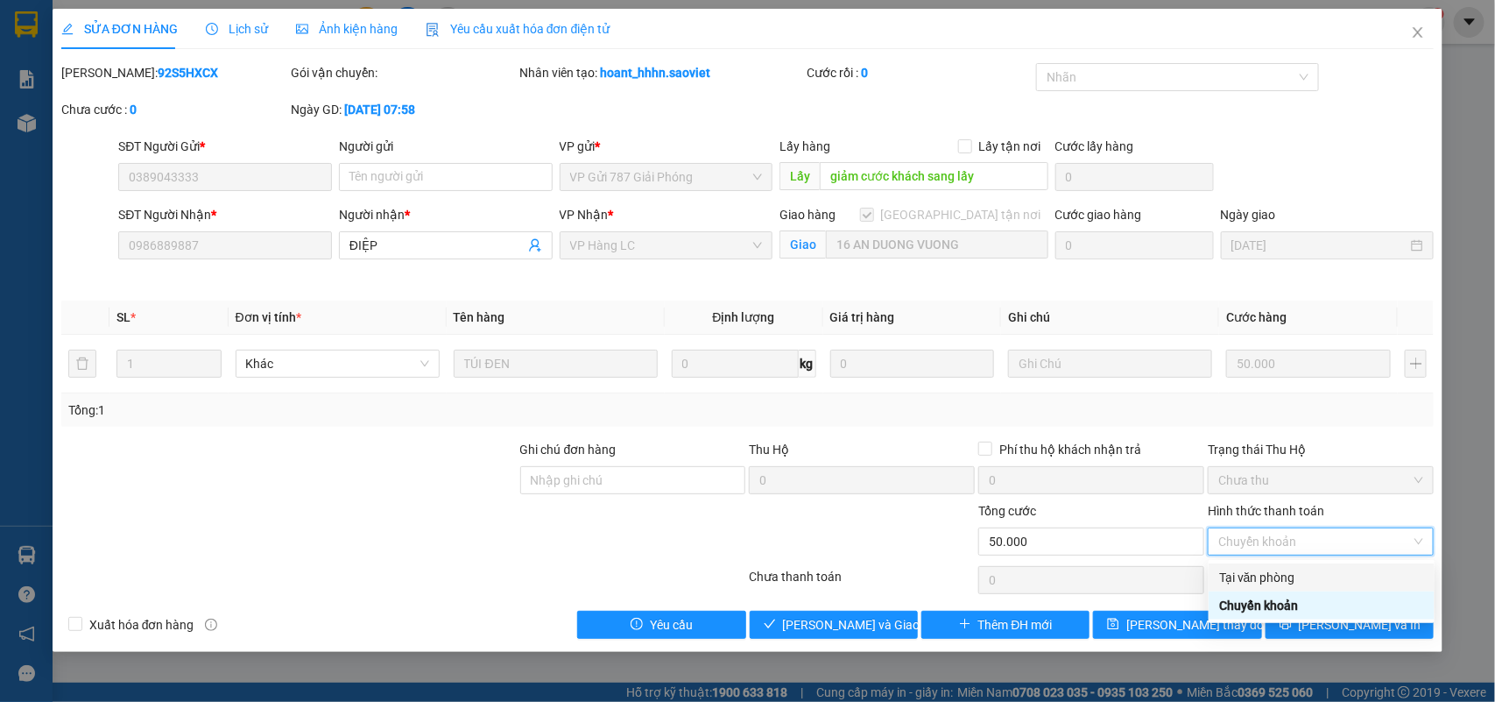
click at [1261, 575] on div "Tại văn phòng" at bounding box center [1321, 577] width 205 height 19
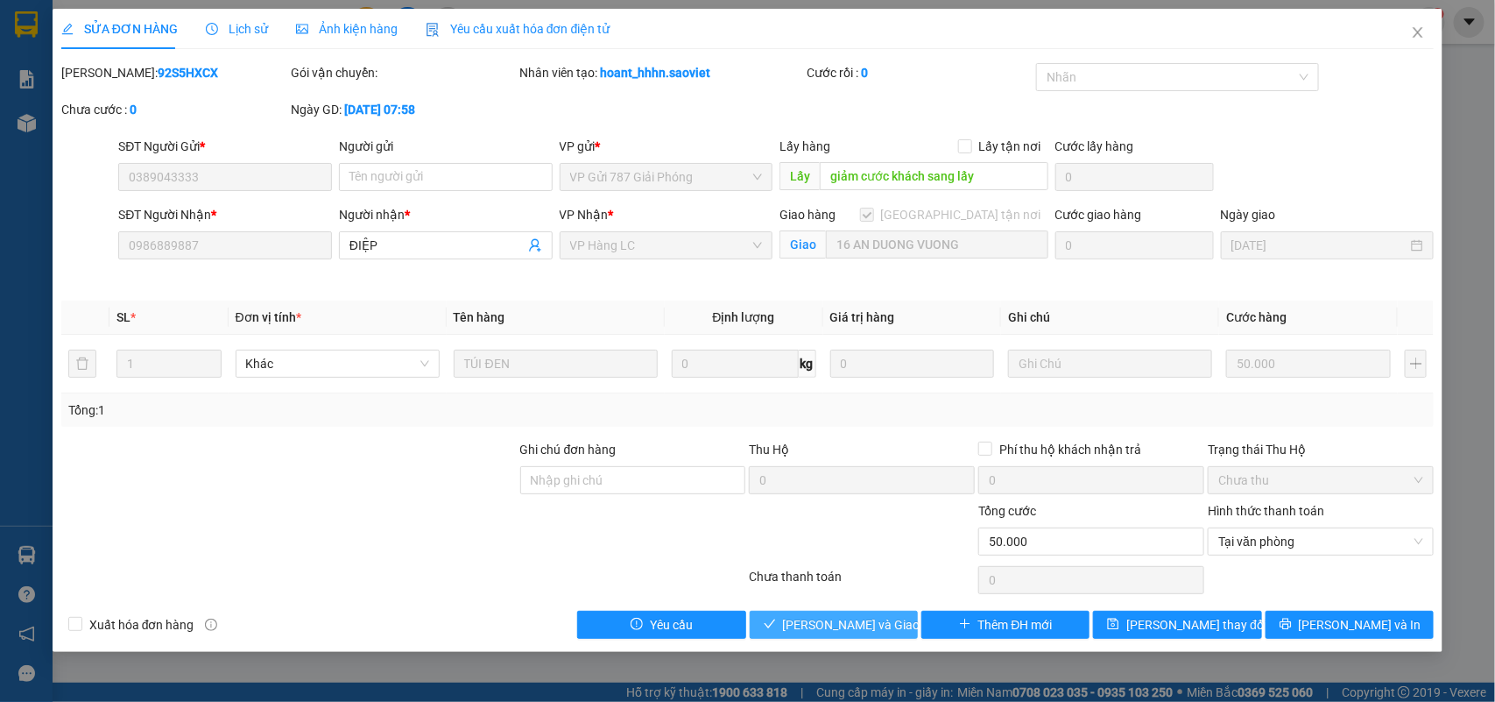
click at [860, 624] on span "Lưu và Giao hàng" at bounding box center [867, 624] width 168 height 19
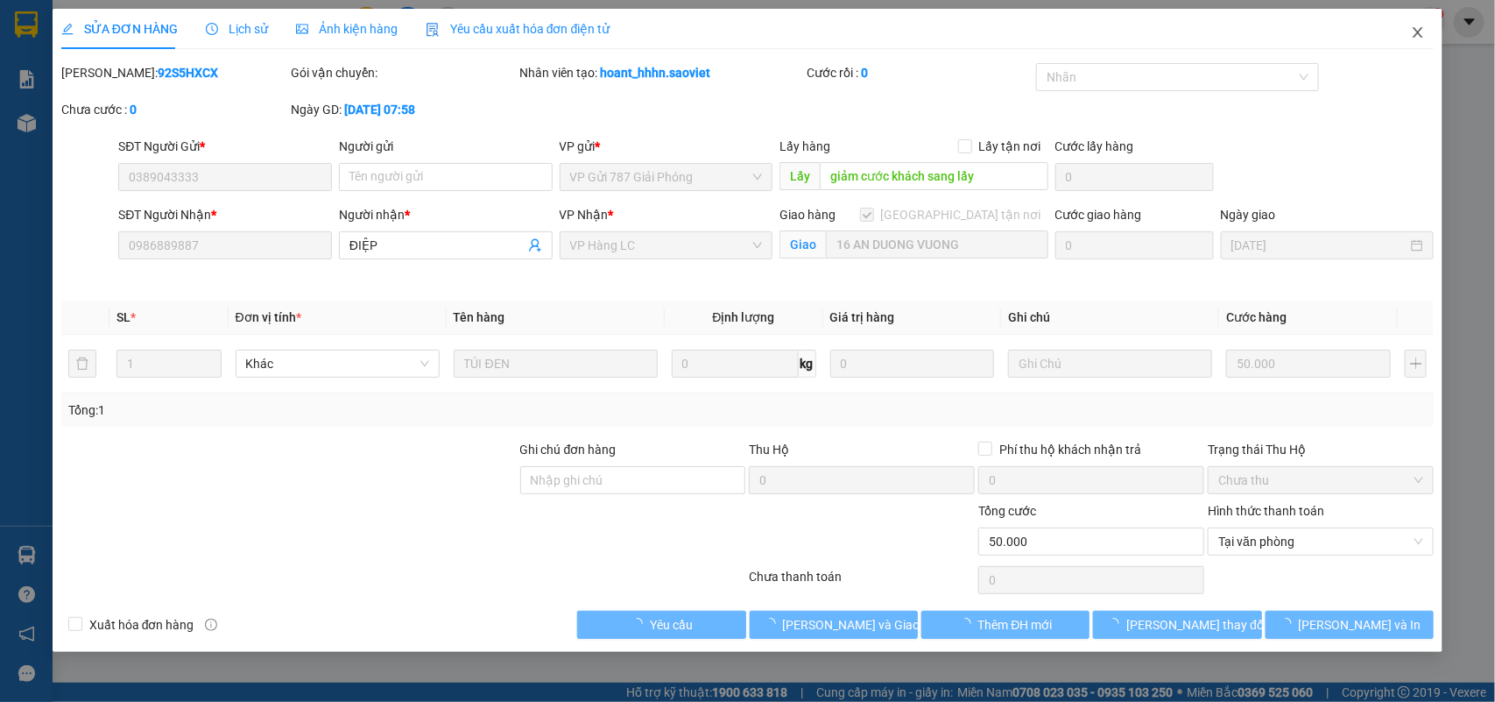
click at [1420, 28] on icon "close" at bounding box center [1418, 32] width 14 height 14
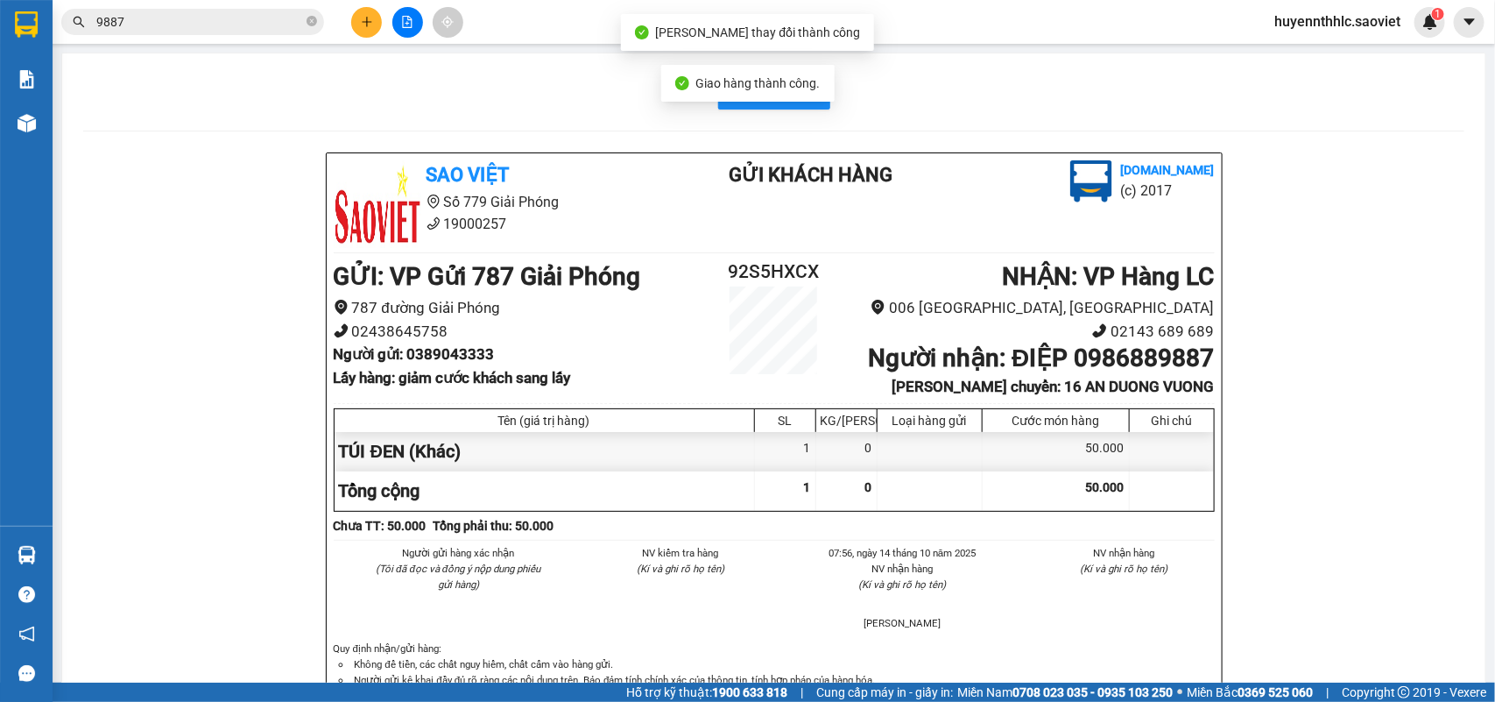
click at [212, 28] on input "9887" at bounding box center [199, 21] width 207 height 19
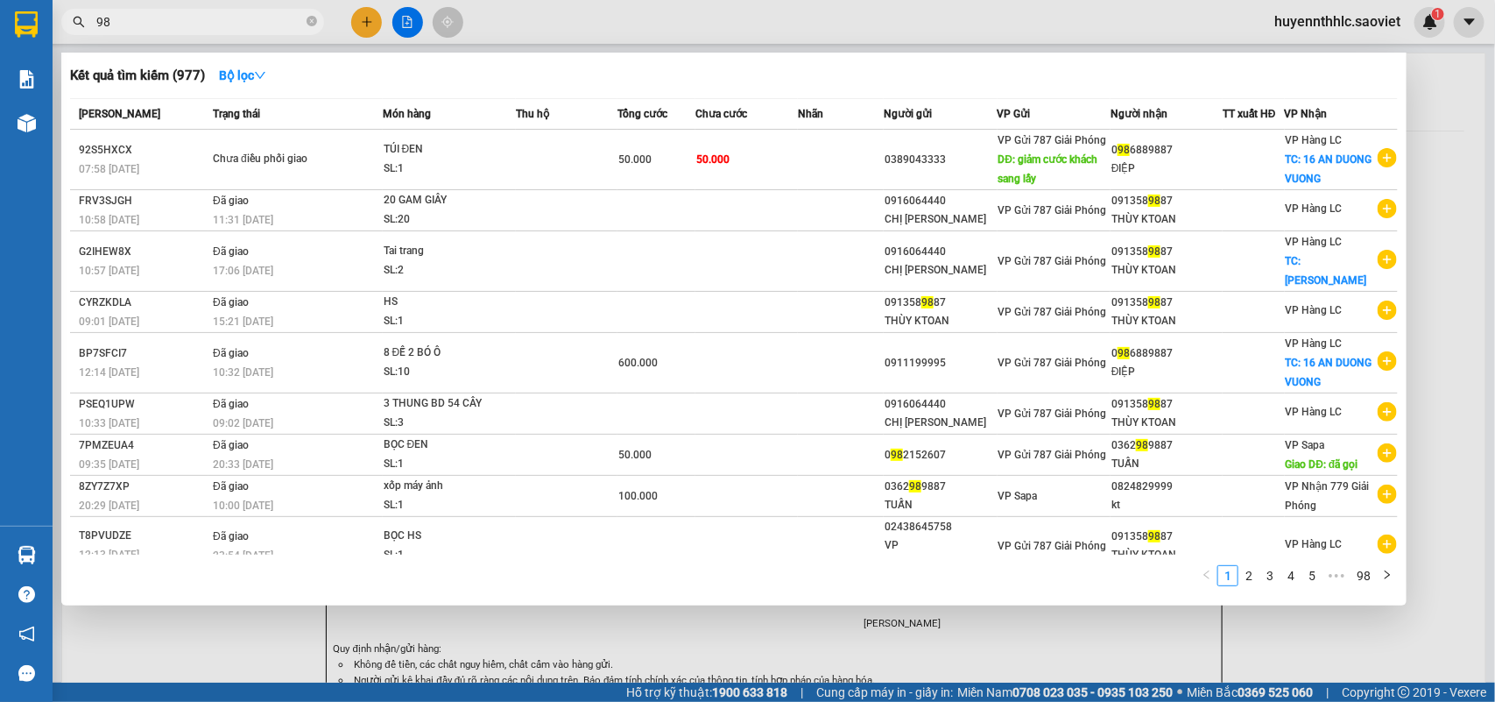
type input "9"
type input "8"
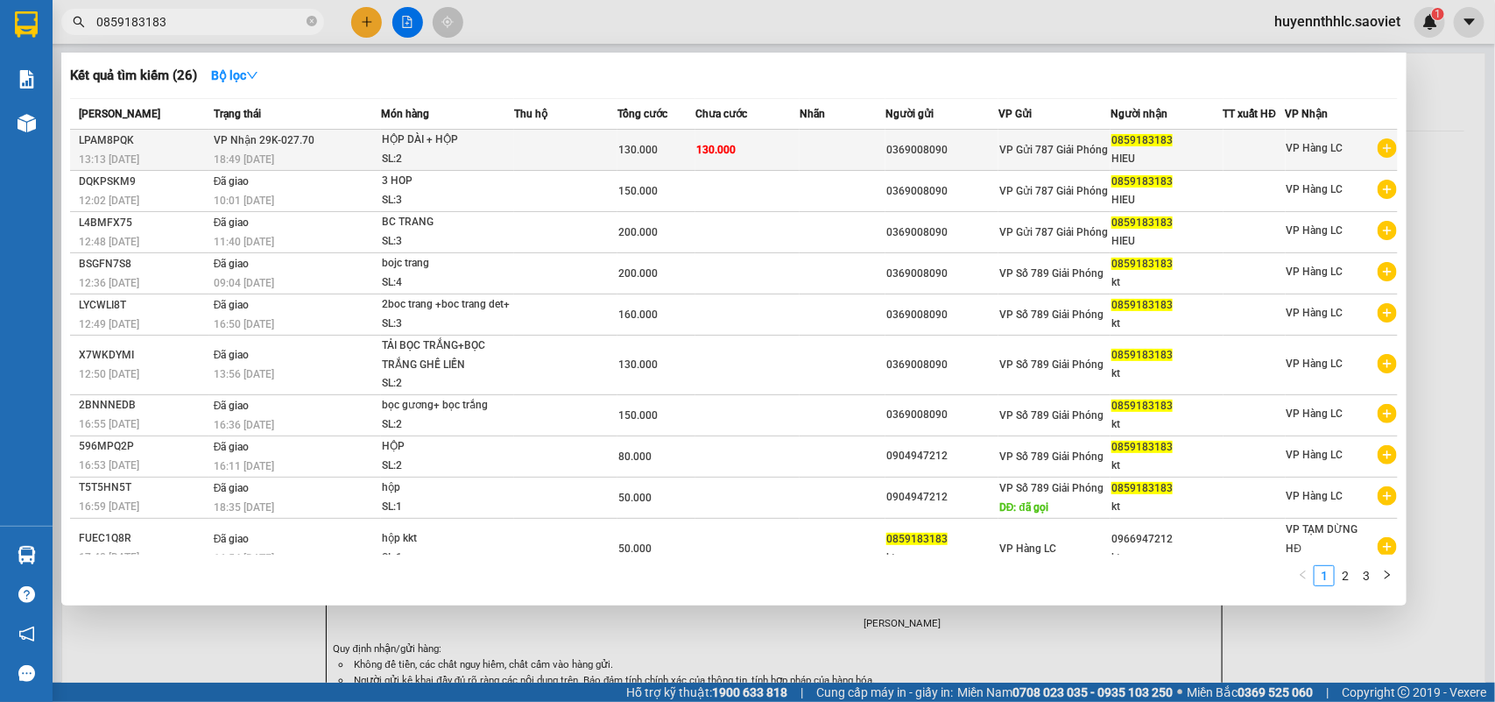
type input "0859183183"
click at [1169, 150] on div "HIEU" at bounding box center [1166, 159] width 111 height 18
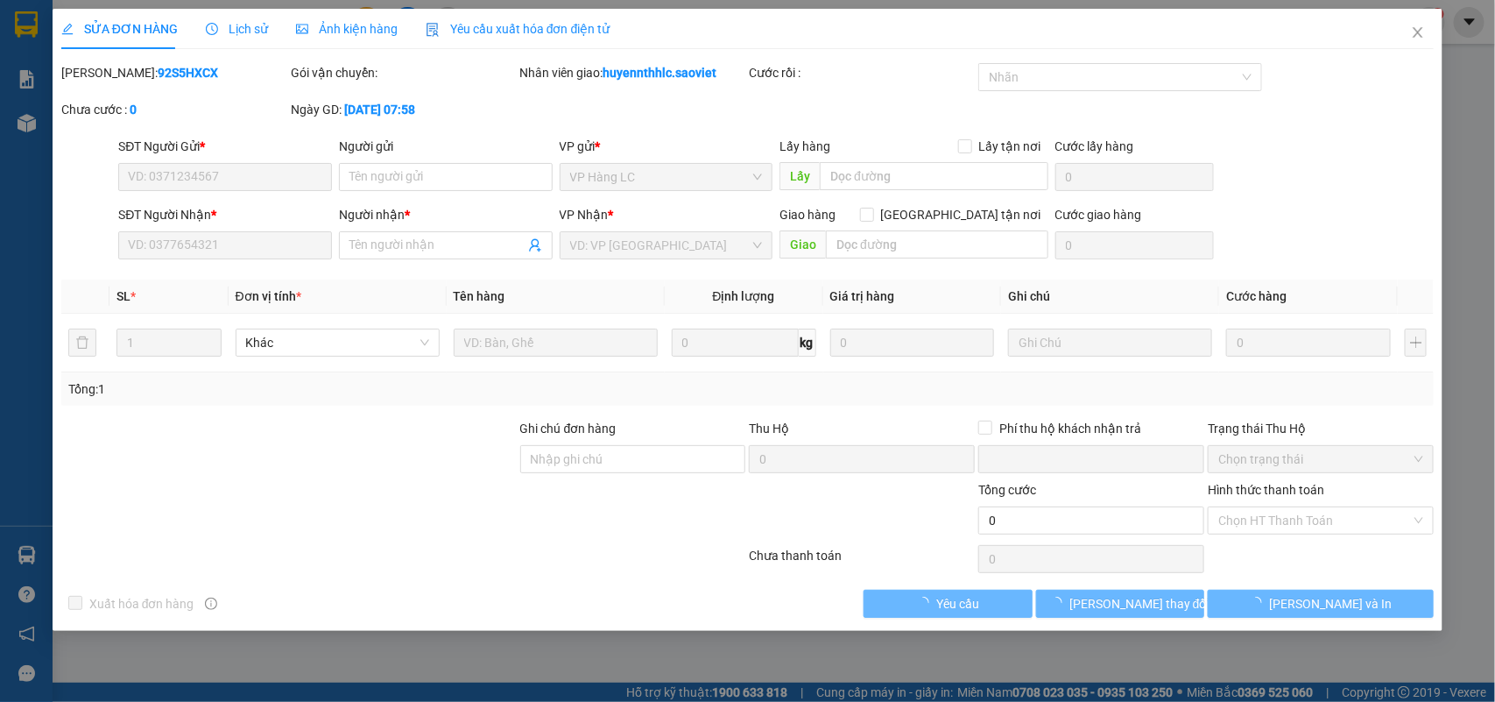
type input "0369008090"
type input "0859183183"
type input "HIEU"
type input "0"
type input "130.000"
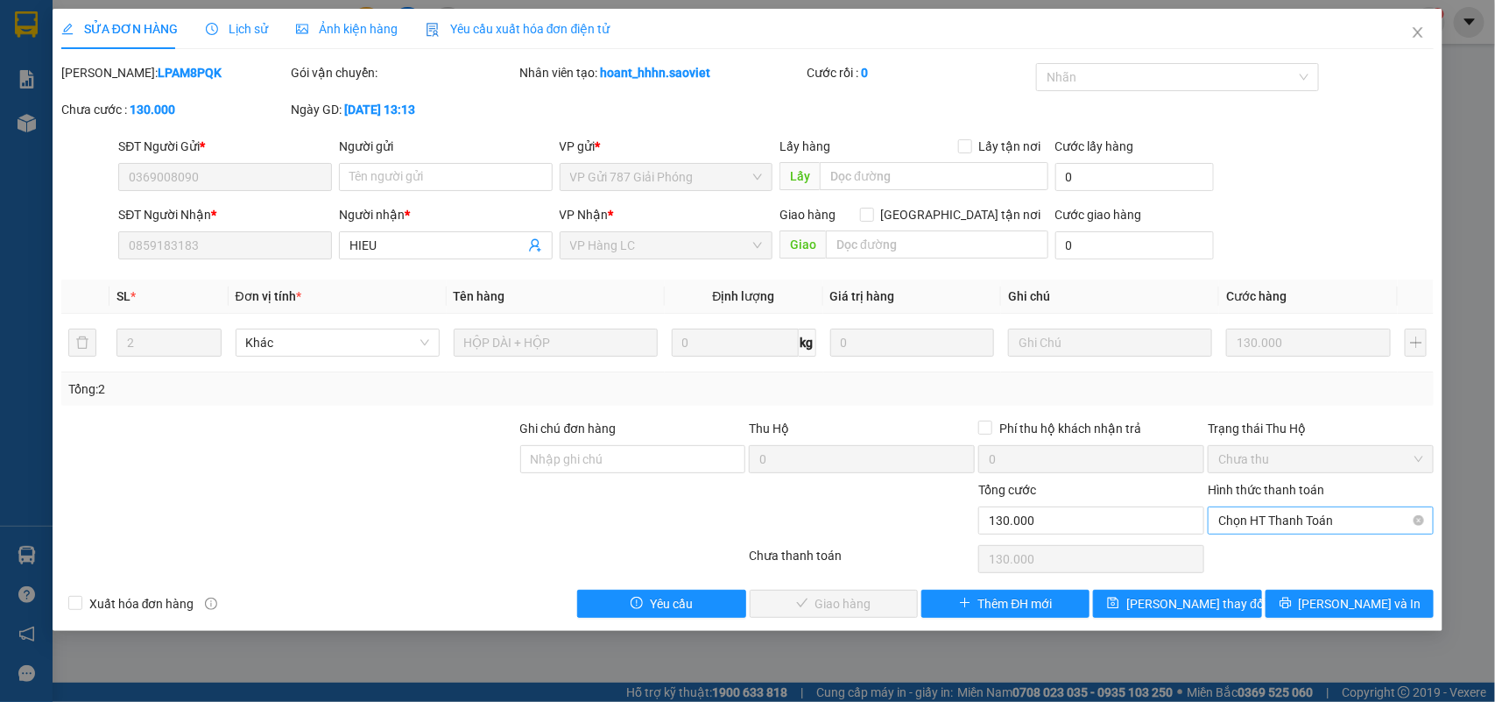
click at [1254, 521] on span "Chọn HT Thanh Toán" at bounding box center [1320, 520] width 205 height 26
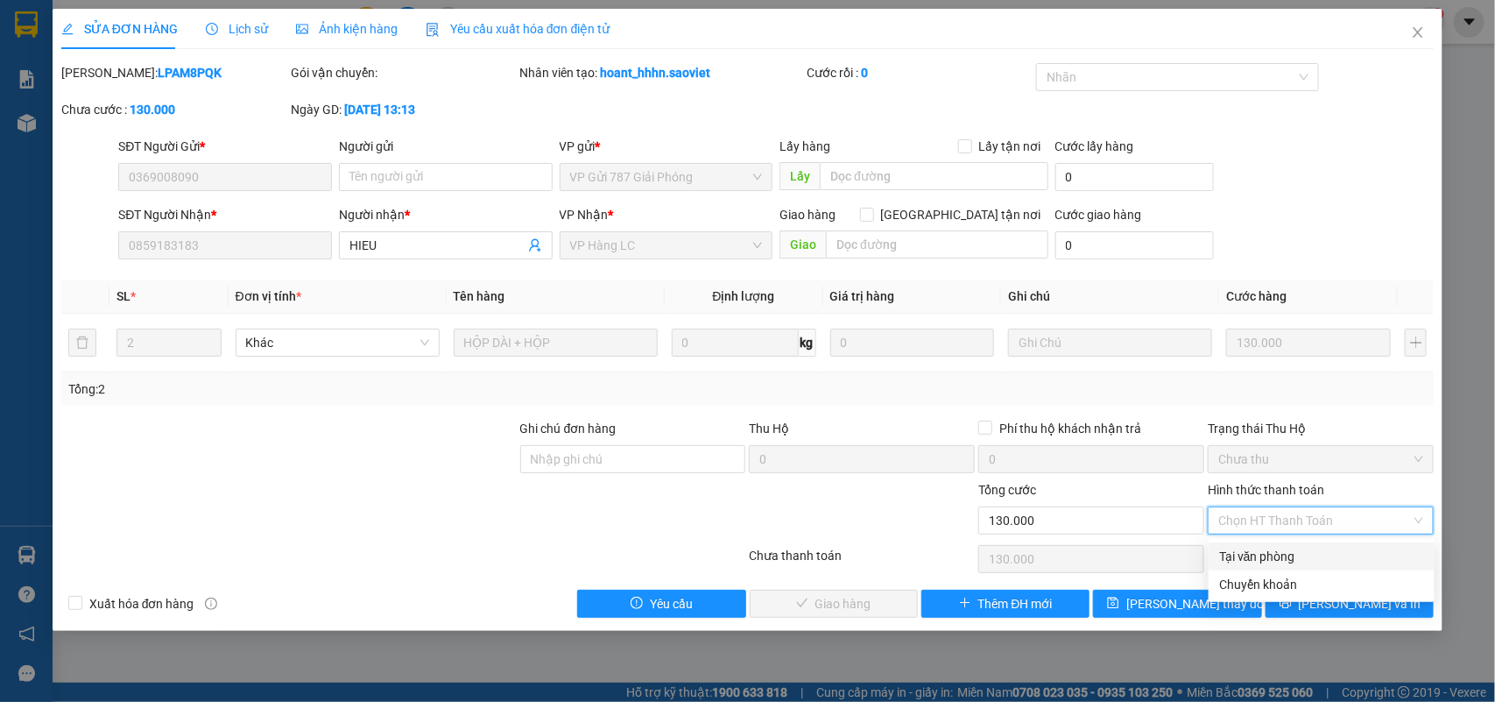
click at [1271, 561] on div "Tại văn phòng" at bounding box center [1321, 555] width 205 height 19
type input "0"
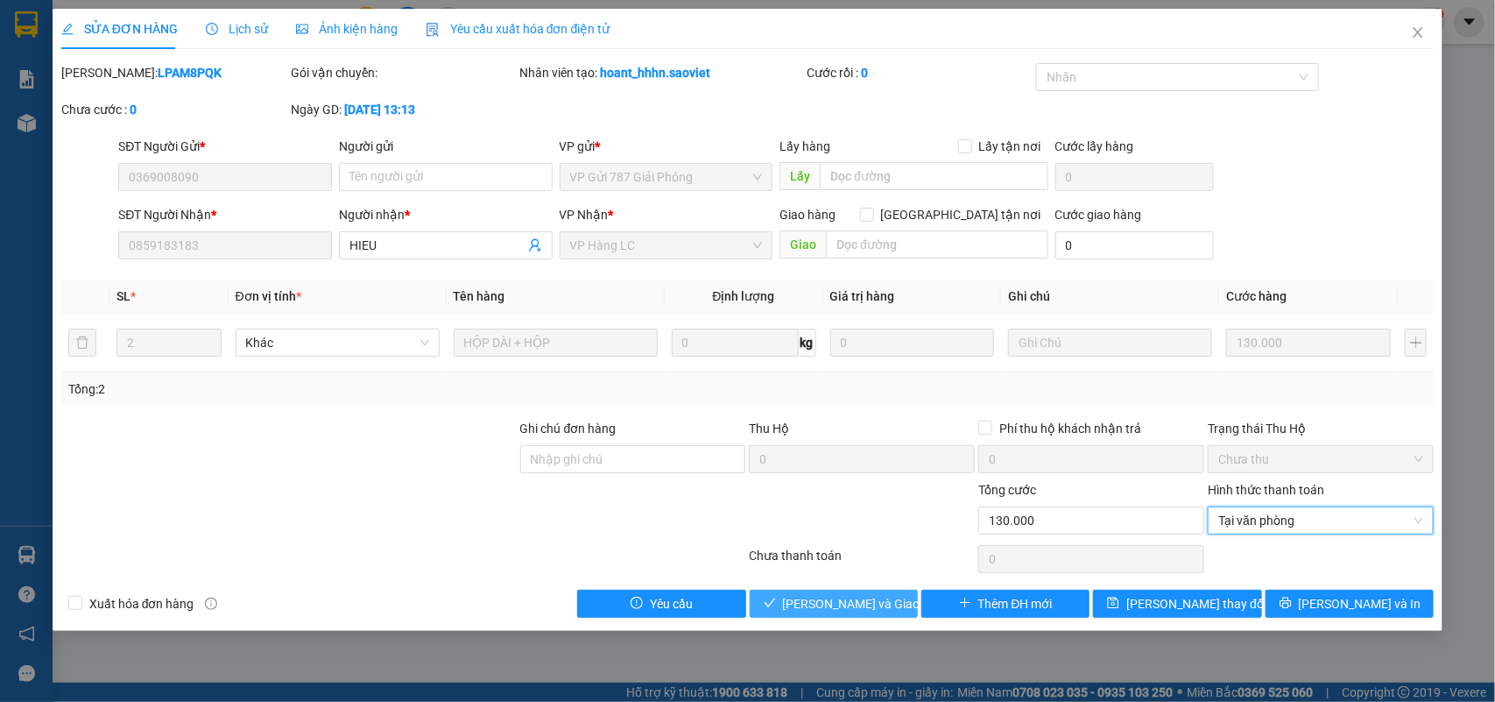
click at [876, 596] on span "Lưu và Giao hàng" at bounding box center [867, 603] width 168 height 19
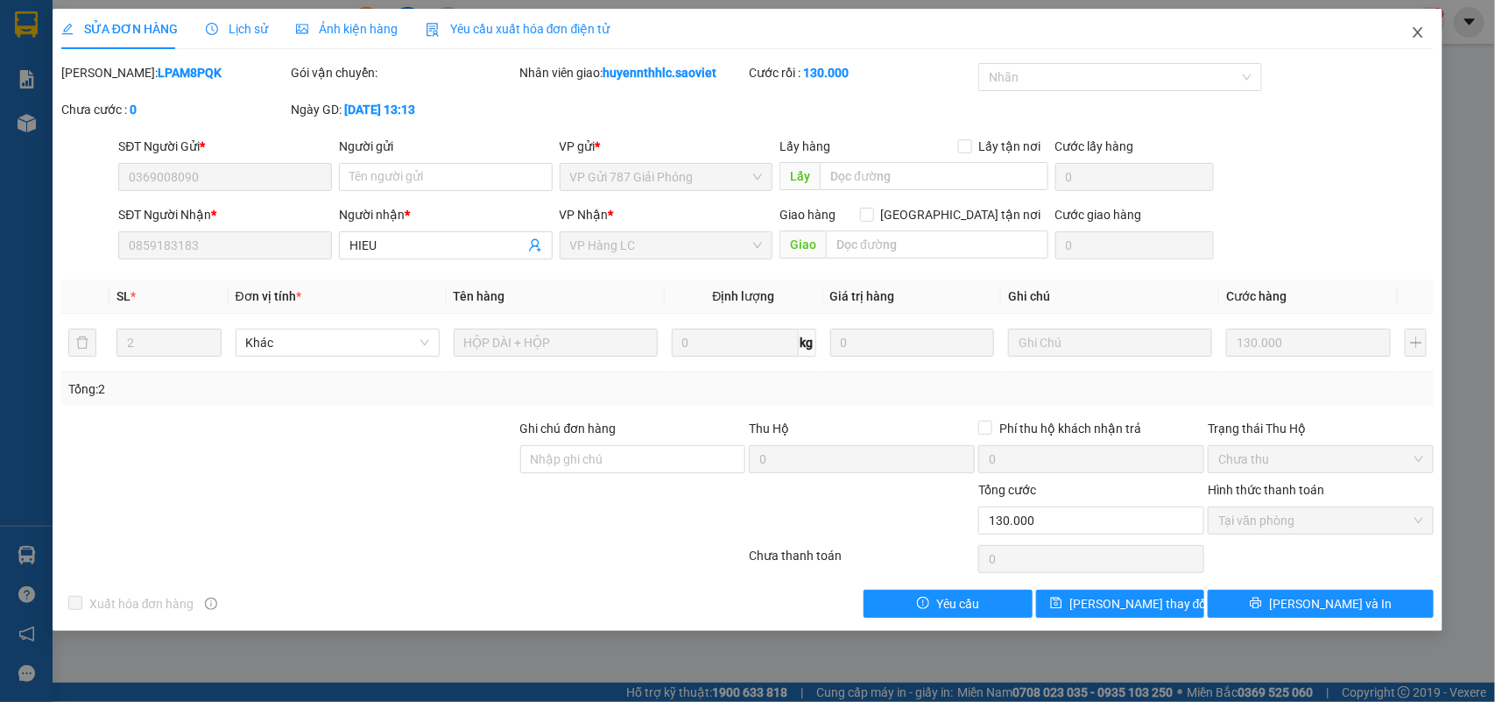
click at [1416, 33] on icon "close" at bounding box center [1418, 32] width 14 height 14
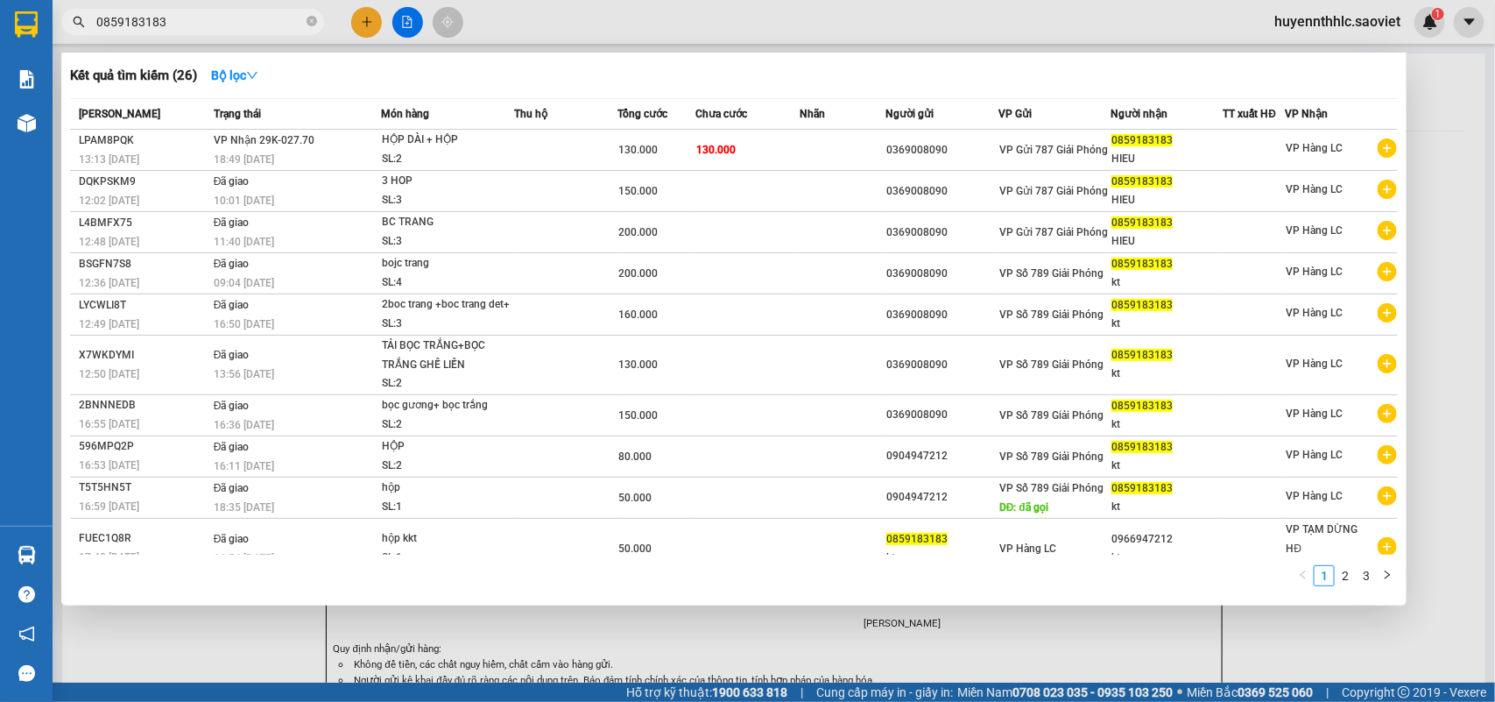
drag, startPoint x: 181, startPoint y: 27, endPoint x: 67, endPoint y: 53, distance: 117.7
click at [67, 38] on div "Kết quả tìm kiếm ( 26 ) Bộ lọc Mã ĐH Trạng thái Món hàng Thu hộ Tổng cước Chưa …" at bounding box center [171, 22] width 342 height 31
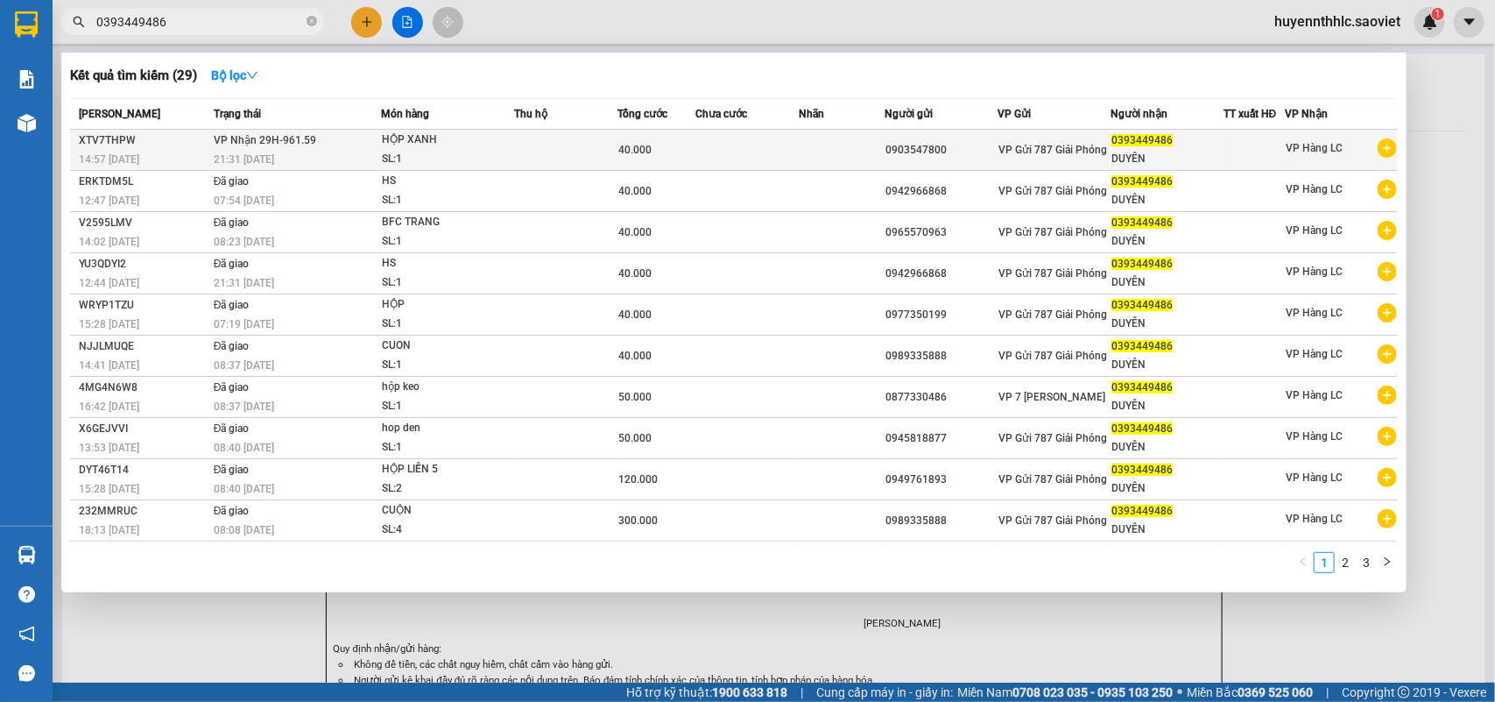
type input "0393449486"
click at [1039, 150] on span "VP Gửi 787 Giải Phóng" at bounding box center [1052, 150] width 109 height 12
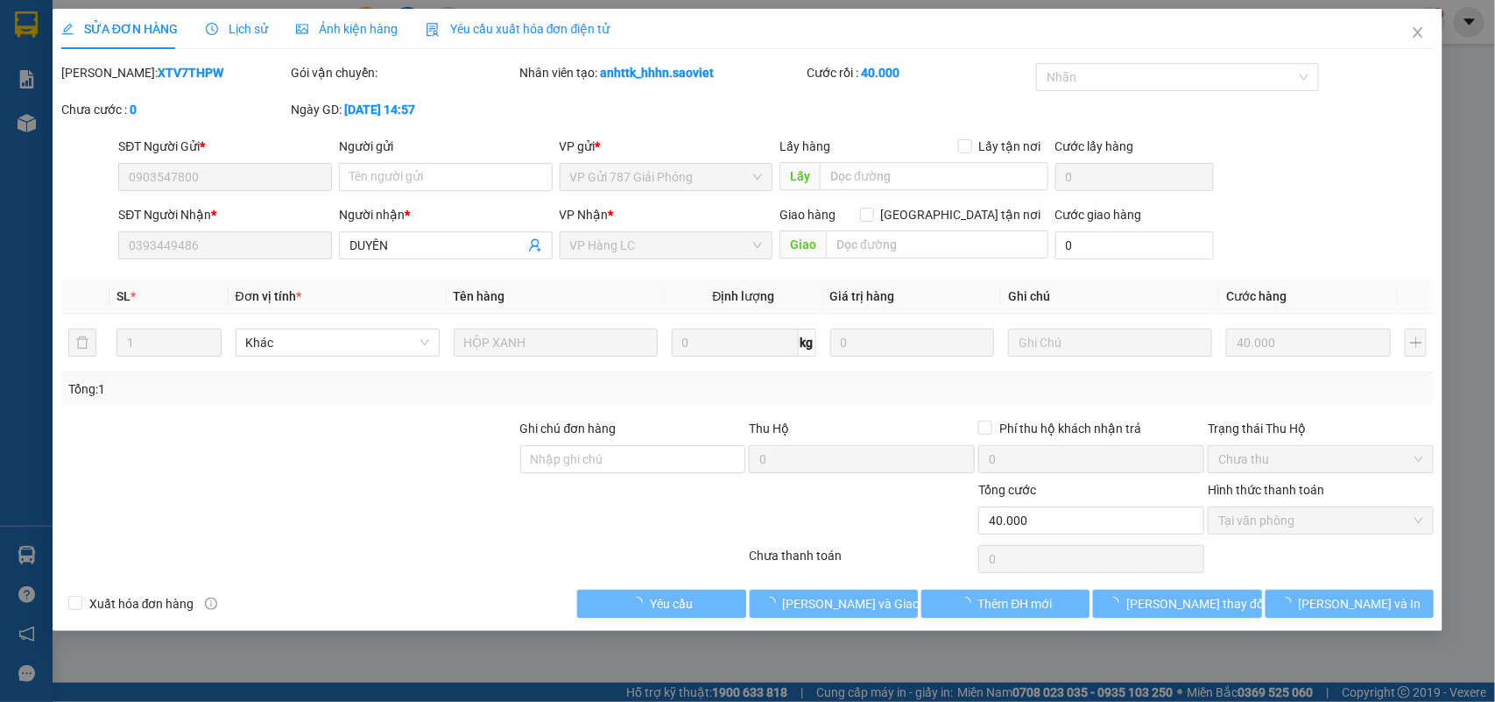
type input "0903547800"
type input "0393449486"
type input "DUYÊN"
type input "0"
type input "40.000"
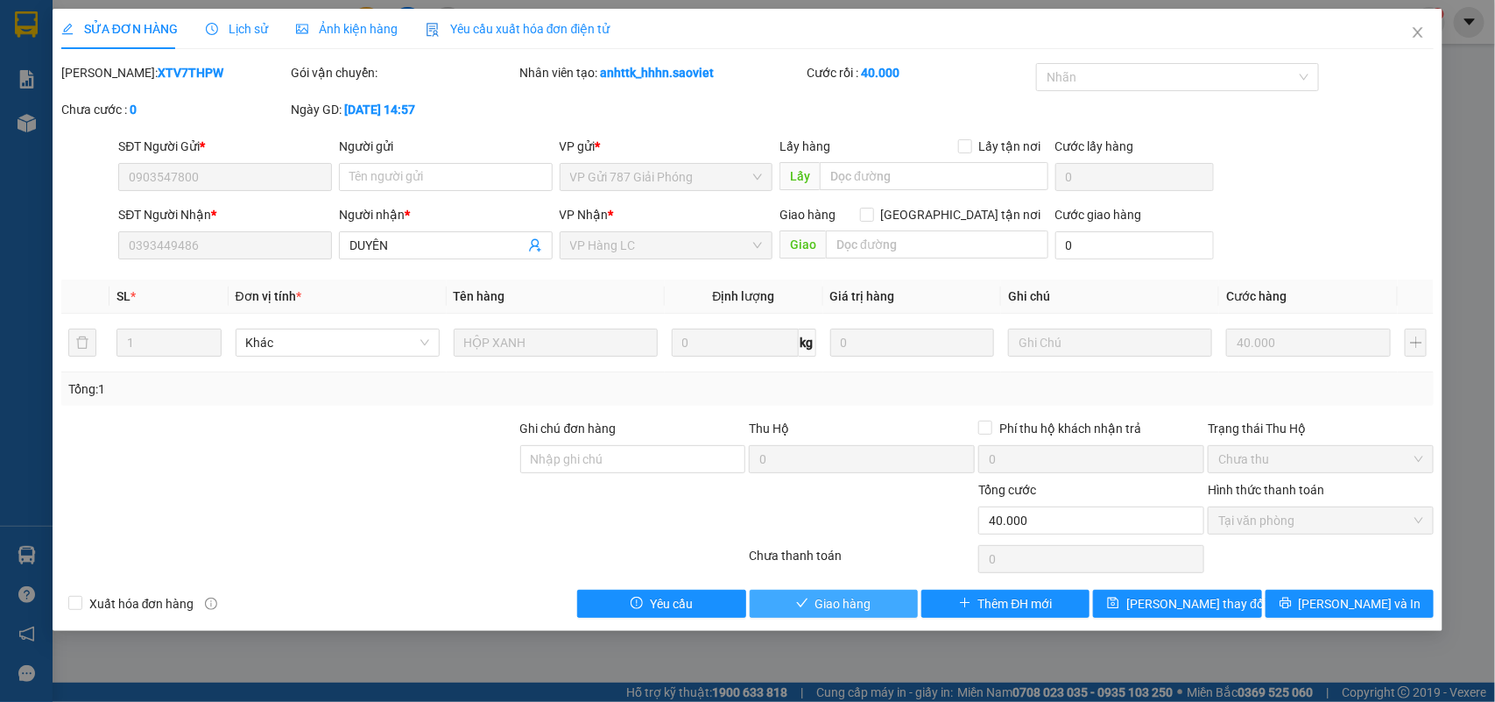
click at [859, 597] on span "Giao hàng" at bounding box center [843, 603] width 56 height 19
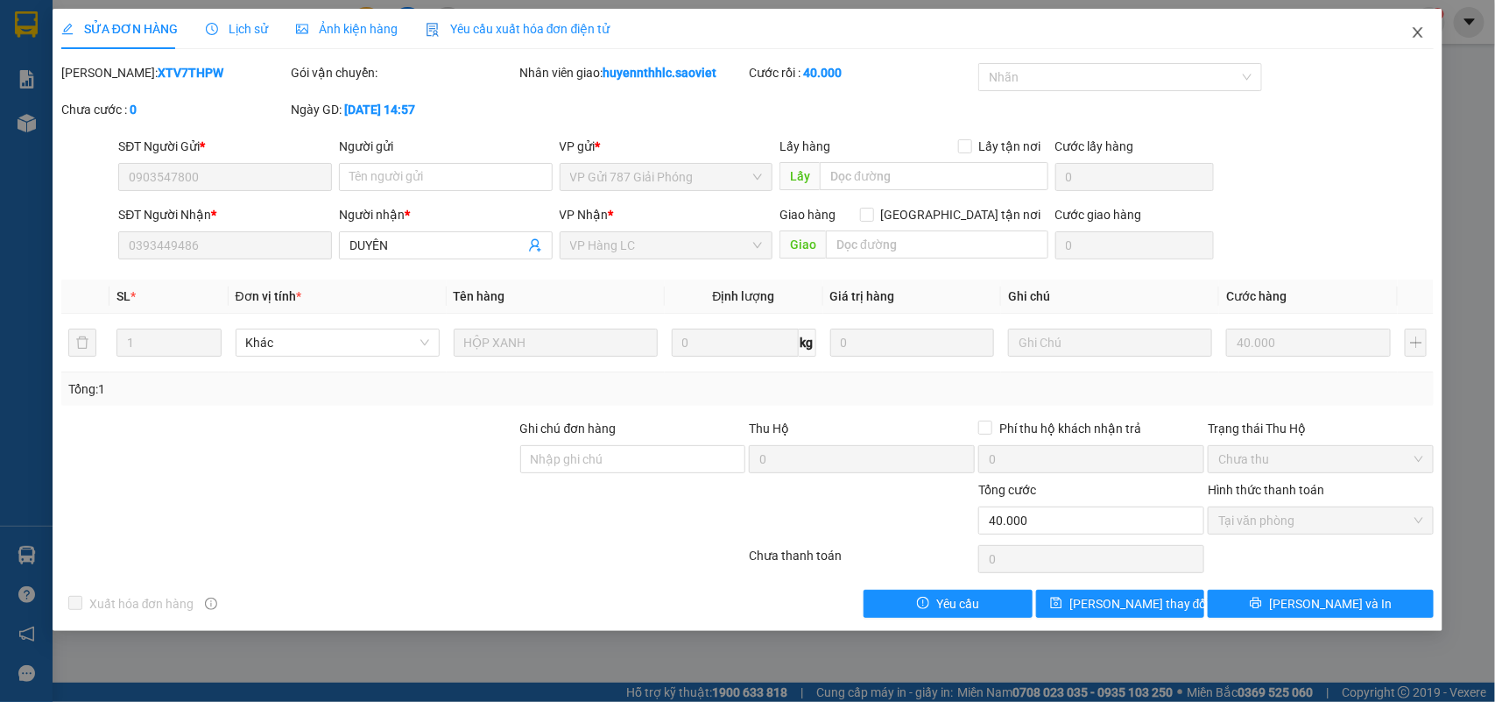
click at [1424, 36] on icon "close" at bounding box center [1418, 32] width 14 height 14
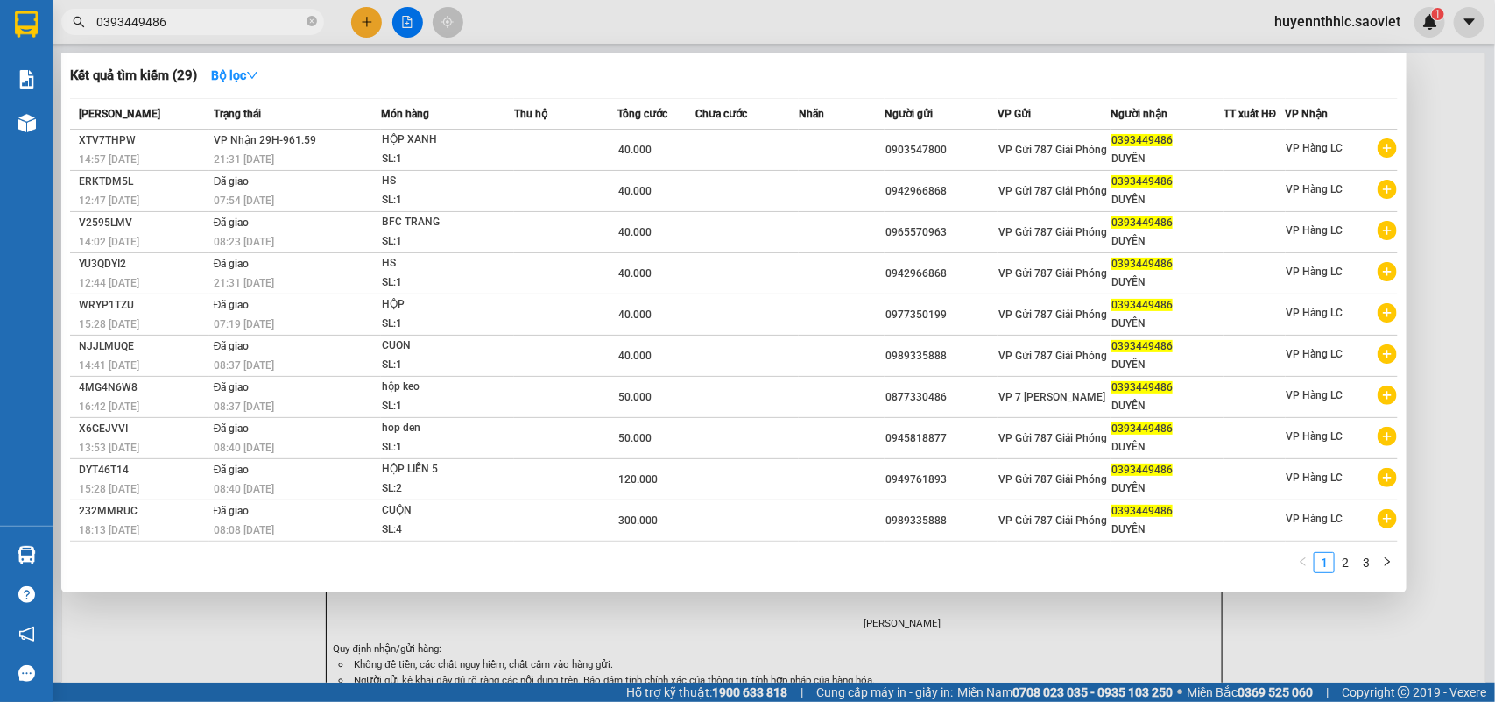
drag, startPoint x: 199, startPoint y: 15, endPoint x: 92, endPoint y: 41, distance: 110.0
click at [92, 38] on div "Kết quả tìm kiếm ( 29 ) Bộ lọc Mã ĐH Trạng thái Món hàng Thu hộ Tổng cước Chưa …" at bounding box center [171, 22] width 342 height 31
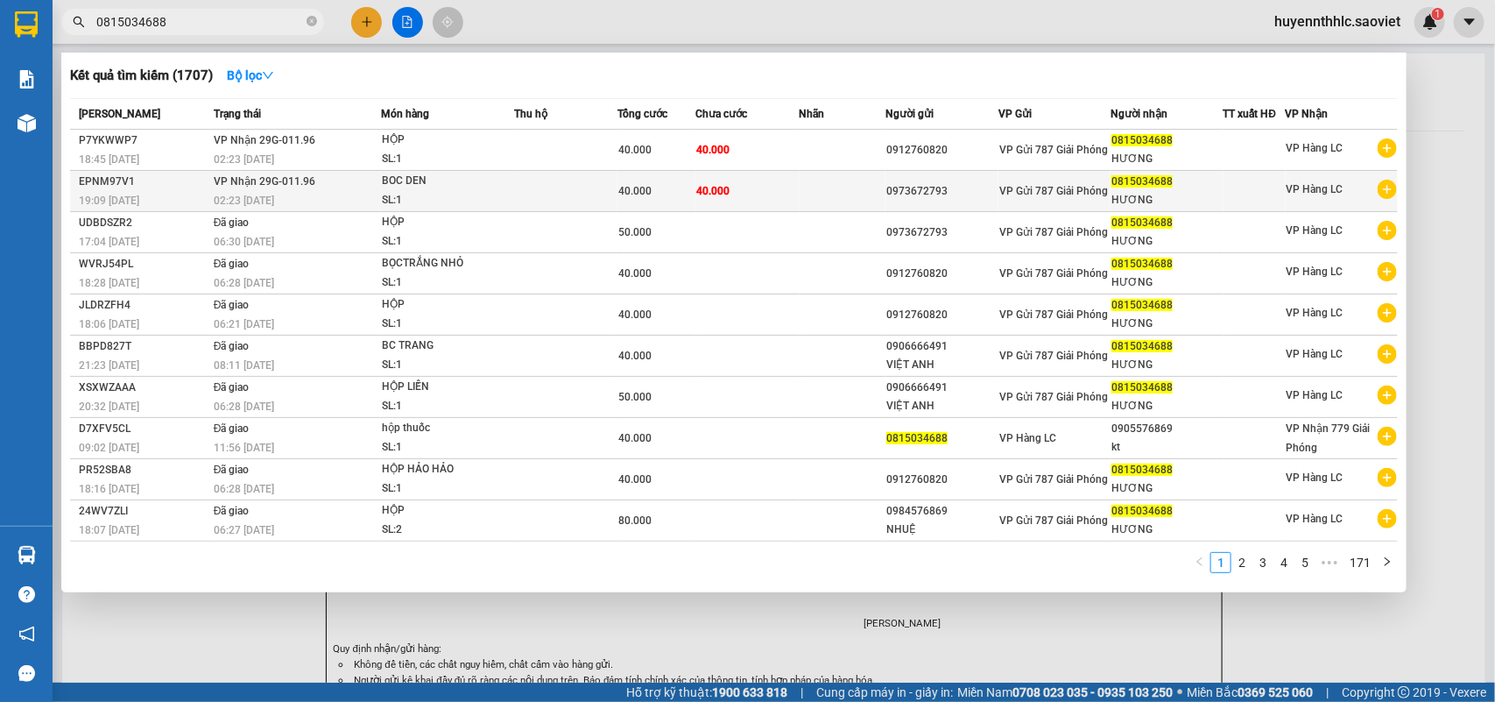
type input "0815034688"
click at [1132, 180] on span "0815034688" at bounding box center [1141, 181] width 61 height 12
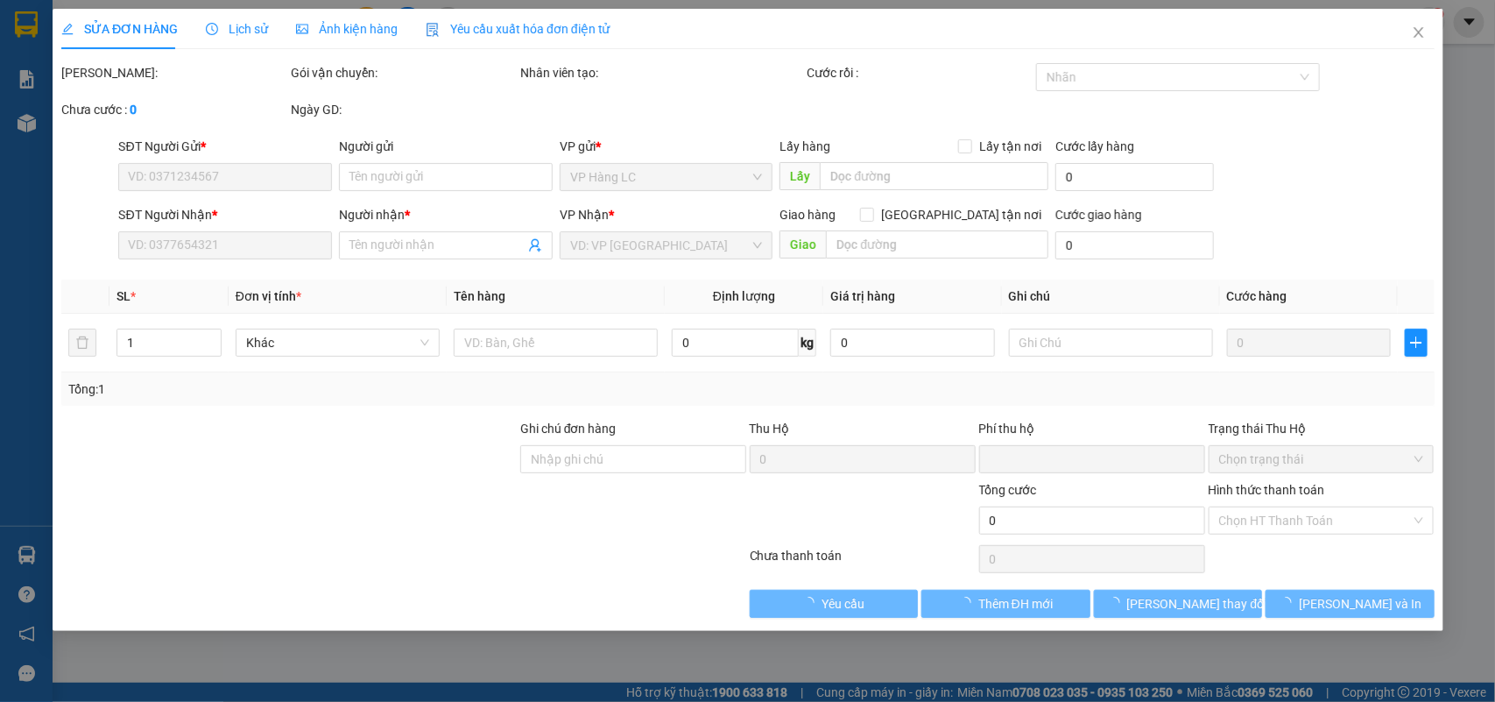
type input "0973672793"
type input "0815034688"
type input "HƯƠNG"
type input "0"
type input "40.000"
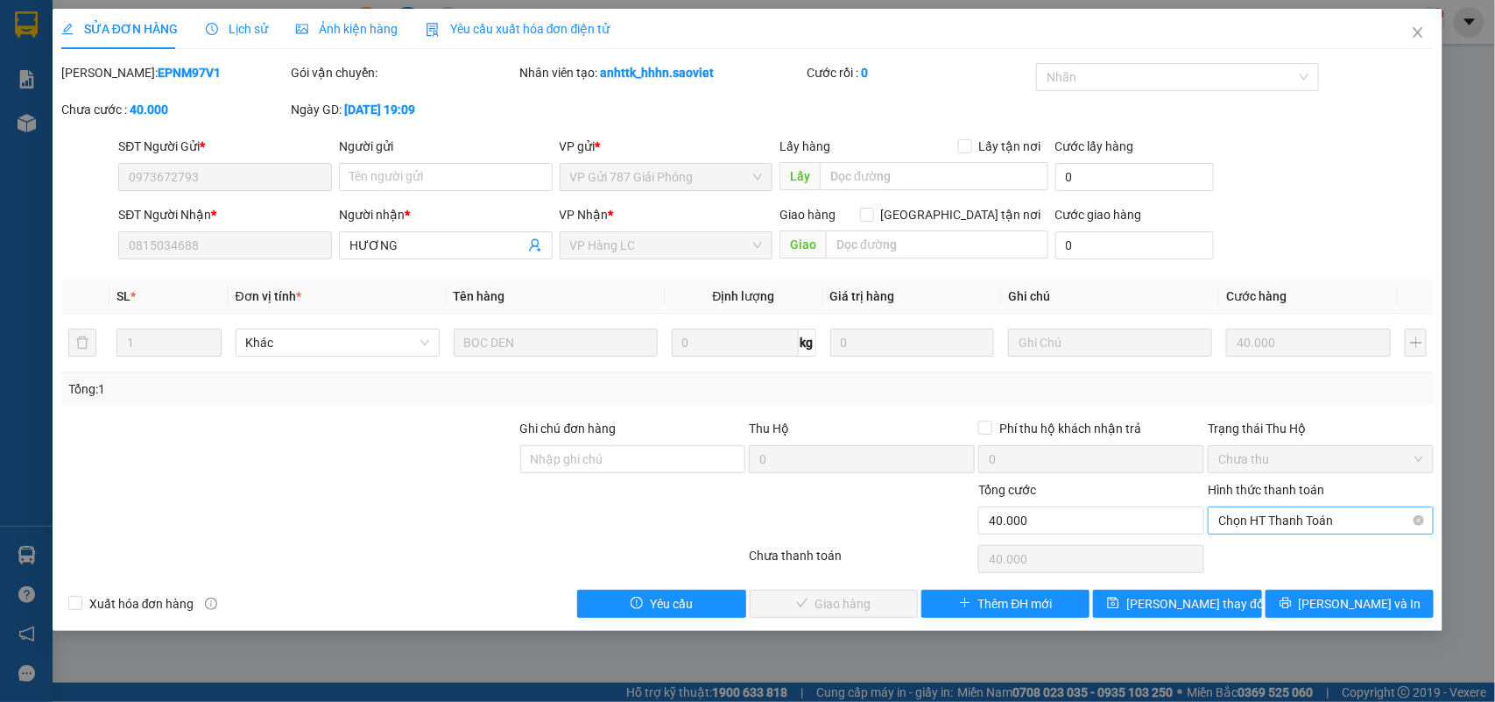
click at [1275, 527] on span "Chọn HT Thanh Toán" at bounding box center [1320, 520] width 205 height 26
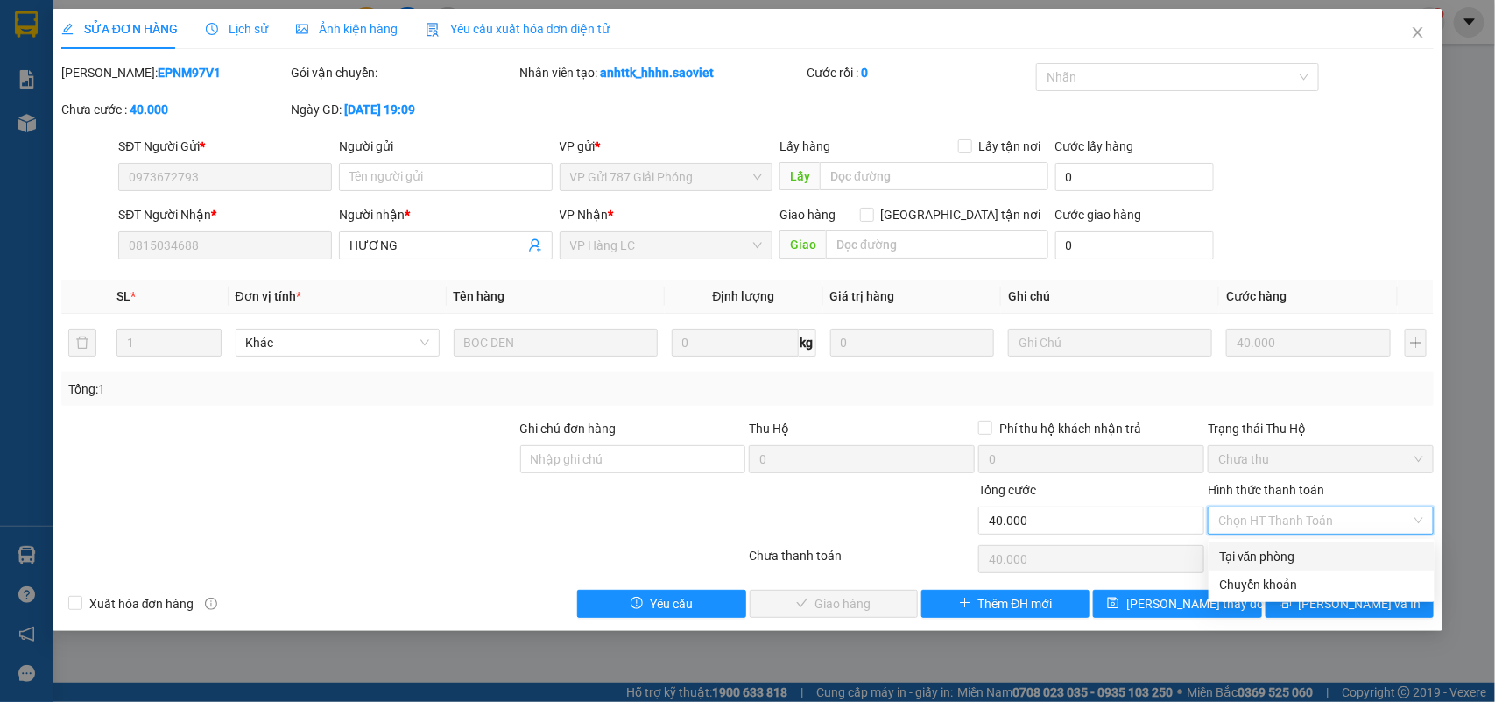
click at [1268, 558] on div "Tại văn phòng" at bounding box center [1321, 555] width 205 height 19
type input "0"
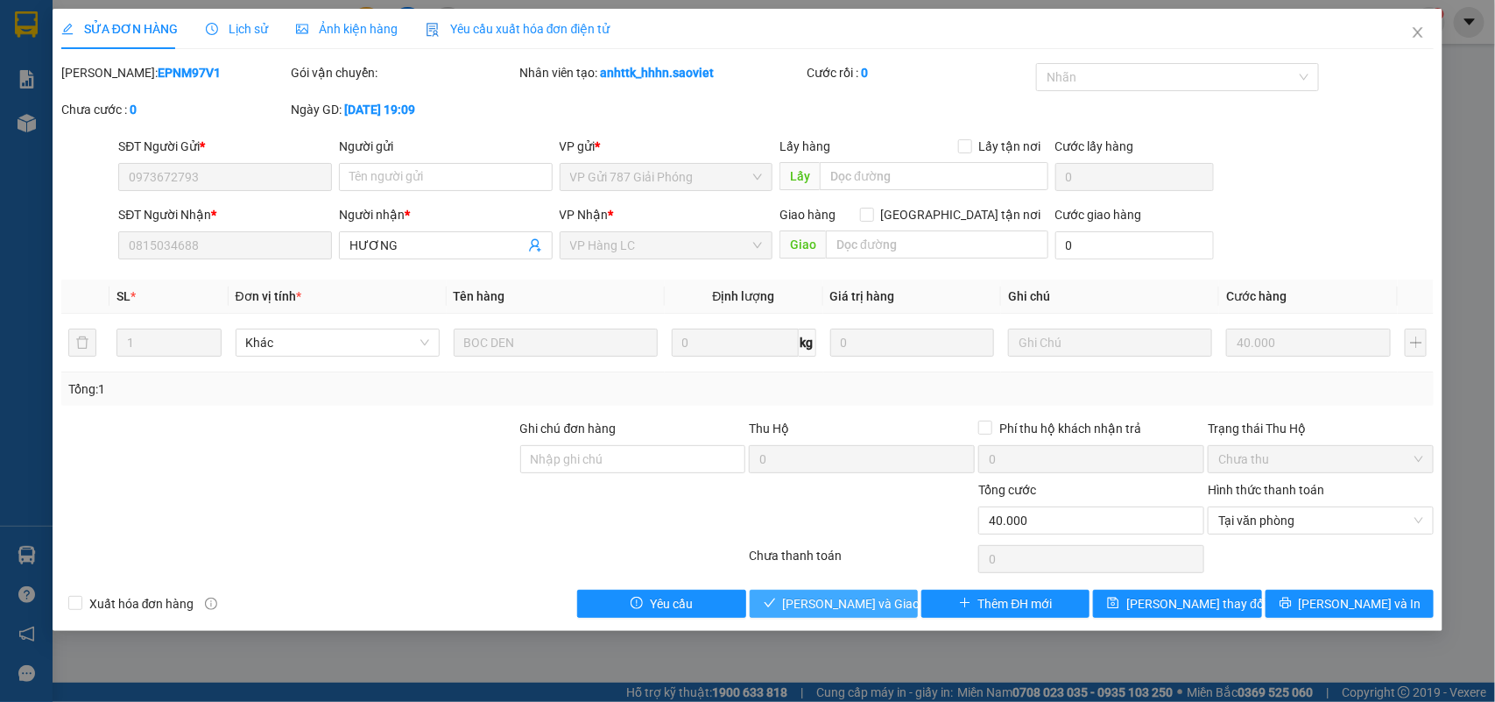
click at [861, 603] on span "Lưu và Giao hàng" at bounding box center [867, 603] width 168 height 19
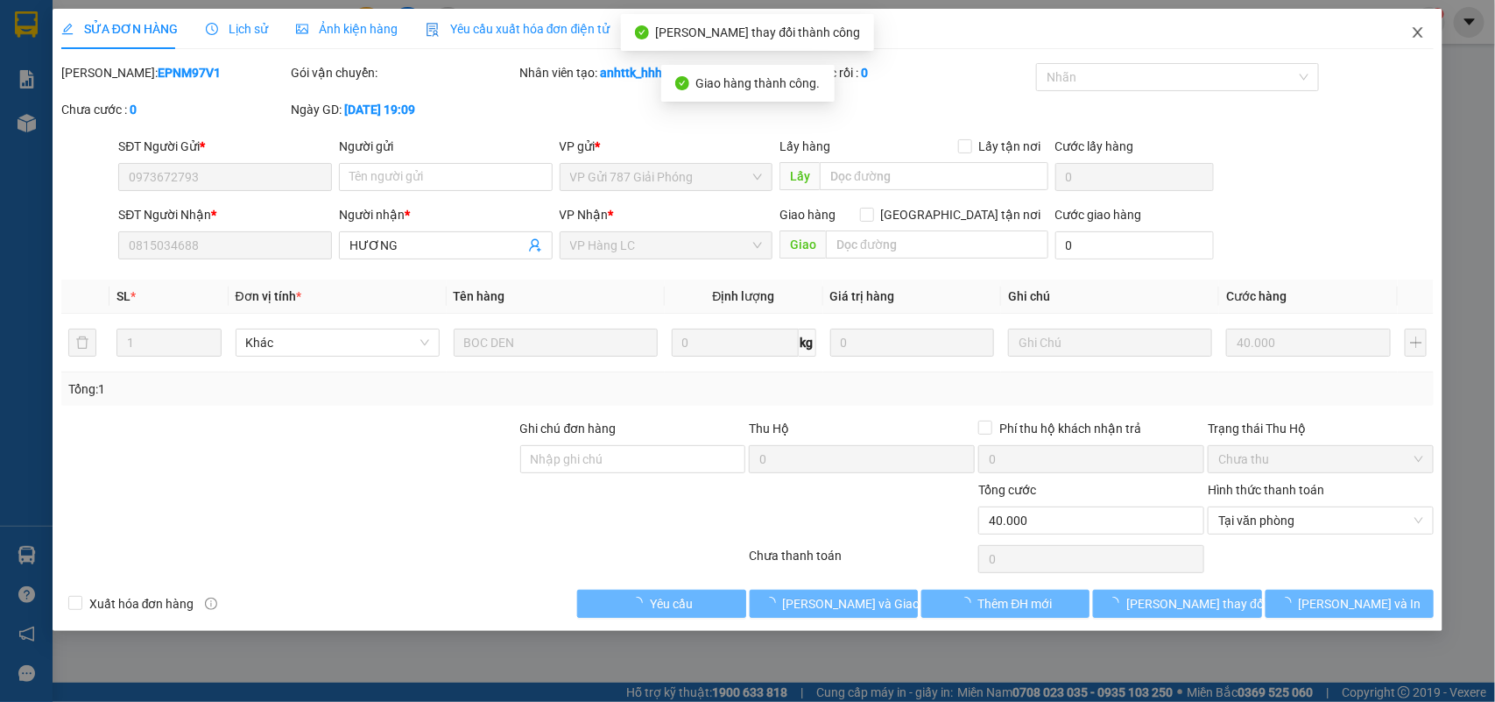
click at [1426, 40] on span "Close" at bounding box center [1417, 33] width 49 height 49
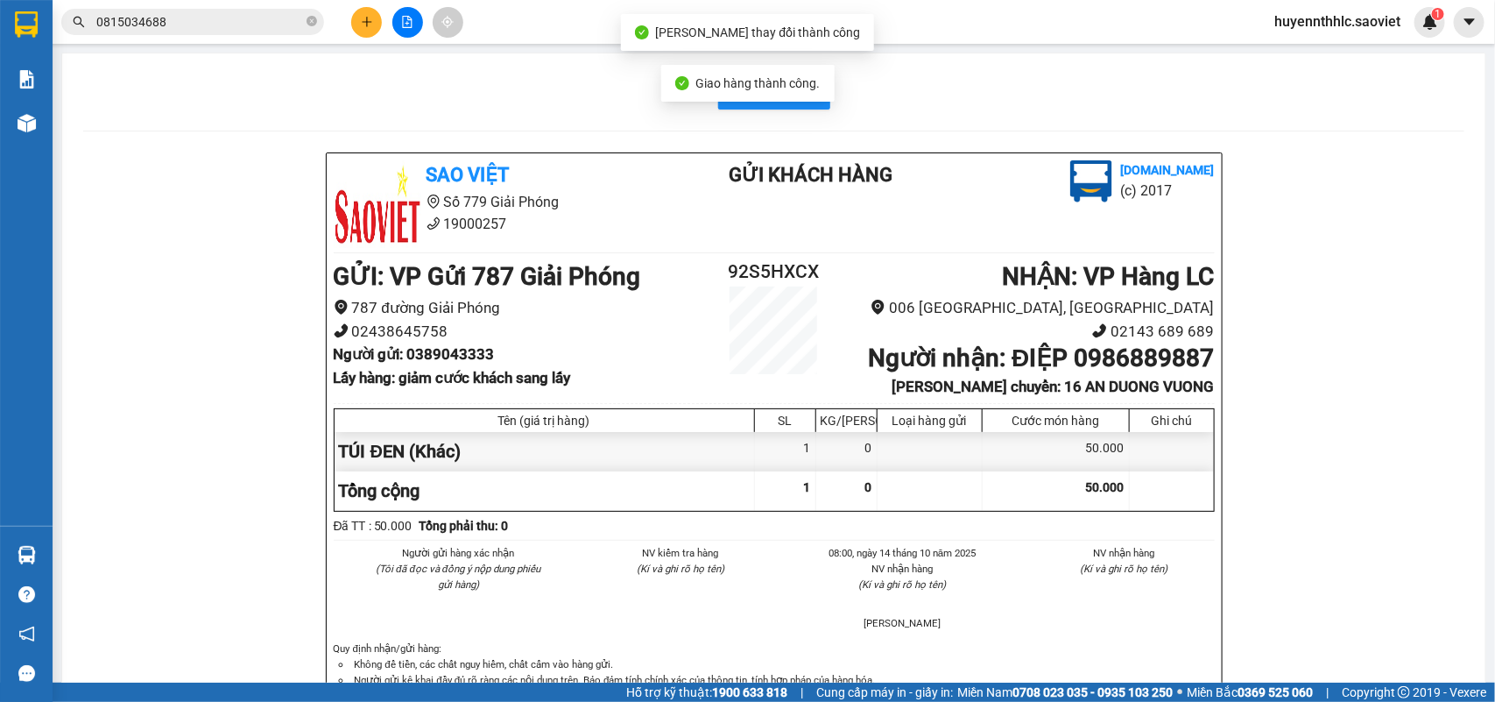
click at [203, 18] on input "0815034688" at bounding box center [199, 21] width 207 height 19
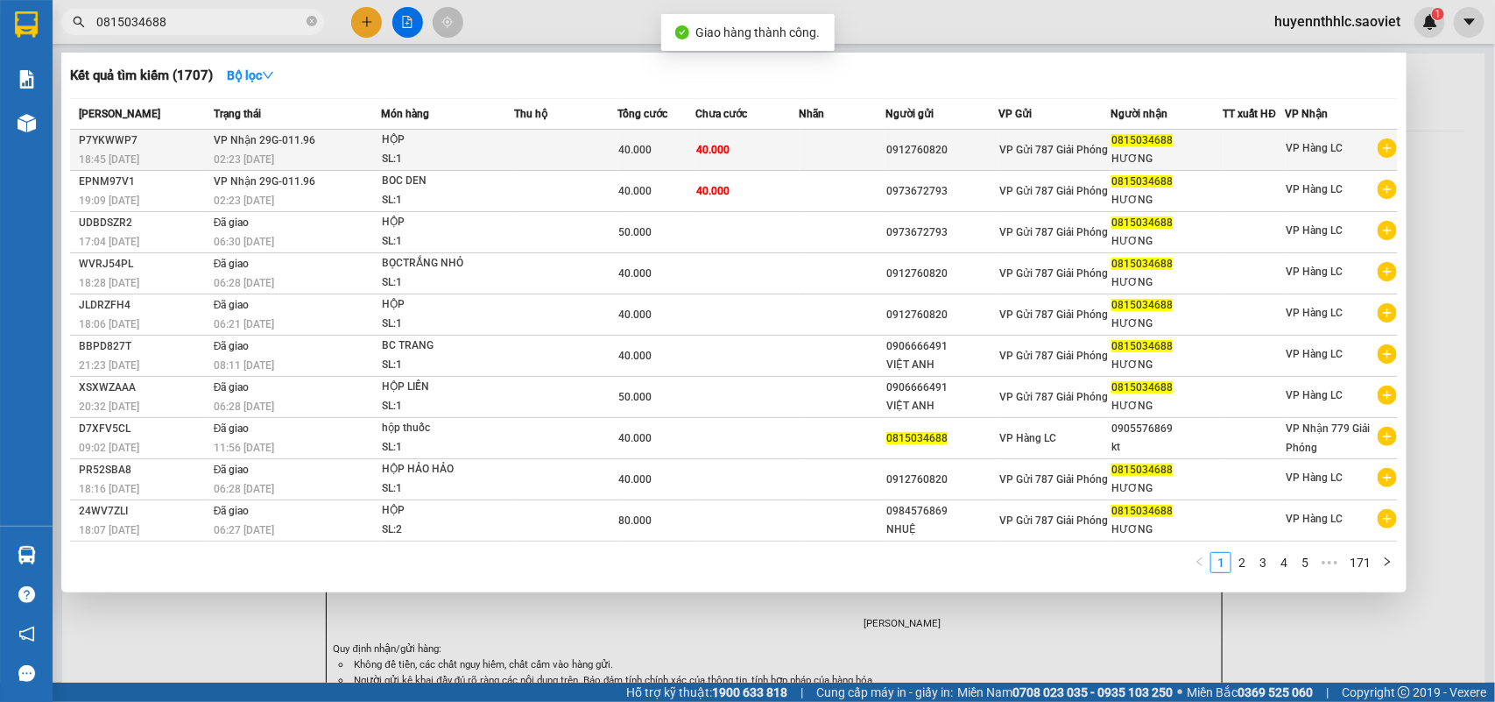
click at [769, 141] on td "40.000" at bounding box center [746, 150] width 103 height 41
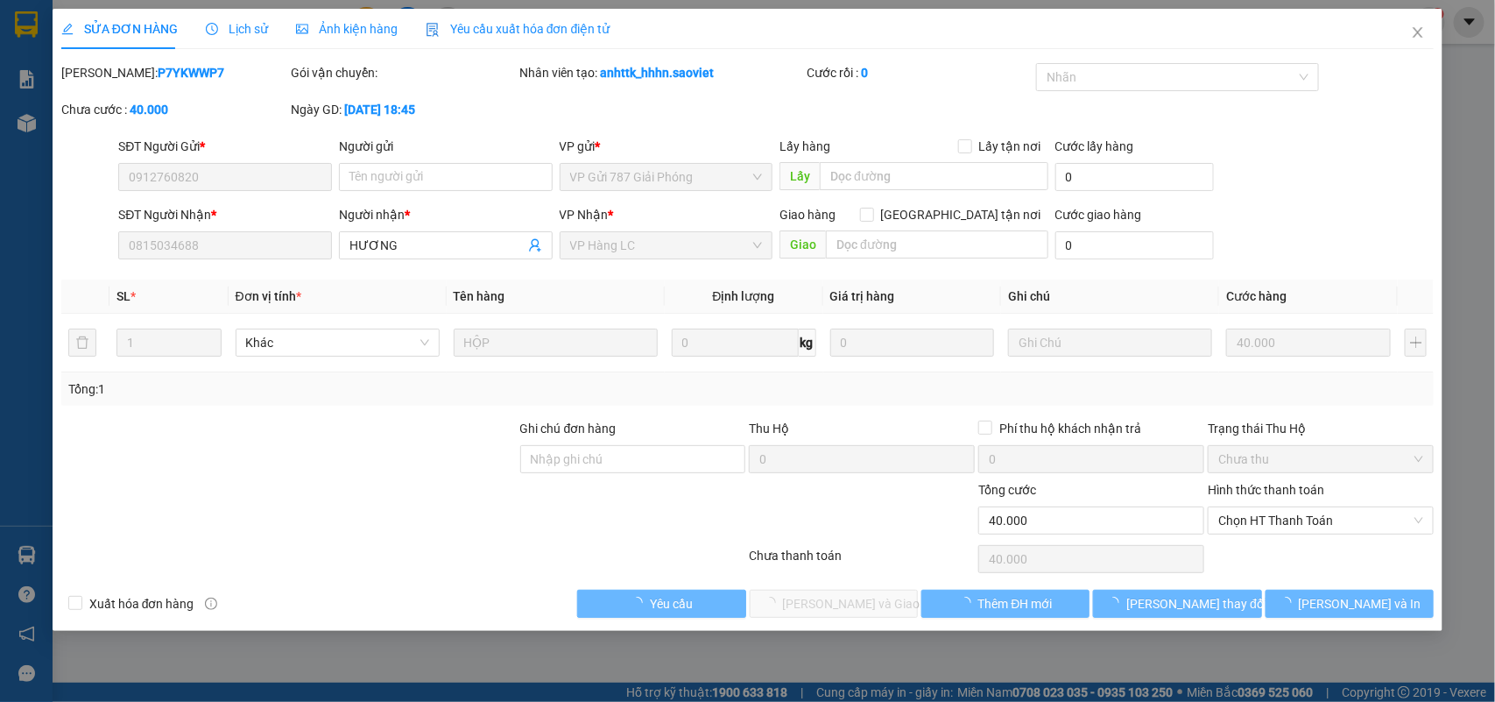
type input "0912760820"
type input "0815034688"
type input "HƯƠNG"
type input "0"
type input "40.000"
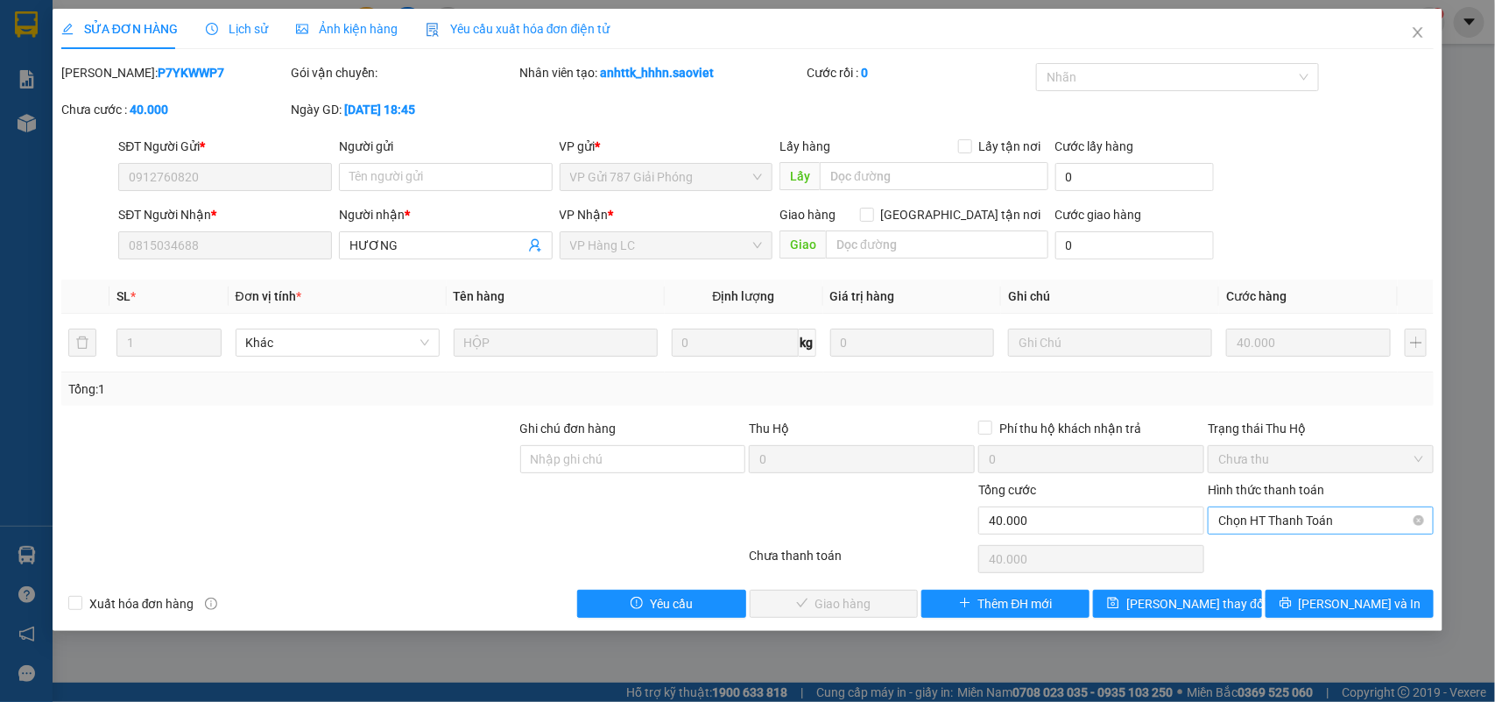
click at [1294, 511] on span "Chọn HT Thanh Toán" at bounding box center [1320, 520] width 205 height 26
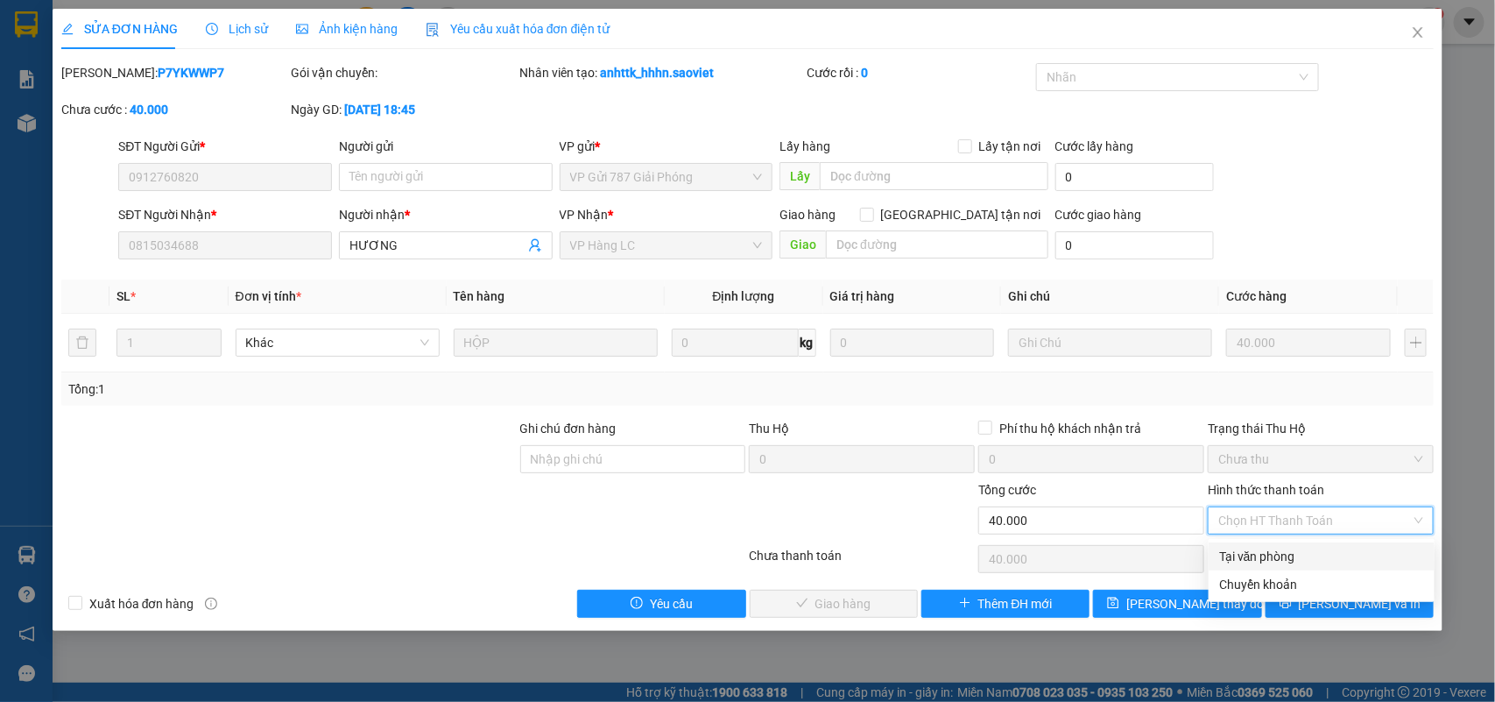
click at [1259, 559] on div "Tại văn phòng" at bounding box center [1321, 555] width 205 height 19
type input "0"
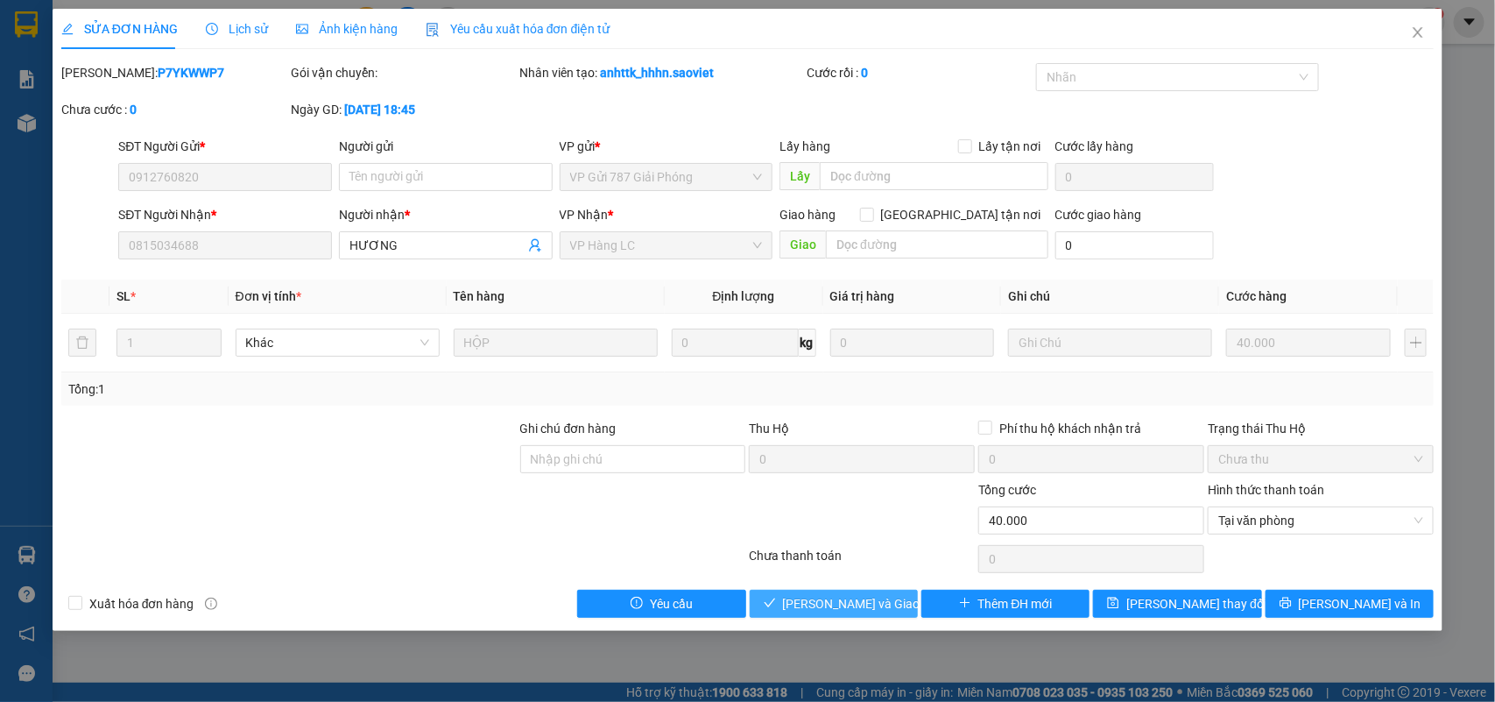
click at [815, 600] on span "Lưu và Giao hàng" at bounding box center [867, 603] width 168 height 19
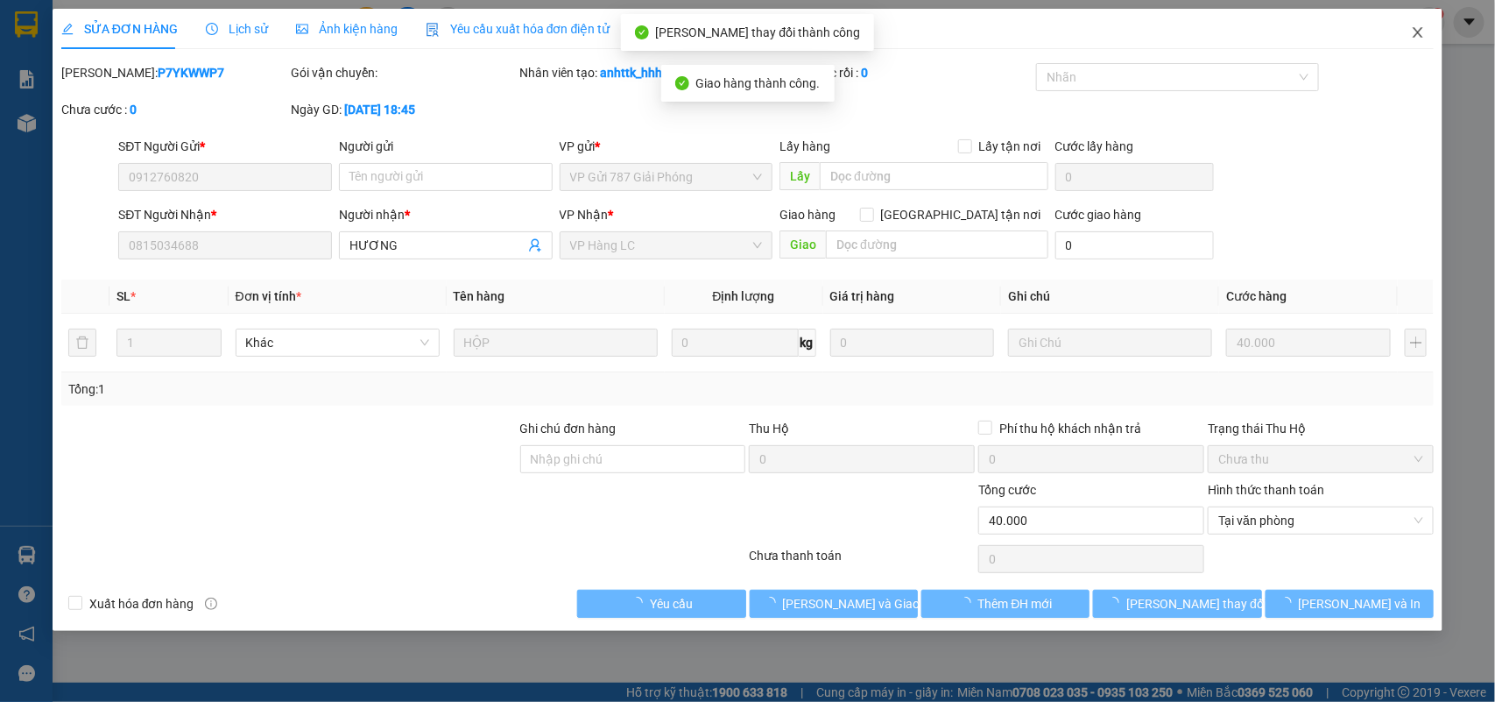
click at [1424, 26] on icon "close" at bounding box center [1418, 32] width 14 height 14
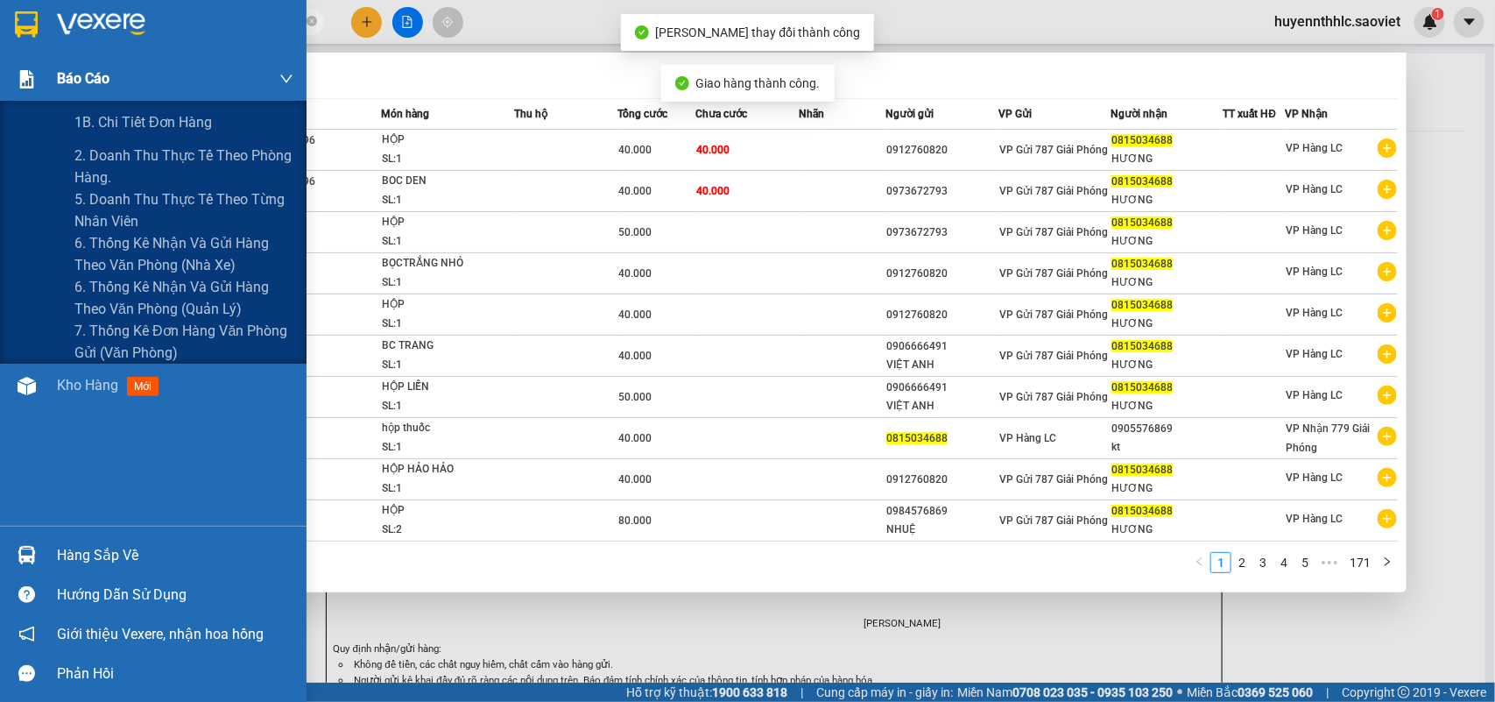
drag, startPoint x: 225, startPoint y: 22, endPoint x: 14, endPoint y: 64, distance: 215.2
click at [14, 64] on section "Kết quả tìm kiếm ( 1707 ) Bộ lọc Mã ĐH Trạng thái Món hàng Thu hộ Tổng cước Chư…" at bounding box center [747, 351] width 1495 height 702
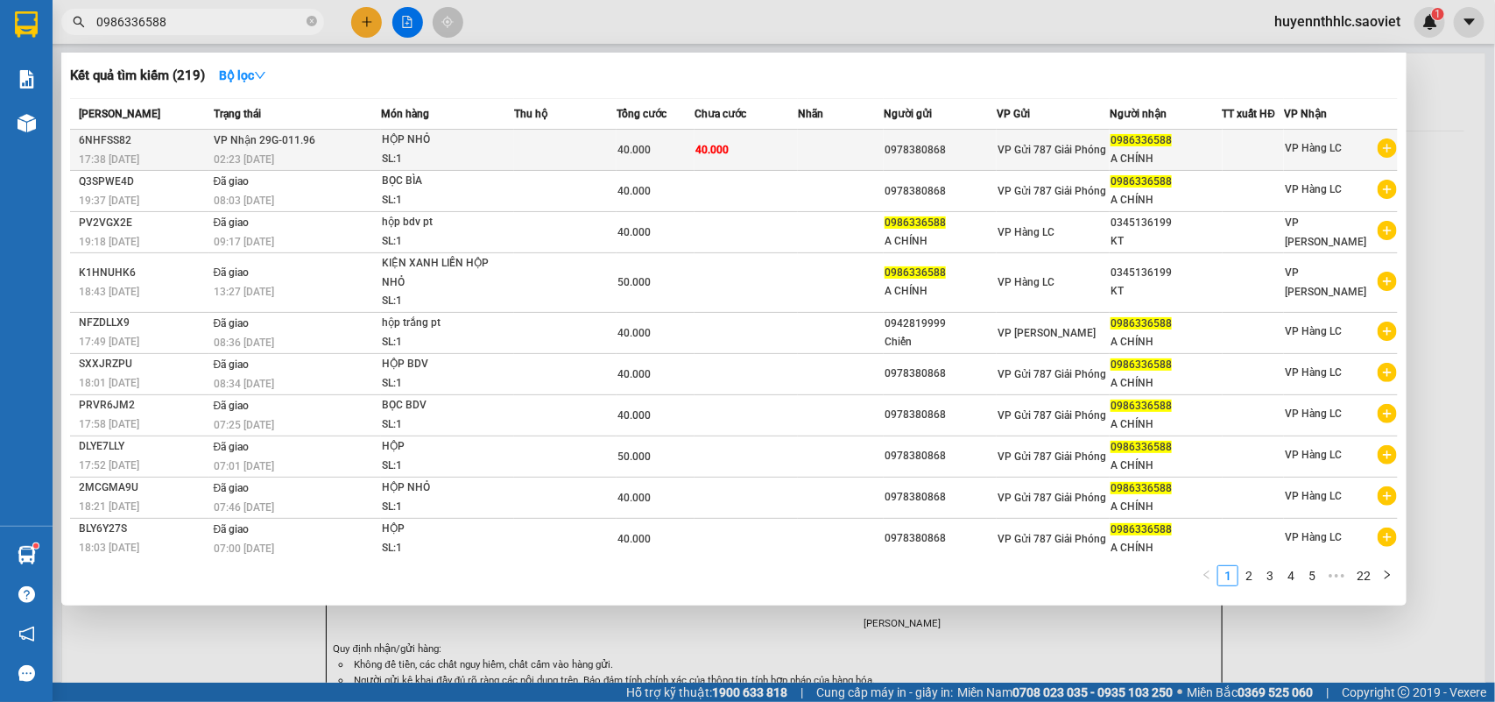
type input "0986336588"
click at [1137, 147] on div "0986336588" at bounding box center [1165, 140] width 111 height 18
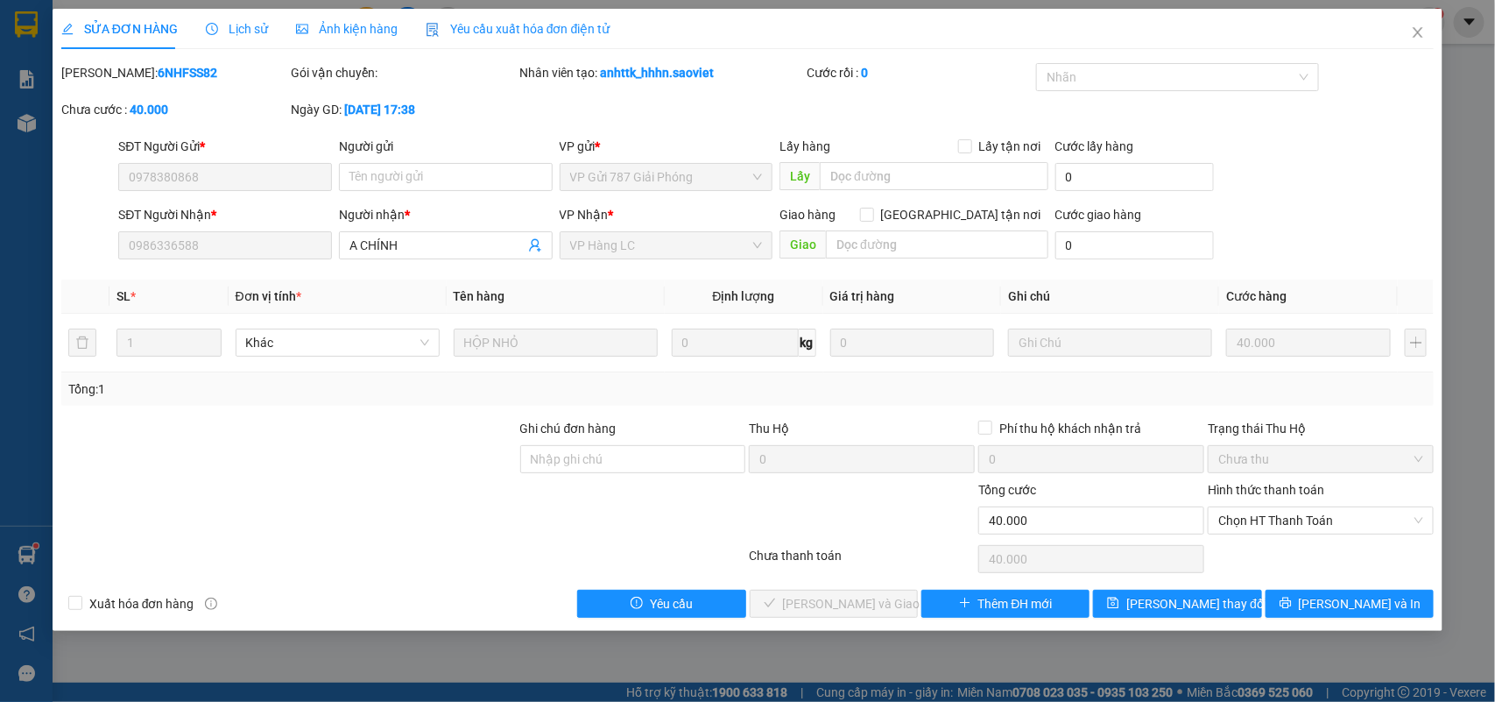
type input "0978380868"
type input "0986336588"
type input "A CHÍNH"
type input "0"
type input "40.000"
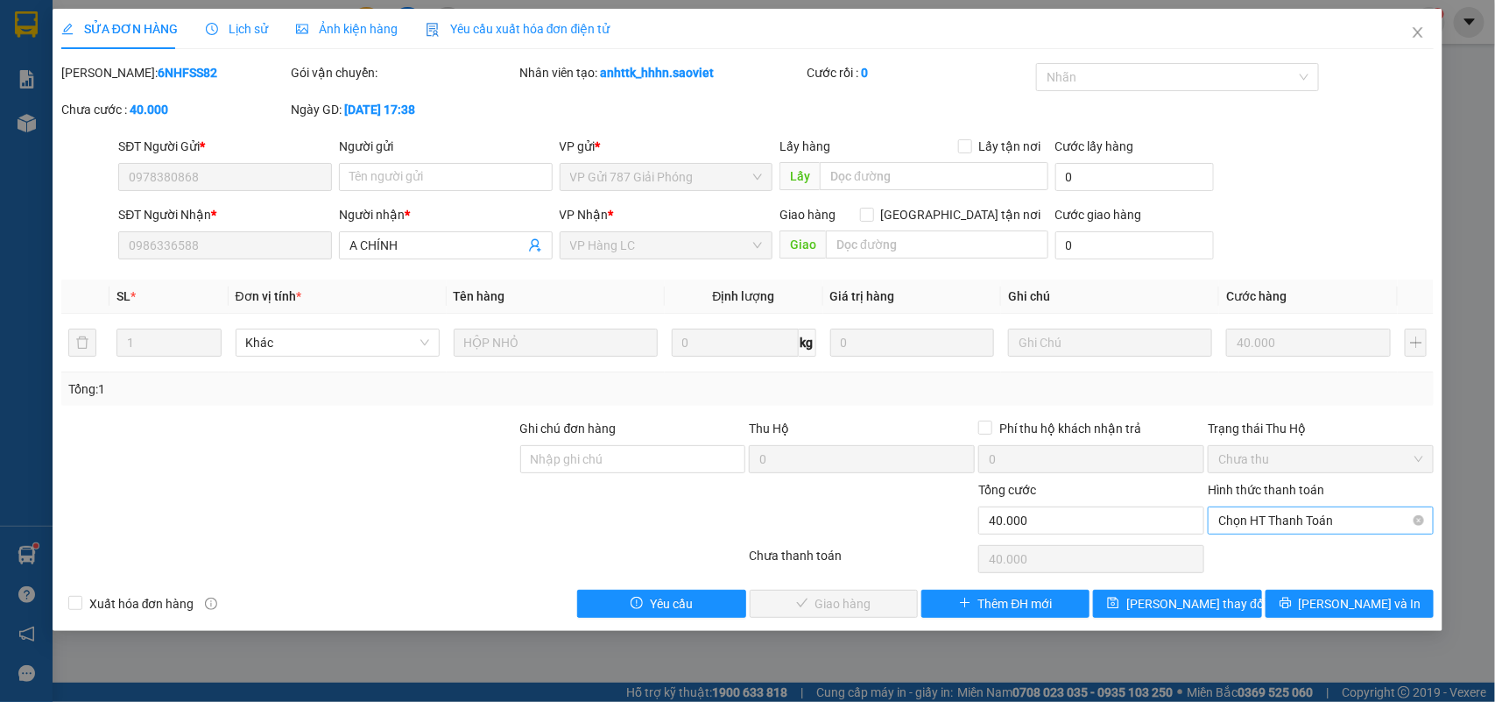
click at [1285, 525] on span "Chọn HT Thanh Toán" at bounding box center [1320, 520] width 205 height 26
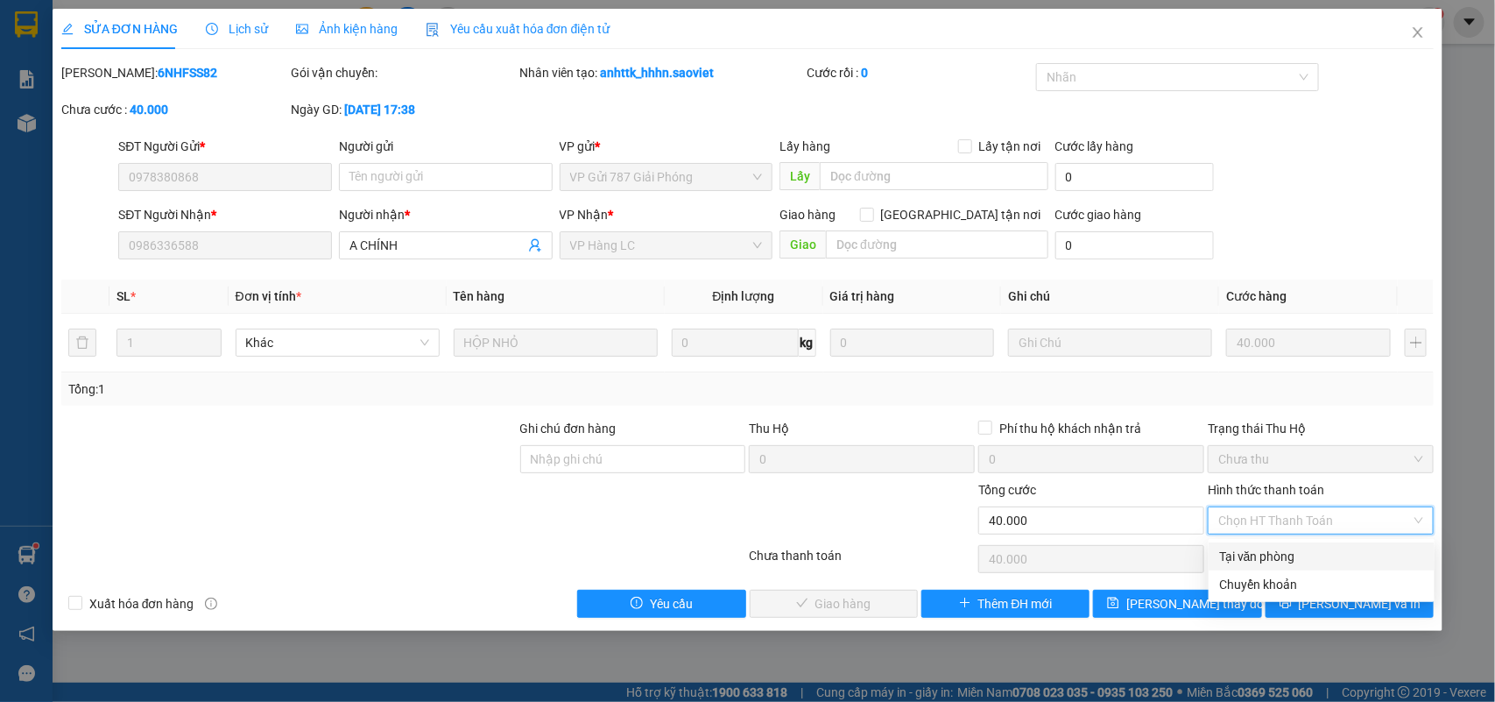
click at [1259, 550] on div "Tại văn phòng" at bounding box center [1321, 555] width 205 height 19
type input "0"
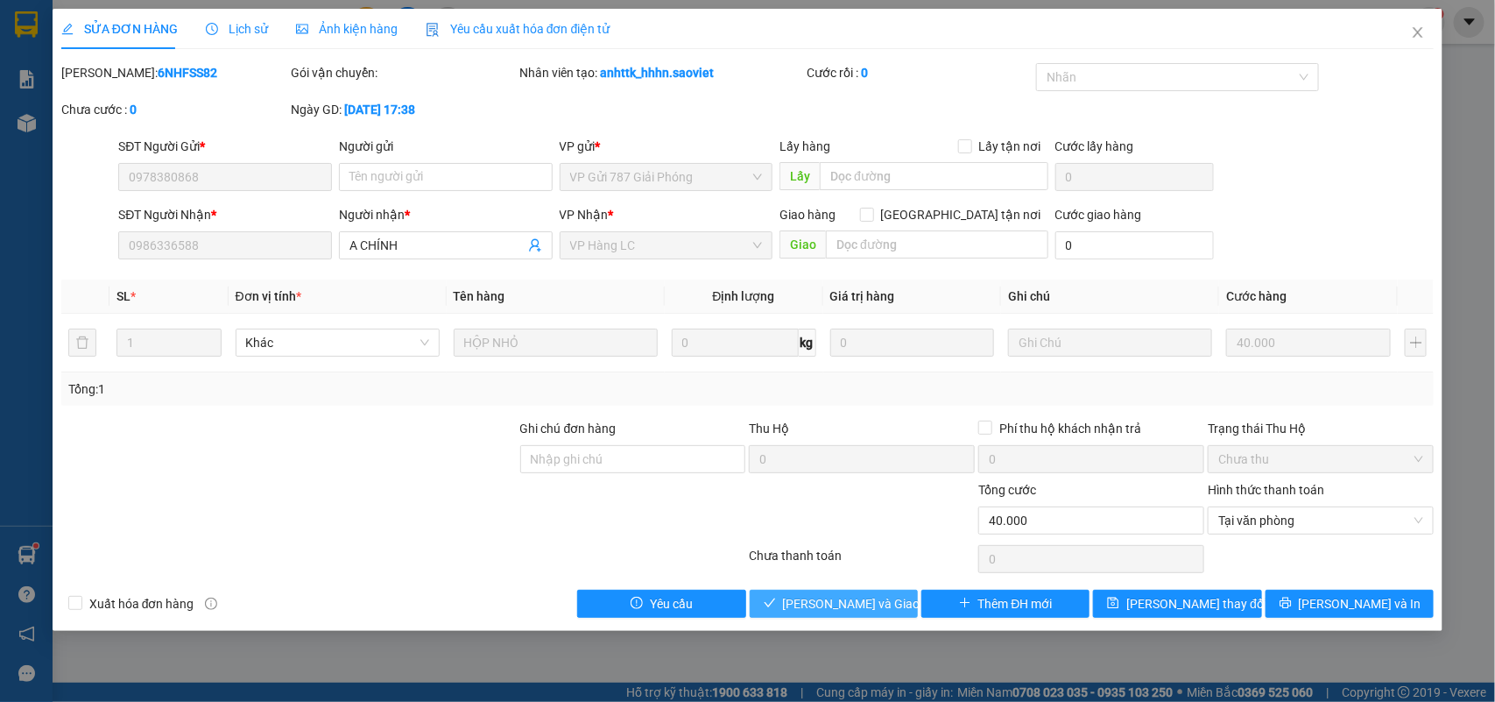
click at [845, 594] on button "Lưu và Giao hàng" at bounding box center [834, 603] width 168 height 28
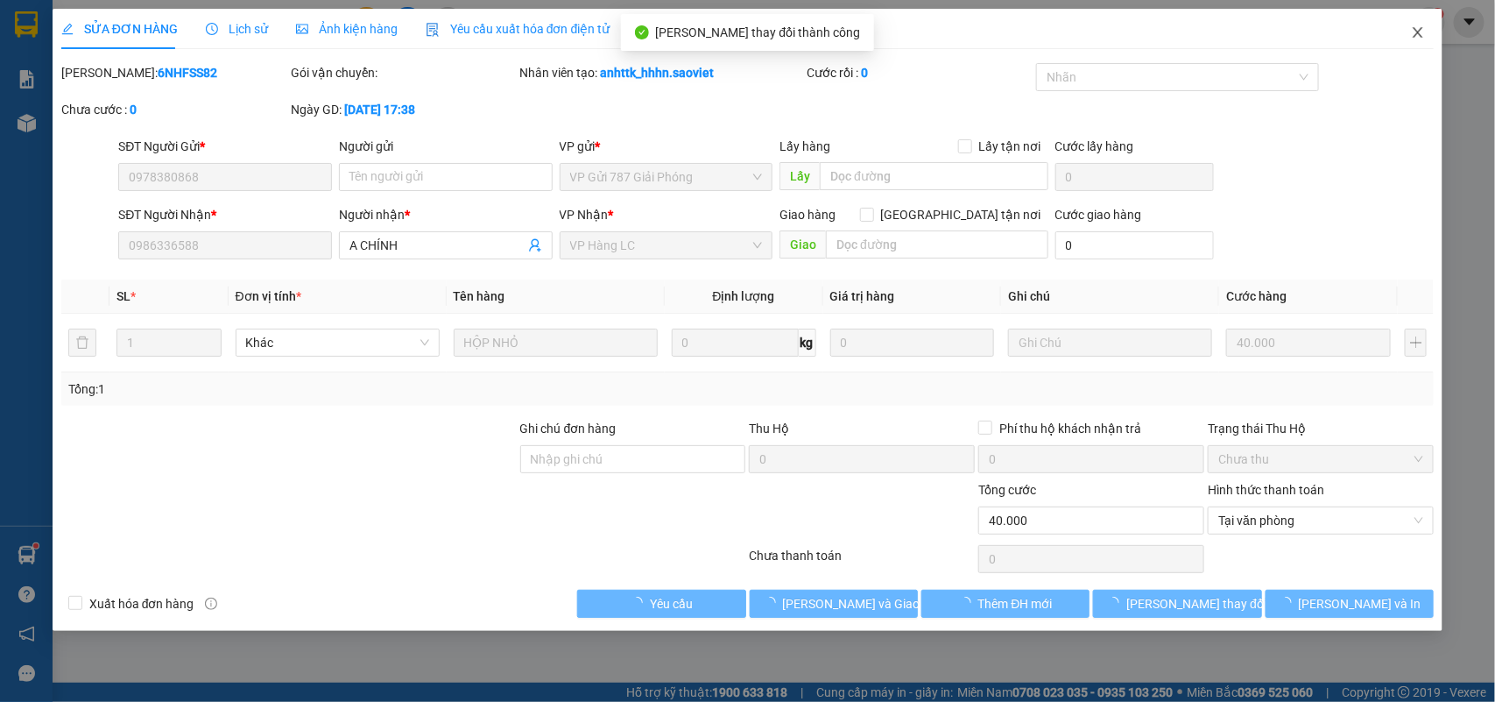
click at [1410, 28] on span "Close" at bounding box center [1417, 33] width 49 height 49
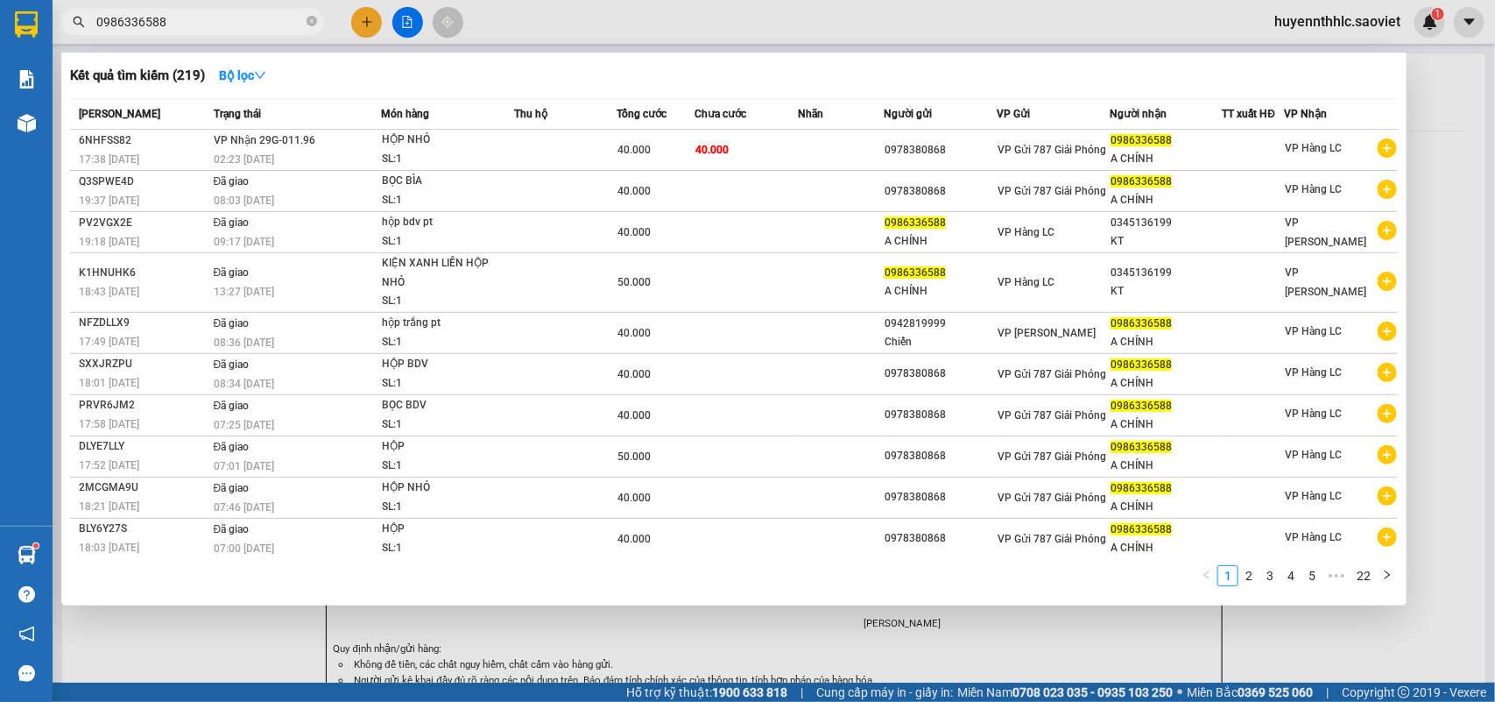
drag, startPoint x: 187, startPoint y: 23, endPoint x: 59, endPoint y: 41, distance: 129.2
click at [59, 38] on div "Kết quả tìm kiếm ( 219 ) Bộ lọc Mã ĐH Trạng thái Món hàng Thu hộ Tổng cước Chưa…" at bounding box center [171, 22] width 342 height 31
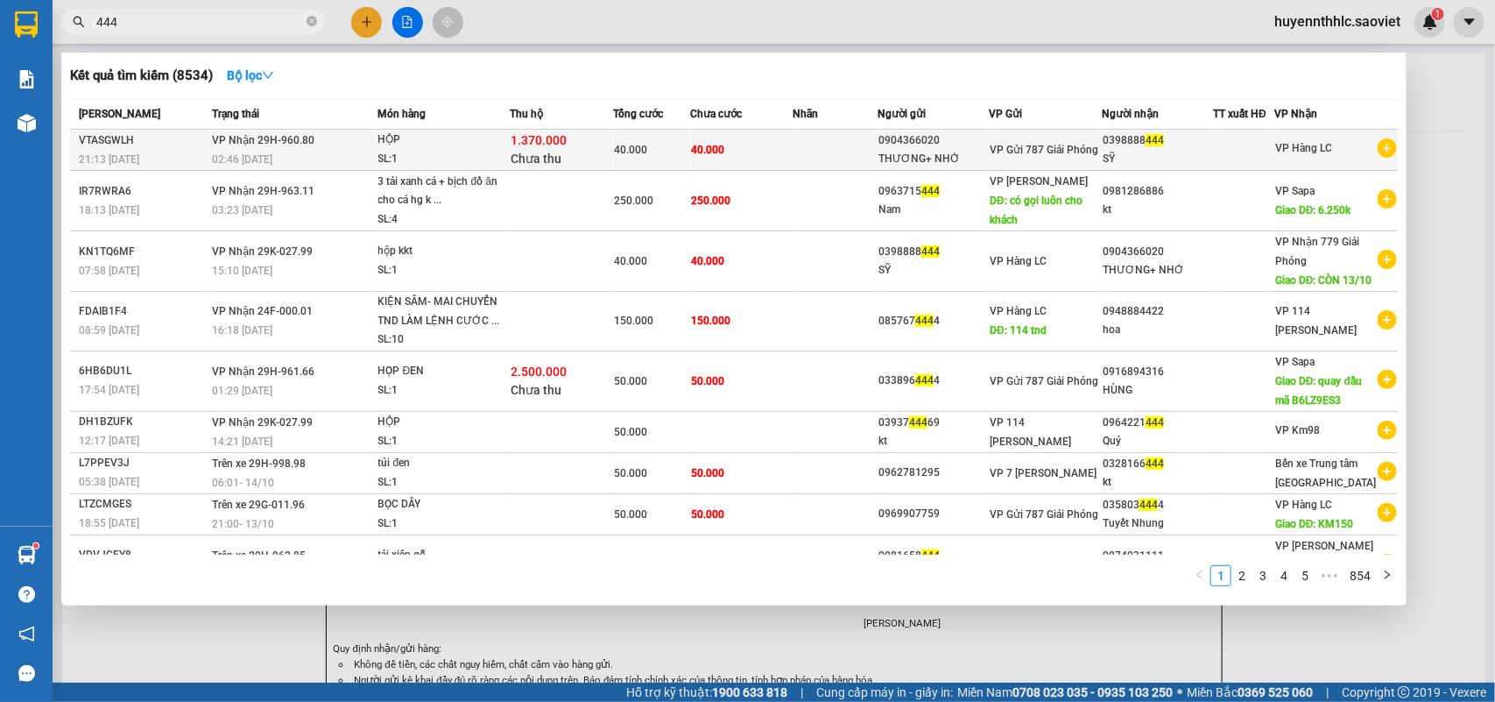
type input "444"
click at [961, 147] on div "0904366020" at bounding box center [932, 140] width 109 height 18
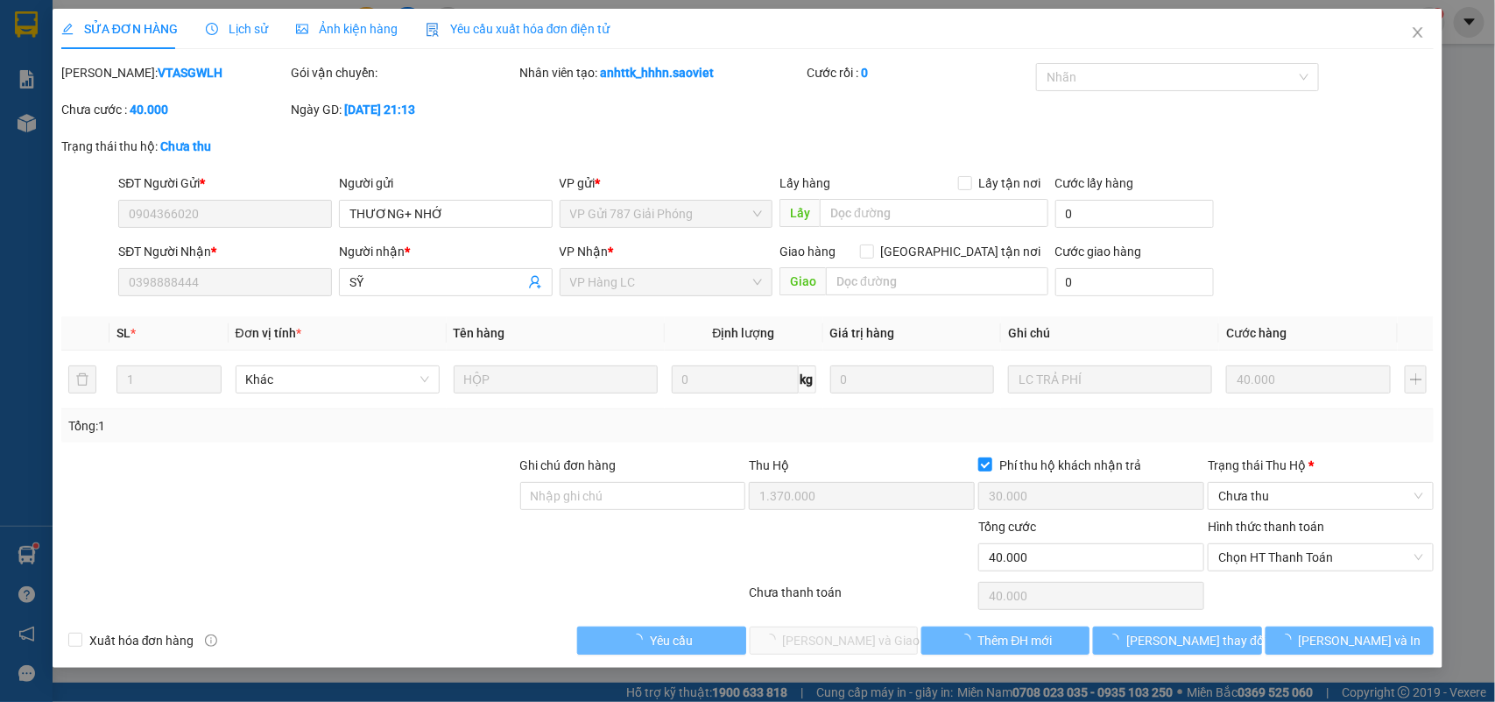
type input "0904366020"
type input "THƯƠNG+ NHỚ"
type input "0398888444"
type input "SỸ"
type input "1.370.000"
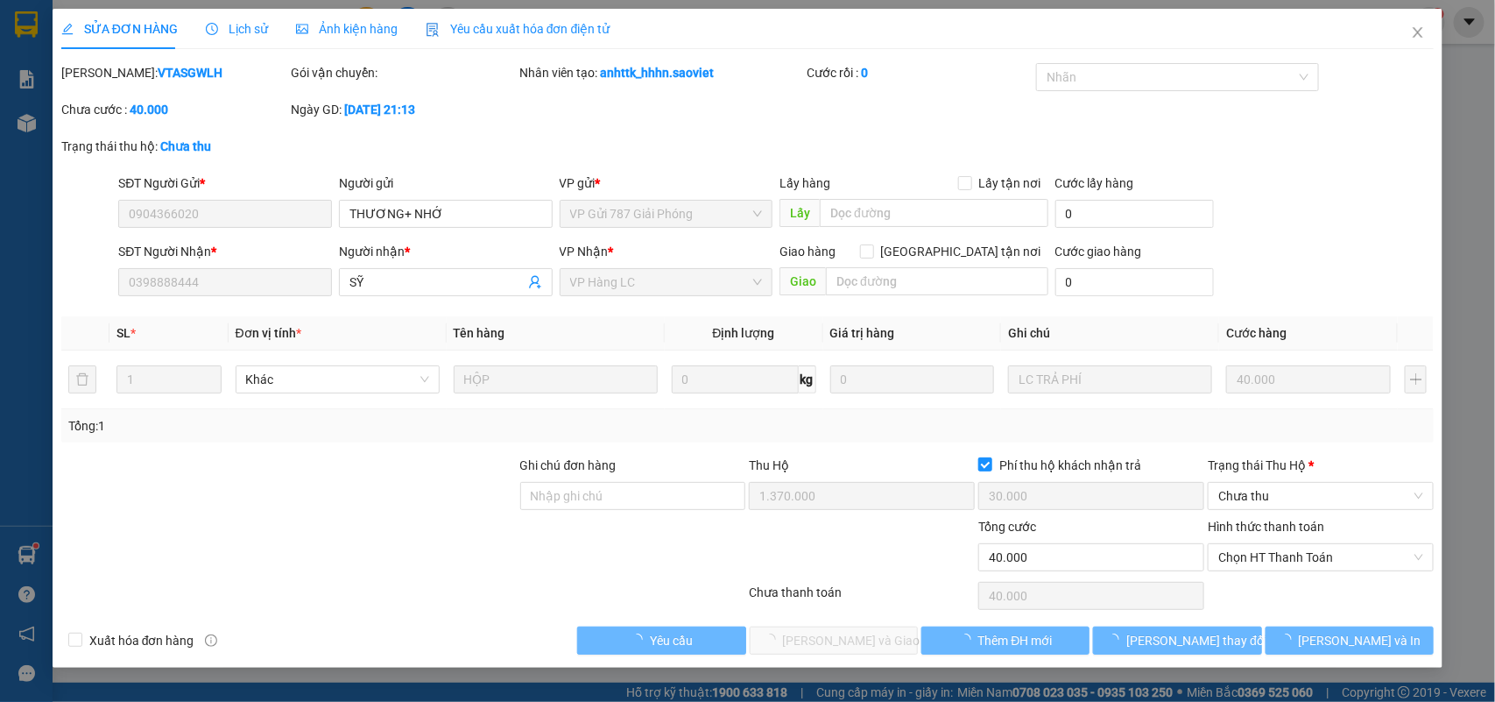
type input "30.000"
type input "40.000"
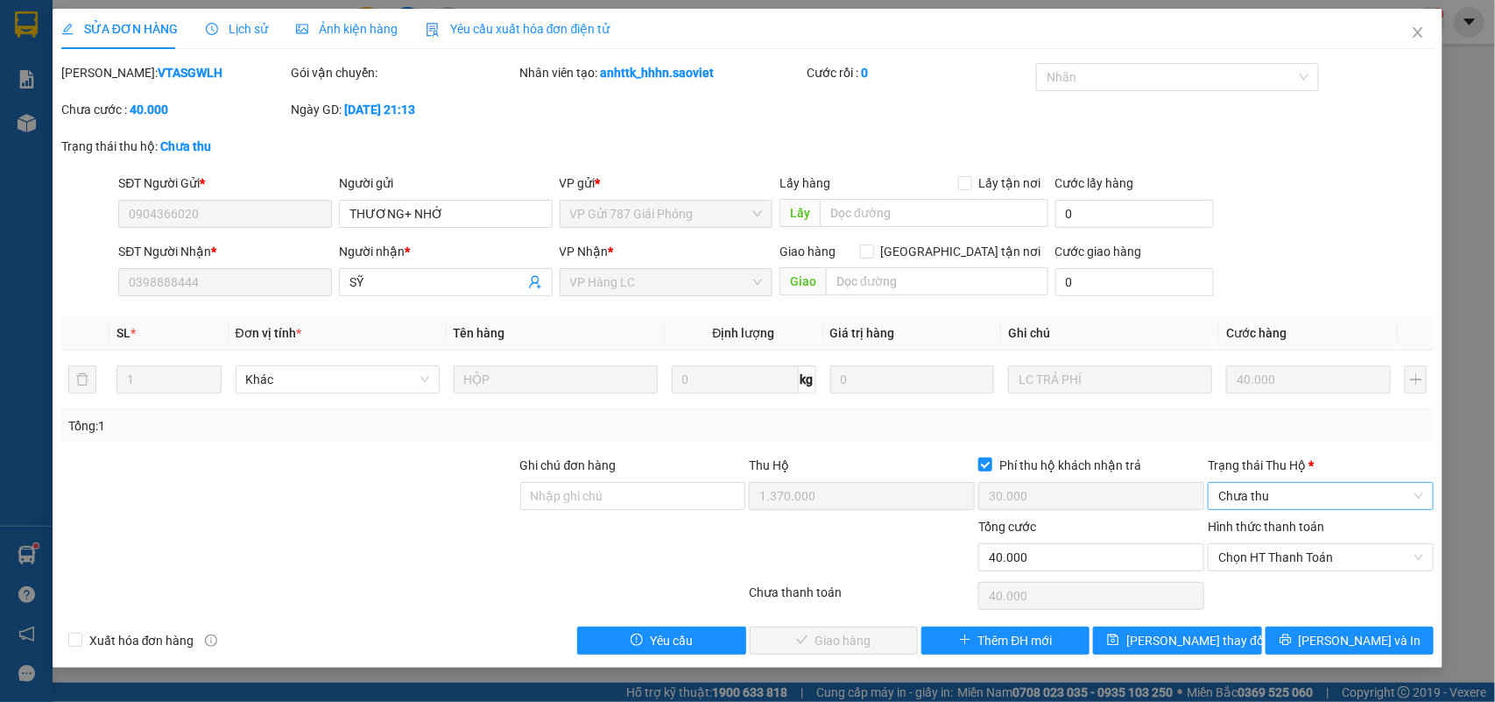
click at [1259, 500] on span "Chưa thu" at bounding box center [1320, 496] width 205 height 26
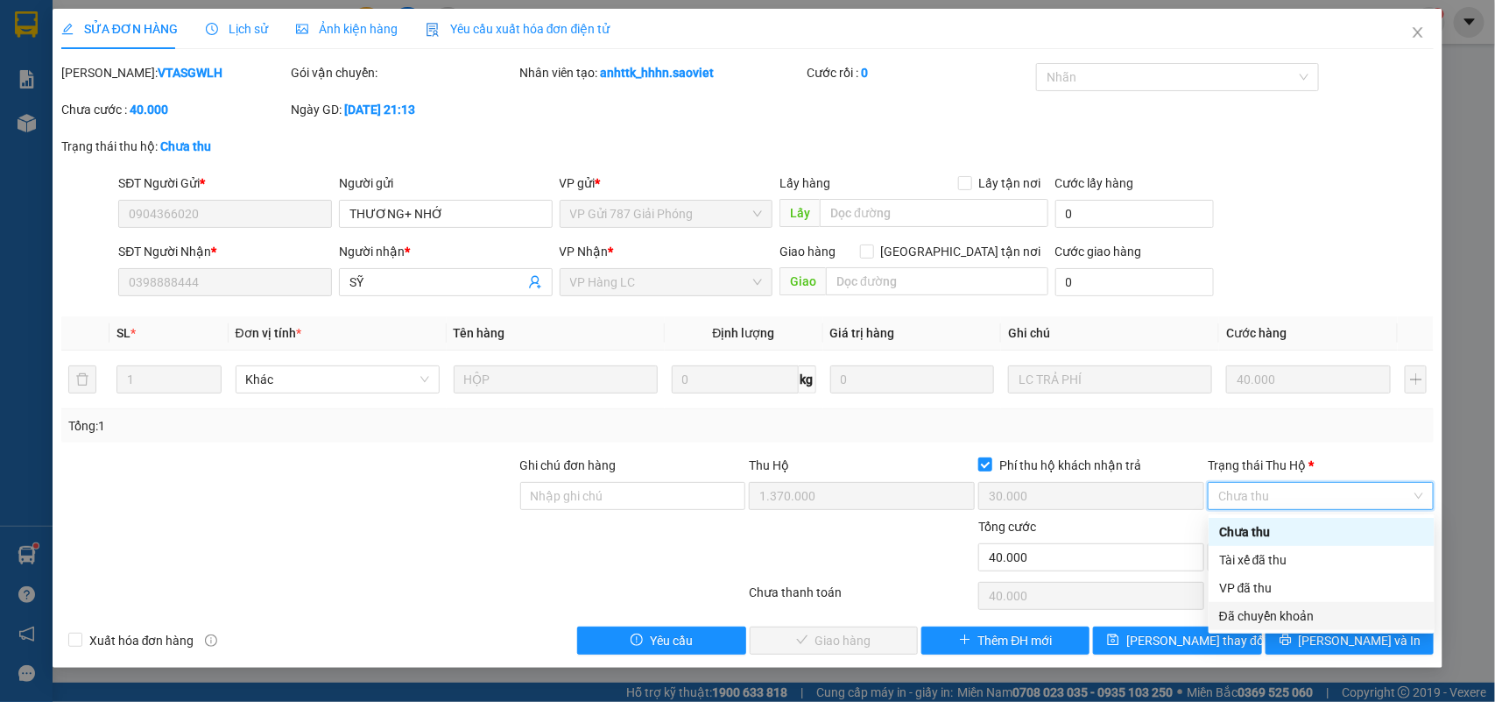
click at [1262, 615] on div "Đã chuyển khoản" at bounding box center [1321, 615] width 205 height 19
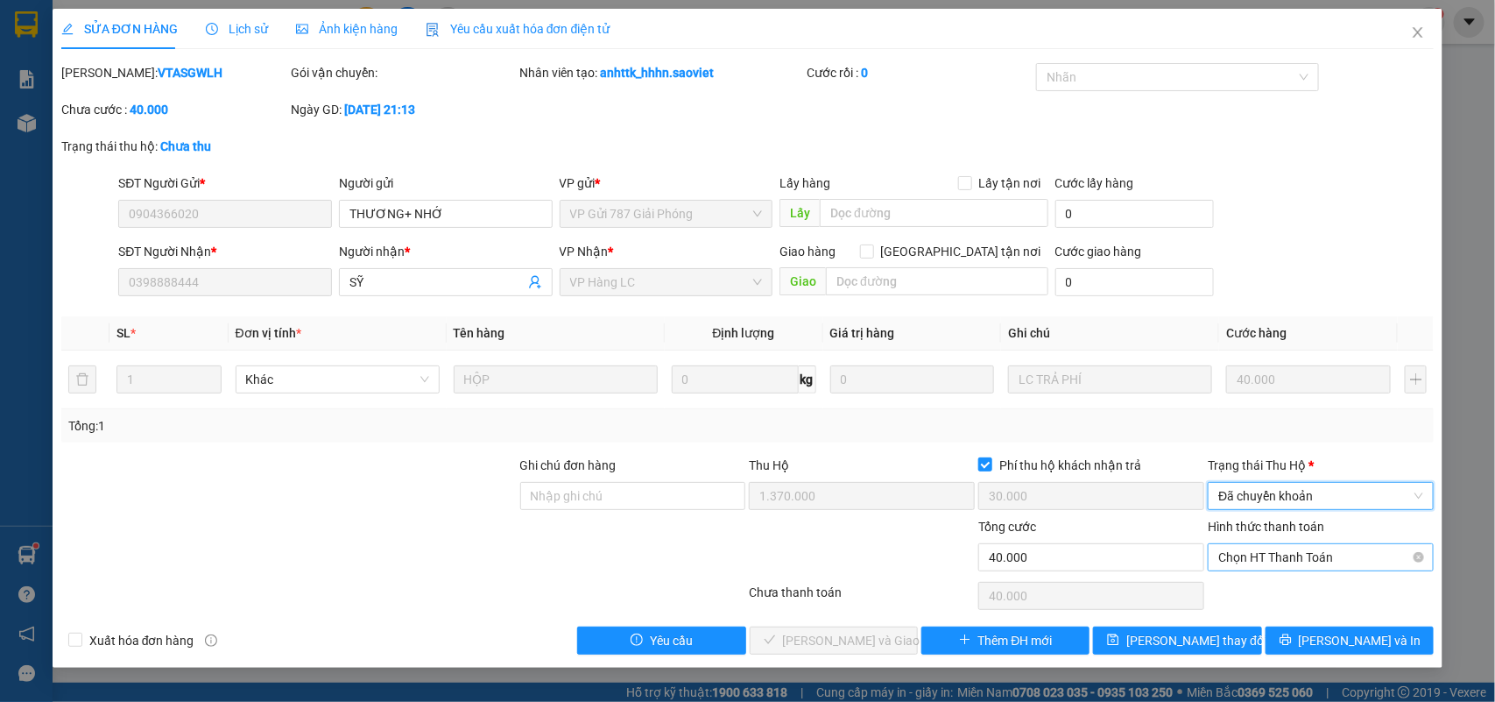
click at [1268, 557] on span "Chọn HT Thanh Toán" at bounding box center [1320, 557] width 205 height 26
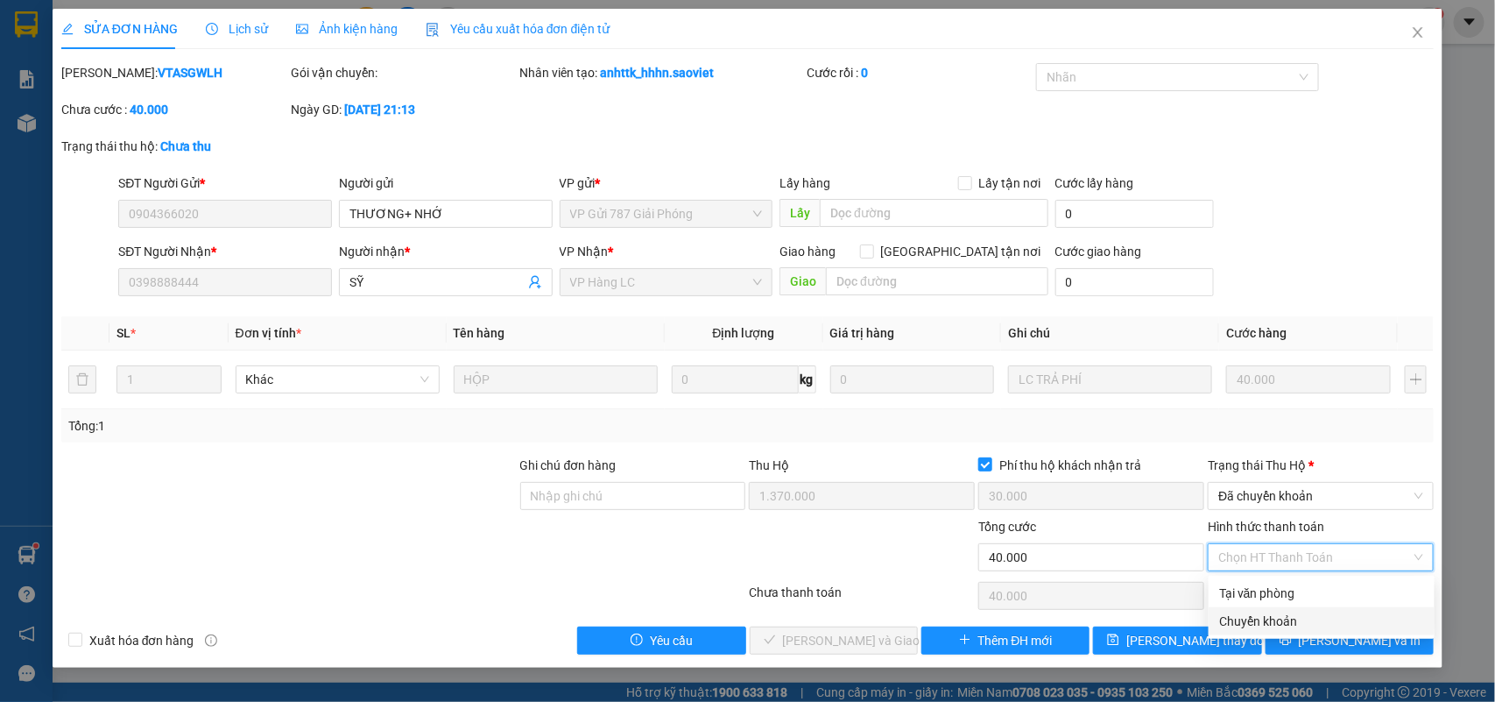
click at [1292, 614] on div "Chuyển khoản" at bounding box center [1321, 620] width 205 height 19
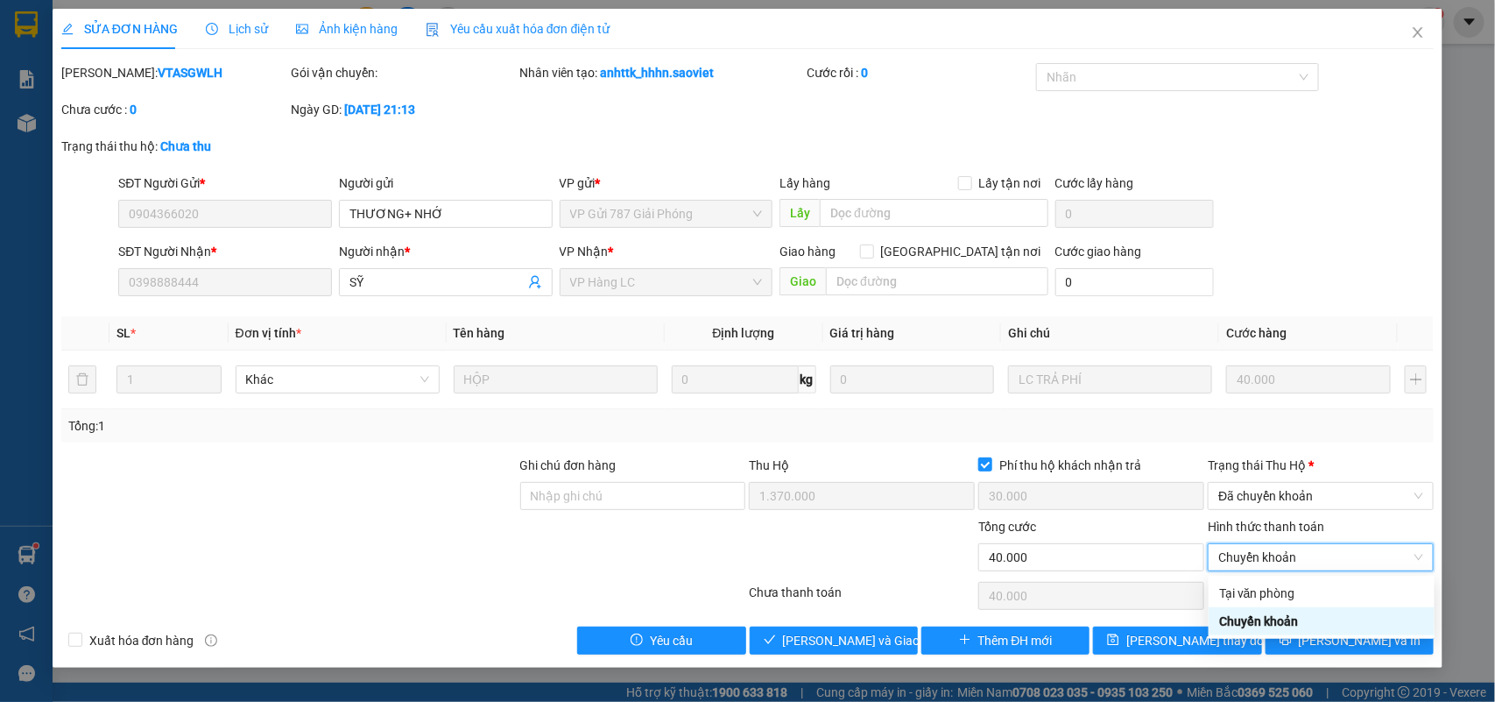
type input "0"
click at [836, 624] on div "Total Paid Fee 0 Total UnPaid Fee 40.000 Cash Collection Total Fee Mã ĐH: VTASG…" at bounding box center [747, 358] width 1373 height 591
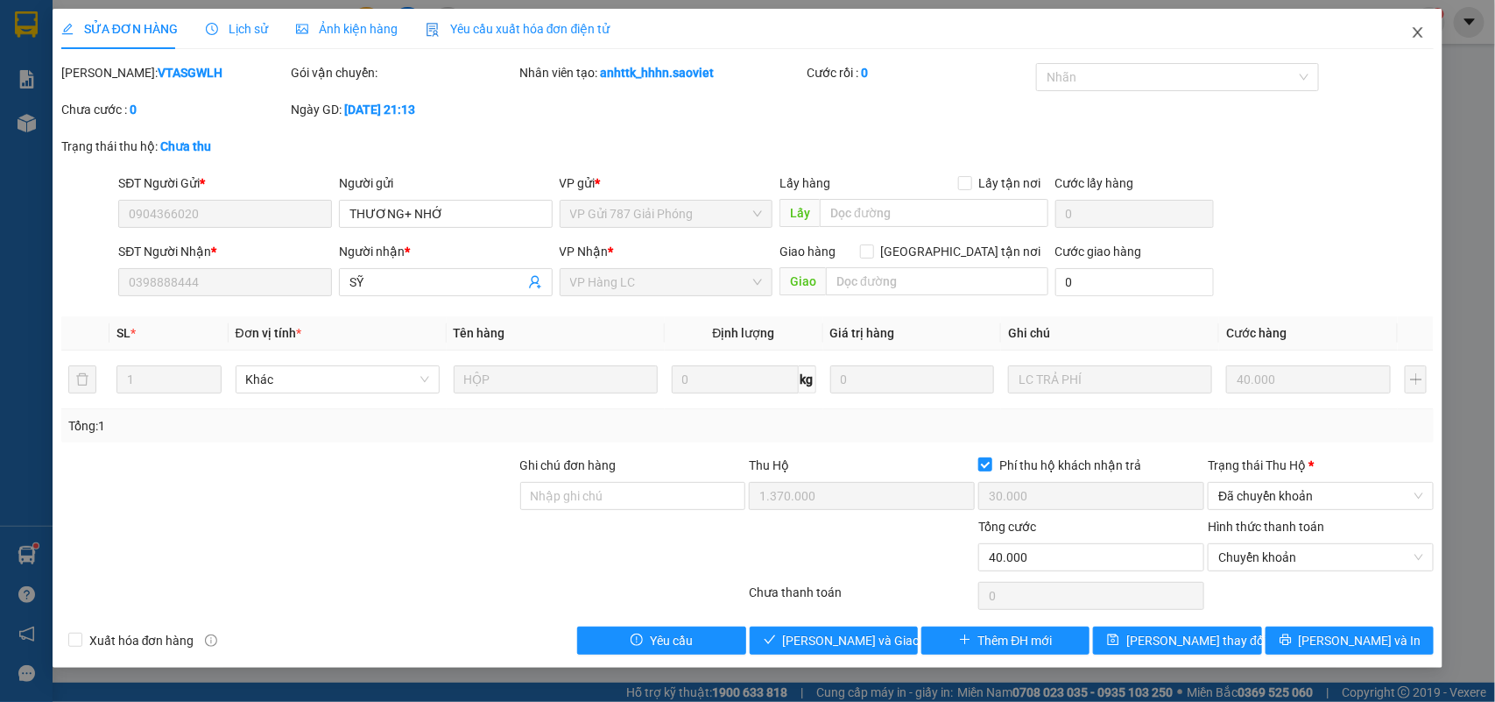
click at [1414, 36] on icon "close" at bounding box center [1418, 32] width 14 height 14
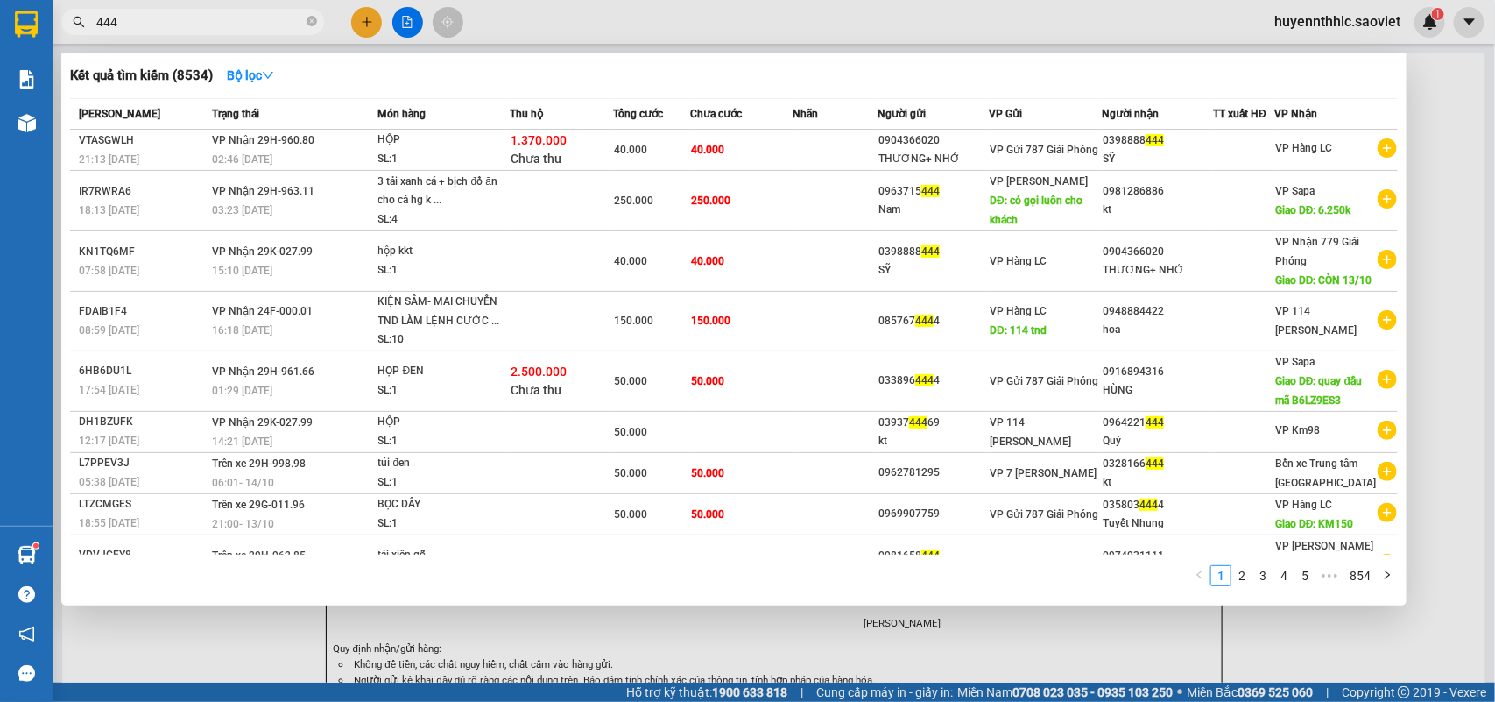
drag, startPoint x: 99, startPoint y: 36, endPoint x: 80, endPoint y: 40, distance: 19.8
click at [80, 38] on div "Kết quả tìm kiếm ( 8534 ) Bộ lọc Mã ĐH Trạng thái Món hàng Thu hộ Tổng cước Chư…" at bounding box center [171, 22] width 342 height 31
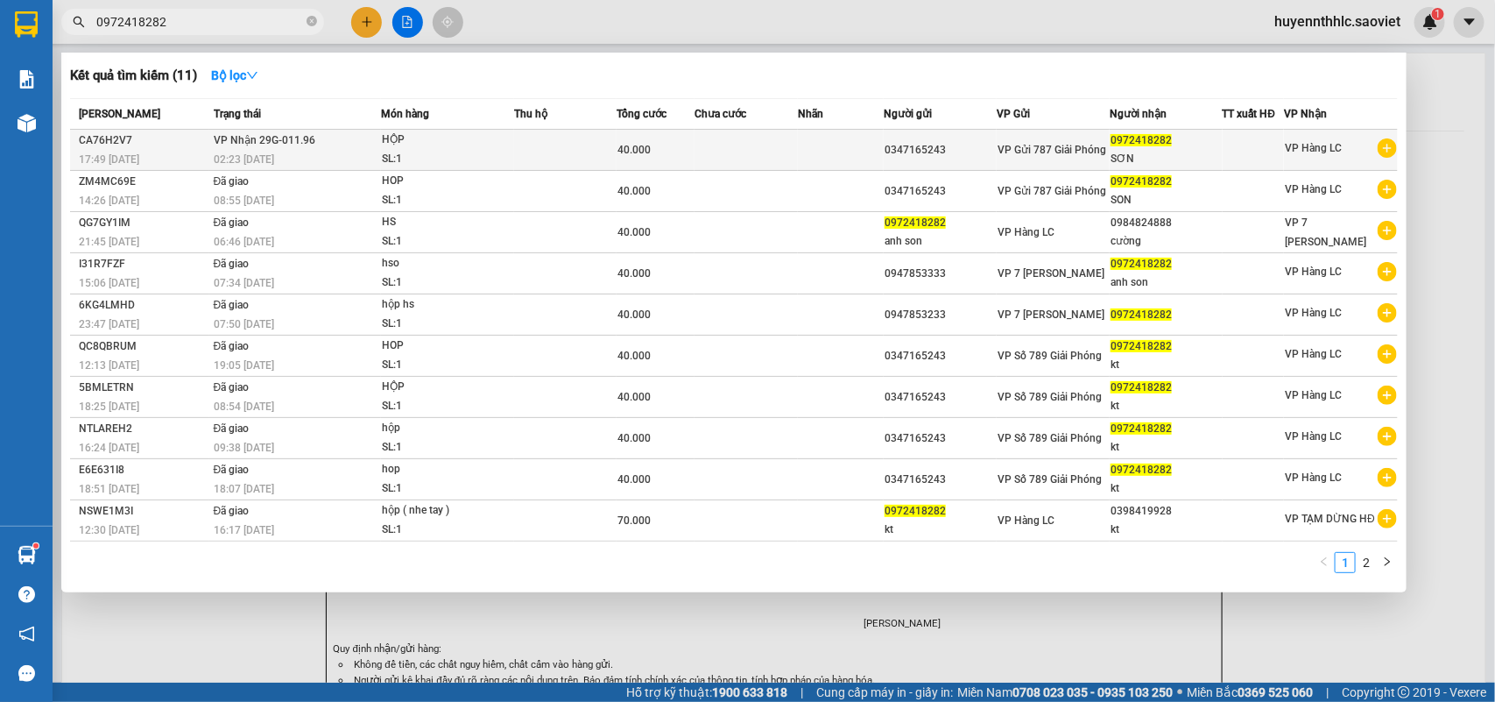
type input "0972418282"
click at [1152, 153] on div "SƠN" at bounding box center [1165, 159] width 111 height 18
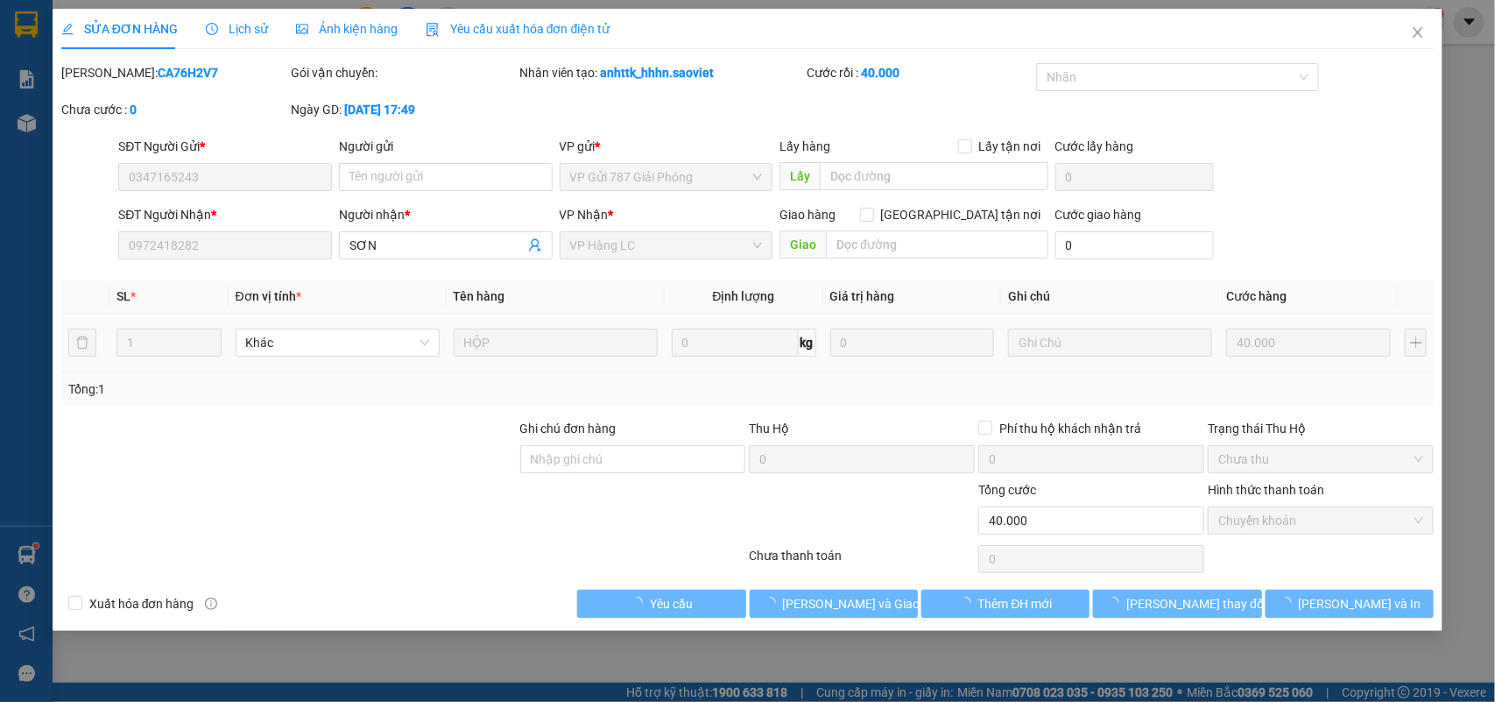
type input "0347165243"
type input "0972418282"
type input "SƠN"
type input "0"
type input "40.000"
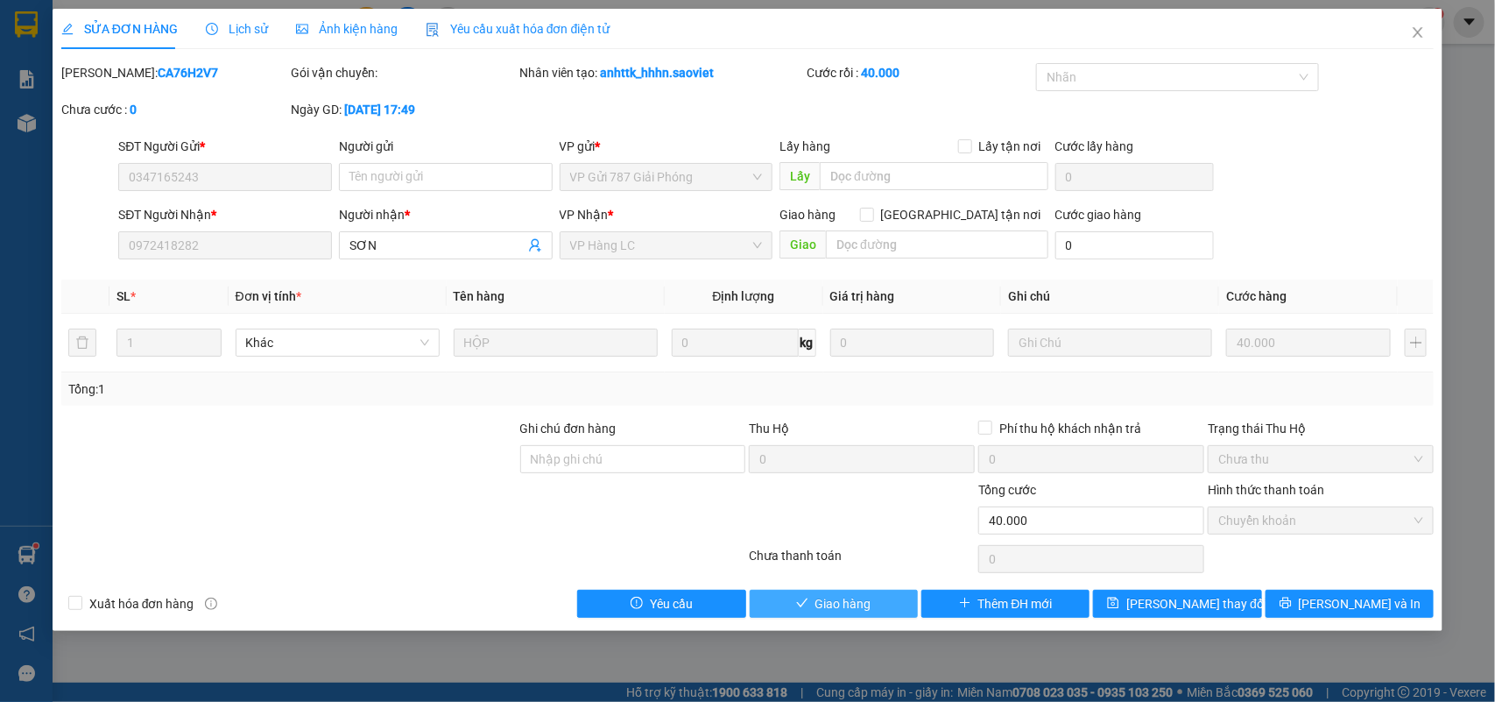
click at [850, 601] on span "Giao hàng" at bounding box center [843, 603] width 56 height 19
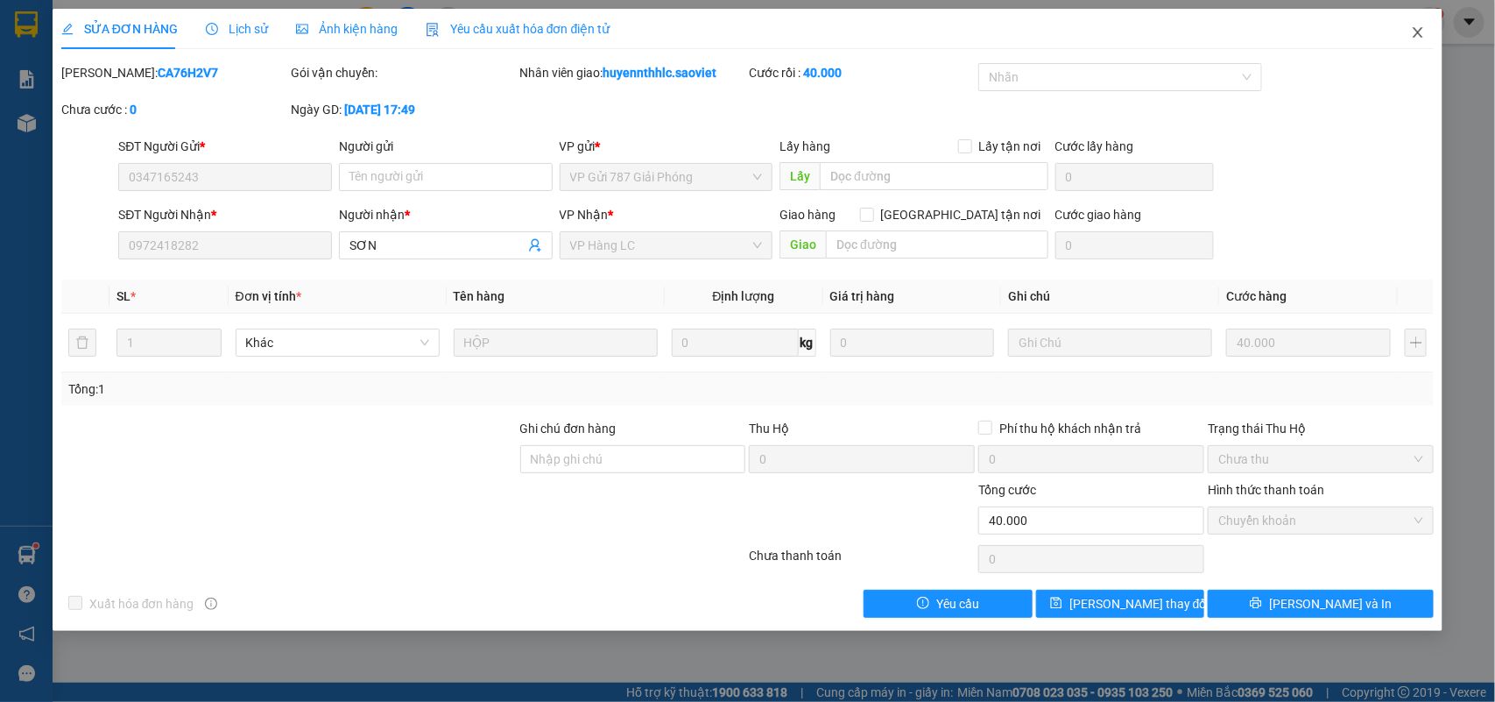
click at [1411, 26] on icon "close" at bounding box center [1418, 32] width 14 height 14
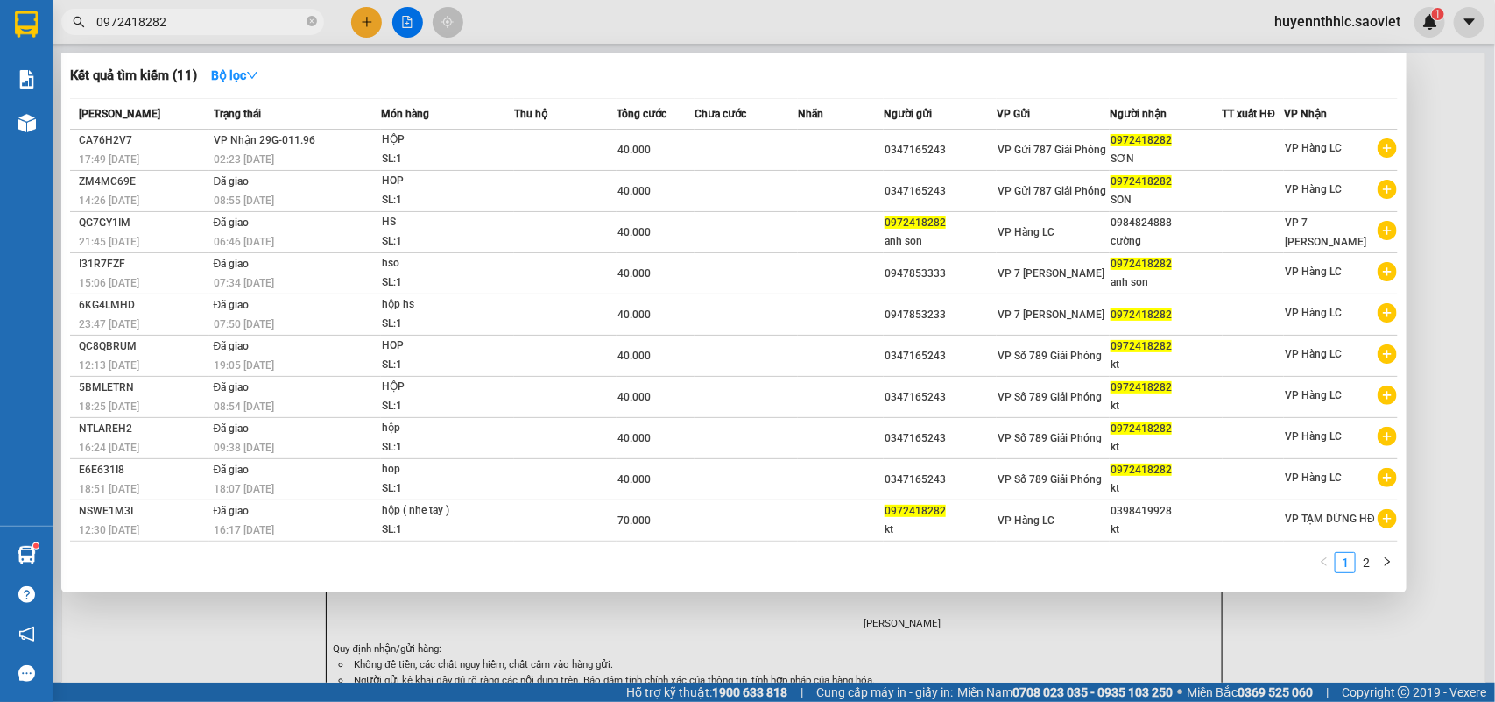
drag, startPoint x: 217, startPoint y: 18, endPoint x: 79, endPoint y: 54, distance: 143.2
click at [79, 38] on div "Kết quả tìm kiếm ( 11 ) Bộ lọc Mã ĐH Trạng thái Món hàng Thu hộ Tổng cước Chưa …" at bounding box center [171, 22] width 342 height 31
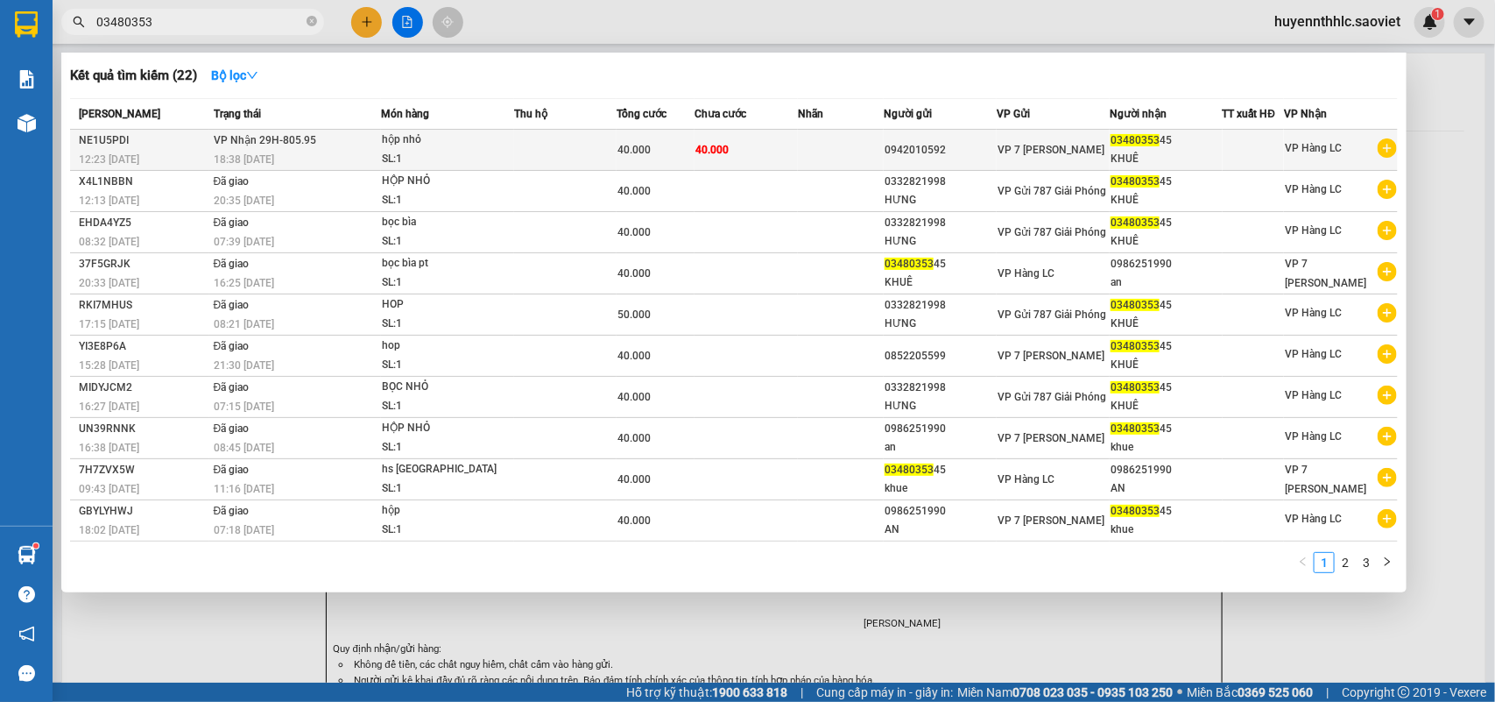
type input "03480353"
click at [969, 145] on div "0942010592" at bounding box center [940, 150] width 111 height 18
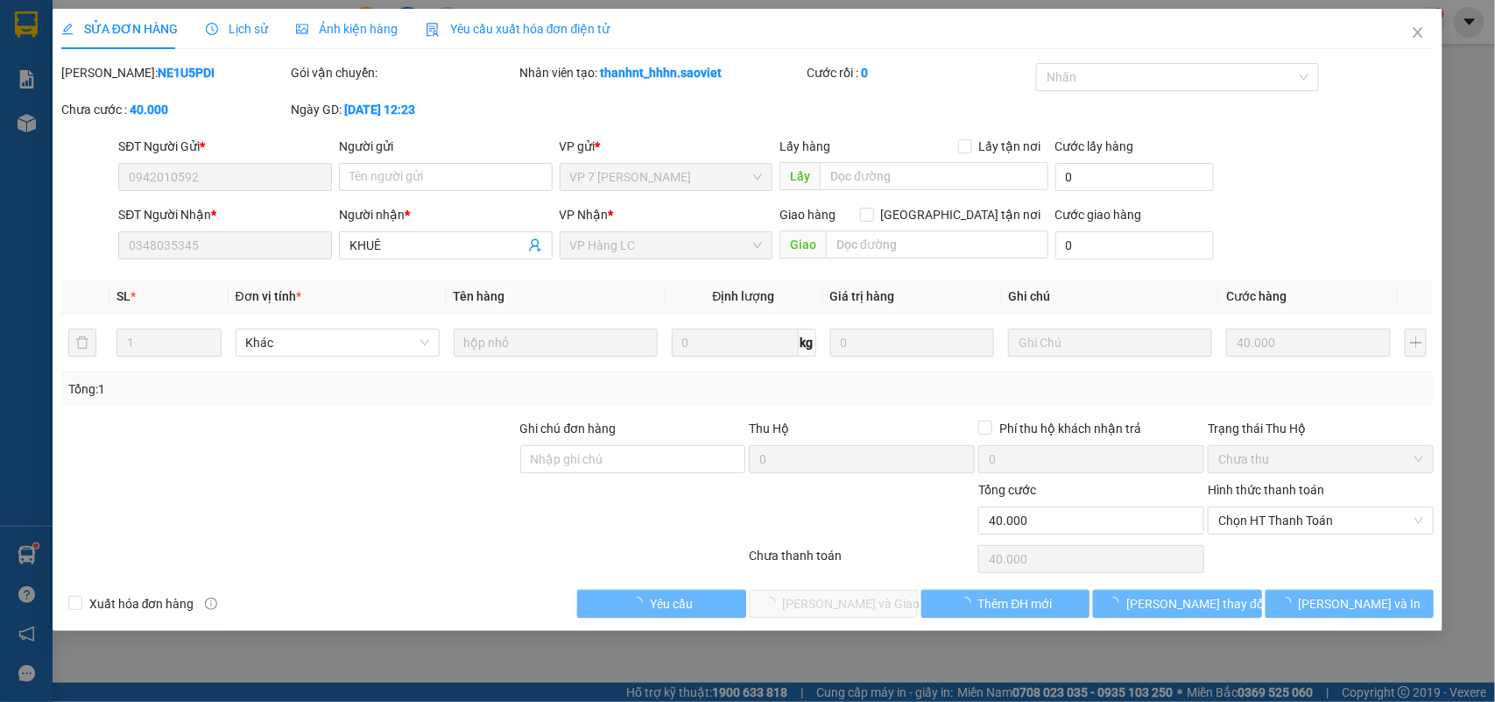
type input "0942010592"
type input "0348035345"
type input "KHUÊ"
type input "0"
type input "40.000"
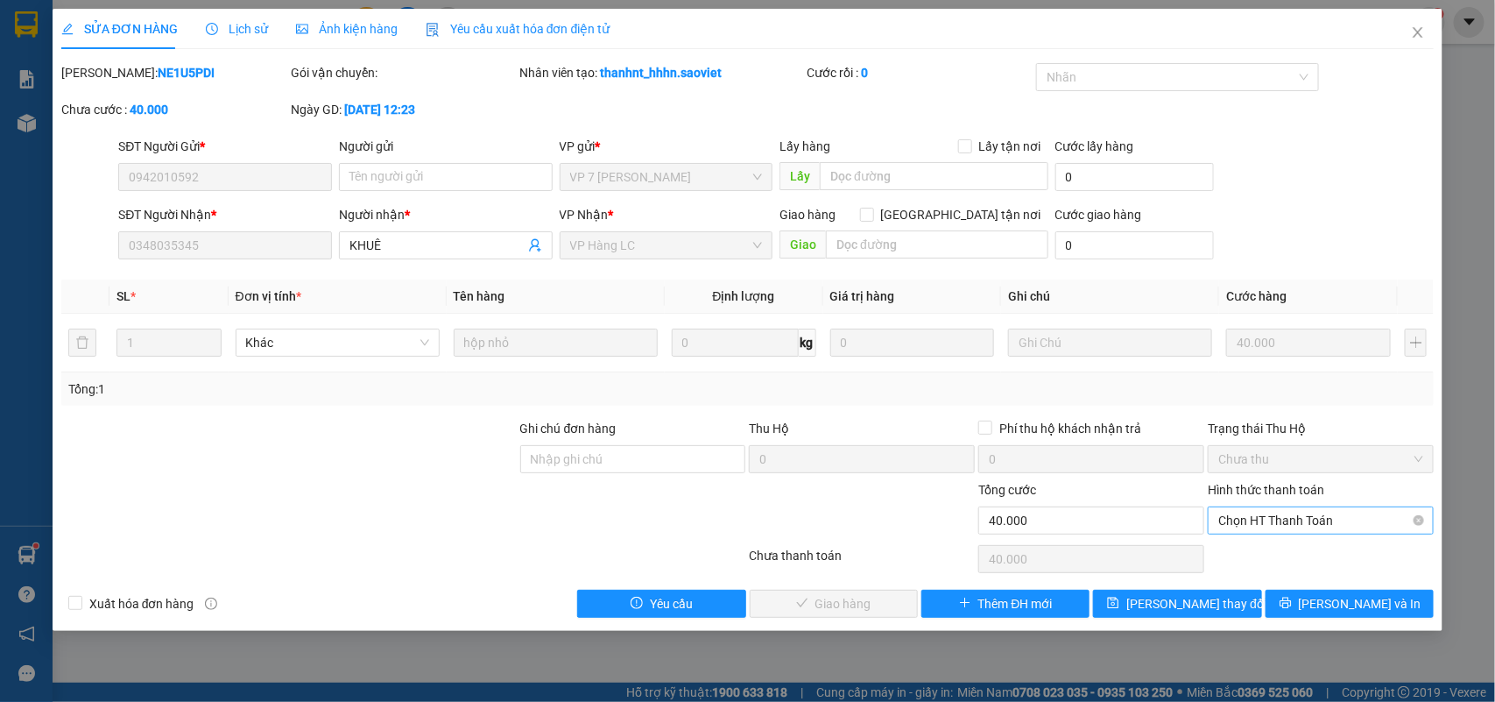
click at [1283, 523] on span "Chọn HT Thanh Toán" at bounding box center [1320, 520] width 205 height 26
click at [1252, 578] on div "Chuyển khoản" at bounding box center [1321, 584] width 205 height 19
type input "0"
click at [832, 601] on span "Lưu và Giao hàng" at bounding box center [867, 603] width 168 height 19
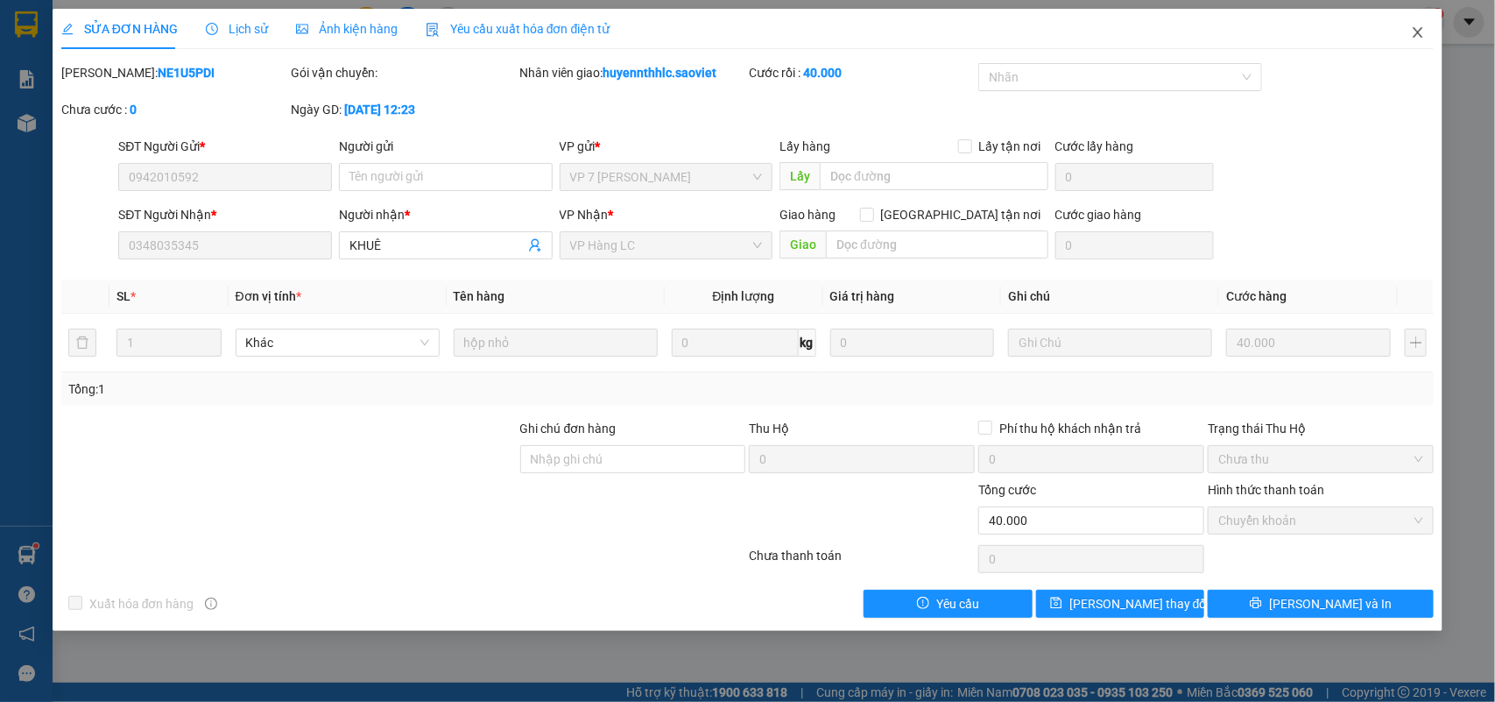
click at [1419, 27] on icon "close" at bounding box center [1418, 32] width 14 height 14
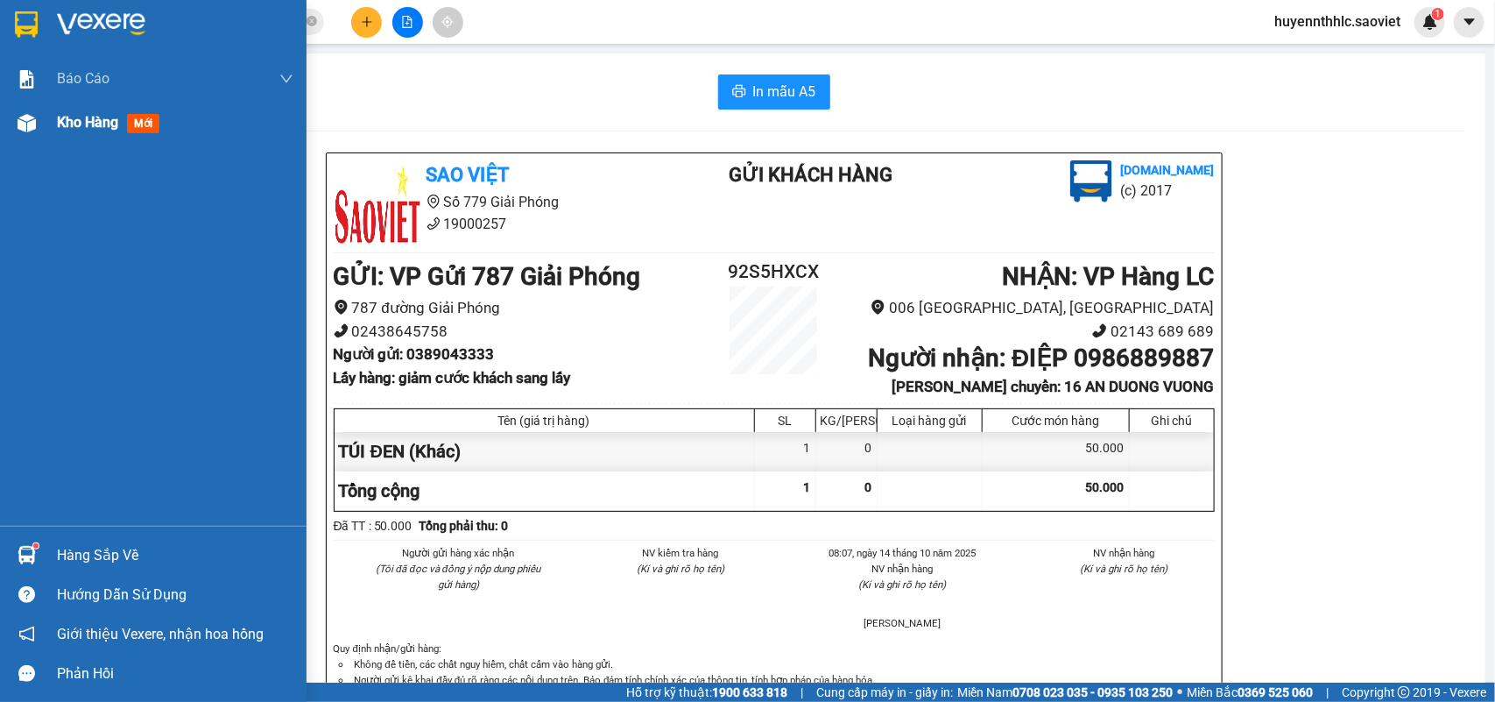
click at [83, 120] on span "Kho hàng" at bounding box center [87, 122] width 61 height 17
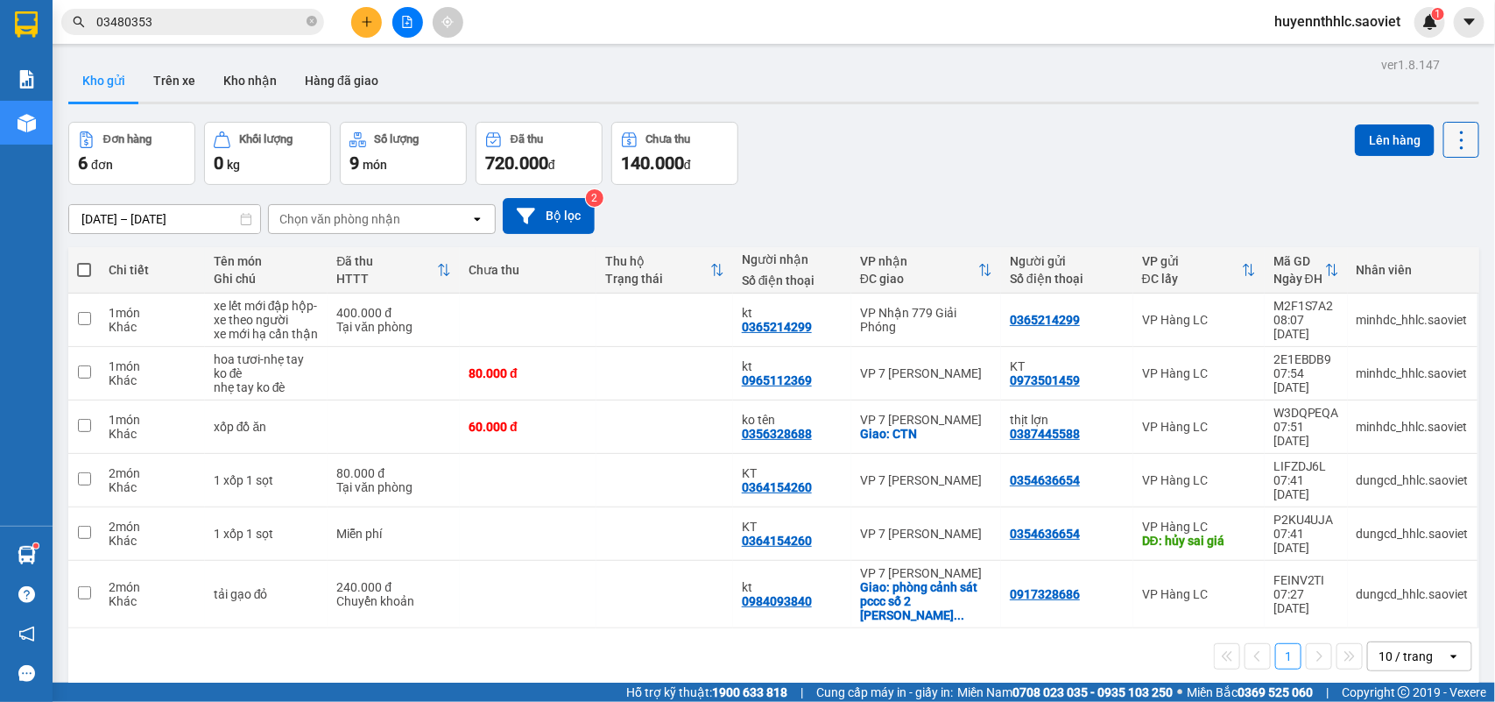
click at [1449, 137] on icon at bounding box center [1461, 140] width 25 height 25
click at [1420, 247] on span "Làm mới" at bounding box center [1420, 250] width 48 height 18
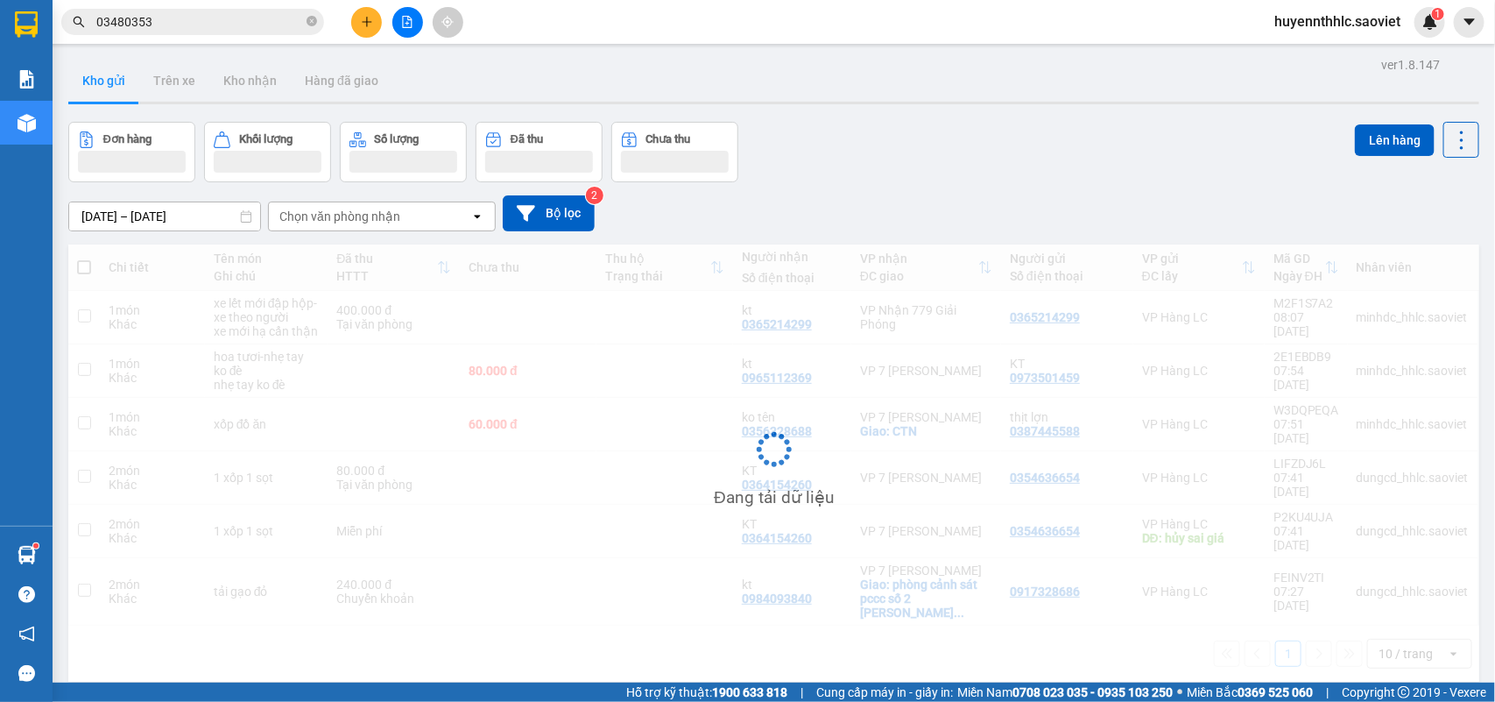
click at [1420, 247] on div "Đang tải dữ liệu" at bounding box center [773, 462] width 1411 height 437
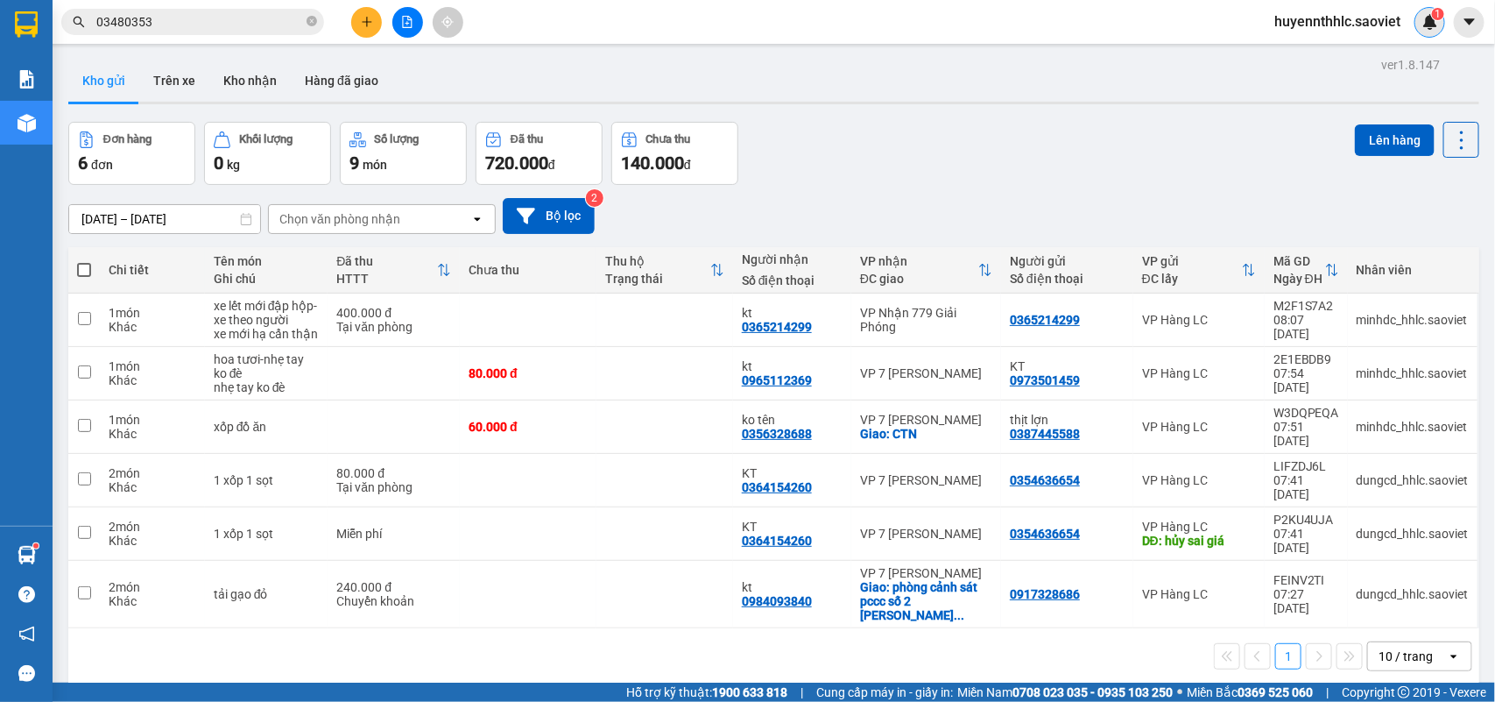
click at [1425, 24] on img at bounding box center [1430, 22] width 16 height 16
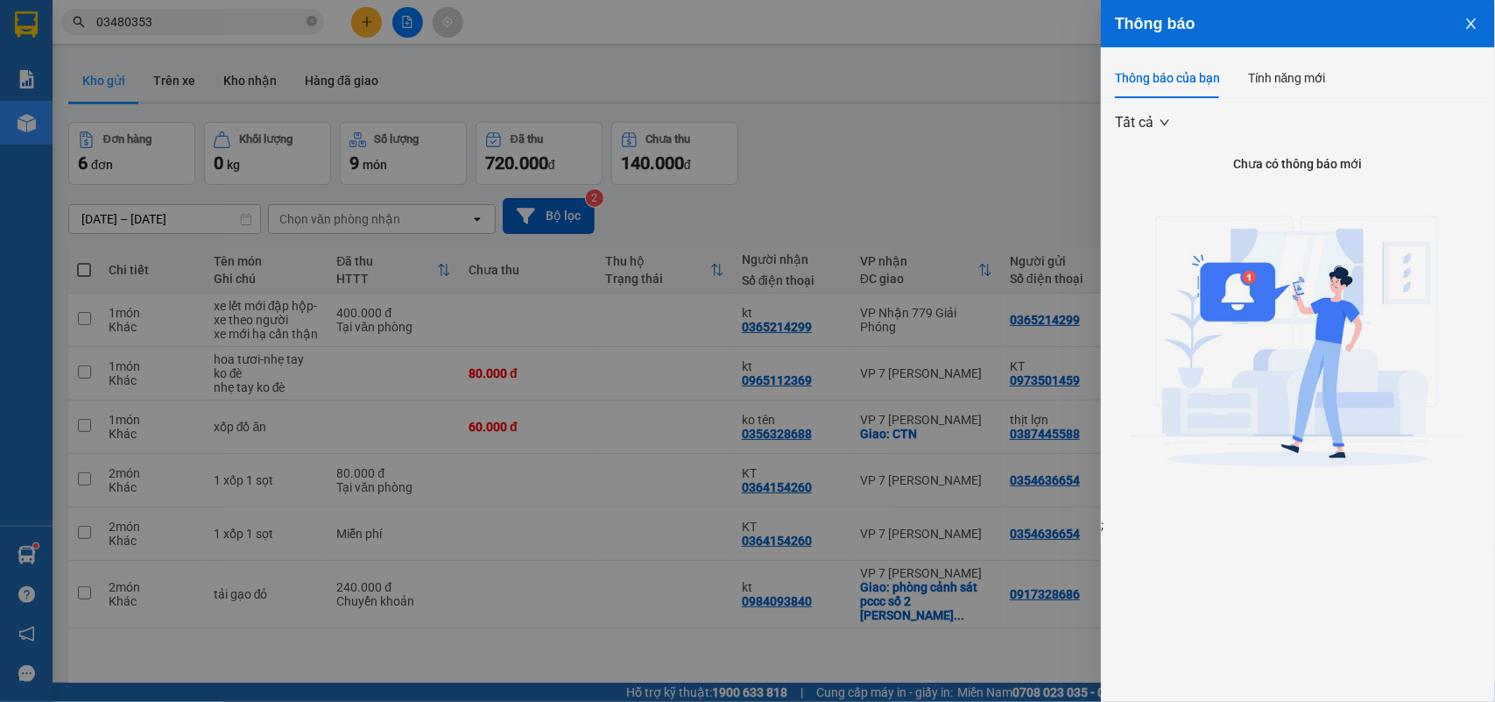
click at [1468, 22] on icon "close" at bounding box center [1471, 24] width 14 height 14
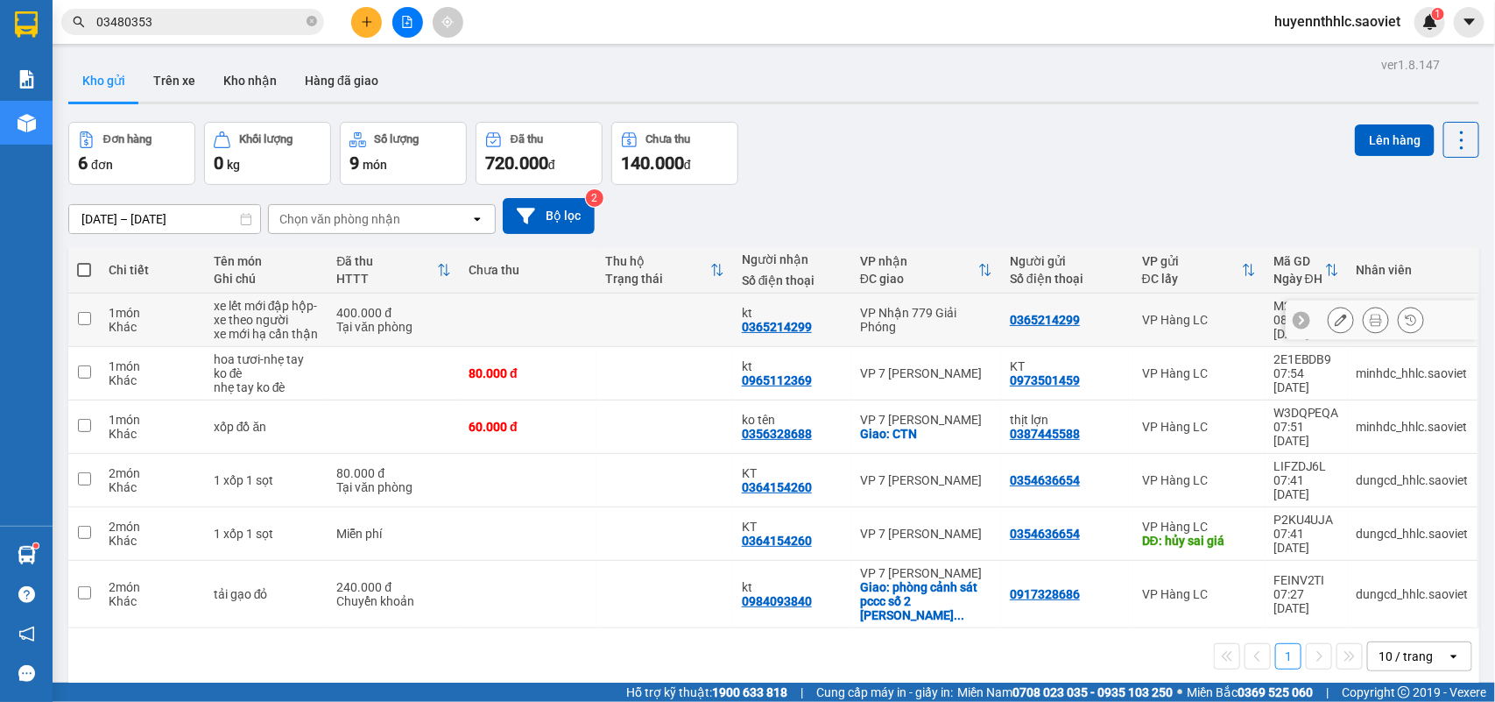
scroll to position [81, 0]
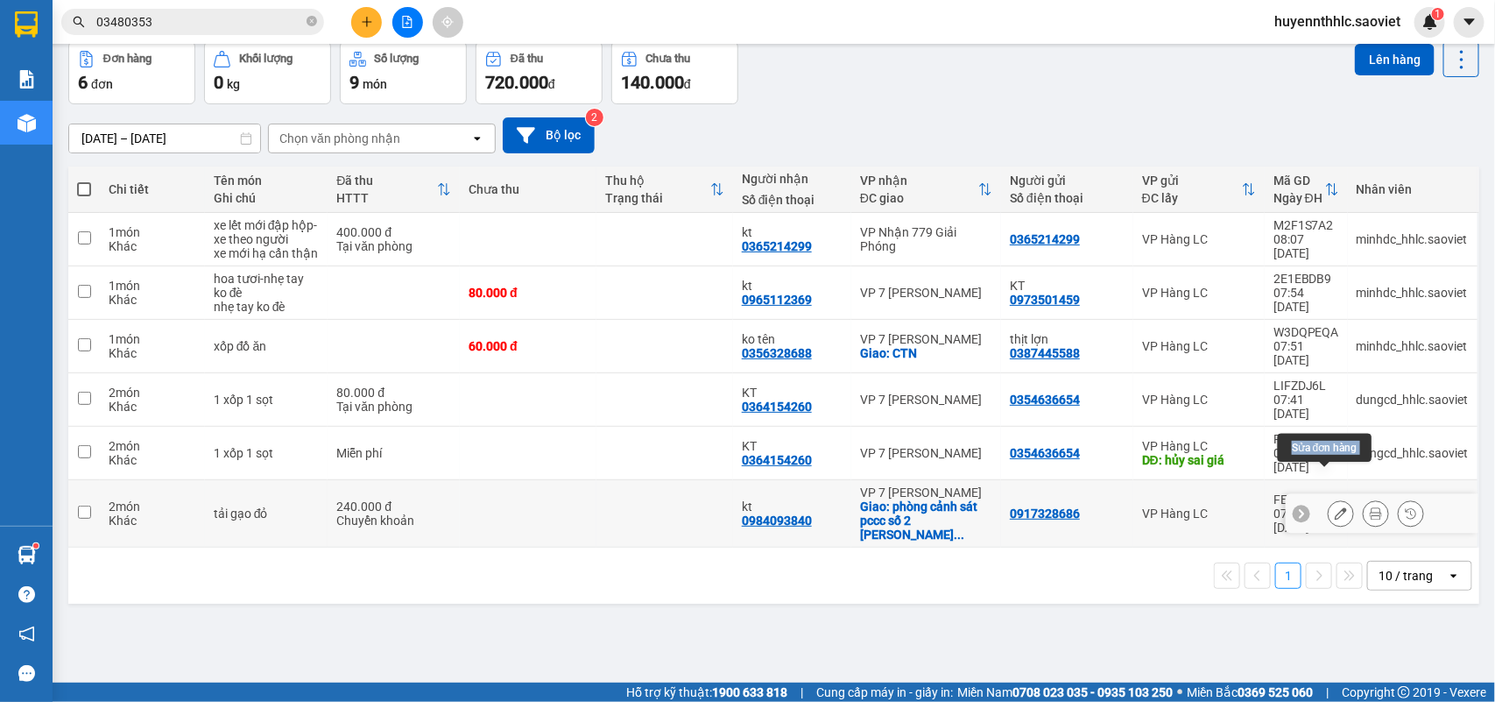
click at [1331, 498] on button at bounding box center [1341, 513] width 25 height 31
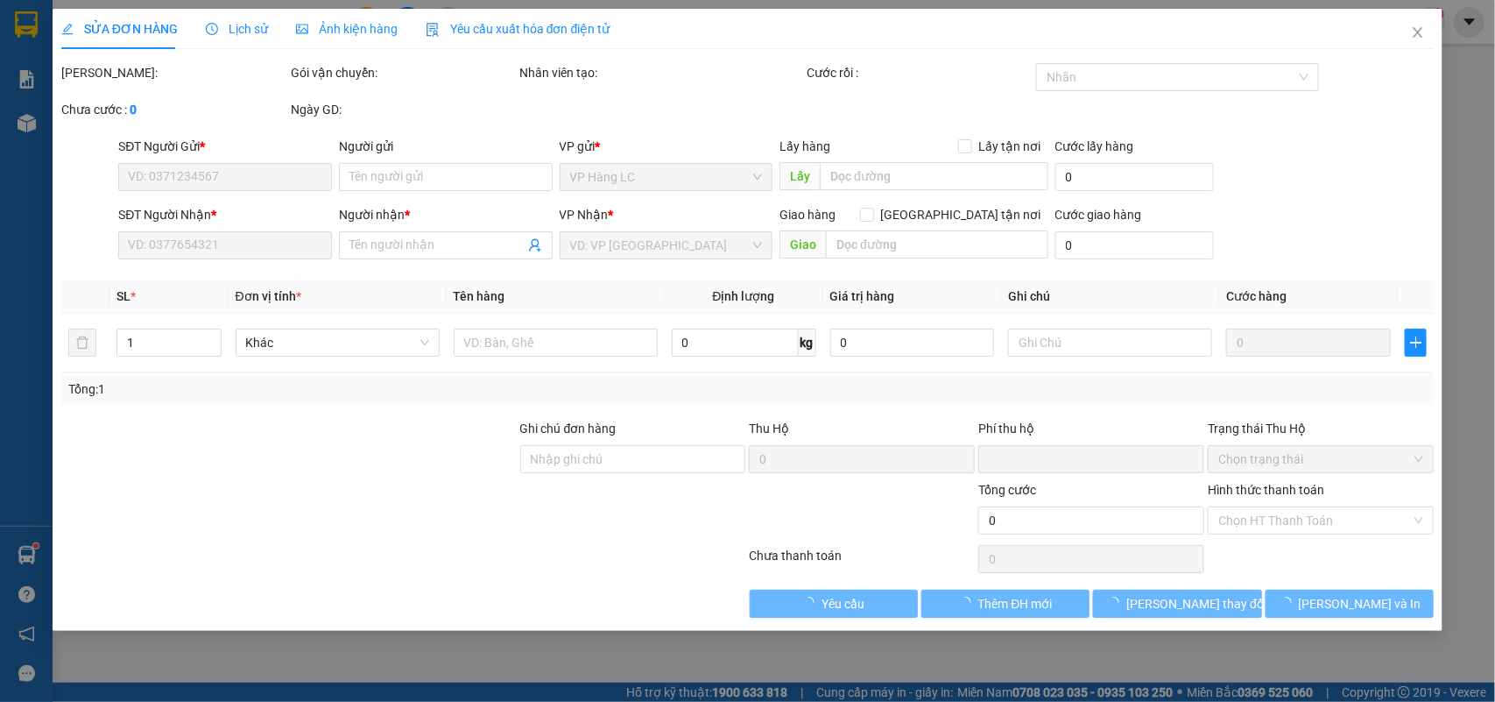
type input "0917328686"
type input "0984093840"
type input "kt"
checkbox input "true"
type input "phòng cảnh sát pccc số 2 dương đình nghệ yên hòa"
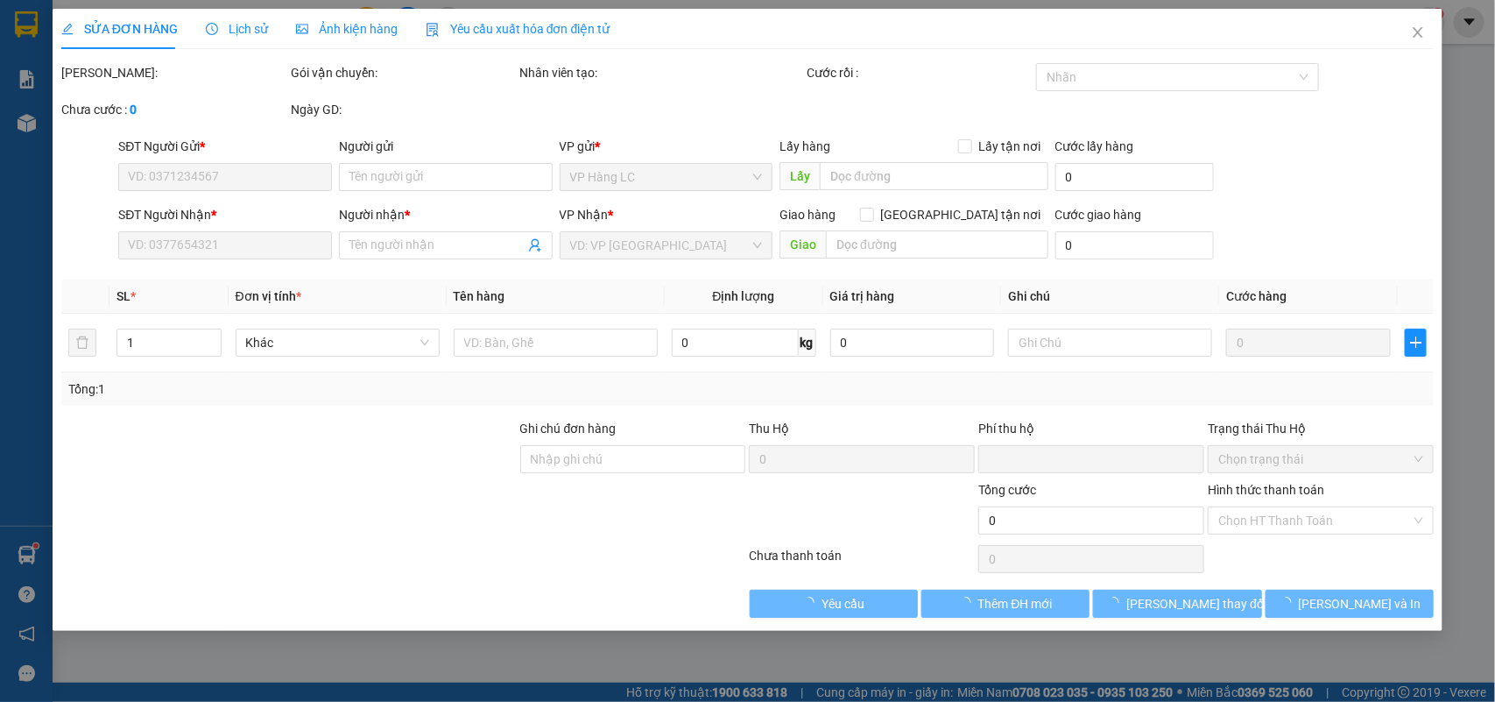
type input "0"
type input "240.000"
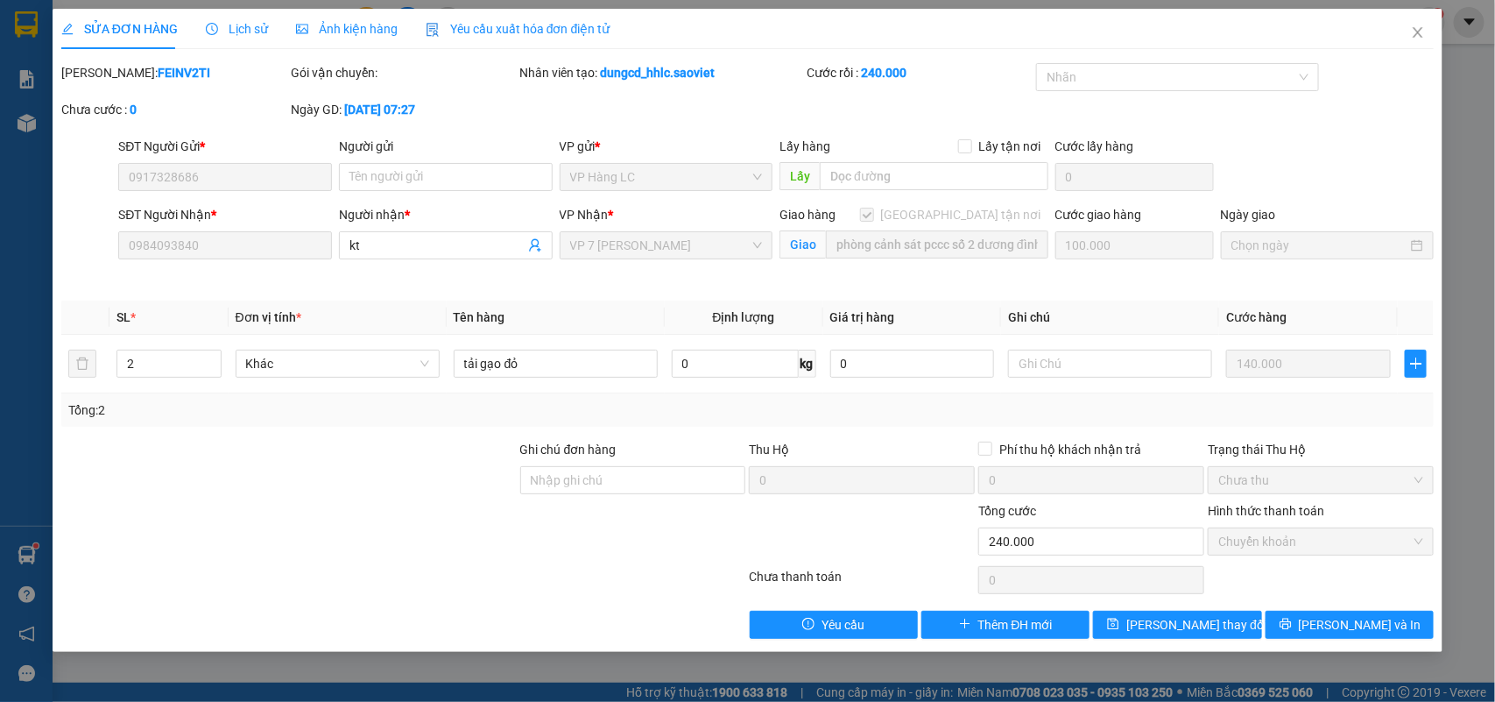
click at [98, 268] on div "SĐT Người Nhận * 0984093840 Người nhận * kt VP Nhận * VP 7 Phạm Văn Đồng Giao h…" at bounding box center [748, 246] width 1377 height 82
click at [1421, 31] on icon "close" at bounding box center [1419, 32] width 10 height 11
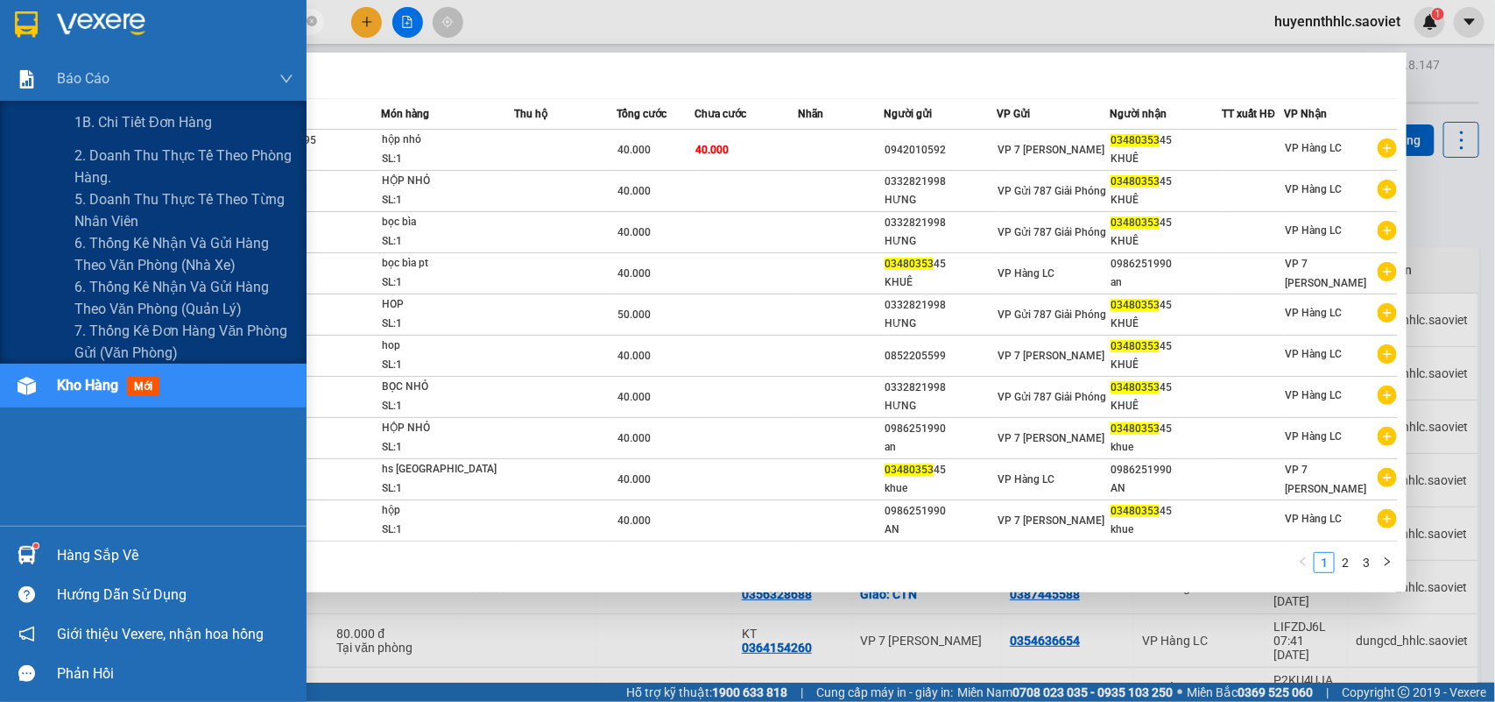
drag, startPoint x: 171, startPoint y: 16, endPoint x: 7, endPoint y: 72, distance: 173.1
click at [7, 72] on section "Kết quả tìm kiếm ( 22 ) Bộ lọc Mã ĐH Trạng thái Món hàng Thu hộ Tổng cước Chưa …" at bounding box center [747, 351] width 1495 height 702
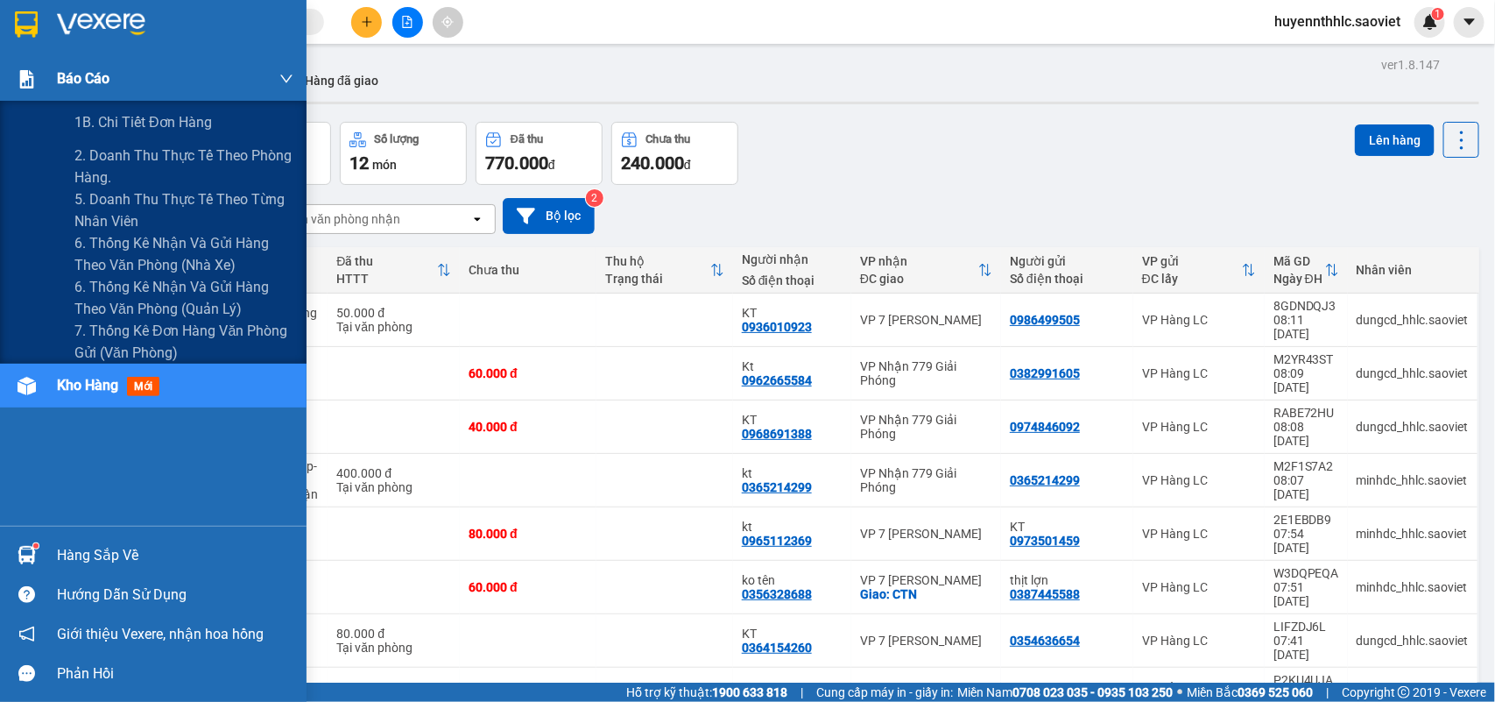
paste input "0984093840"
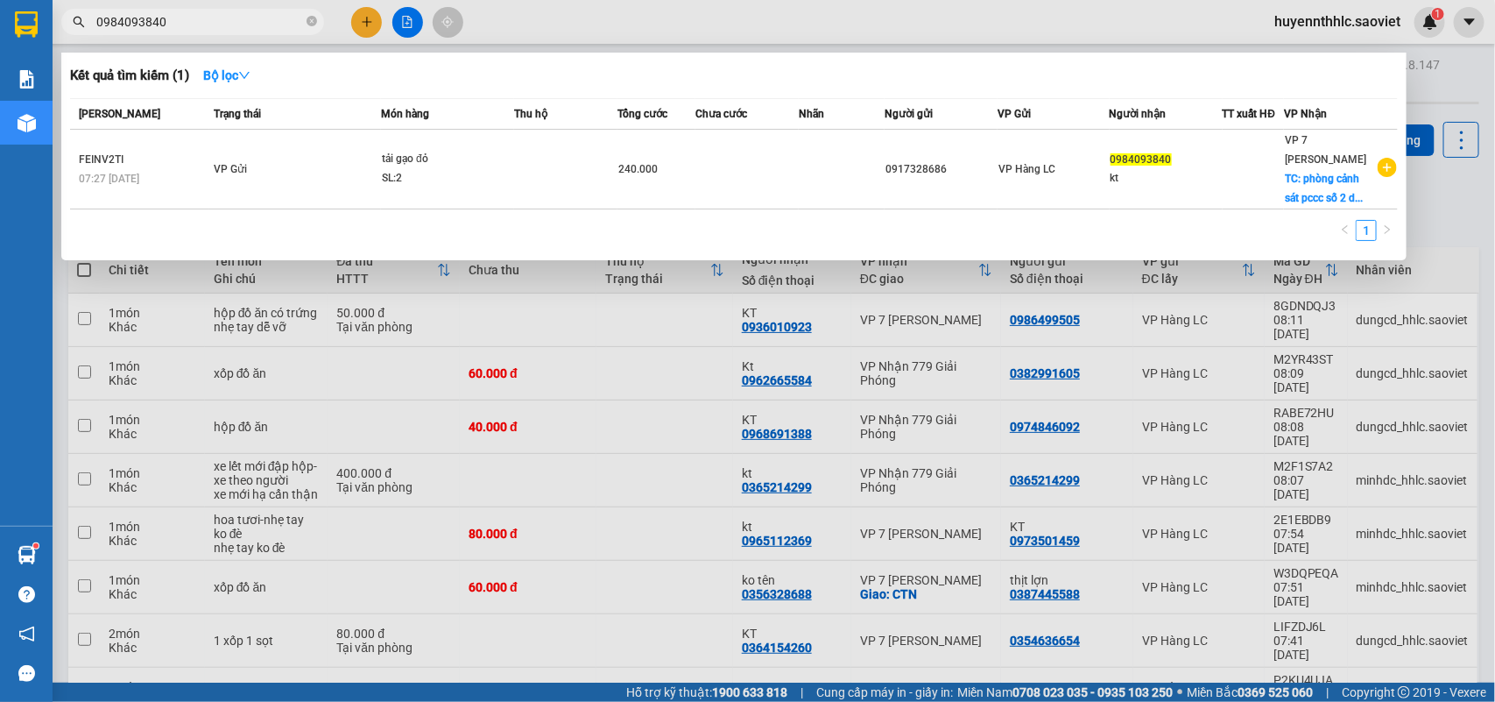
type input "0984093840"
drag, startPoint x: 182, startPoint y: 23, endPoint x: 53, endPoint y: 54, distance: 133.4
click at [53, 38] on div "Kết quả tìm kiếm ( 1 ) Bộ lọc Mã ĐH Trạng thái Món hàng Thu hộ Tổng cước Chưa c…" at bounding box center [171, 22] width 342 height 31
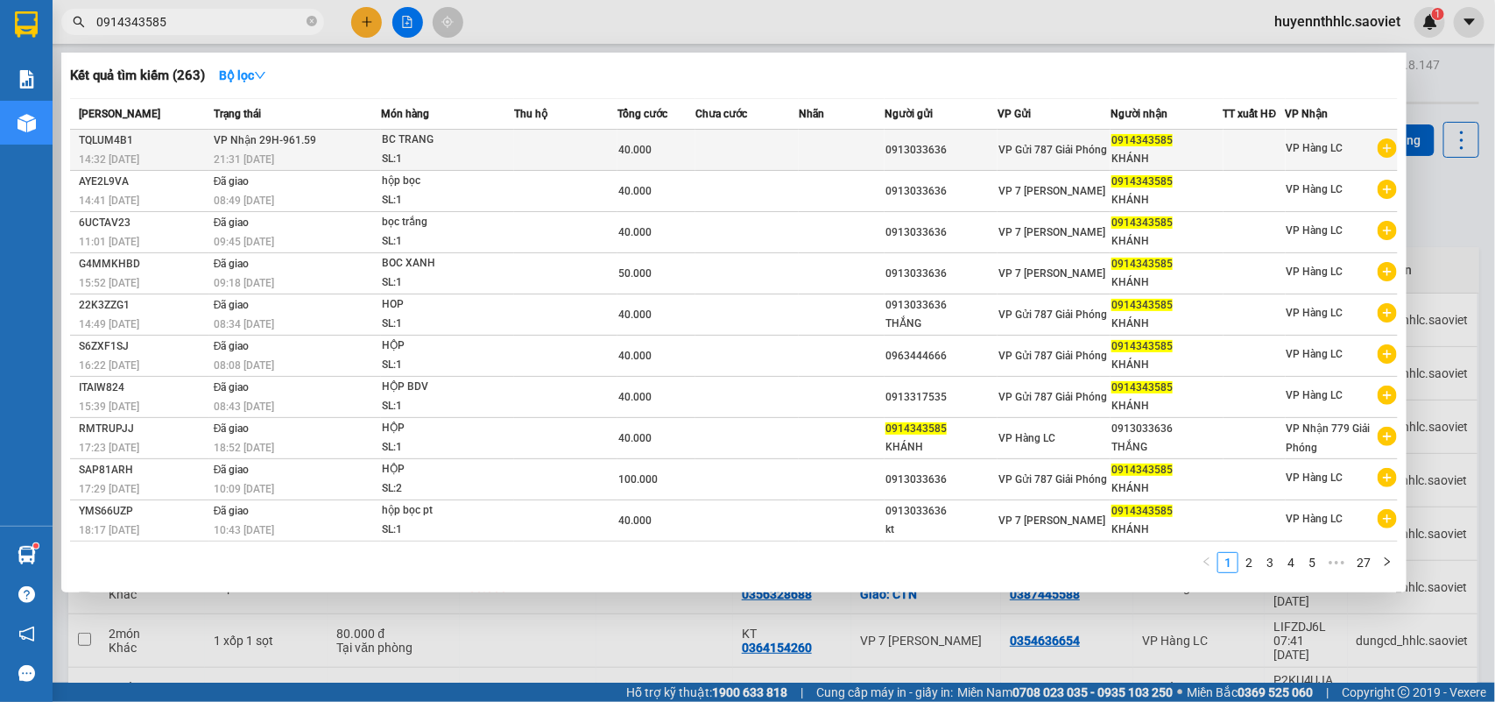
type input "0914343585"
click at [977, 151] on div "0913033636" at bounding box center [940, 150] width 111 height 18
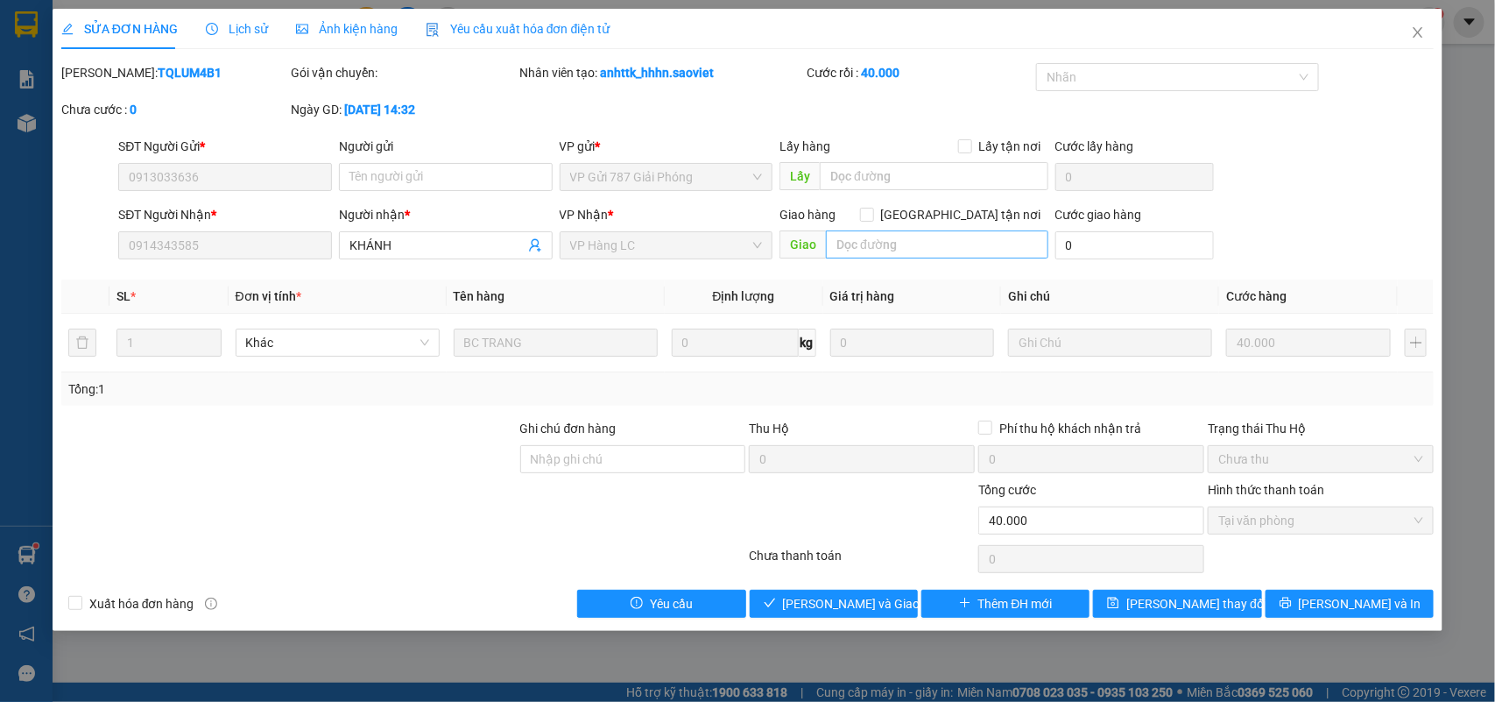
type input "0913033636"
type input "0914343585"
type input "KHÁNH"
type input "0"
type input "40.000"
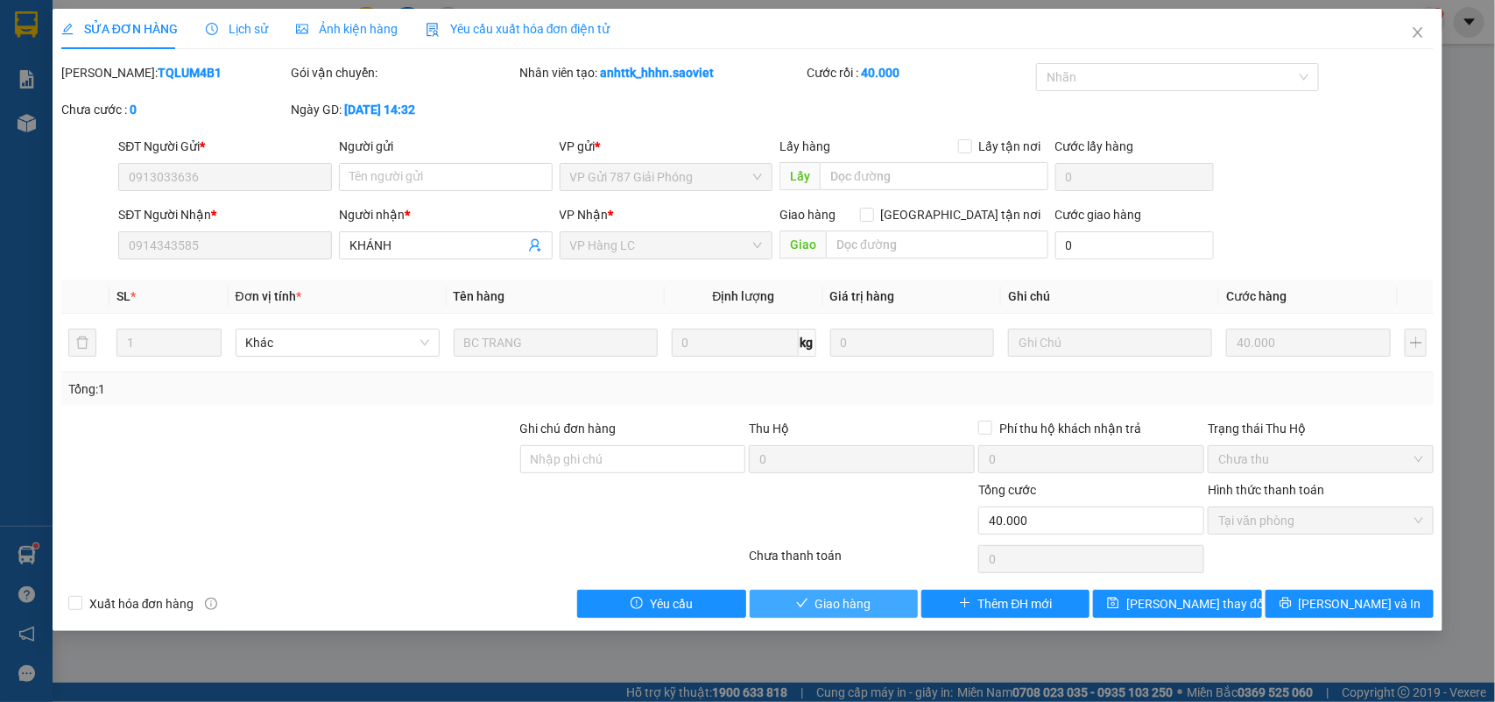
click at [850, 610] on span "Giao hàng" at bounding box center [843, 603] width 56 height 19
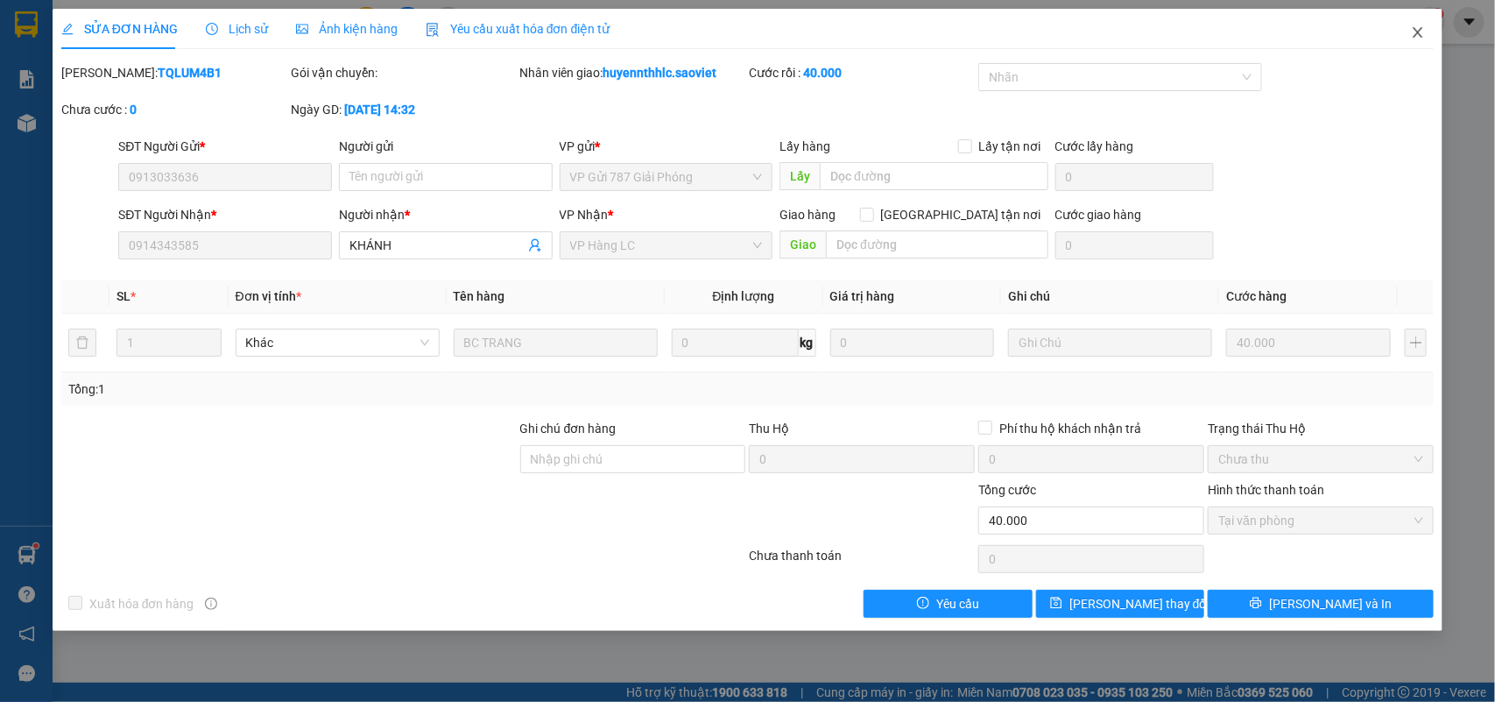
click at [1423, 36] on icon "close" at bounding box center [1418, 32] width 14 height 14
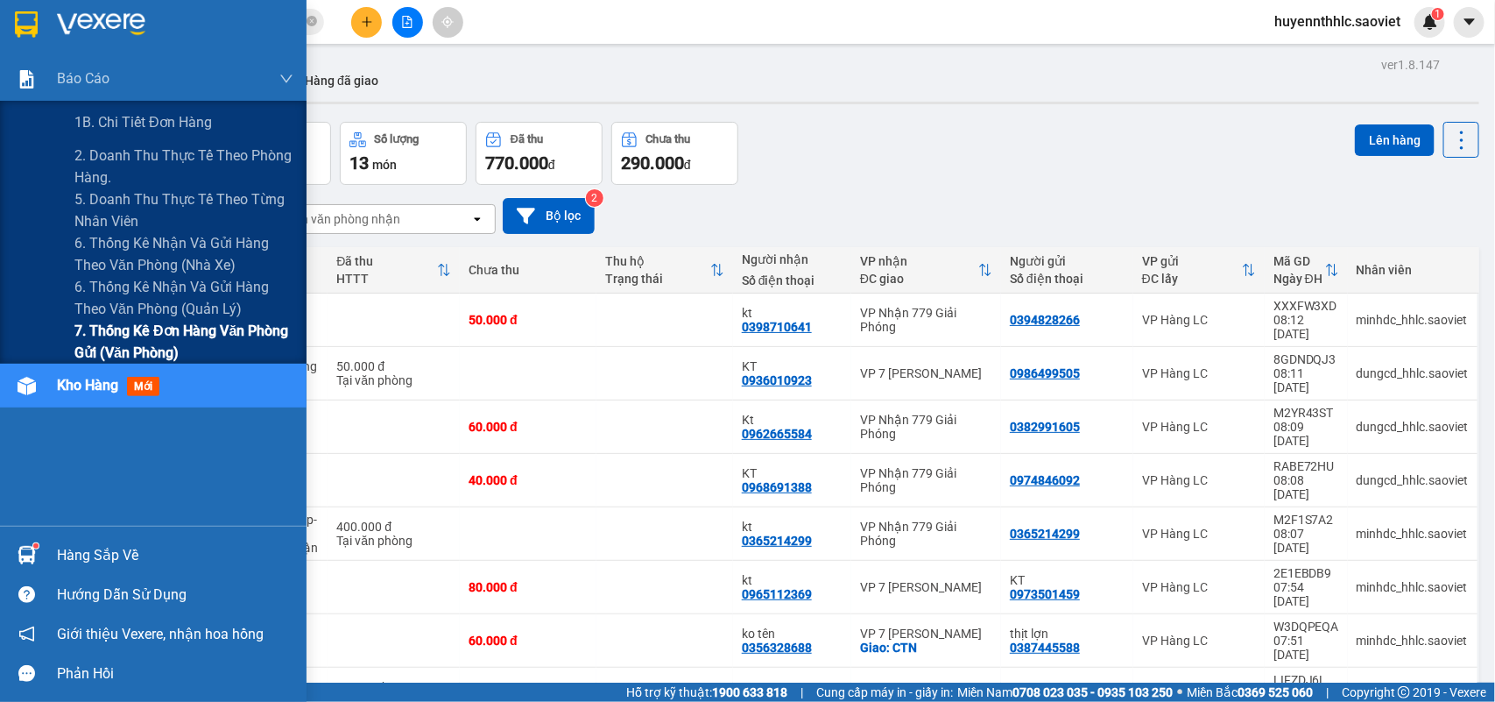
click at [129, 342] on span "7. Thống kê đơn hàng văn phòng gửi (văn phòng)" at bounding box center [183, 342] width 219 height 44
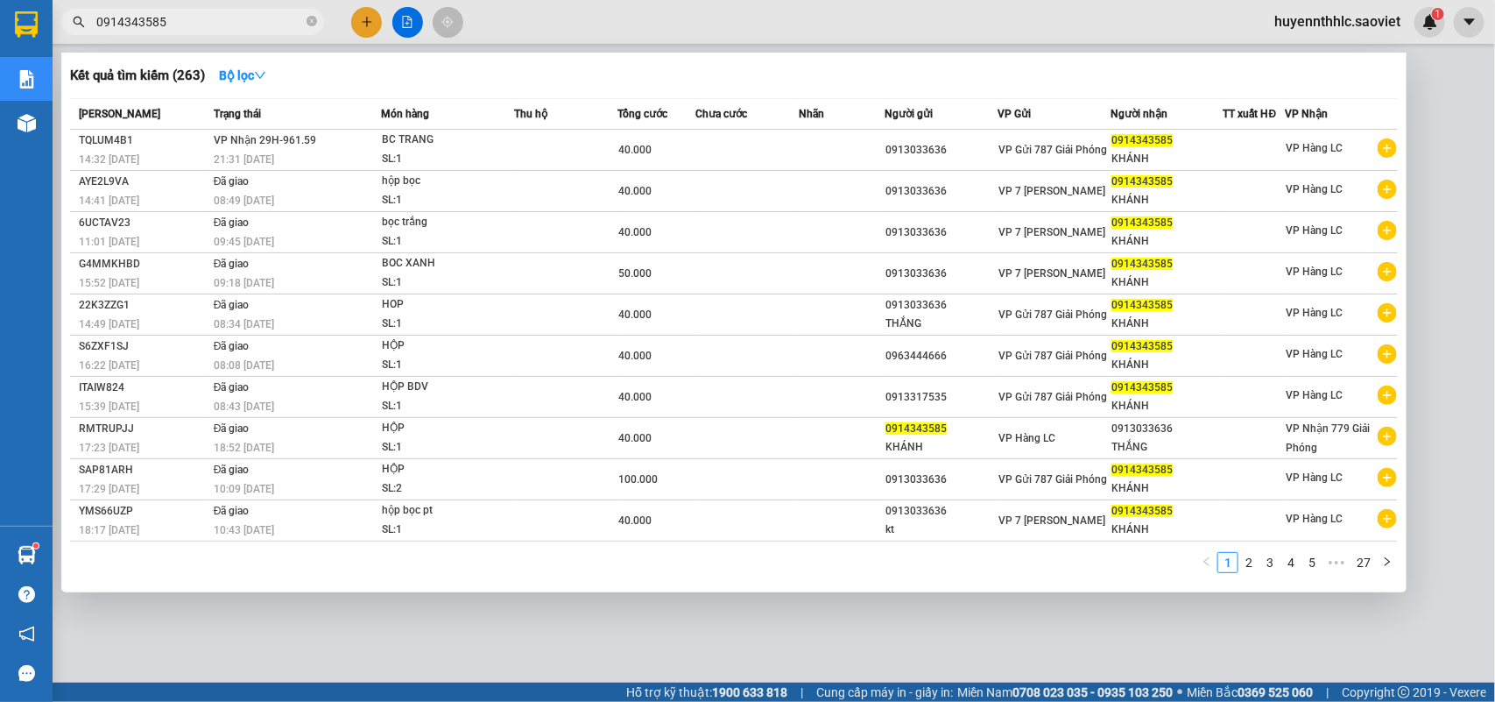
drag, startPoint x: 164, startPoint y: 23, endPoint x: 0, endPoint y: 48, distance: 165.7
click at [0, 48] on section "Kết quả tìm kiếm ( 263 ) Bộ lọc Mã ĐH Trạng thái Món hàng Thu hộ Tổng cước Chưa…" at bounding box center [747, 351] width 1495 height 702
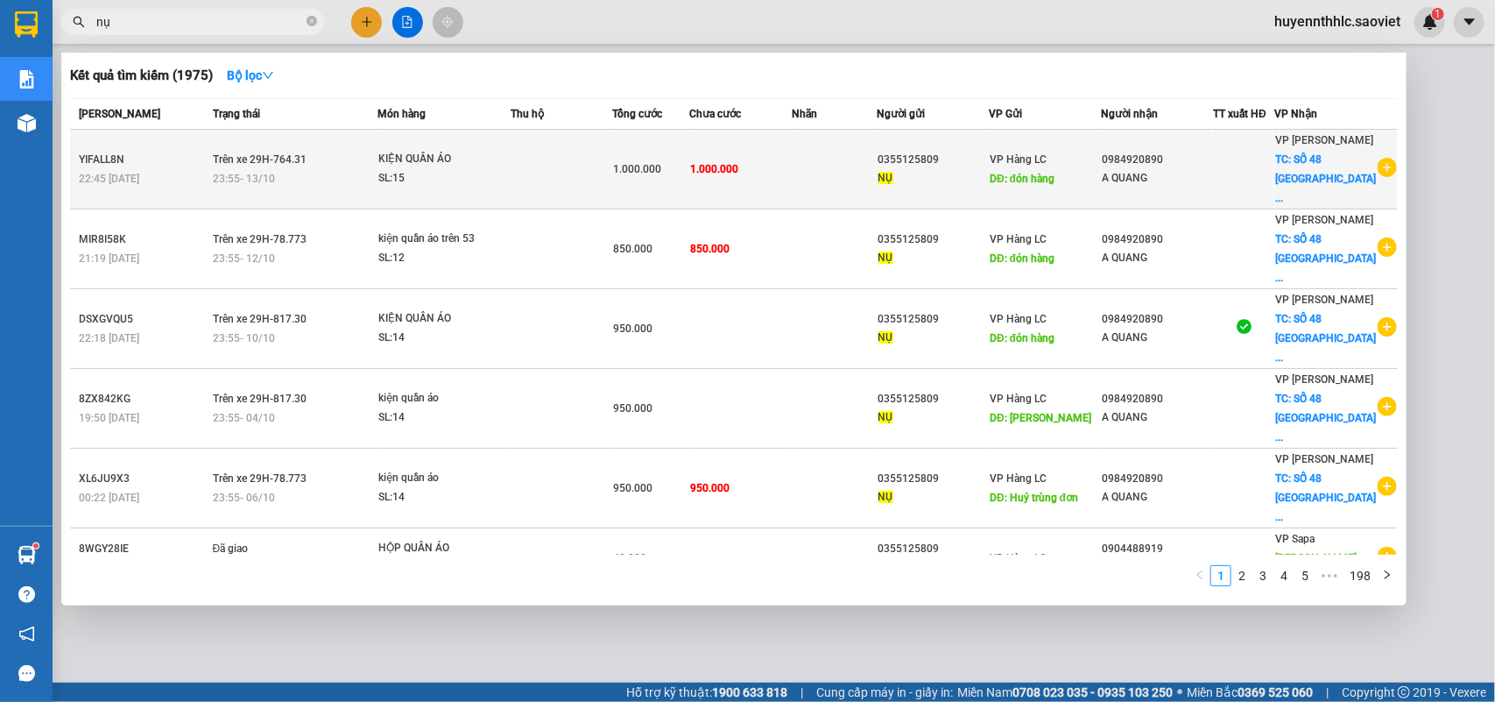
type input "n"
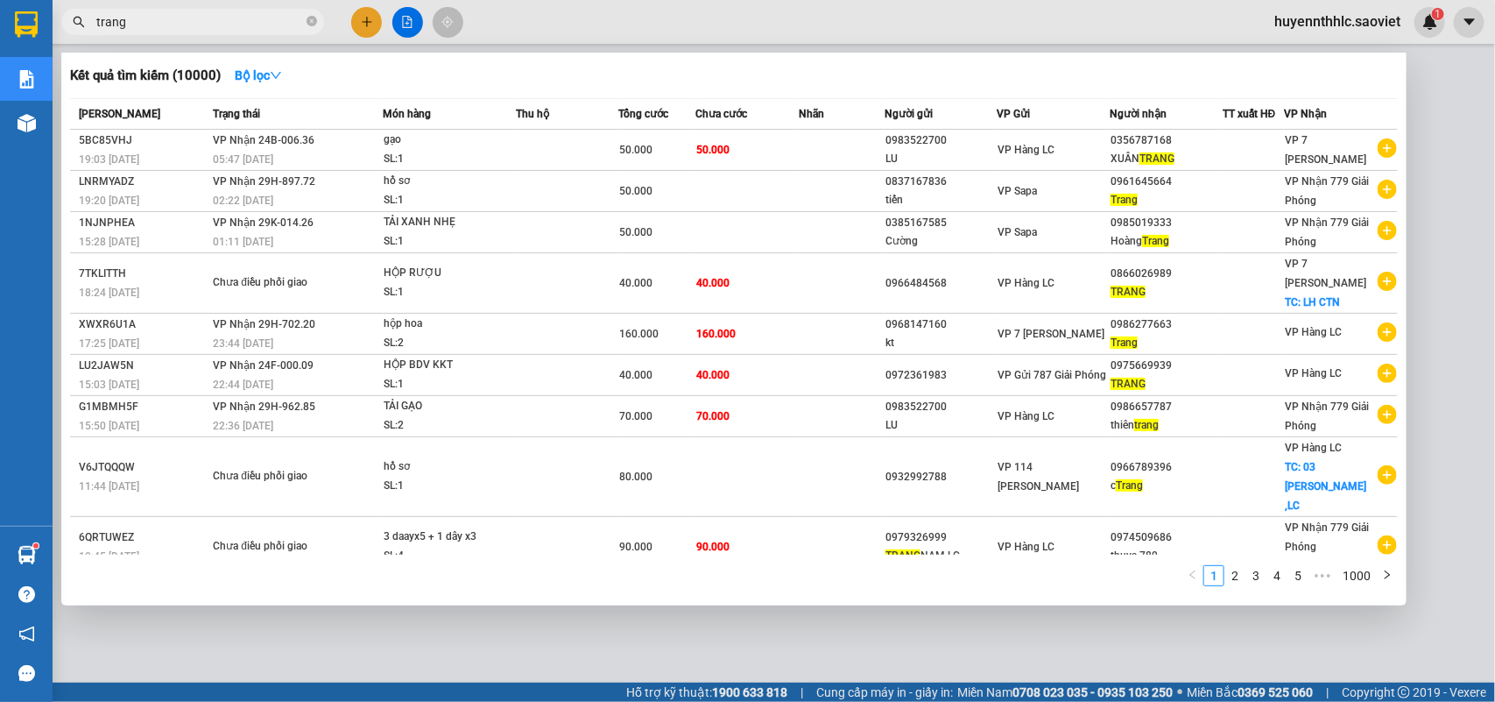
type input "trang"
